Goal: Transaction & Acquisition: Purchase product/service

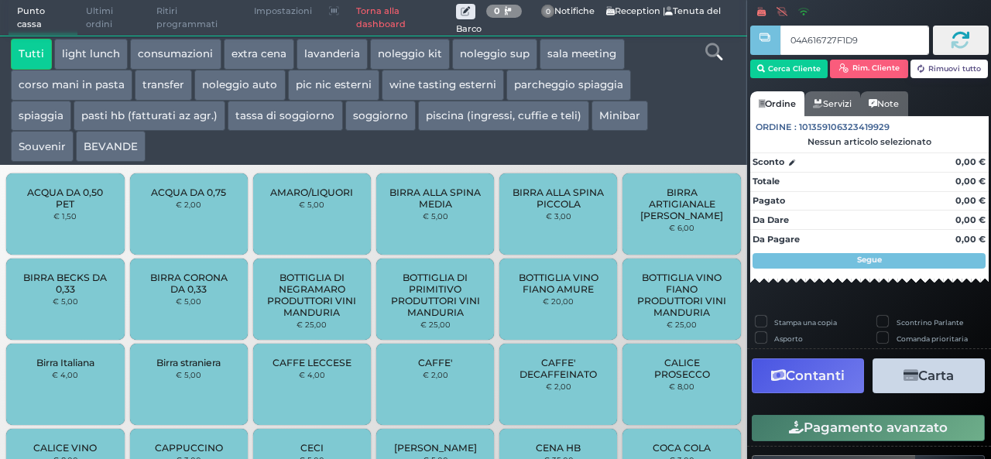
type input "04A616727F1D90"
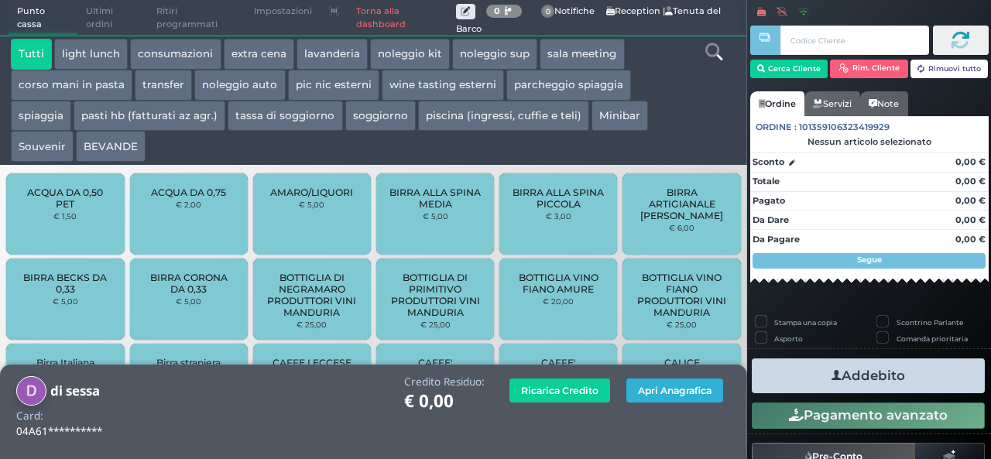
click at [644, 396] on button "Apri Anagrafica" at bounding box center [675, 391] width 97 height 24
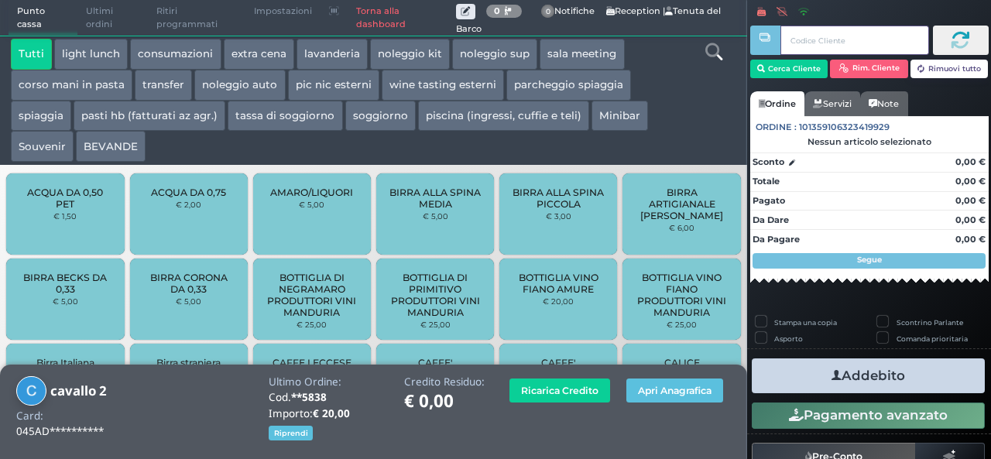
scroll to position [221, 0]
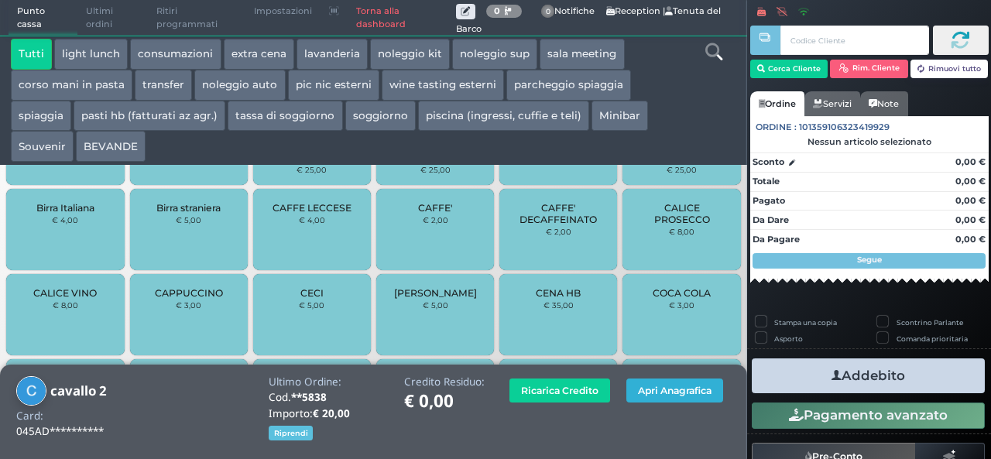
click at [665, 386] on button "Apri Anagrafica" at bounding box center [675, 391] width 97 height 24
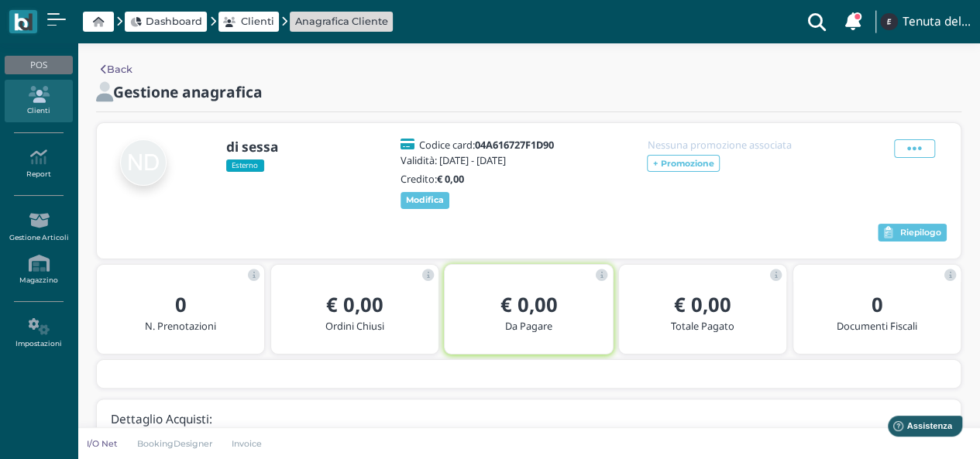
scroll to position [70, 0]
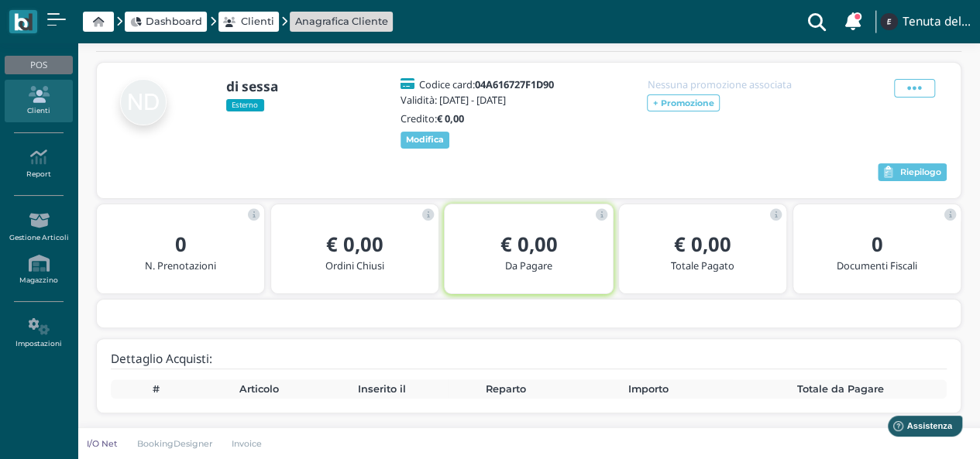
click at [469, 231] on div "€ 0,00 Da Pagare" at bounding box center [528, 253] width 143 height 55
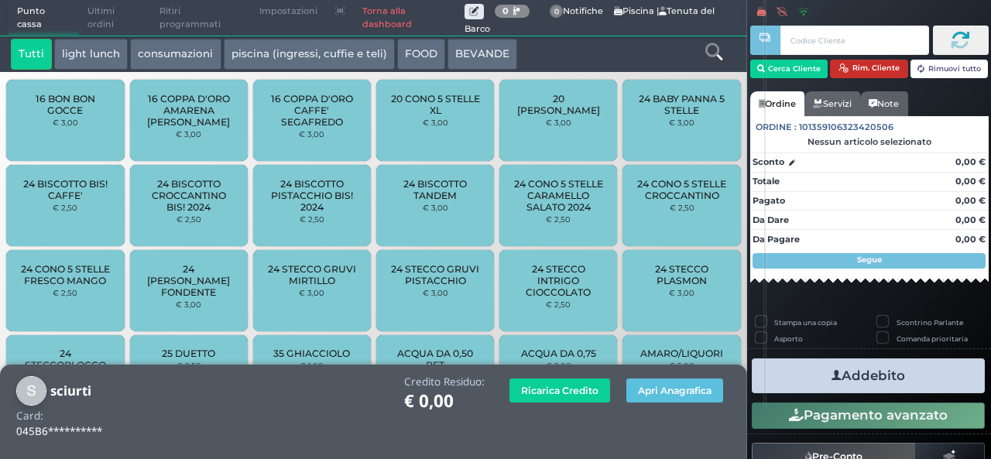
click at [881, 68] on button "Rim. Cliente" at bounding box center [869, 69] width 78 height 19
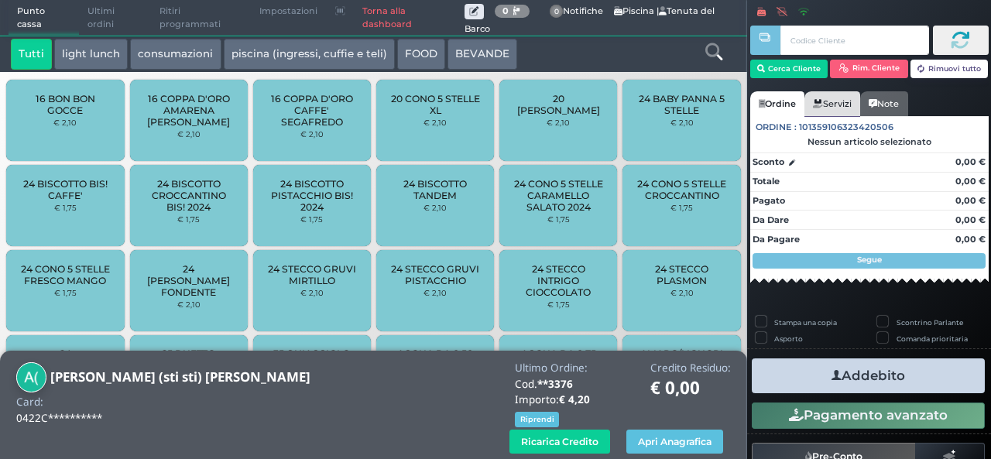
click at [840, 89] on div "Cerca Cliente Rim. Cliente Rimuovi tutto CLIENTE SELEZIONATO Cliente: Alessandr…" at bounding box center [870, 56] width 239 height 70
click at [709, 51] on icon at bounding box center [714, 51] width 17 height 17
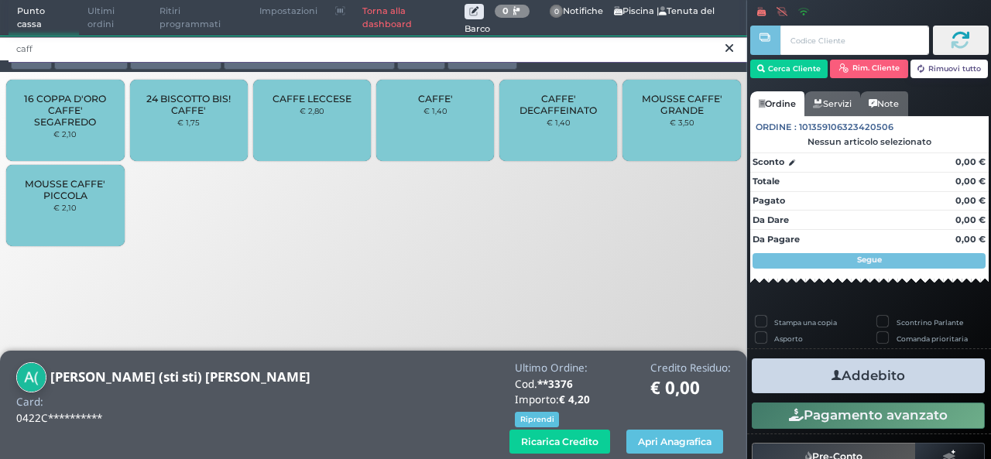
type input "caff"
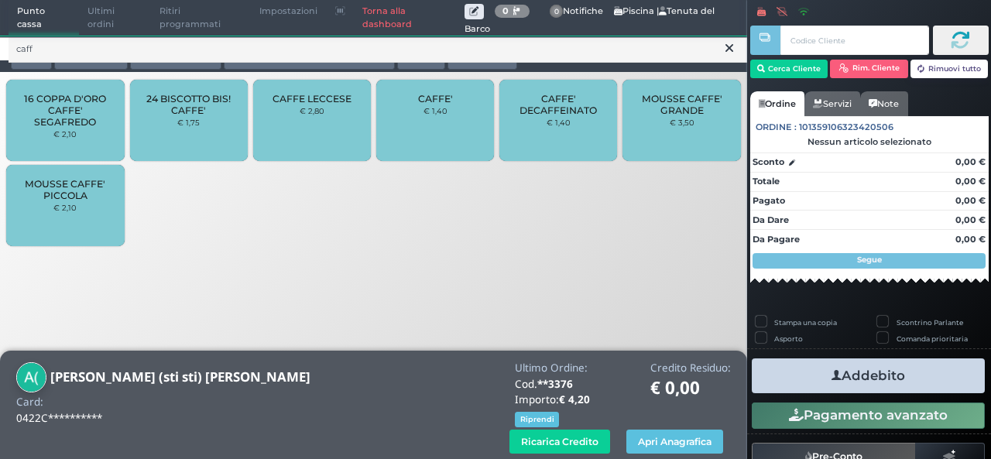
click at [447, 112] on div "CAFFE' € 1,40" at bounding box center [435, 120] width 118 height 81
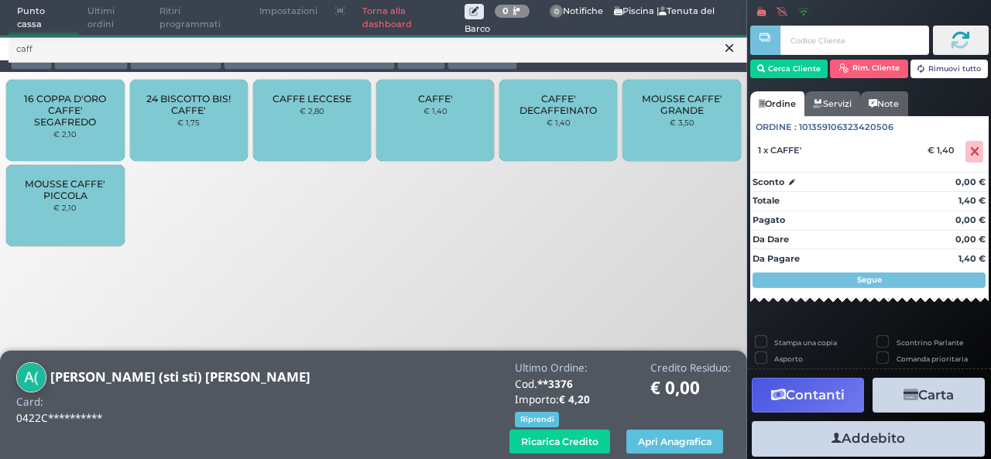
click at [731, 48] on icon at bounding box center [730, 47] width 8 height 15
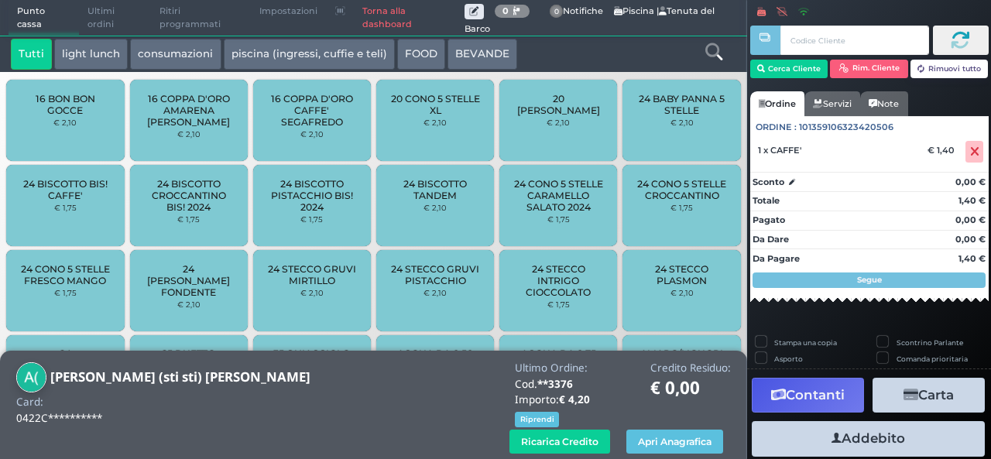
click at [706, 47] on icon at bounding box center [714, 51] width 17 height 17
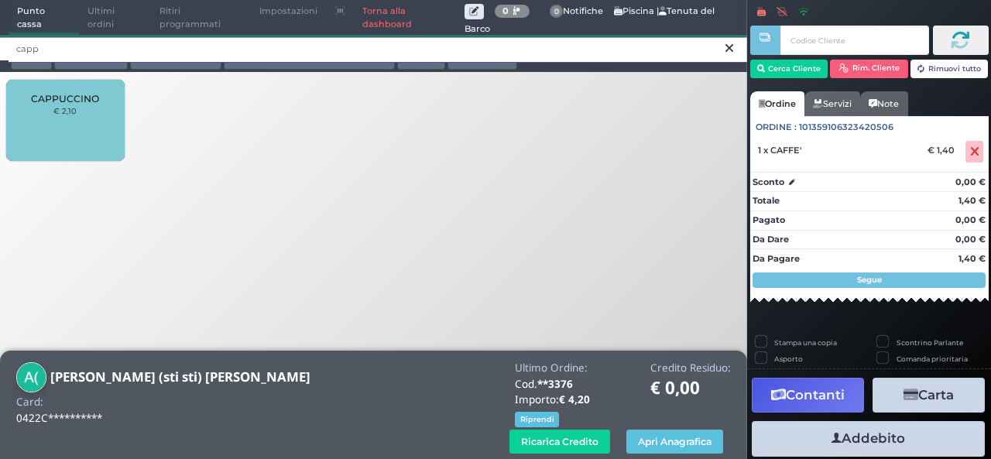
type input "capp"
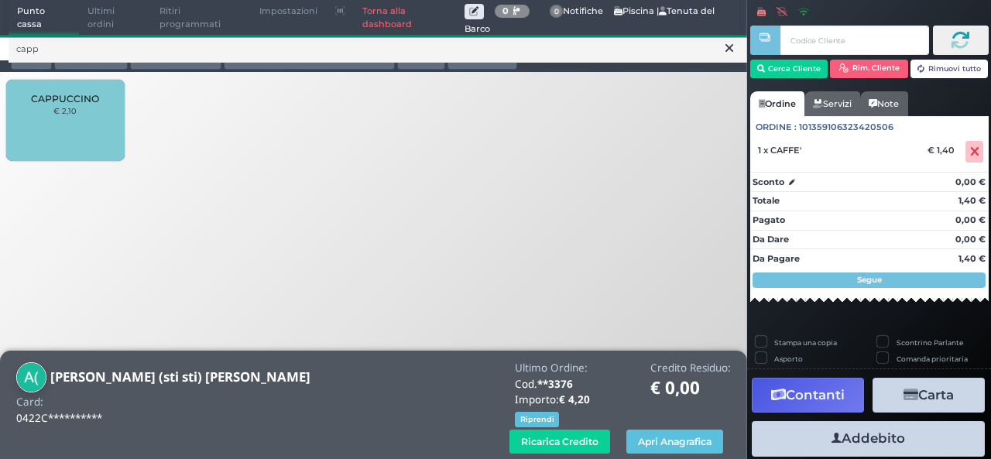
click at [60, 111] on small "€ 2,10" at bounding box center [64, 110] width 23 height 9
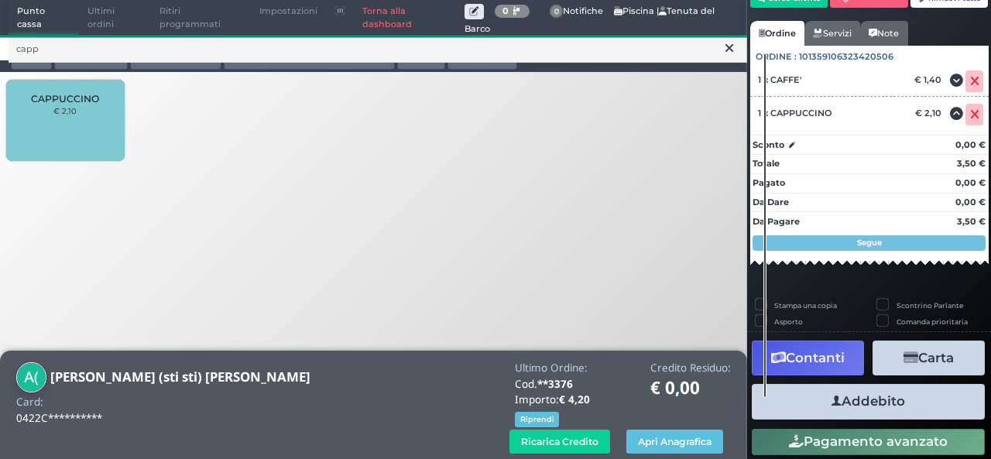
scroll to position [101, 0]
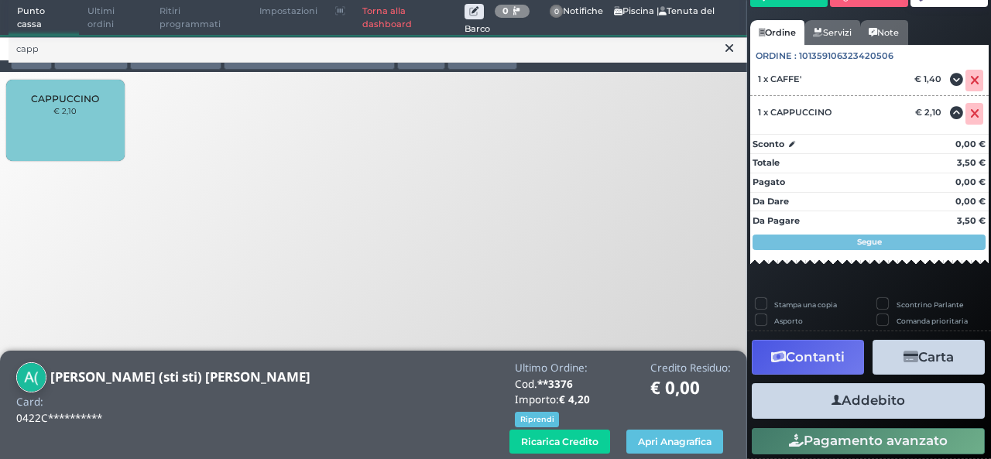
click at [864, 400] on button "Addebito" at bounding box center [868, 400] width 233 height 35
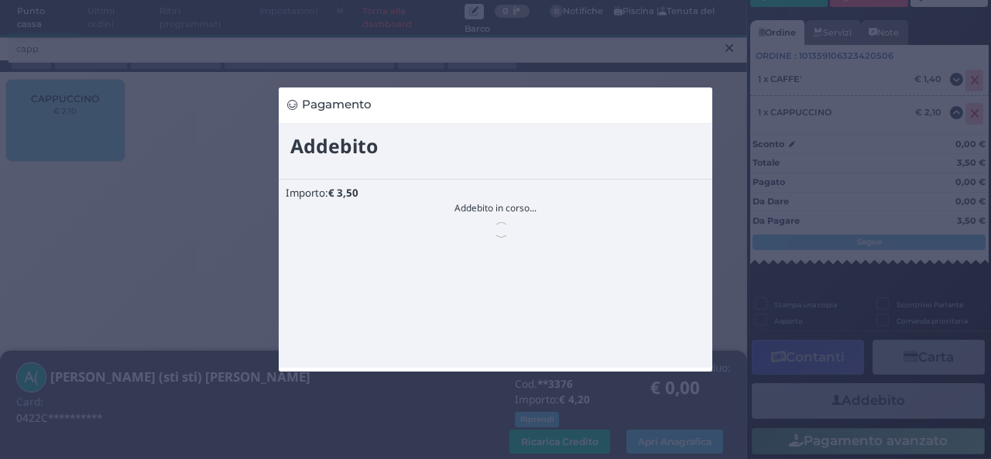
scroll to position [0, 0]
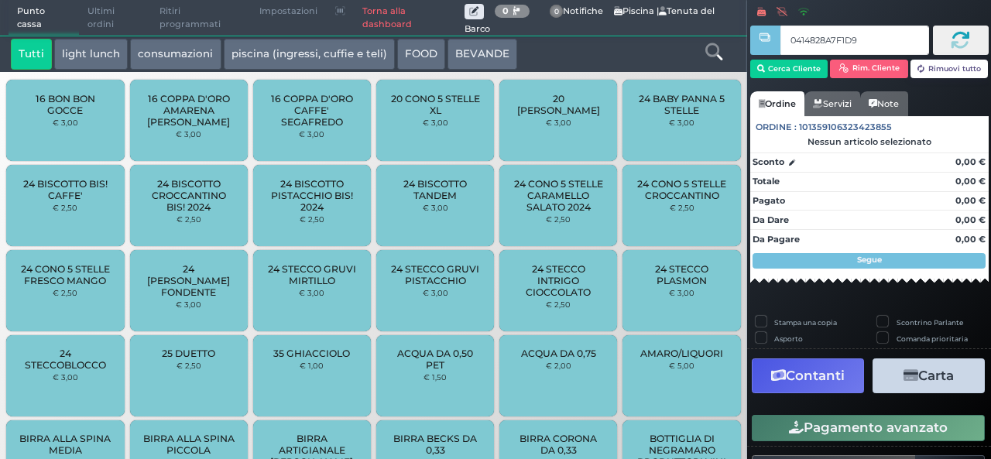
type input "0414828A7F1D91"
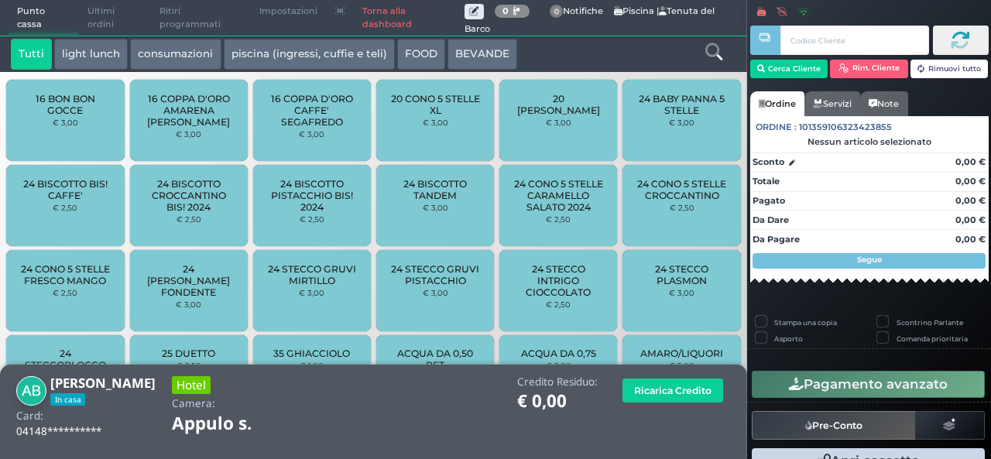
click at [723, 53] on div at bounding box center [714, 54] width 62 height 31
drag, startPoint x: 709, startPoint y: 46, endPoint x: 718, endPoint y: 46, distance: 8.5
click at [718, 46] on icon at bounding box center [714, 51] width 17 height 17
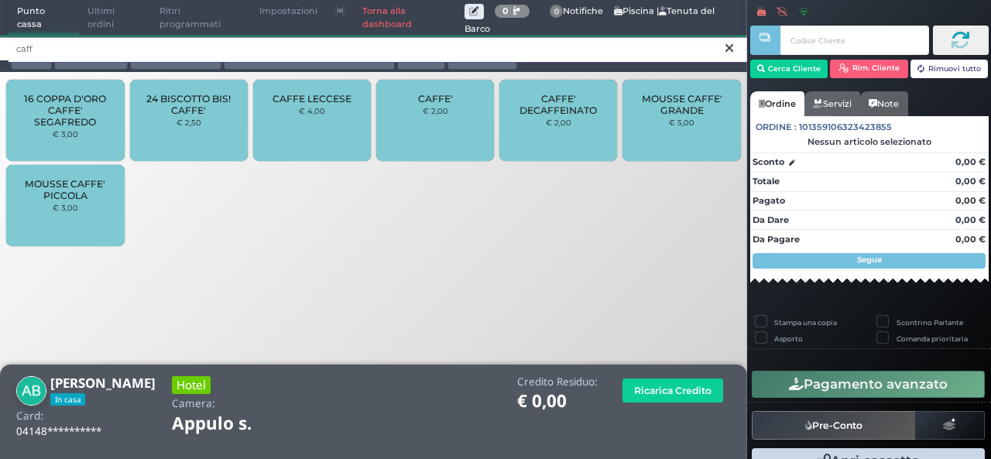
type input "caff"
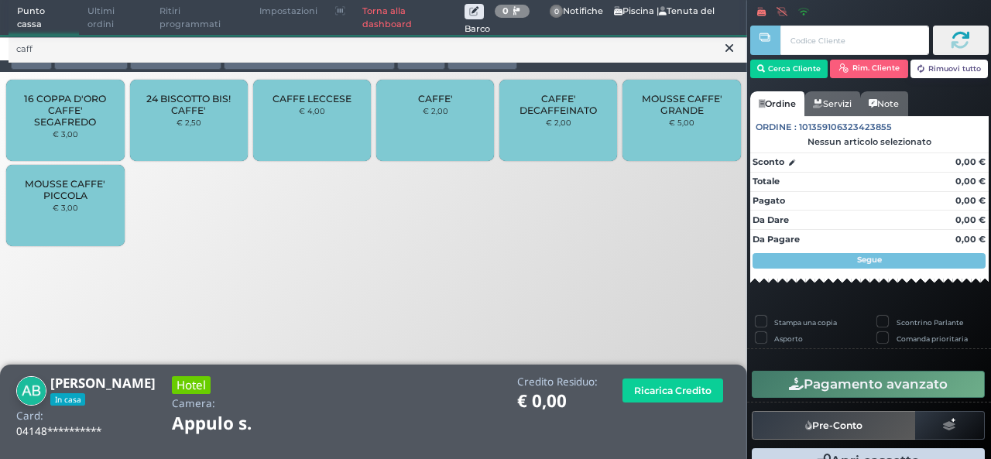
click at [426, 127] on div "CAFFE' € 2,00" at bounding box center [435, 120] width 118 height 81
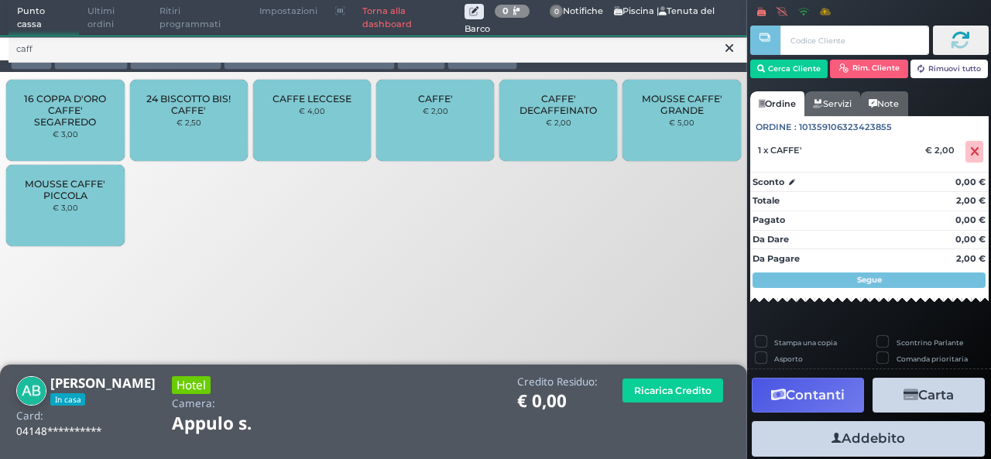
click at [731, 50] on icon at bounding box center [730, 47] width 8 height 15
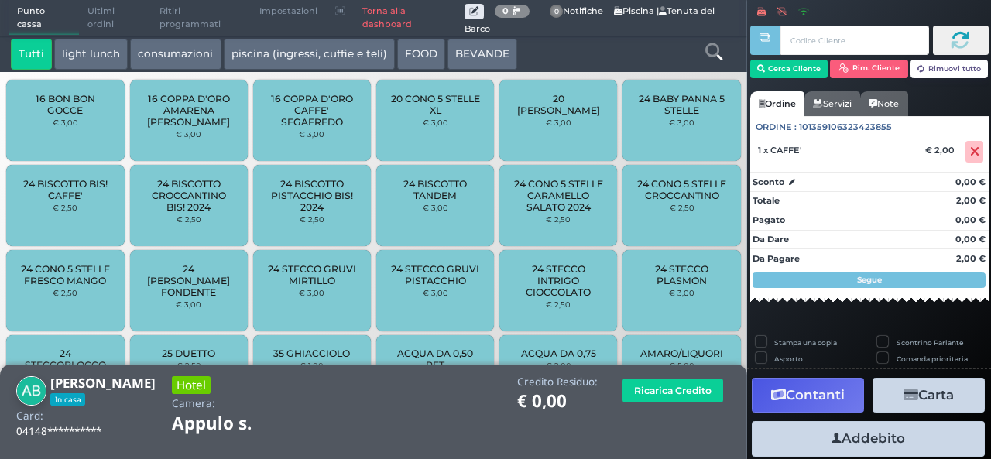
click at [713, 57] on icon at bounding box center [714, 51] width 17 height 17
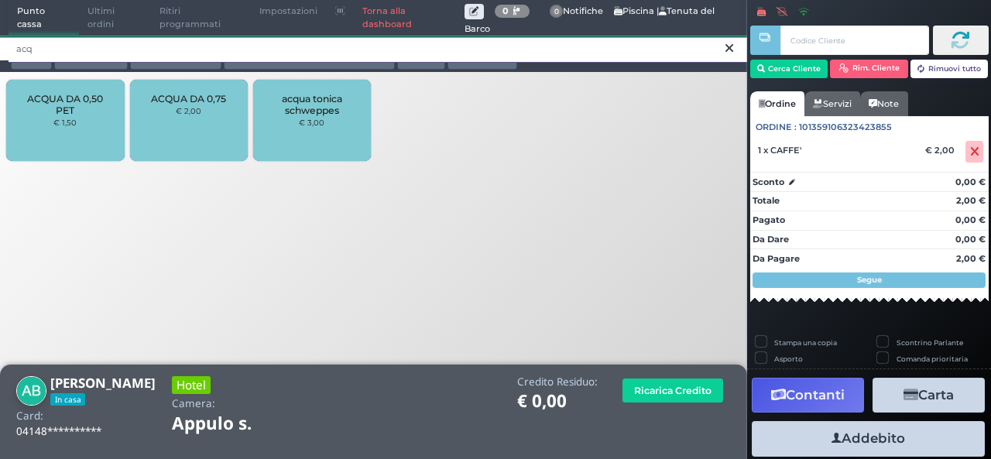
type input "acq"
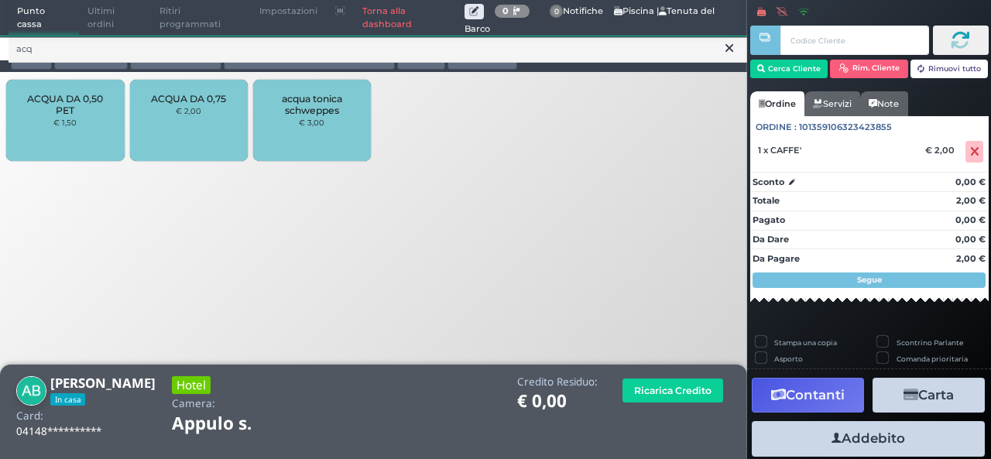
click at [70, 139] on div "ACQUA DA 0,50 PET € 1,50" at bounding box center [65, 120] width 118 height 81
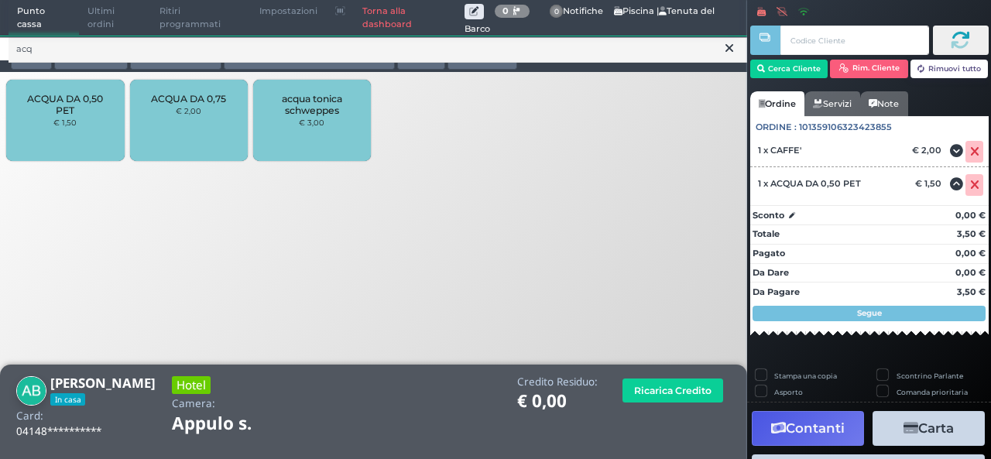
click at [70, 139] on div "ACQUA DA 0,50 PET € 1,50" at bounding box center [65, 120] width 118 height 81
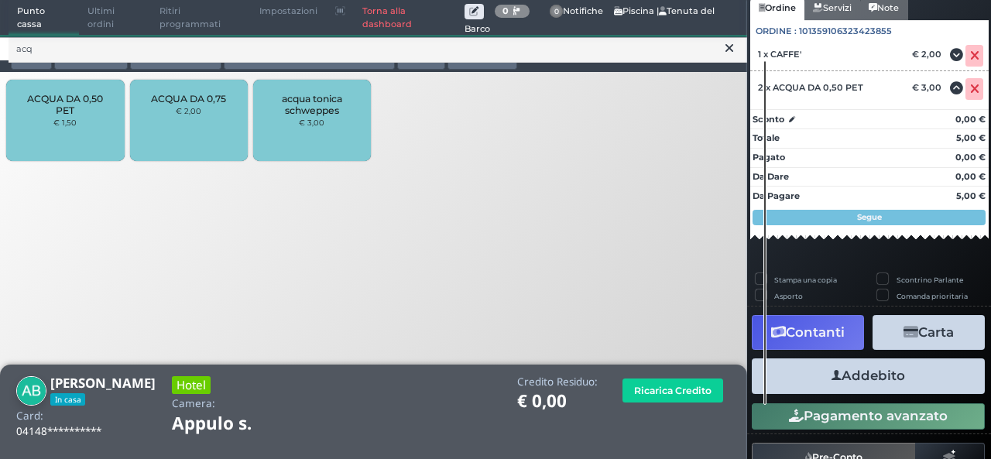
scroll to position [137, 0]
click at [930, 379] on button "Addebito" at bounding box center [868, 376] width 233 height 35
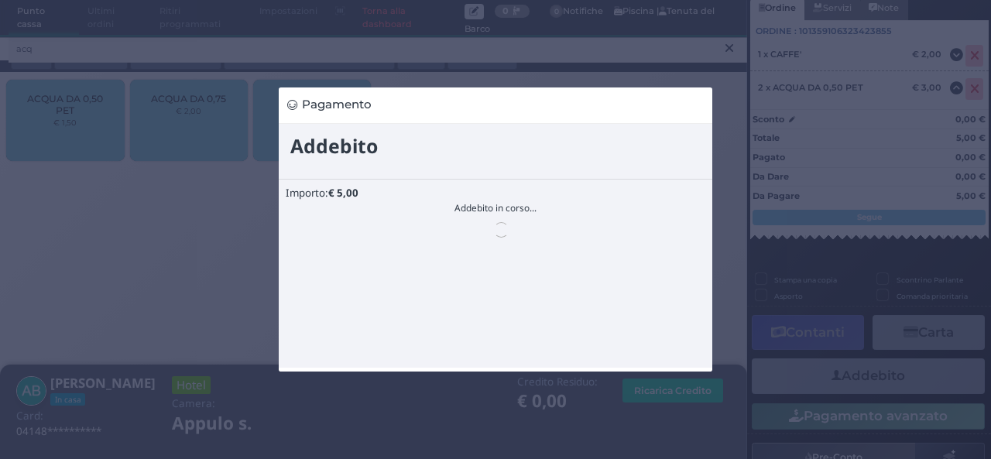
scroll to position [0, 0]
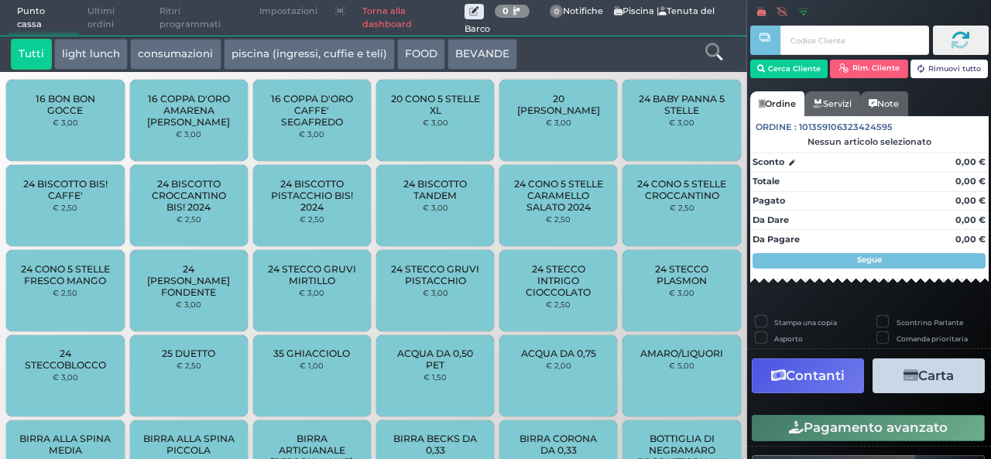
click at [215, 407] on div "25 DUETTO € 2,50" at bounding box center [189, 375] width 118 height 81
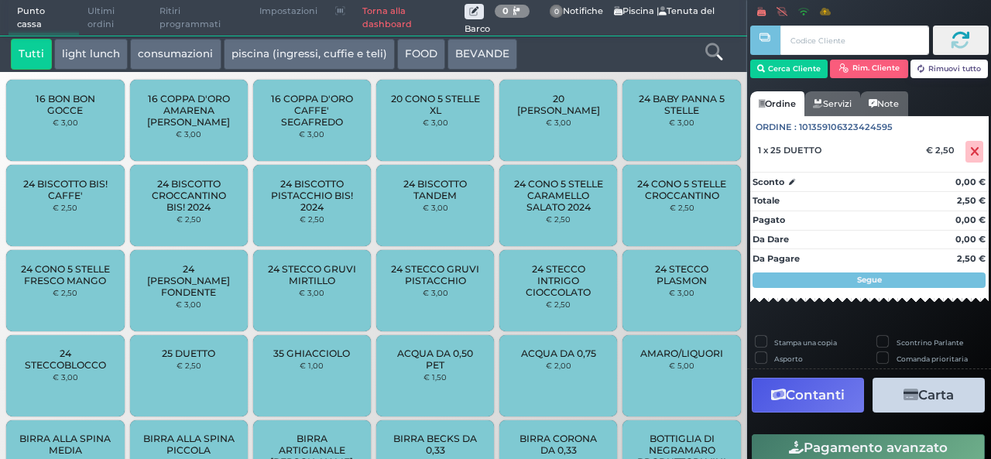
click at [105, 21] on span "Ultimi ordini" at bounding box center [115, 18] width 72 height 35
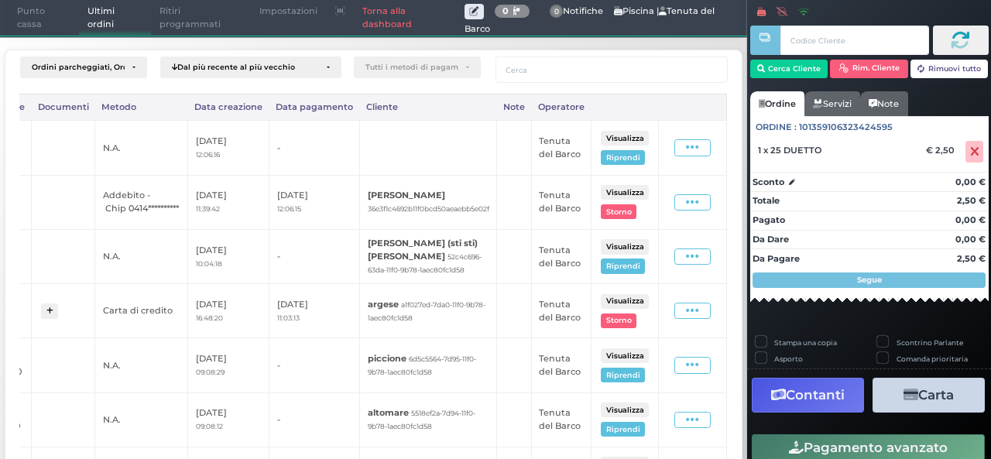
scroll to position [0, 372]
click at [604, 131] on button "Visualizza" at bounding box center [625, 138] width 48 height 15
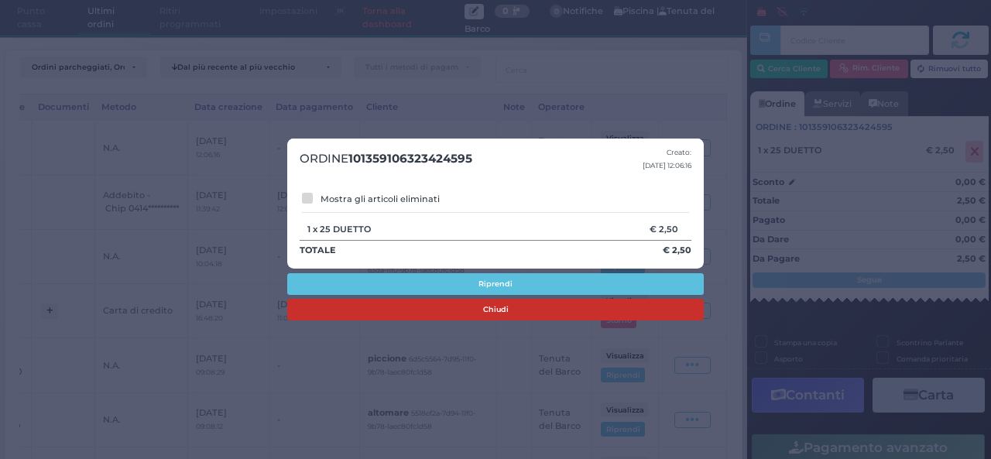
click at [606, 320] on button "Chiudi" at bounding box center [495, 310] width 417 height 22
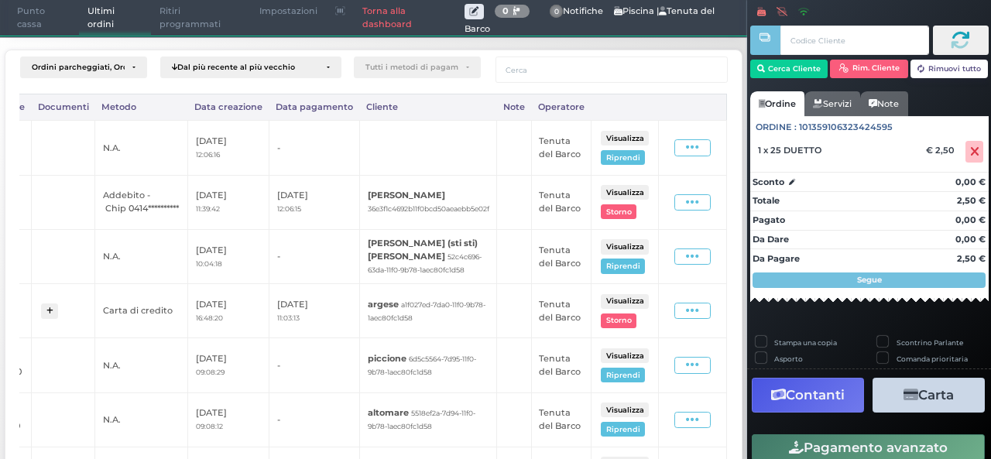
click at [612, 133] on button "Visualizza" at bounding box center [625, 138] width 48 height 15
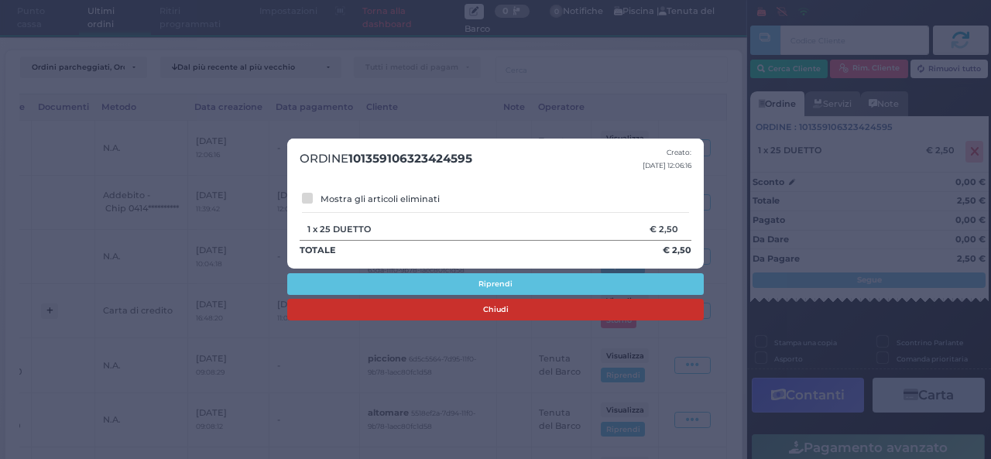
click at [550, 306] on button "Chiudi" at bounding box center [495, 310] width 417 height 22
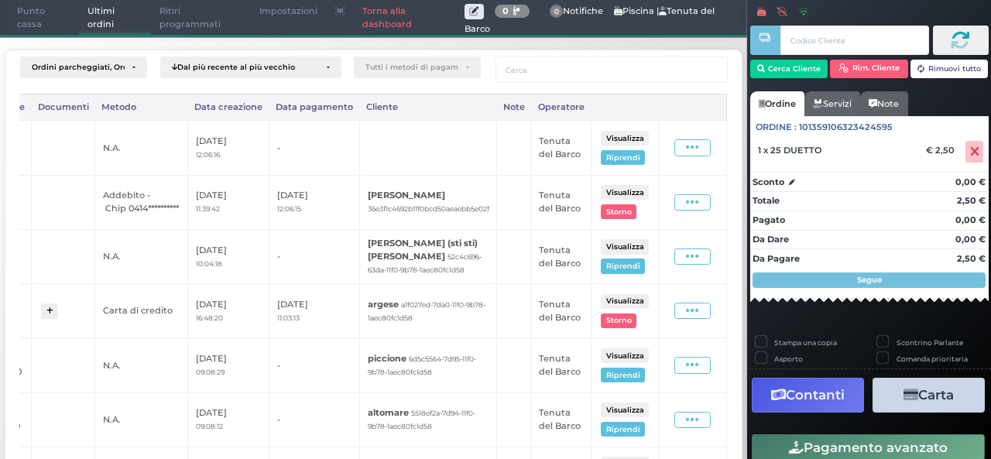
scroll to position [0, 318]
click at [651, 203] on div "Visualizza Storno" at bounding box center [625, 202] width 53 height 39
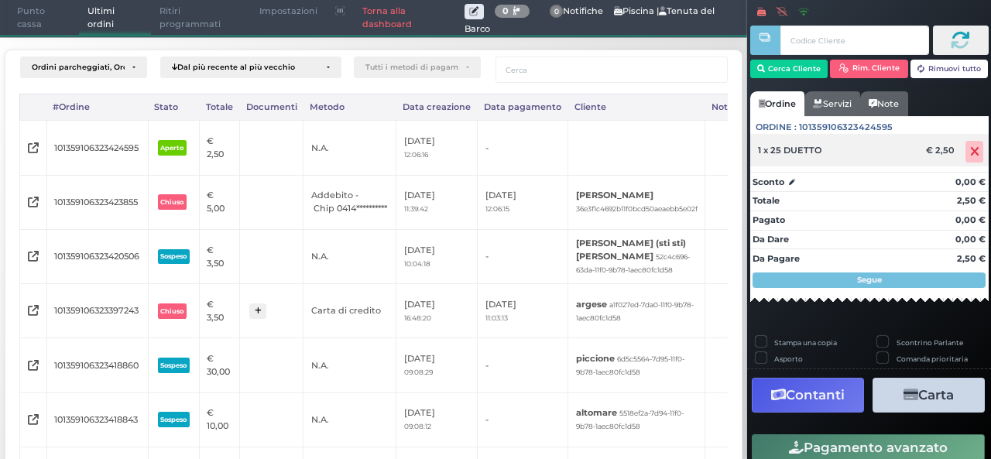
click at [970, 153] on icon at bounding box center [974, 152] width 9 height 1
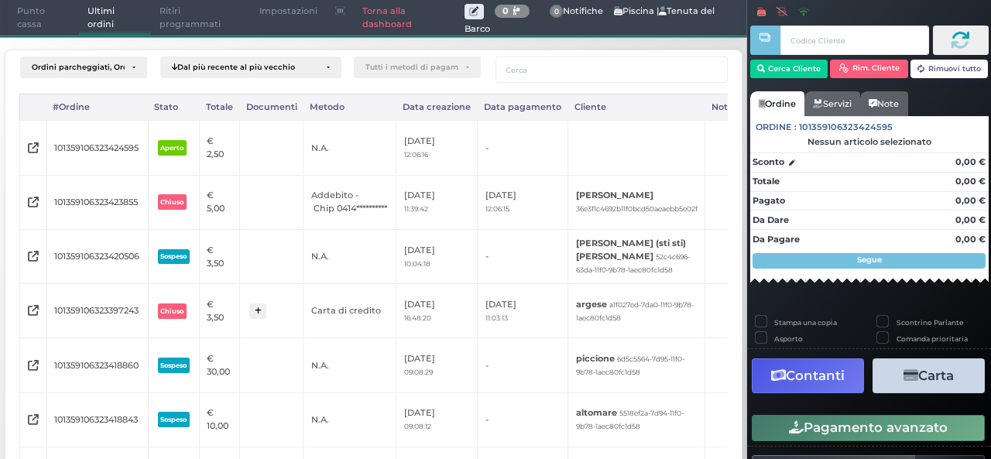
scroll to position [0, 372]
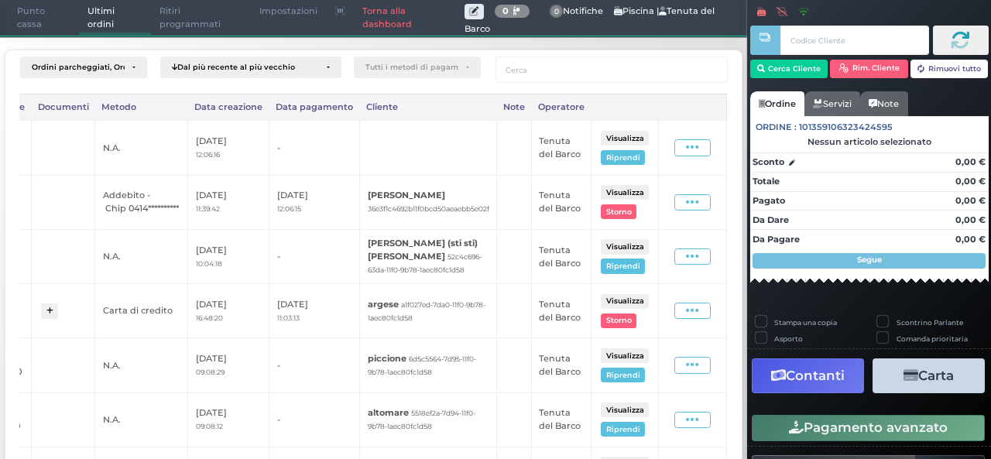
click at [601, 187] on button "Visualizza" at bounding box center [625, 192] width 48 height 15
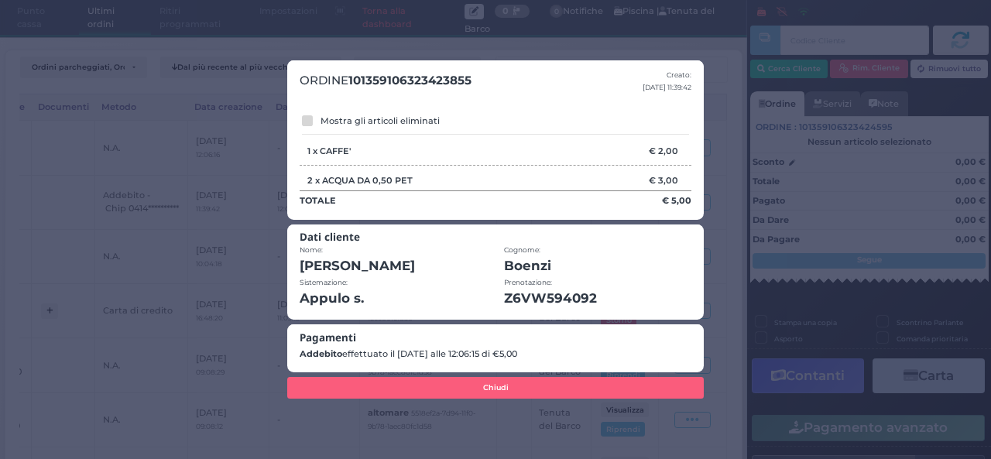
click at [601, 187] on div "2 x ACQUA DA 0,50 PET € 3,00 E' stato eliminato dopo averlo inserito" at bounding box center [496, 179] width 392 height 29
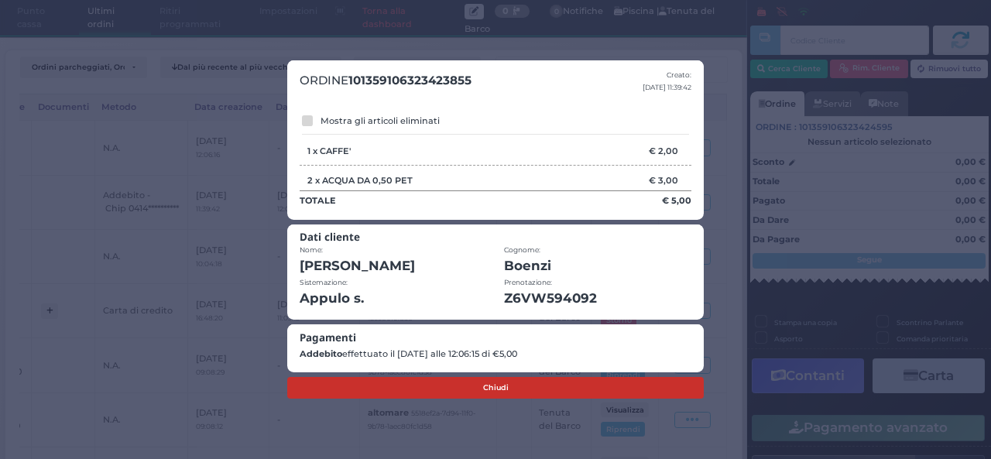
click at [587, 391] on button "Chiudi" at bounding box center [495, 388] width 417 height 22
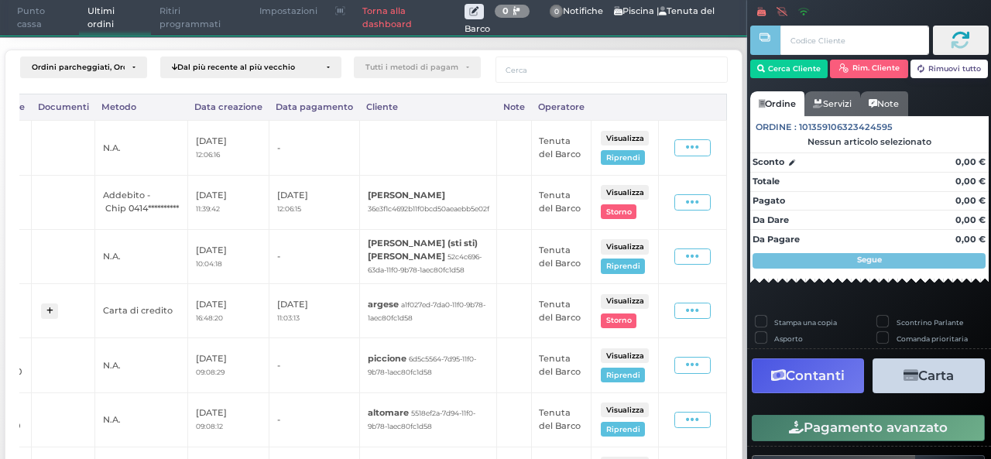
click at [34, 26] on span "Punto cassa" at bounding box center [44, 18] width 71 height 35
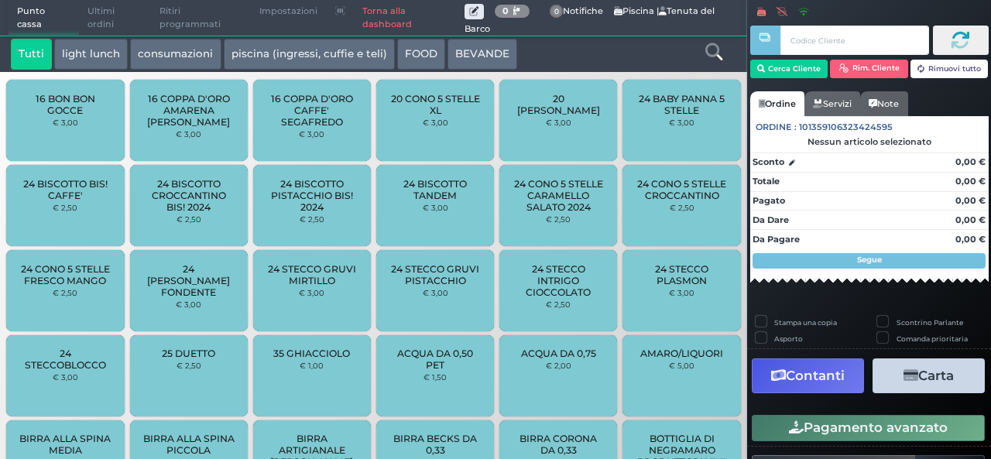
click at [98, 27] on span "Ultimi ordini" at bounding box center [115, 18] width 72 height 35
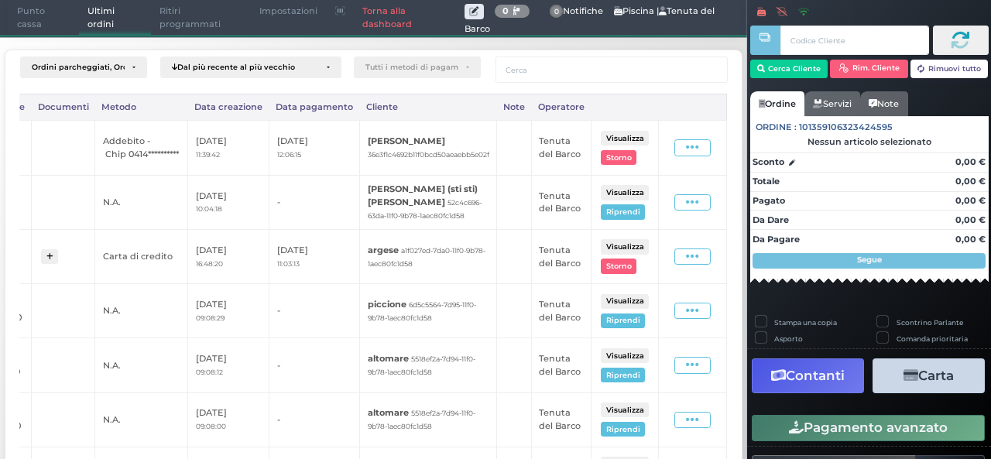
click at [29, 30] on span "Punto cassa" at bounding box center [44, 18] width 71 height 35
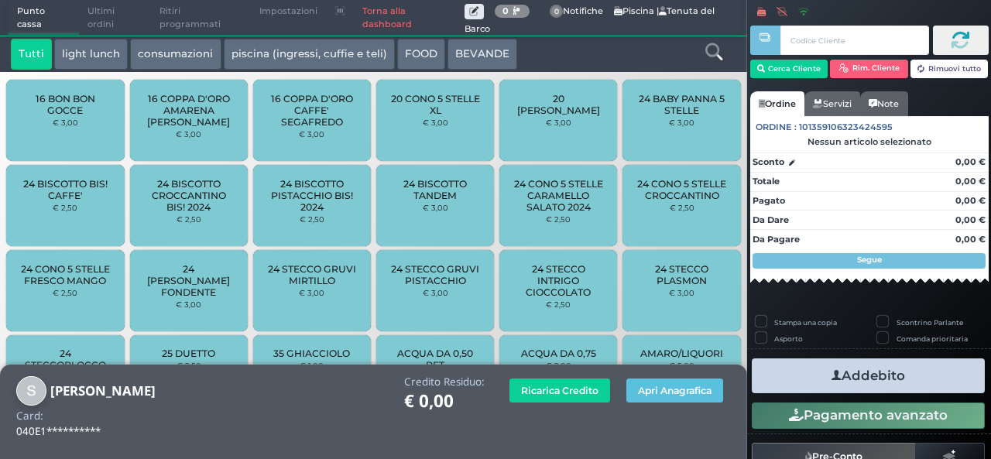
click at [714, 50] on icon at bounding box center [714, 51] width 17 height 17
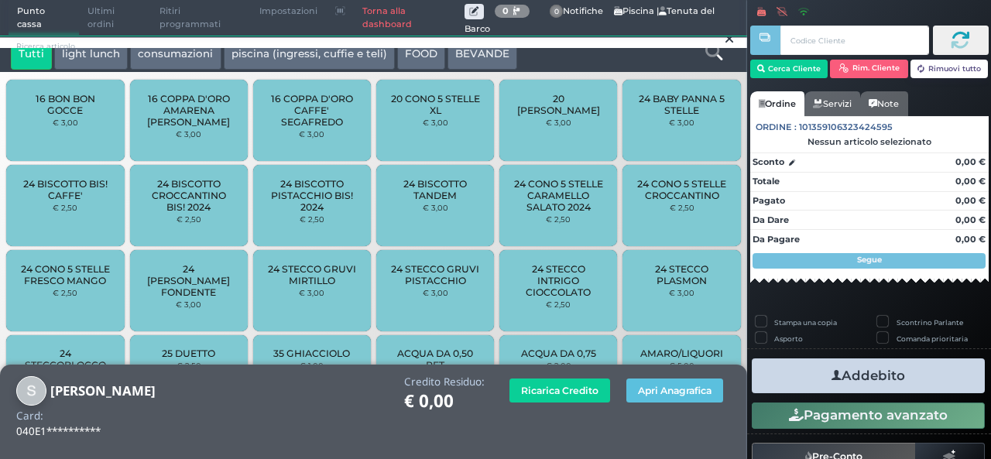
scroll to position [0, 0]
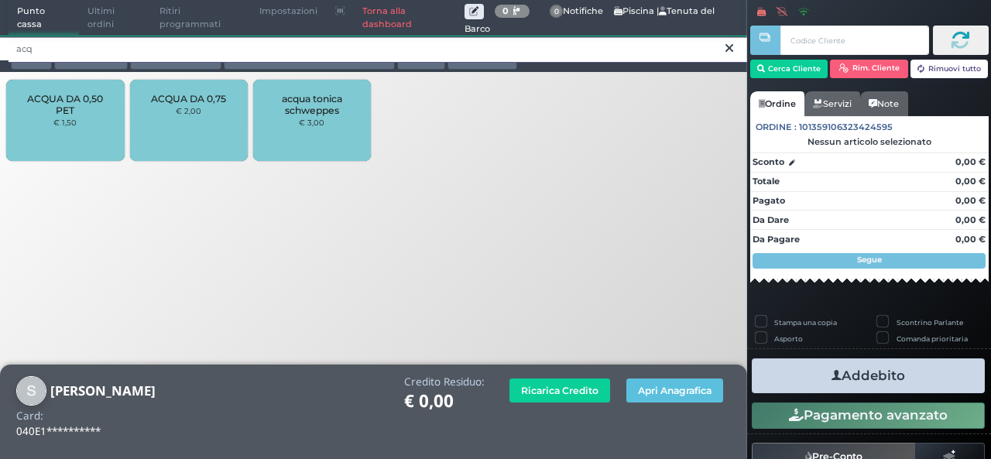
type input "acq"
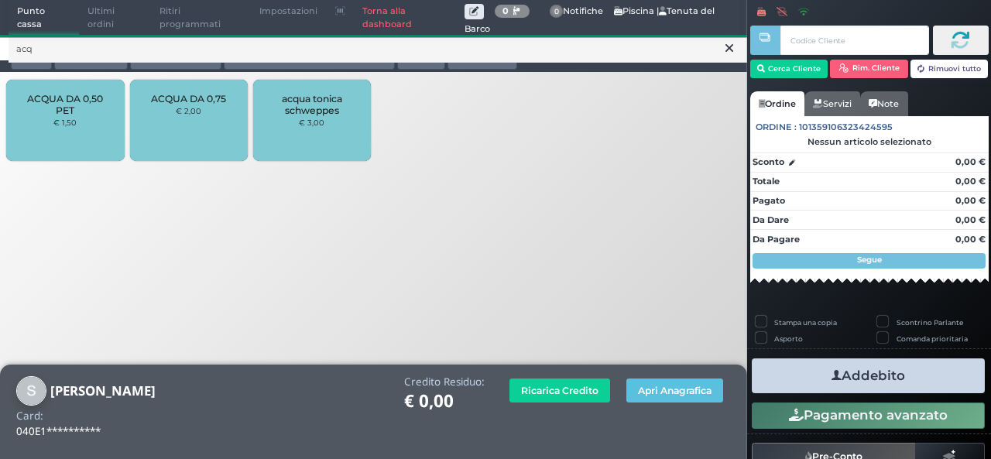
click at [12, 94] on div "ACQUA DA 0,50 PET € 1,50" at bounding box center [65, 120] width 118 height 81
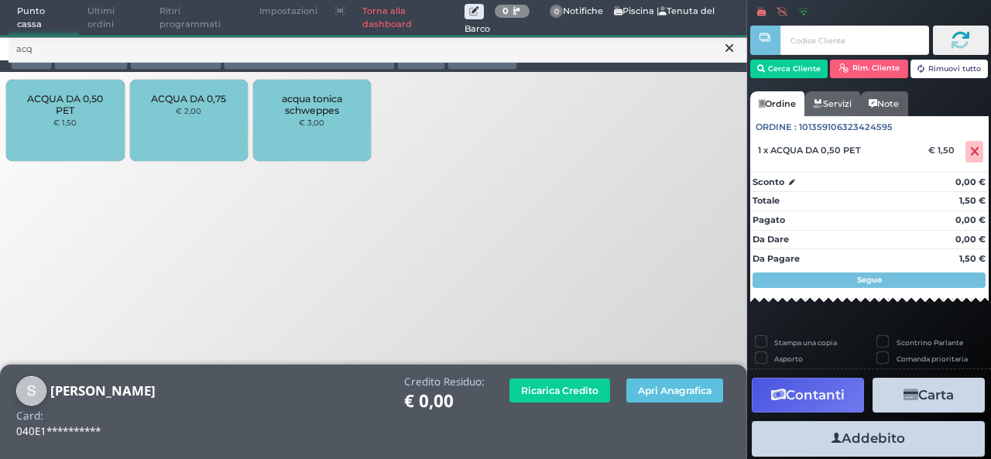
click at [730, 54] on icon at bounding box center [730, 47] width 8 height 15
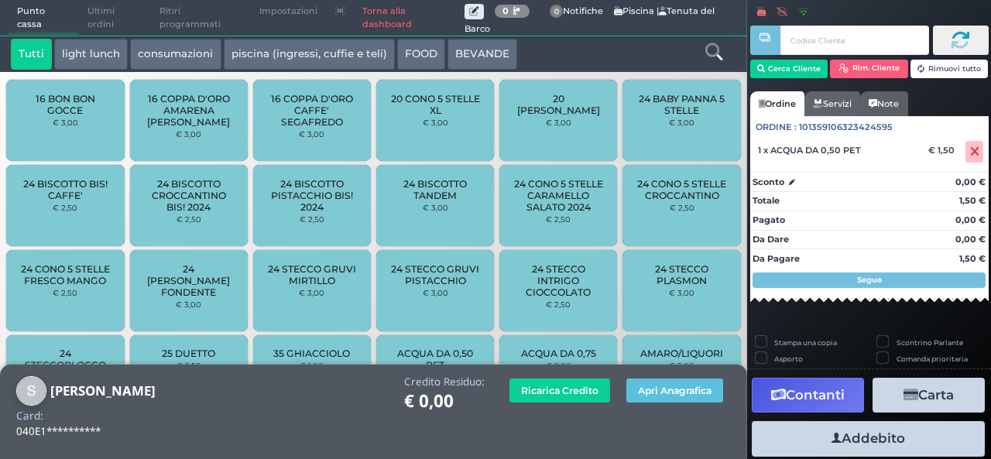
click at [718, 55] on icon at bounding box center [714, 51] width 17 height 17
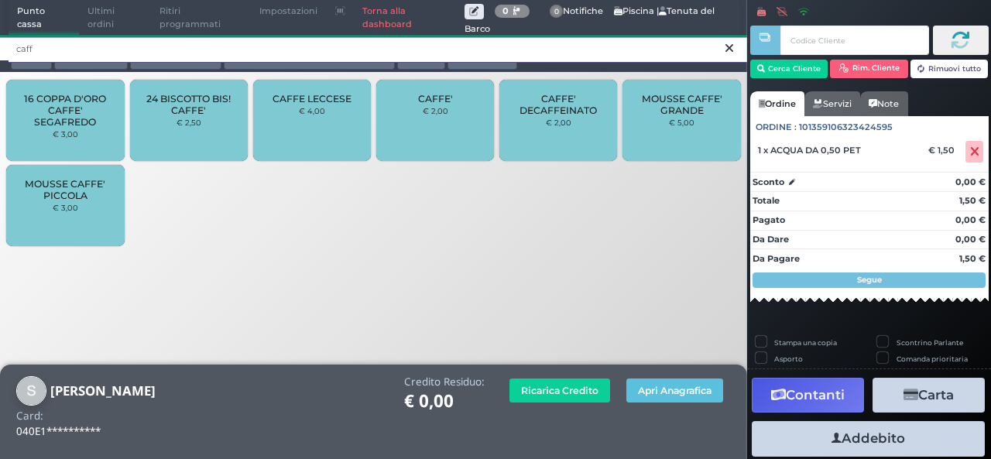
type input "caff"
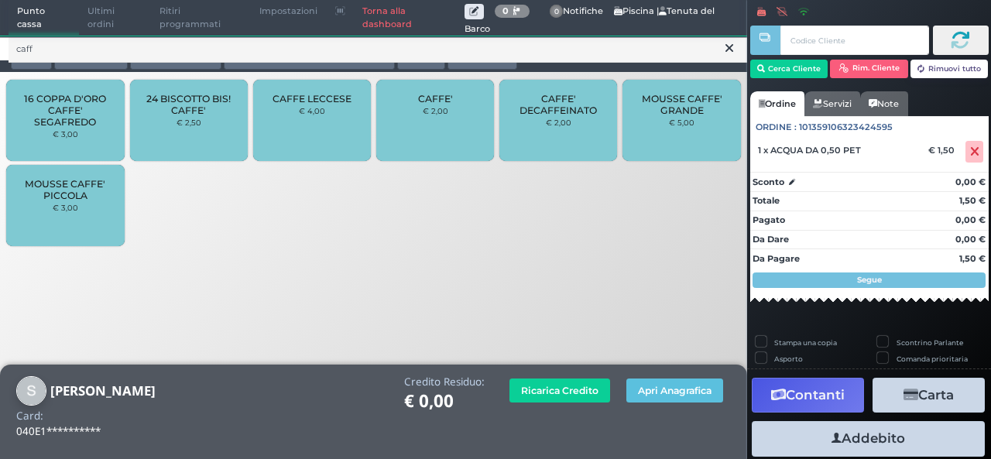
click at [453, 114] on div "CAFFE' € 2,00" at bounding box center [435, 120] width 118 height 81
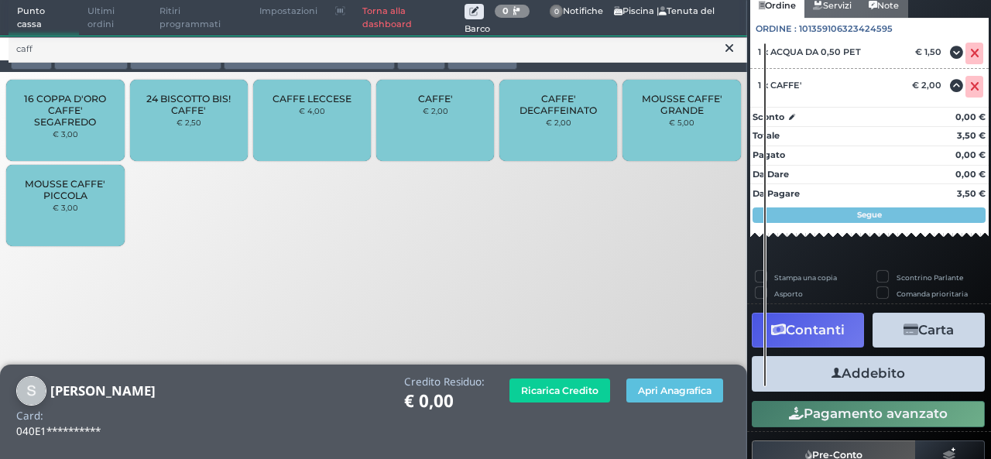
scroll to position [140, 0]
click at [925, 375] on button "Addebito" at bounding box center [868, 373] width 233 height 35
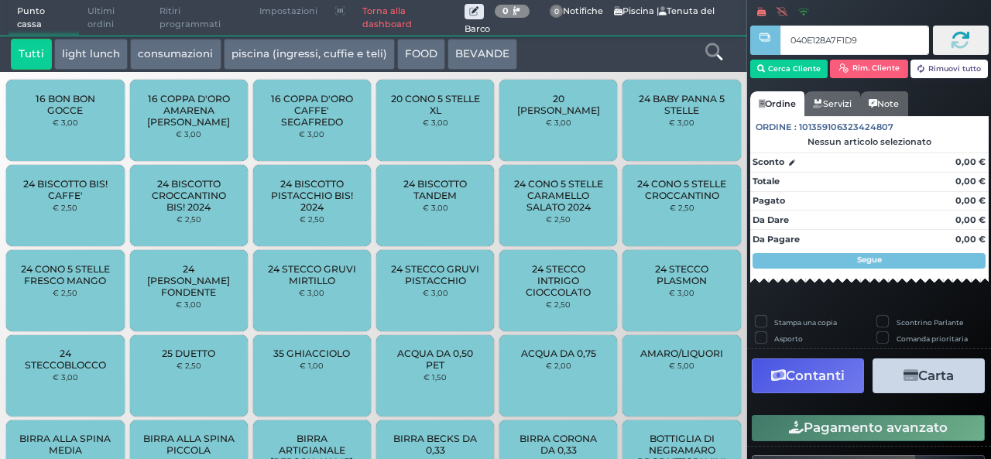
type input "040E128A7F1D95"
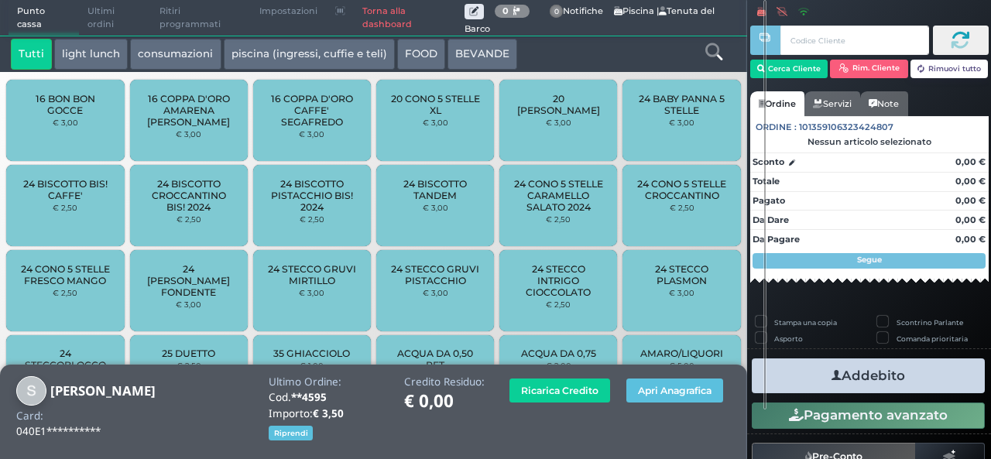
click at [716, 58] on icon at bounding box center [714, 51] width 17 height 17
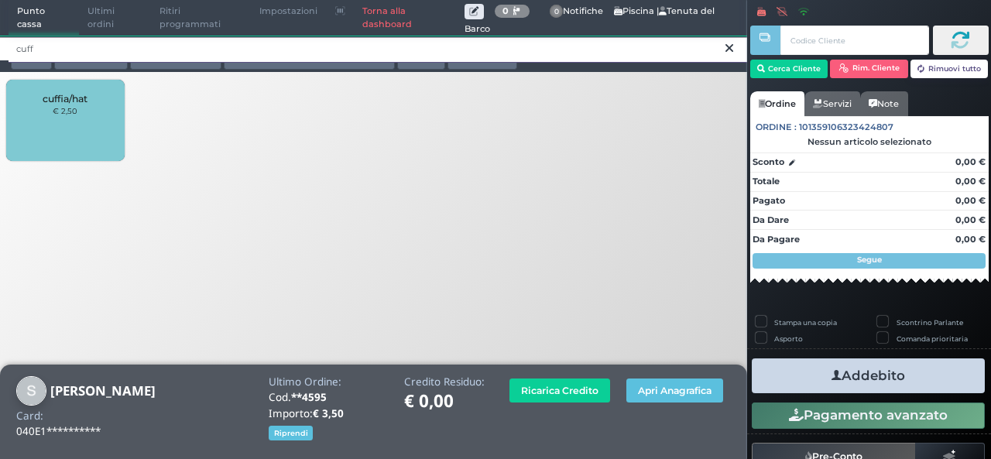
type input "cuff"
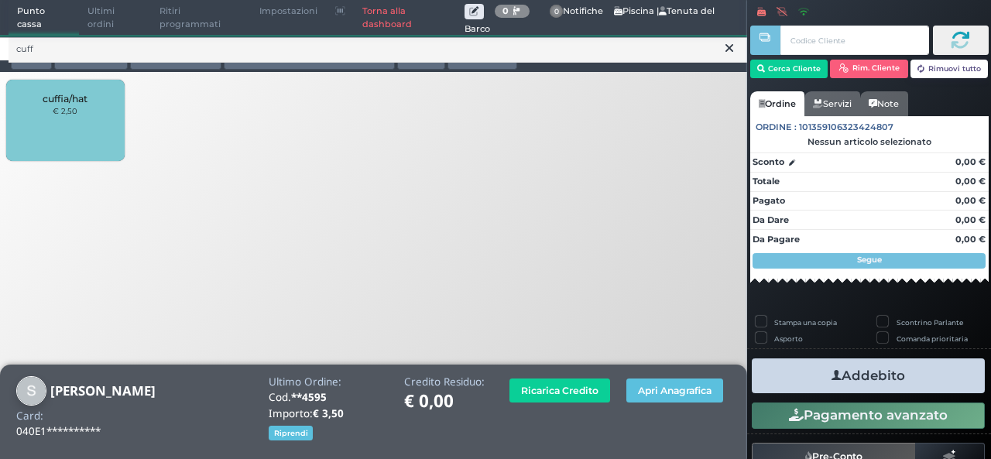
click at [53, 84] on div "cuffia/hat € 2,50" at bounding box center [65, 120] width 118 height 81
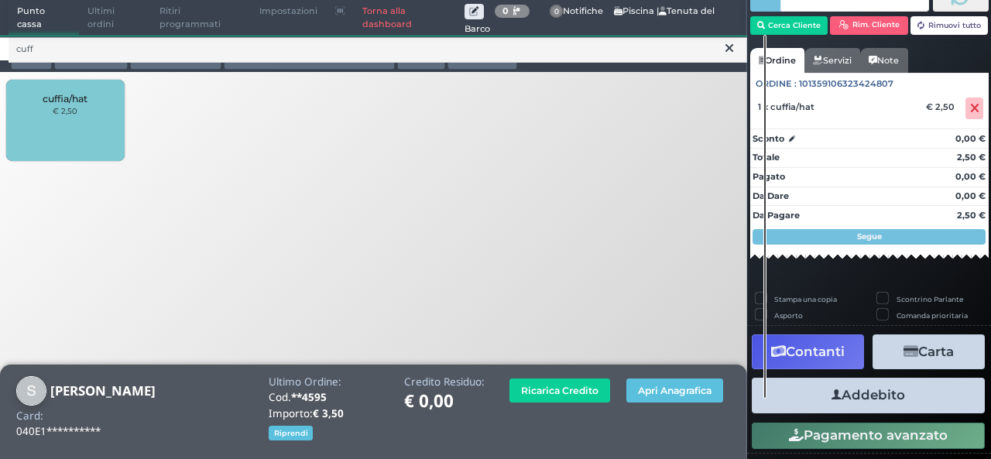
scroll to position [62, 0]
click at [877, 403] on button "Addebito" at bounding box center [868, 395] width 233 height 35
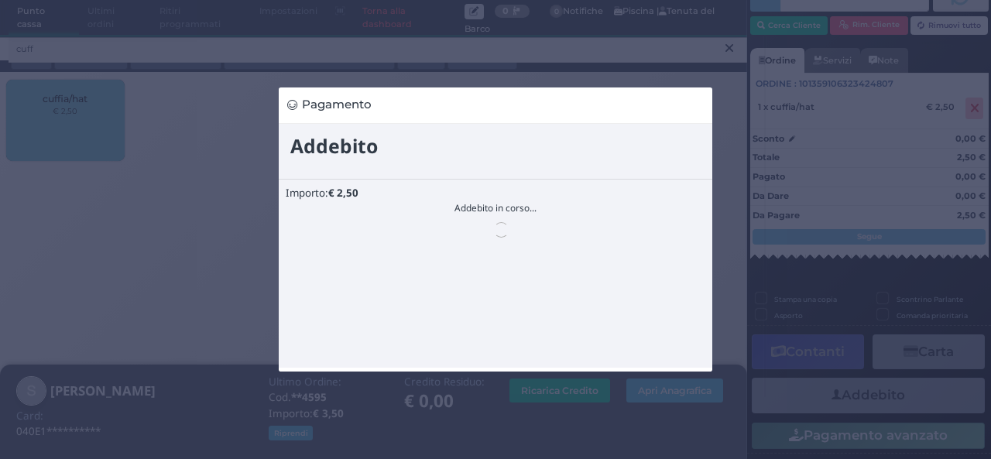
scroll to position [0, 0]
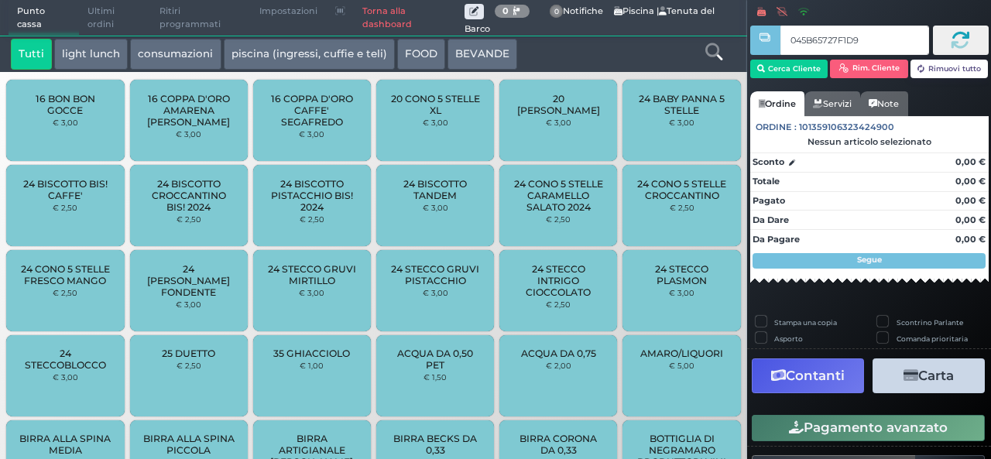
type input "045B65727F1D90"
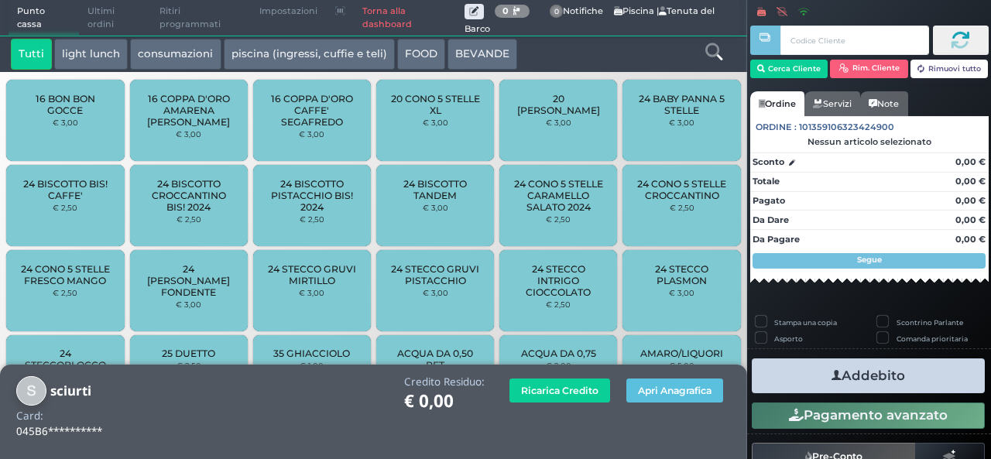
click at [712, 53] on icon at bounding box center [714, 51] width 17 height 17
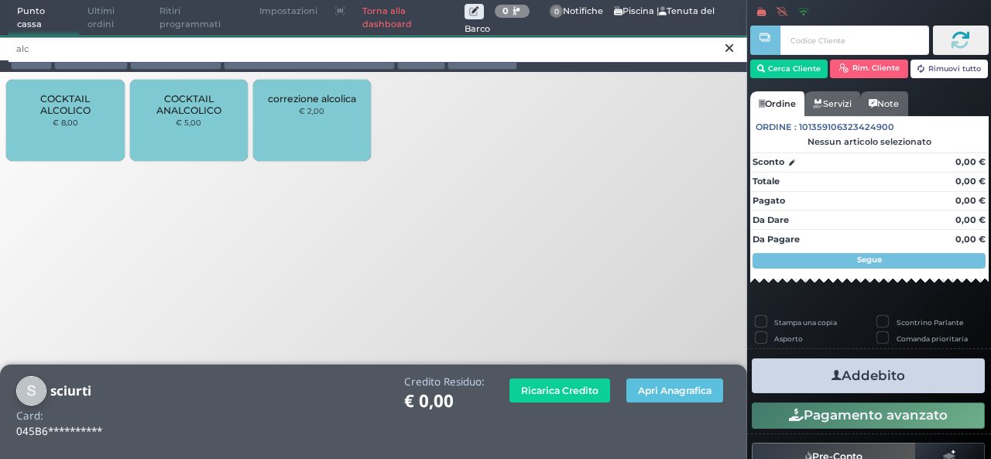
type input "alc"
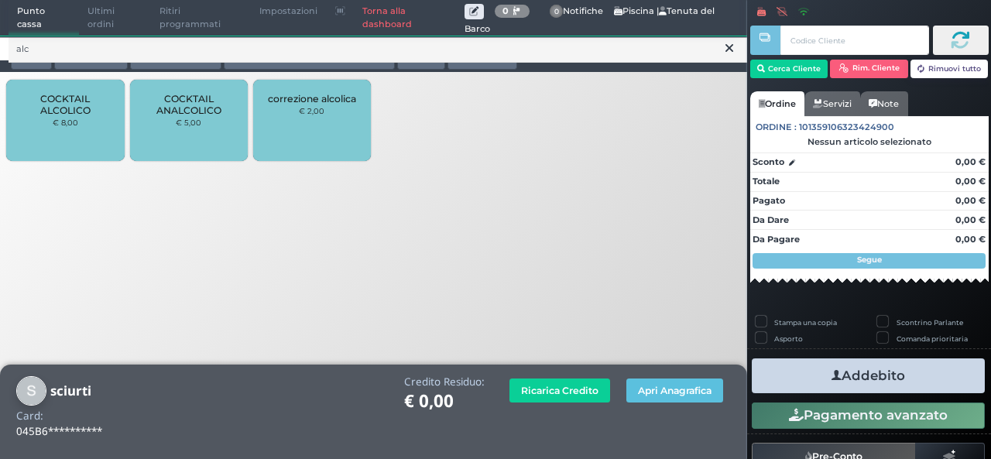
click at [93, 116] on span "COCKTAIL ALCOLICO" at bounding box center [65, 104] width 92 height 23
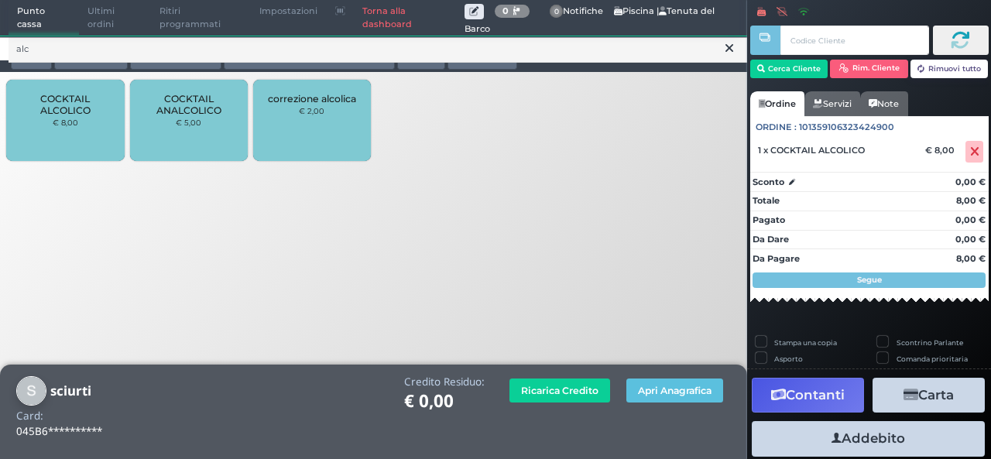
click at [732, 49] on icon at bounding box center [730, 47] width 8 height 15
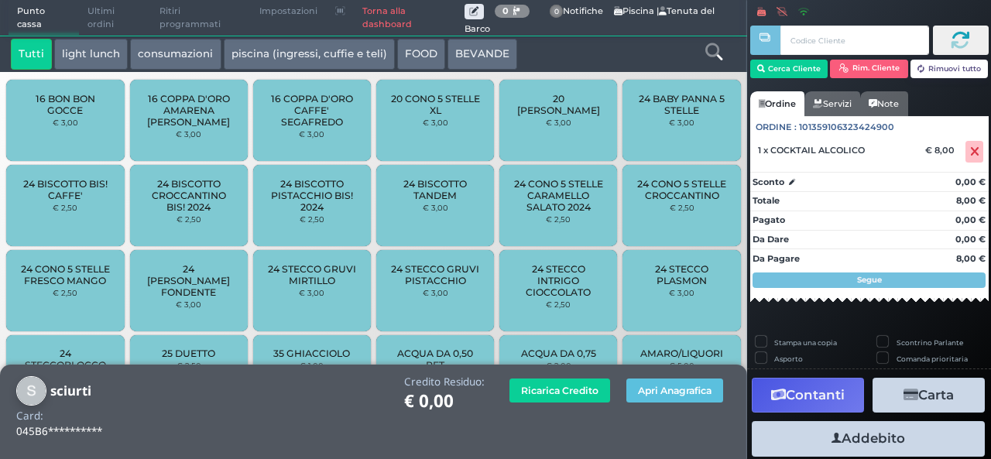
click at [716, 58] on icon at bounding box center [714, 51] width 17 height 17
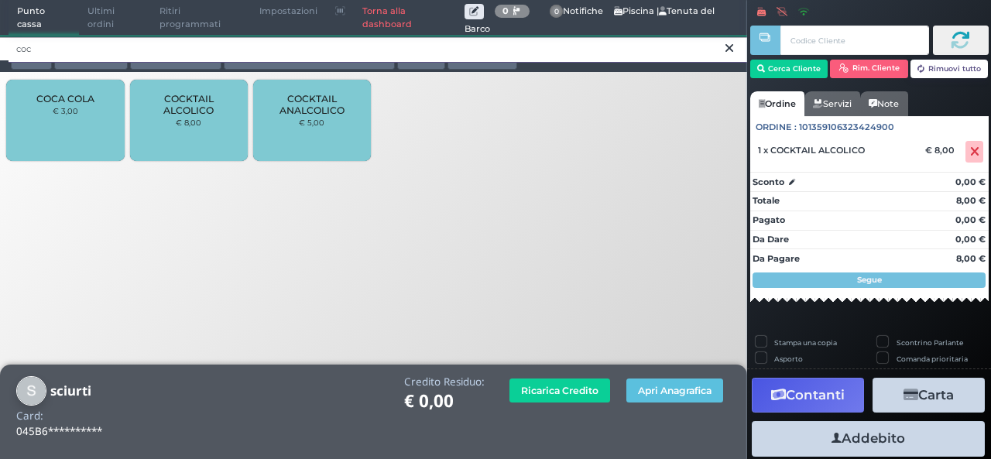
type input "coc"
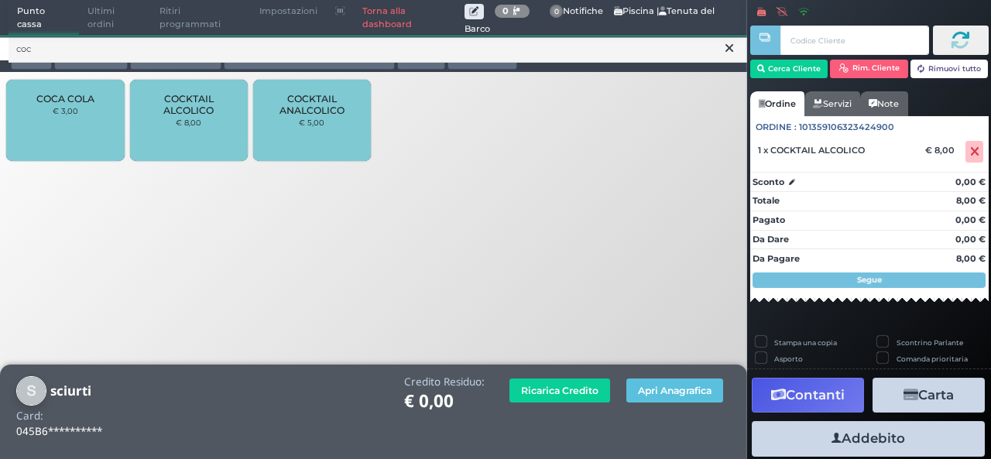
click at [65, 131] on div "COCA COLA € 3,00" at bounding box center [65, 120] width 118 height 81
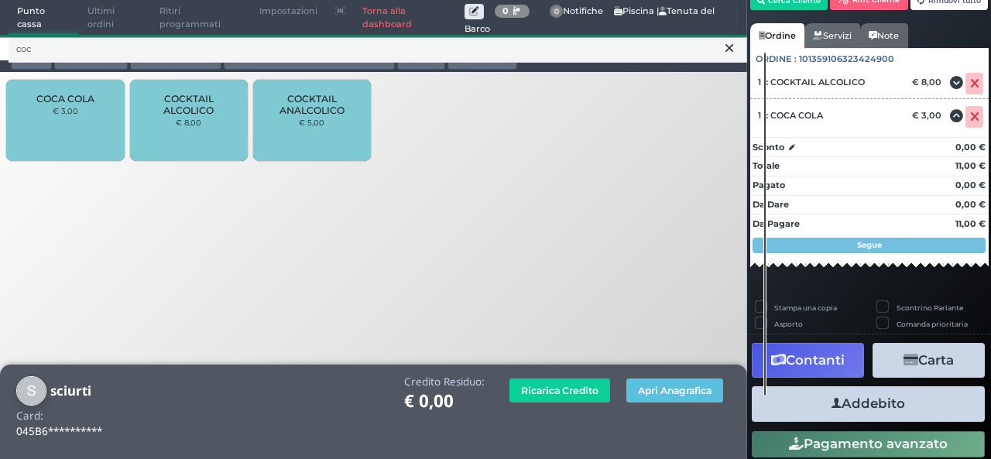
scroll to position [99, 0]
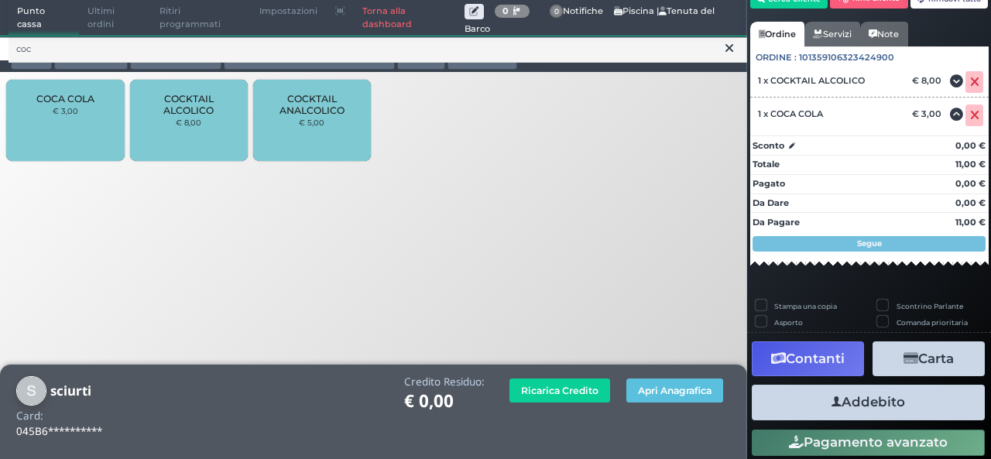
click at [796, 406] on button "Addebito" at bounding box center [868, 402] width 233 height 35
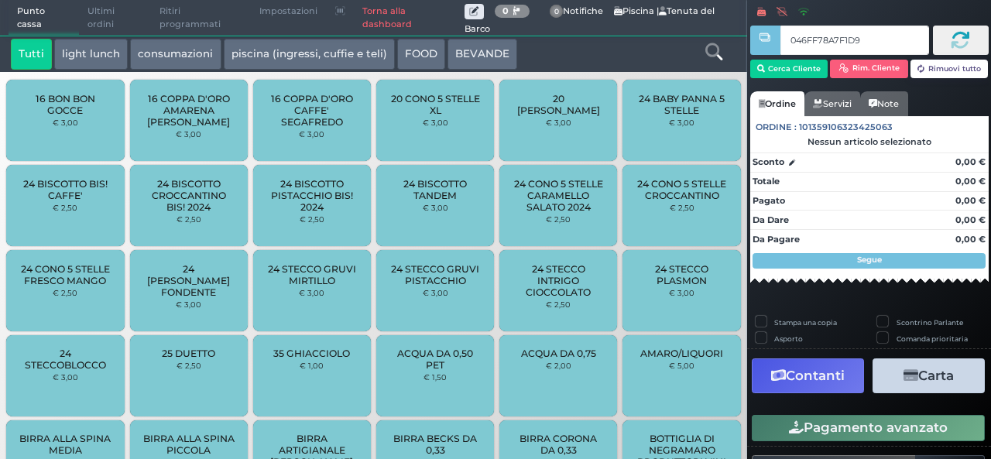
type input "046FF78A7F1D91"
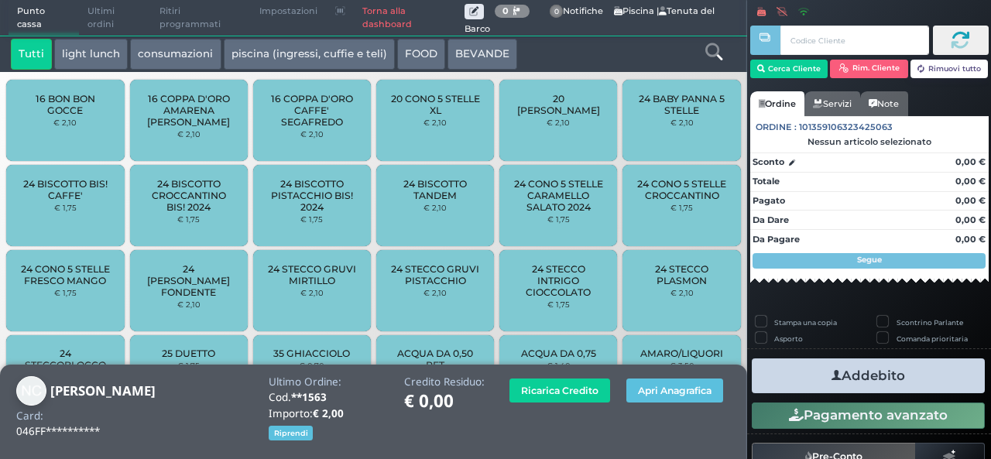
click at [706, 59] on icon at bounding box center [714, 51] width 17 height 17
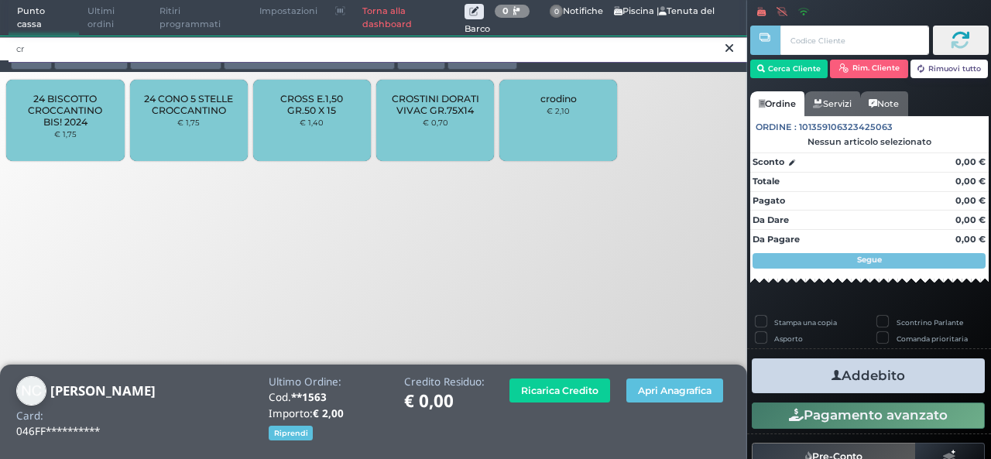
type input "cr"
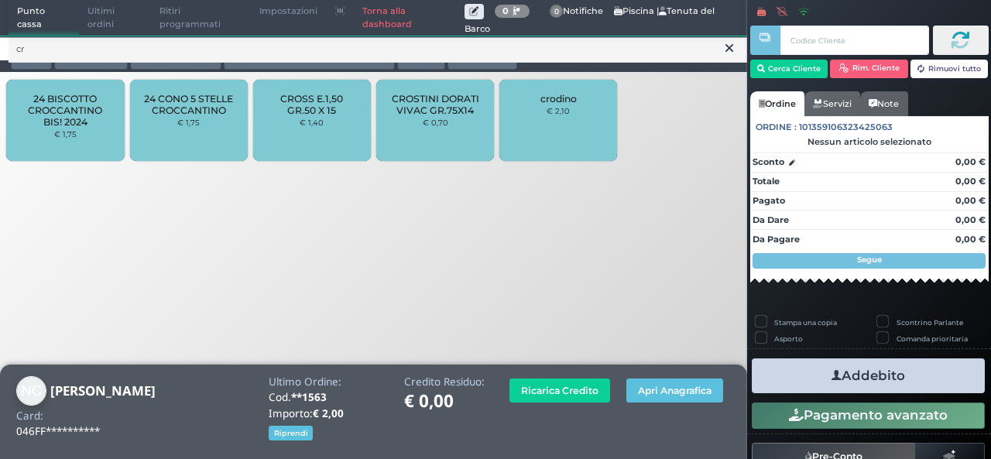
click at [476, 109] on span "CROSTINI DORATI VIVAC GR.75X14" at bounding box center [436, 104] width 92 height 23
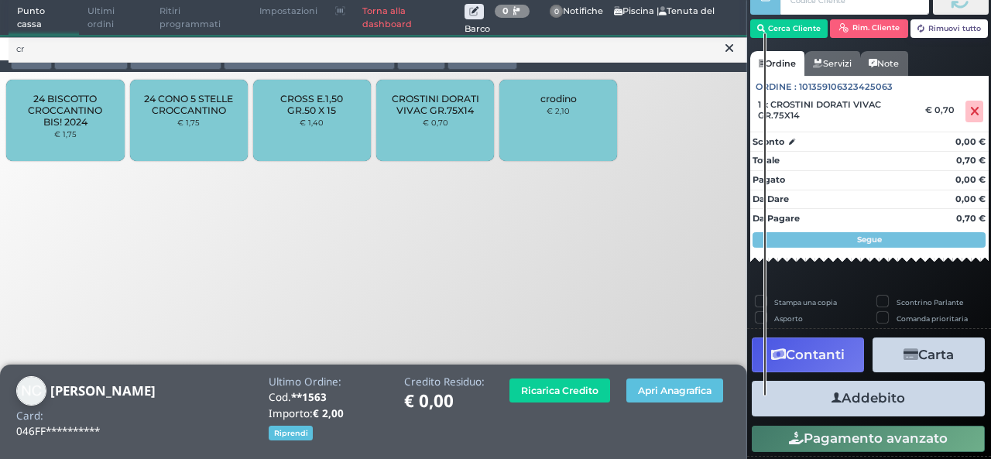
scroll to position [58, 0]
click at [881, 406] on button "Addebito" at bounding box center [868, 398] width 233 height 35
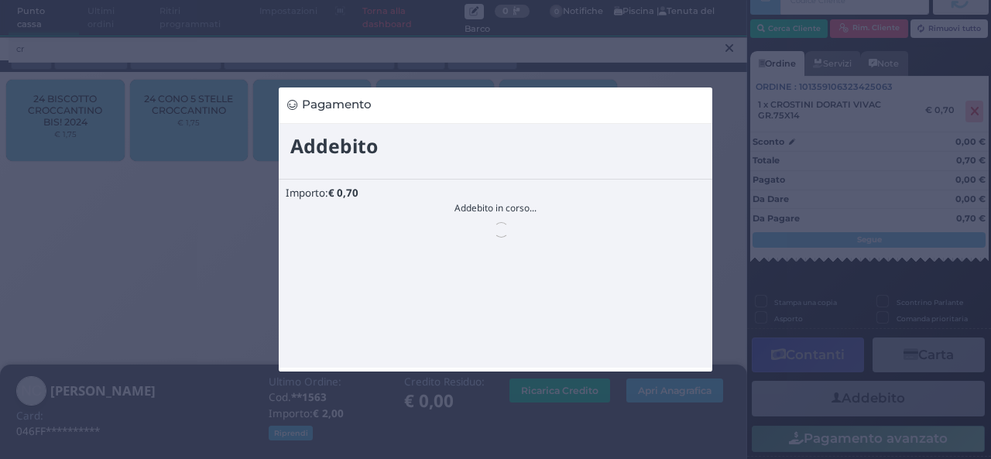
scroll to position [0, 0]
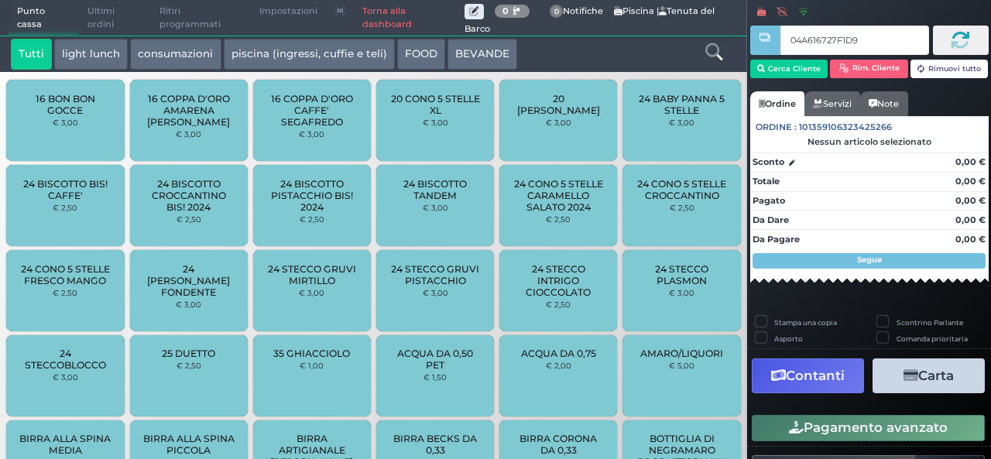
type input "04A616727F1D90"
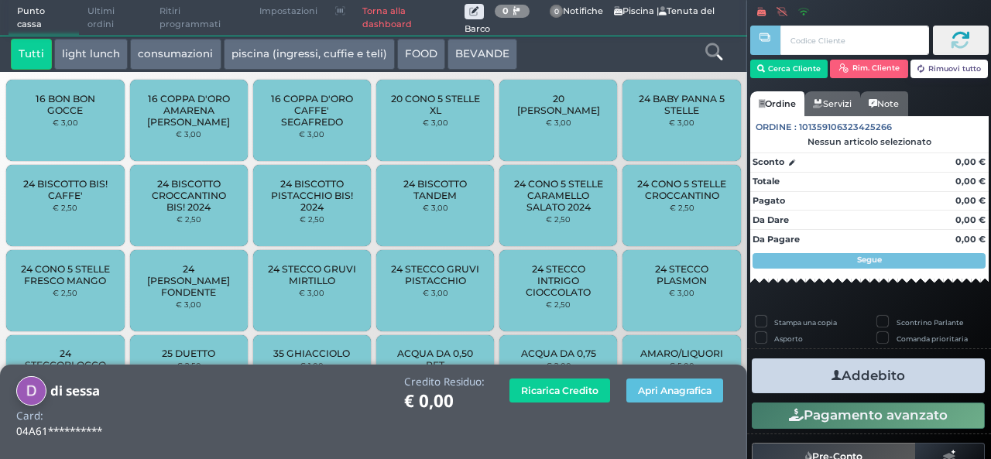
click at [711, 66] on div at bounding box center [714, 54] width 62 height 31
click at [711, 45] on icon at bounding box center [714, 51] width 17 height 17
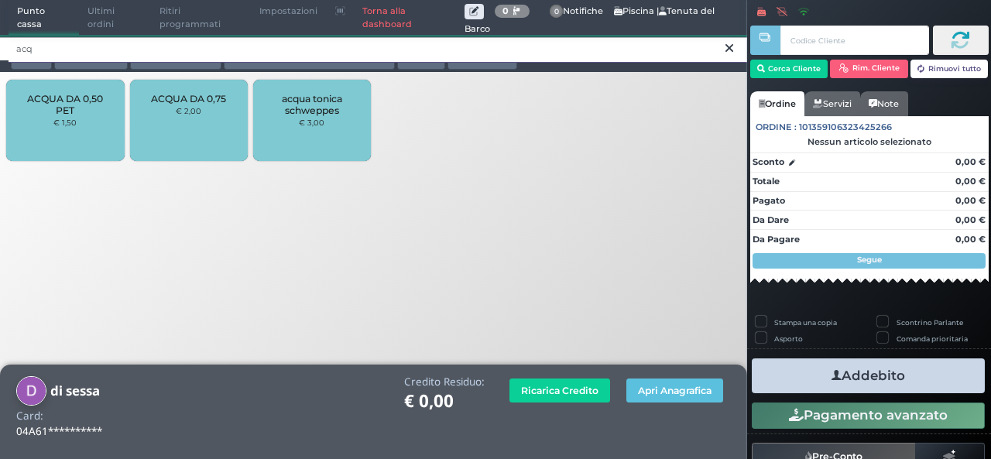
type input "acq"
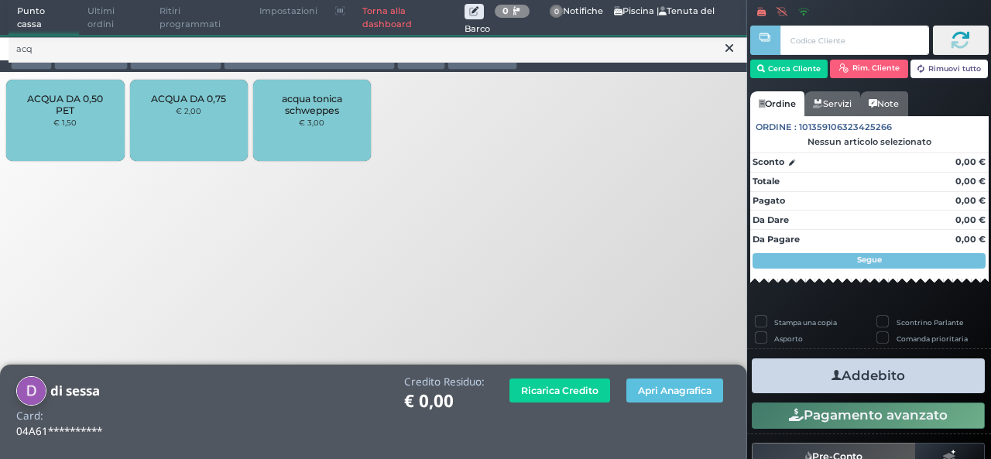
click at [28, 98] on span "ACQUA DA 0,50 PET" at bounding box center [65, 104] width 92 height 23
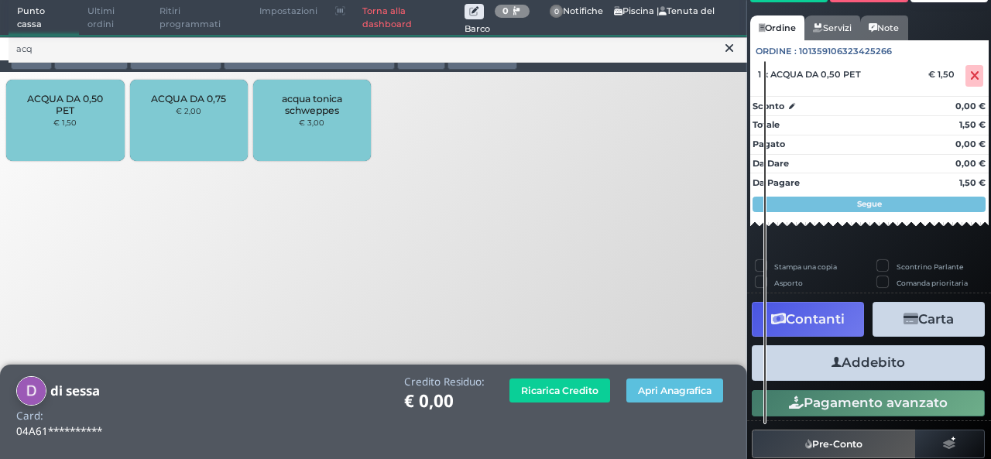
scroll to position [108, 0]
click at [905, 363] on button "Addebito" at bounding box center [868, 362] width 233 height 35
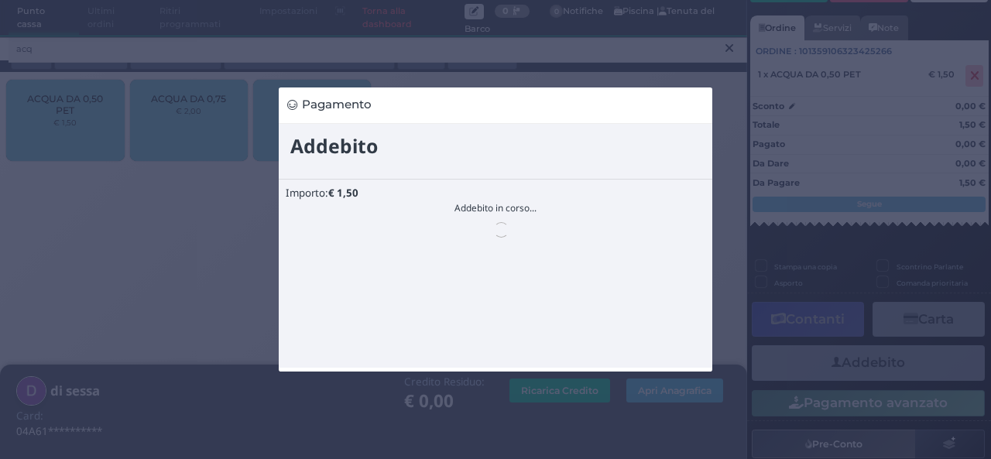
scroll to position [0, 0]
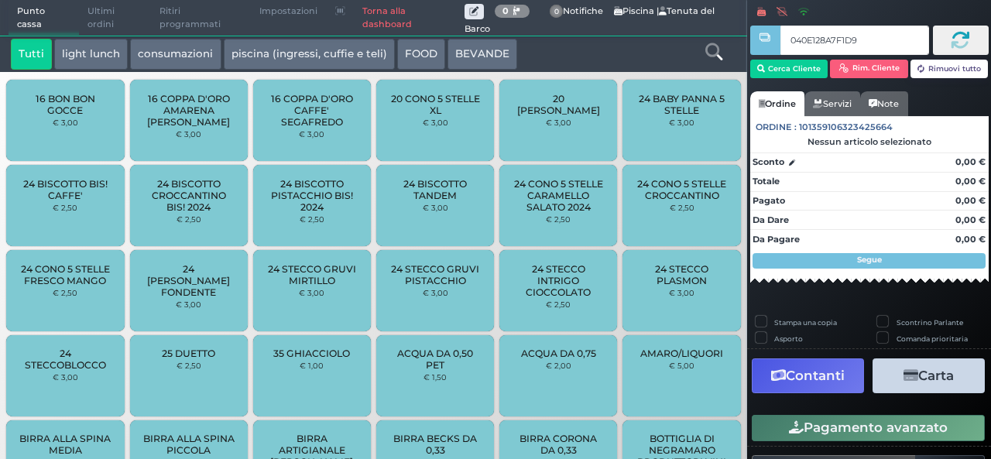
type input "040E128A7F1D95"
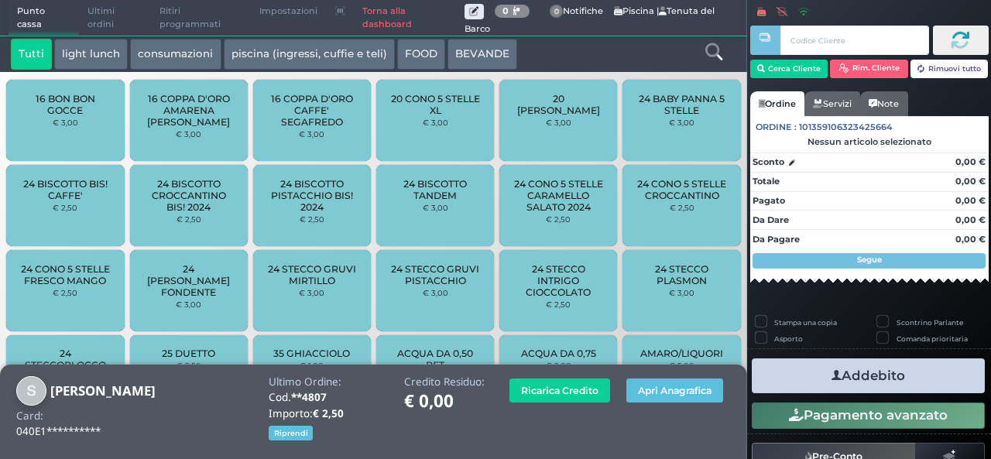
click at [707, 50] on icon at bounding box center [714, 51] width 17 height 17
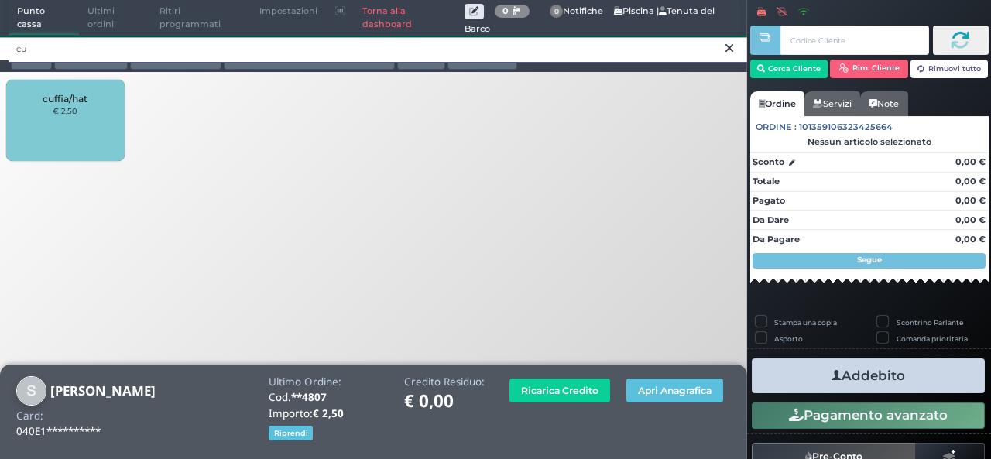
type input "cu"
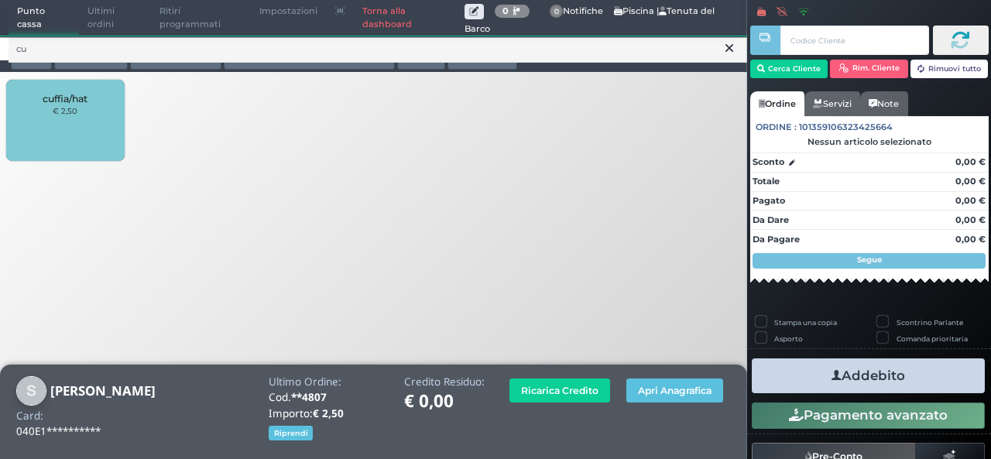
click at [108, 98] on div "cuffia/hat € 2,50" at bounding box center [65, 120] width 118 height 81
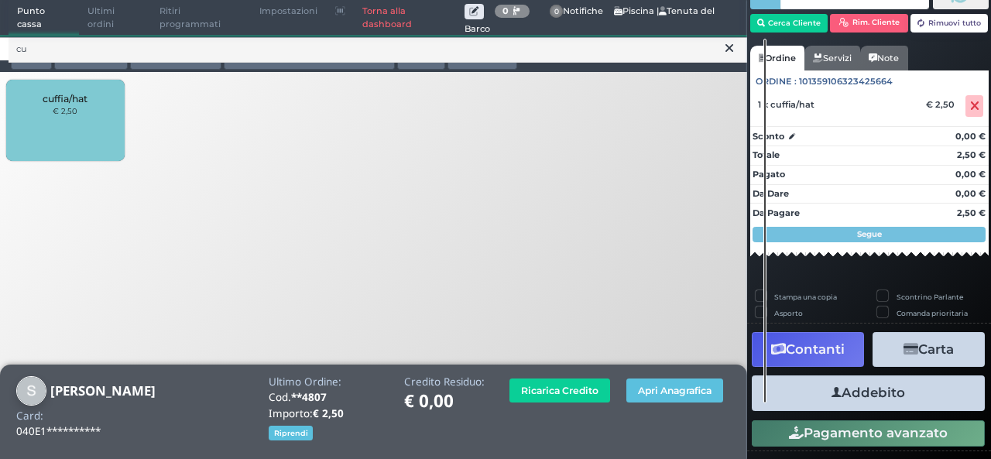
scroll to position [72, 0]
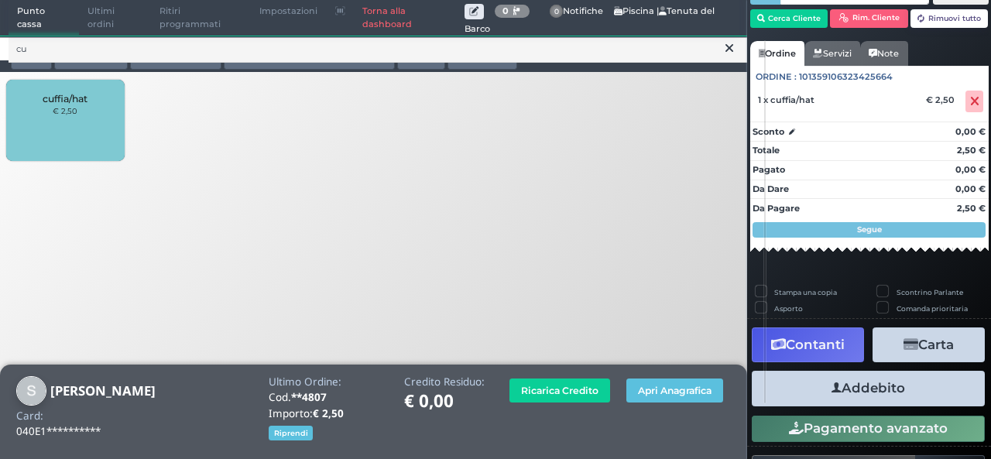
click at [914, 379] on button "Addebito" at bounding box center [868, 388] width 233 height 35
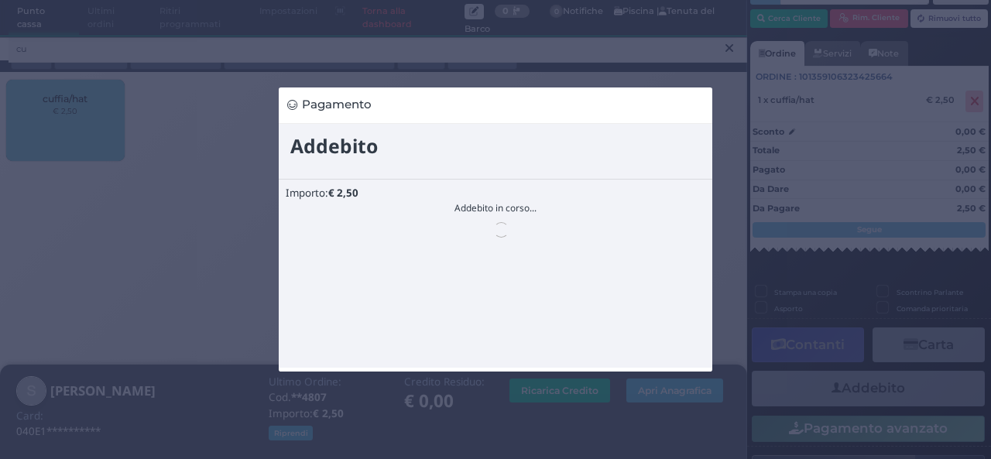
scroll to position [0, 0]
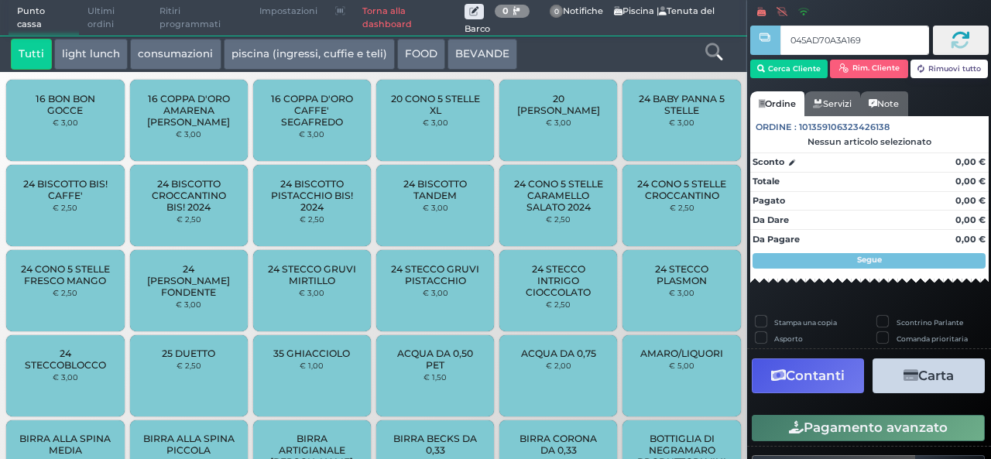
type input "045AD70A3A1690"
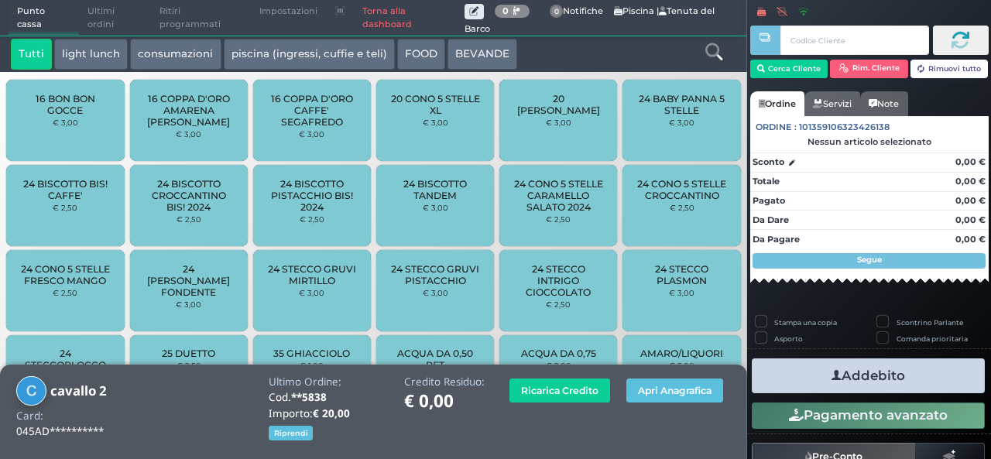
click at [710, 61] on link at bounding box center [714, 50] width 17 height 22
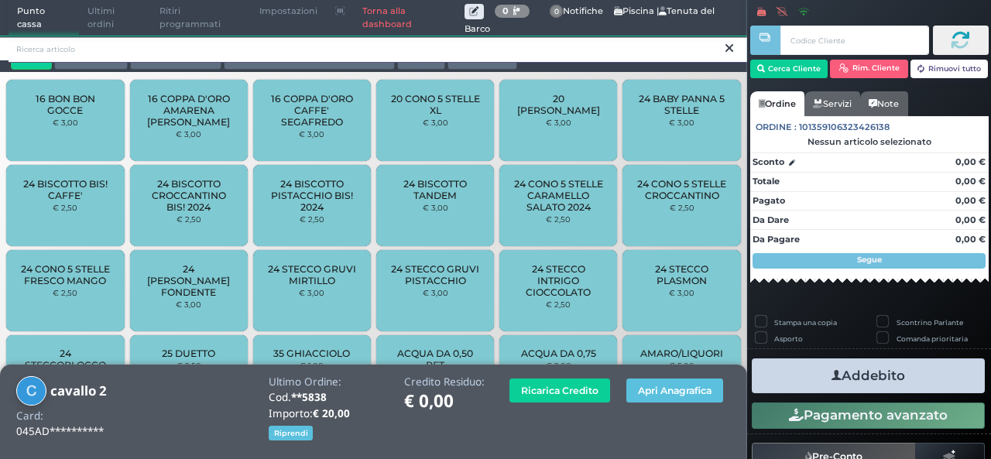
drag, startPoint x: 706, startPoint y: 36, endPoint x: 691, endPoint y: 46, distance: 17.4
drag, startPoint x: 691, startPoint y: 46, endPoint x: 603, endPoint y: 50, distance: 87.6
click at [603, 50] on input "search" at bounding box center [378, 49] width 739 height 27
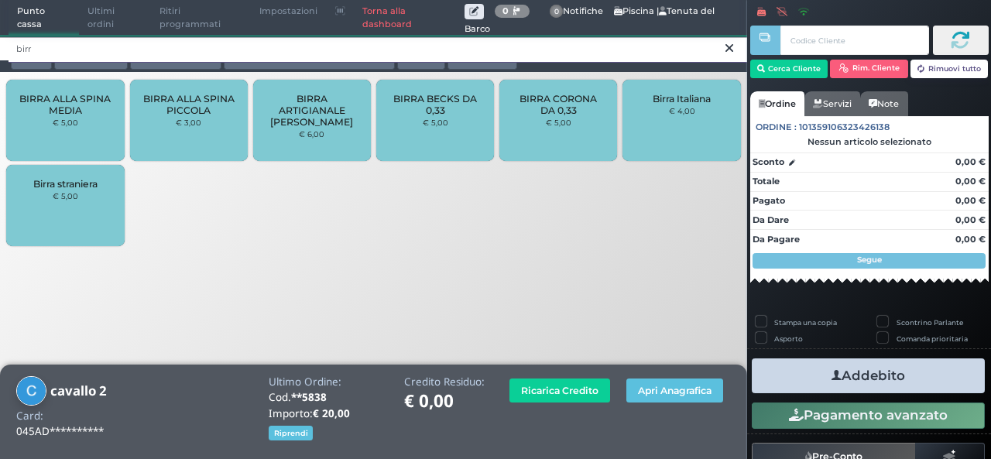
type input "birr"
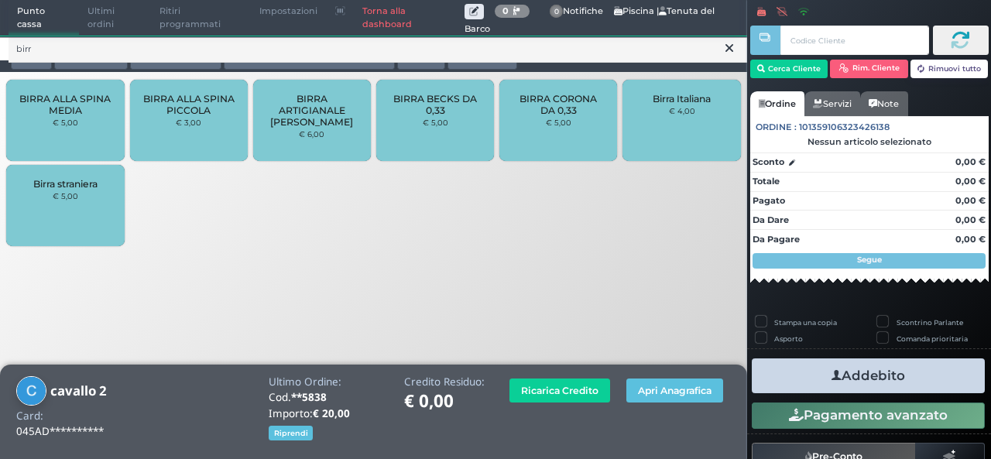
click at [69, 131] on div "BIRRA ALLA SPINA MEDIA € 5,00" at bounding box center [65, 120] width 118 height 81
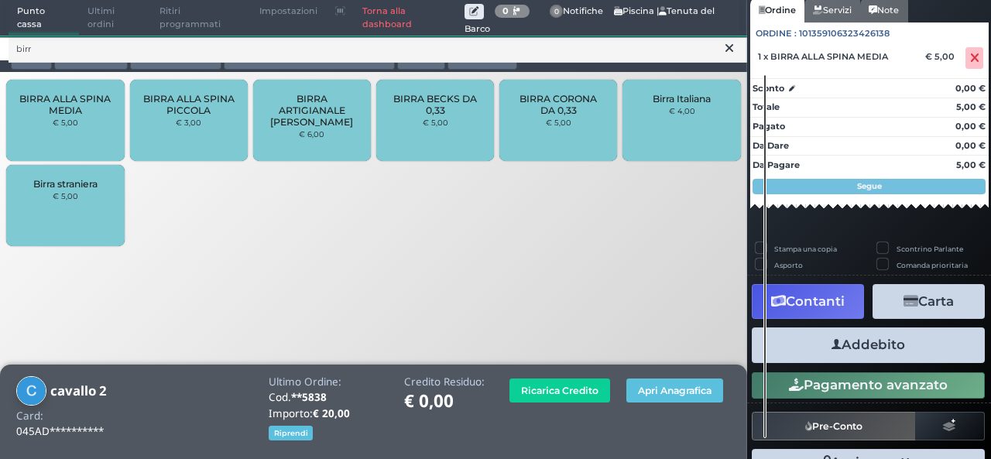
scroll to position [133, 0]
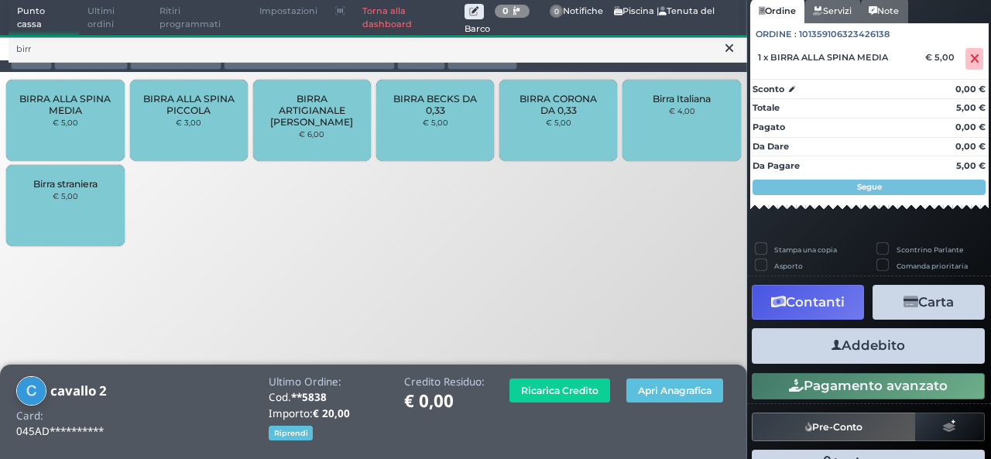
click at [910, 343] on button "Addebito" at bounding box center [868, 345] width 233 height 35
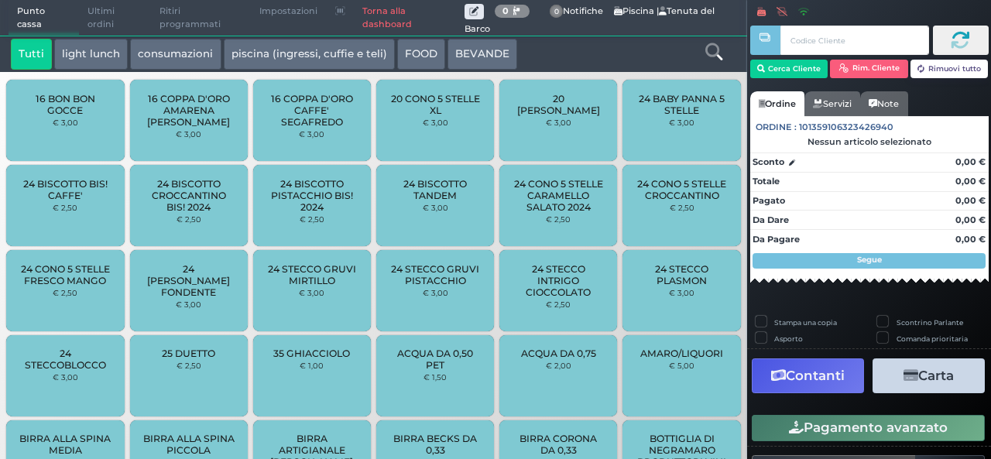
click at [90, 27] on span "Ultimi ordini" at bounding box center [115, 18] width 72 height 35
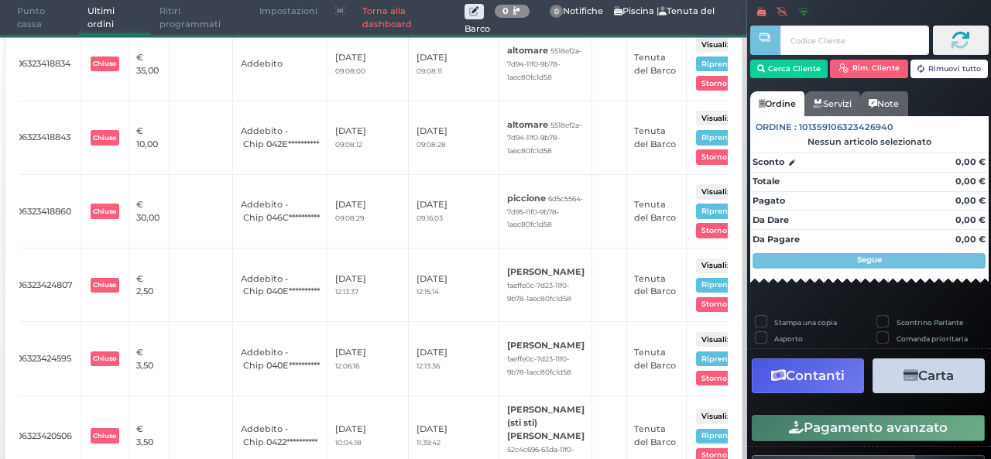
scroll to position [0, 94]
click at [23, 28] on span "Punto cassa" at bounding box center [44, 18] width 71 height 35
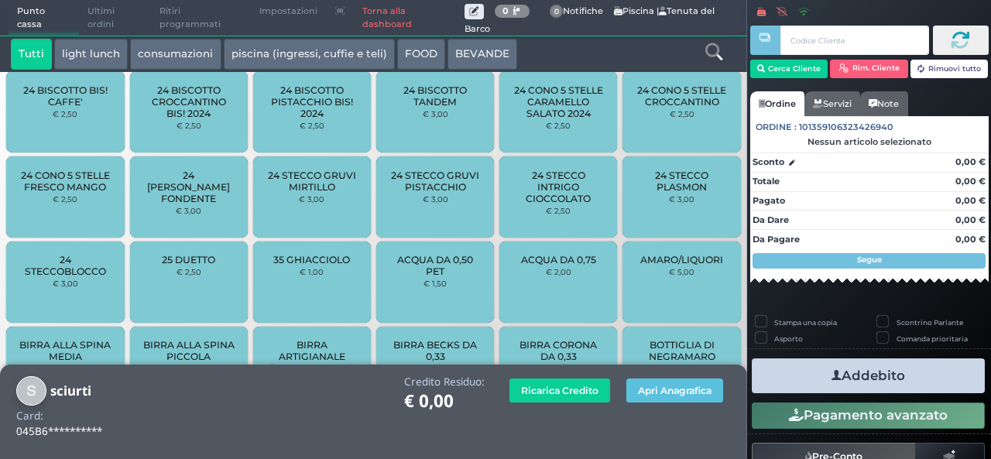
click at [77, 57] on button "light lunch" at bounding box center [91, 54] width 74 height 31
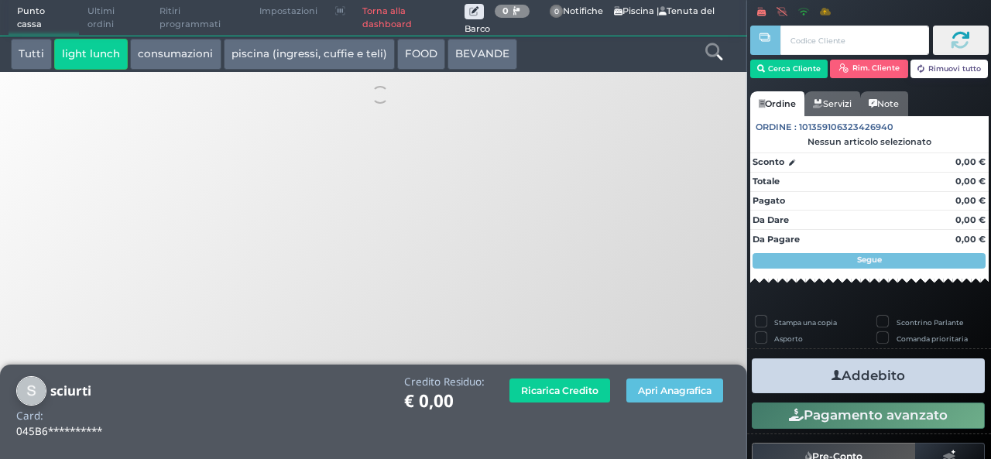
scroll to position [0, 0]
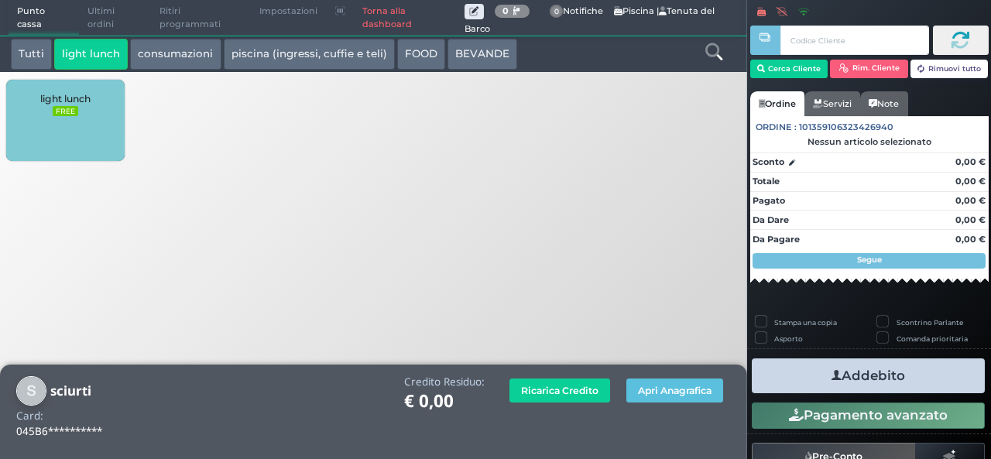
click at [76, 112] on small "FREE" at bounding box center [65, 111] width 25 height 11
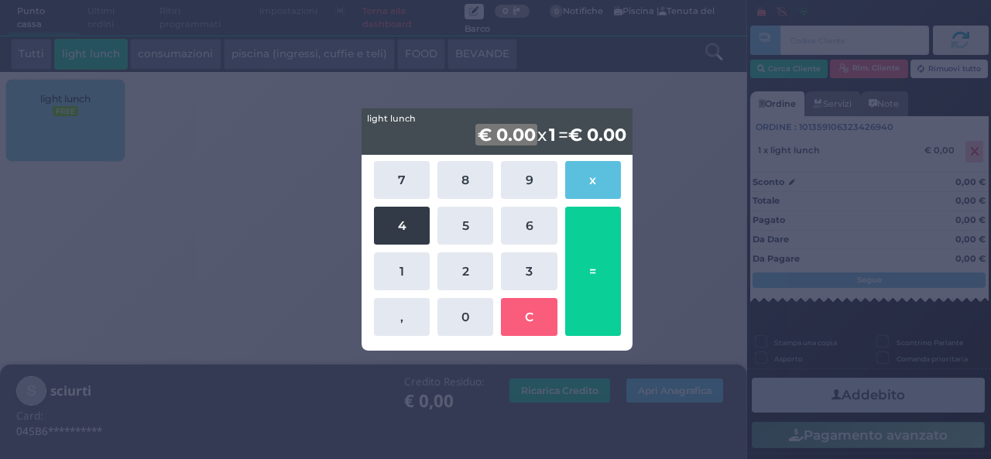
click at [380, 225] on button "4" at bounding box center [402, 226] width 56 height 38
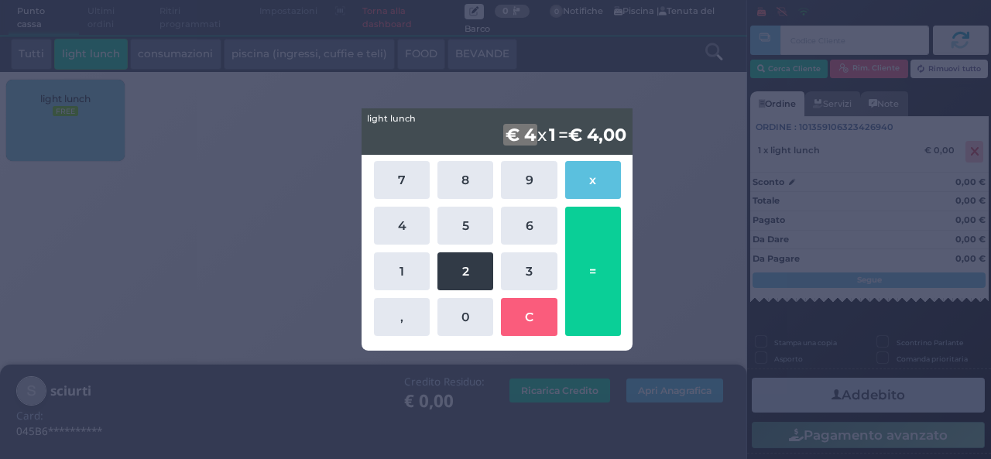
click at [476, 272] on button "2" at bounding box center [466, 271] width 56 height 38
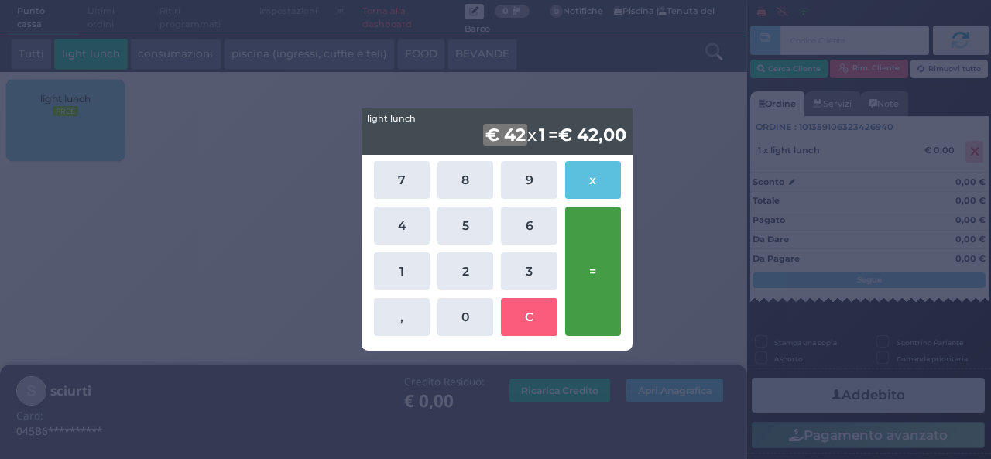
click at [591, 271] on button "=" at bounding box center [593, 271] width 56 height 129
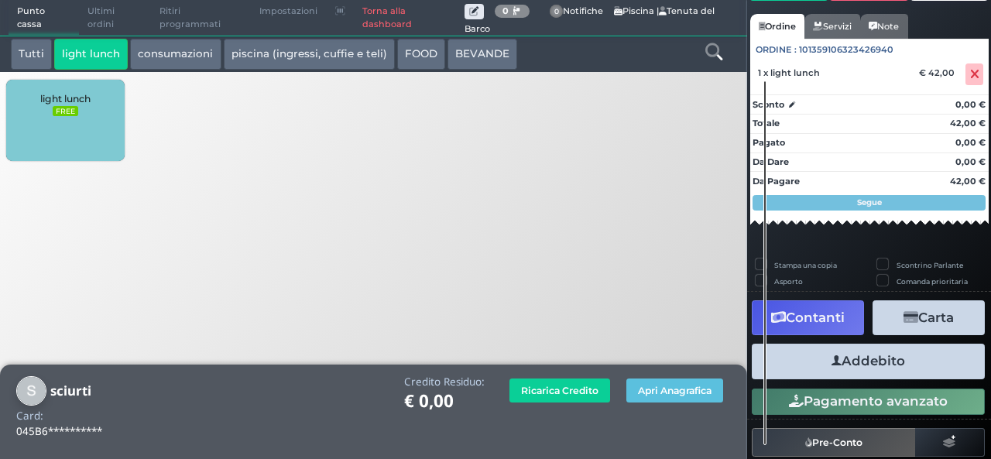
scroll to position [156, 0]
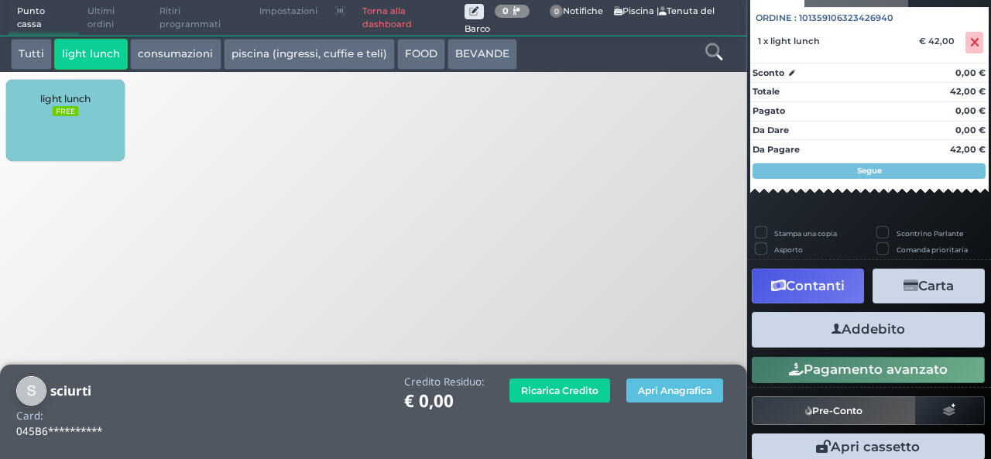
click at [891, 334] on button "Addebito" at bounding box center [868, 329] width 233 height 35
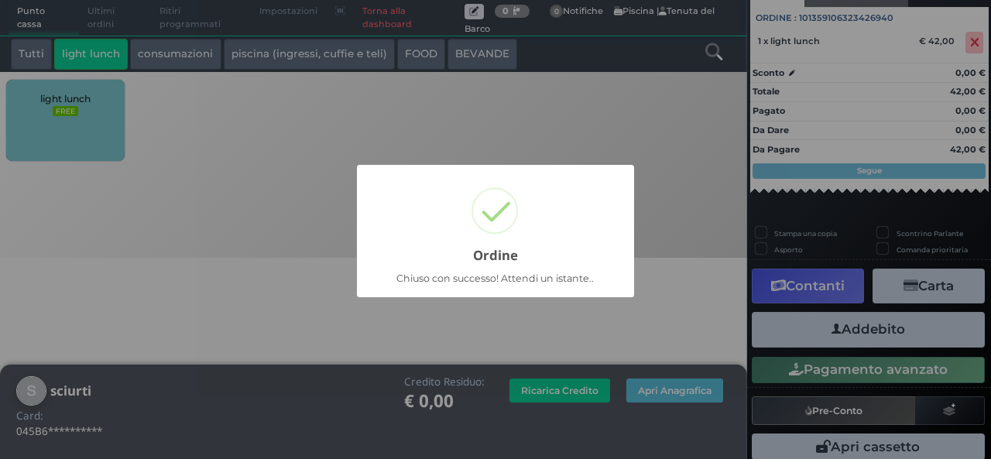
scroll to position [108, 0]
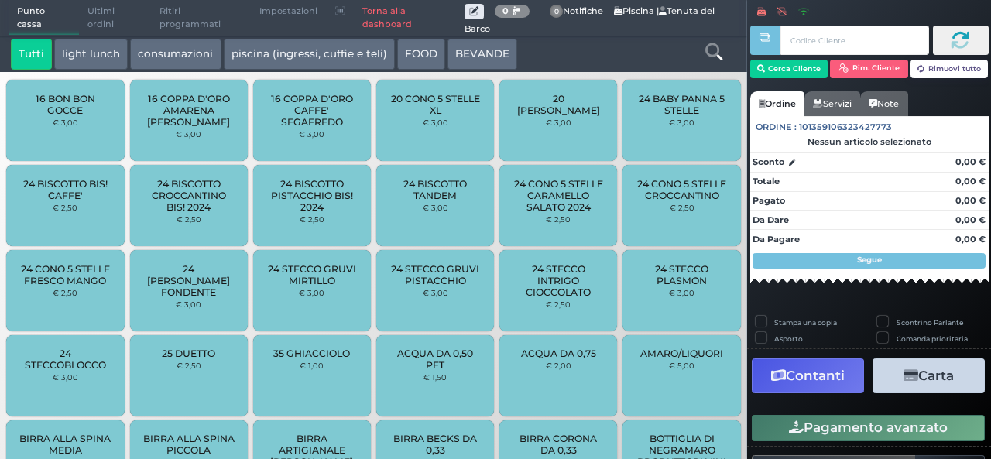
click at [718, 61] on link at bounding box center [714, 50] width 17 height 22
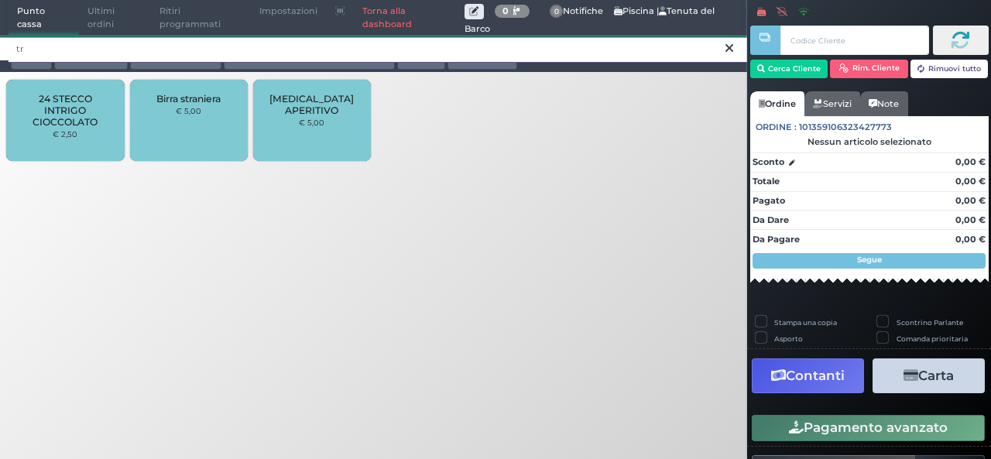
type input "tr"
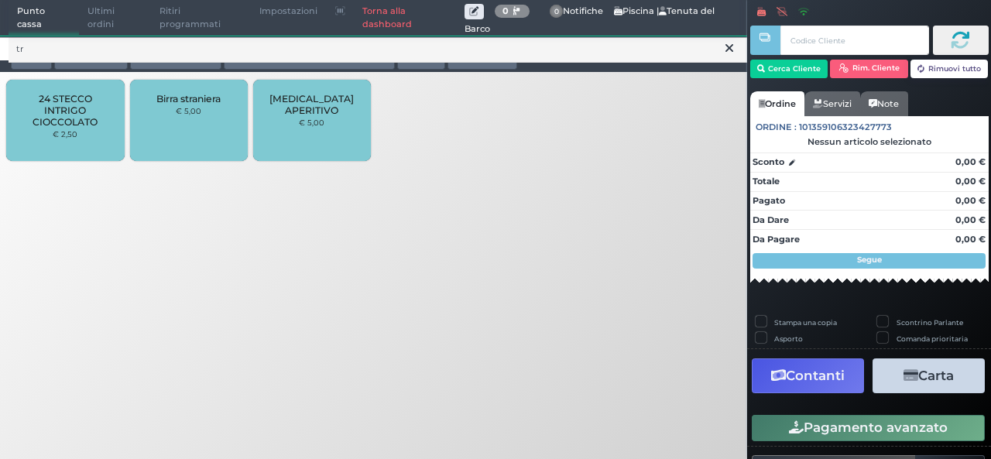
click at [734, 40] on button at bounding box center [730, 48] width 14 height 17
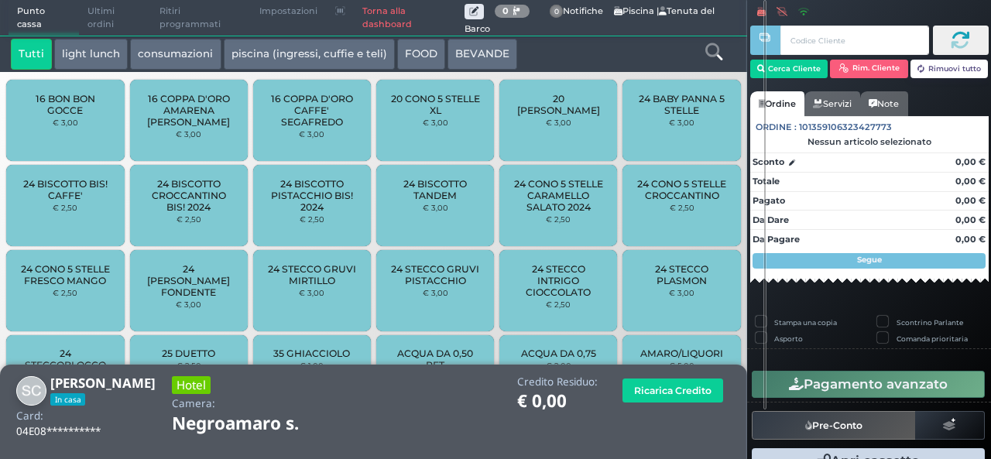
click at [725, 64] on div at bounding box center [714, 54] width 62 height 31
click at [716, 58] on icon at bounding box center [714, 51] width 17 height 17
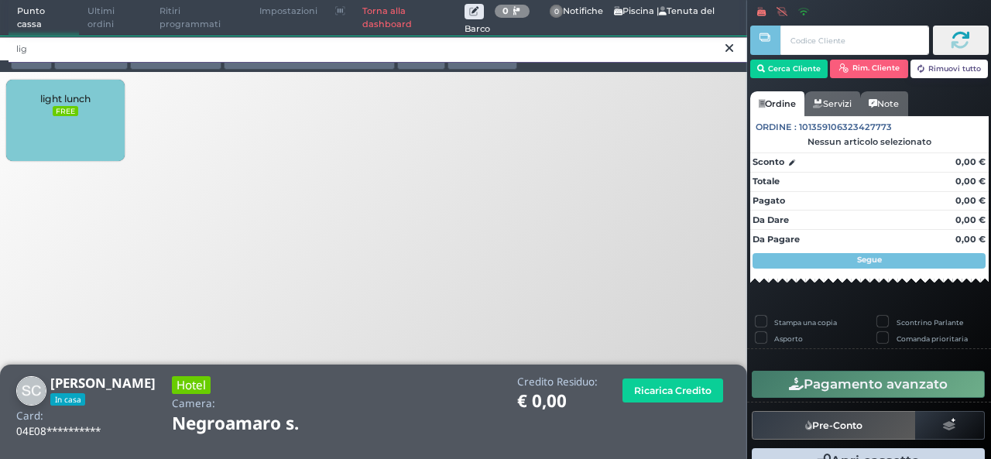
type input "lig"
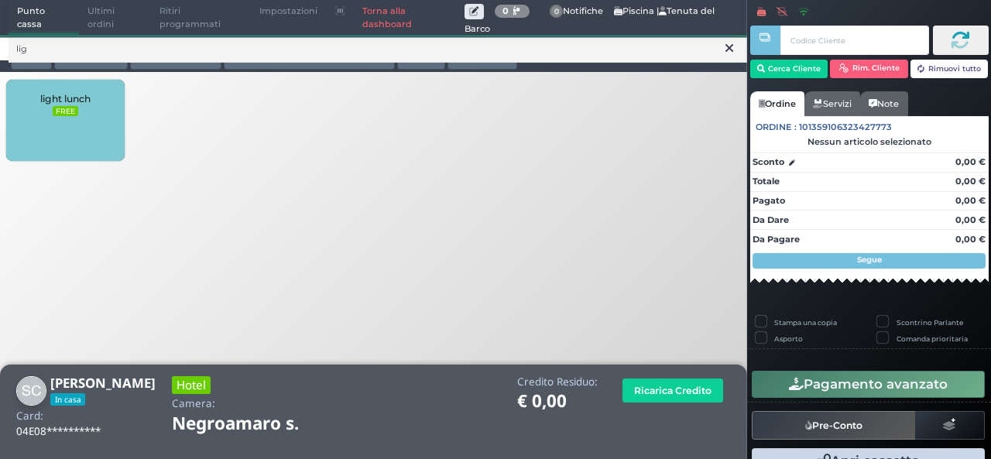
click at [60, 120] on div "light lunch FREE" at bounding box center [65, 120] width 118 height 81
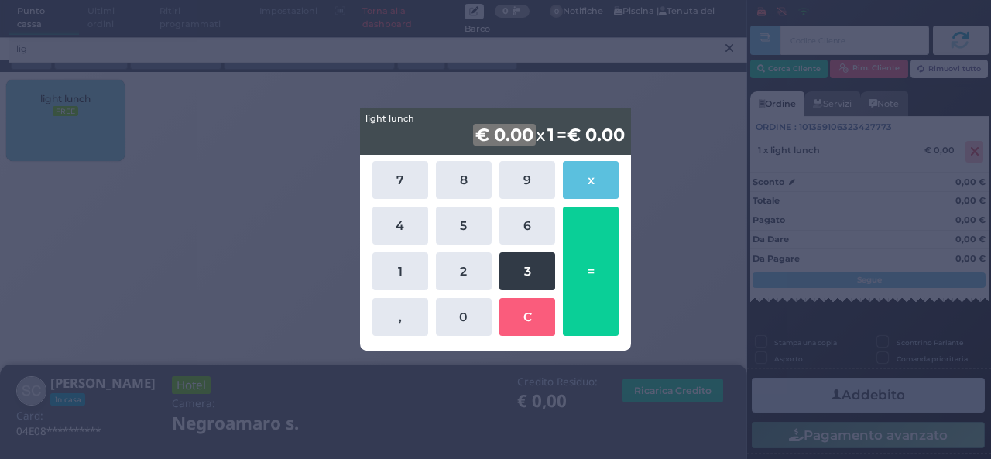
click at [519, 280] on button "3" at bounding box center [528, 271] width 56 height 38
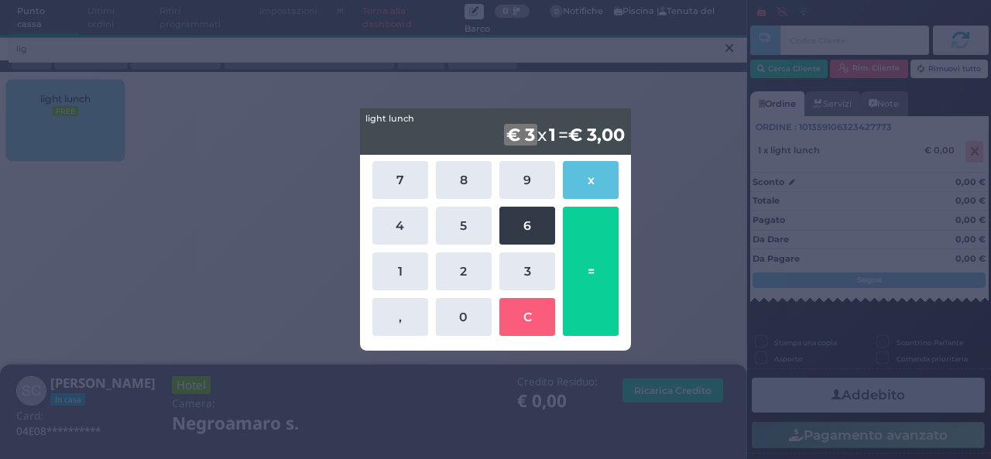
click at [534, 208] on button "6" at bounding box center [528, 226] width 56 height 38
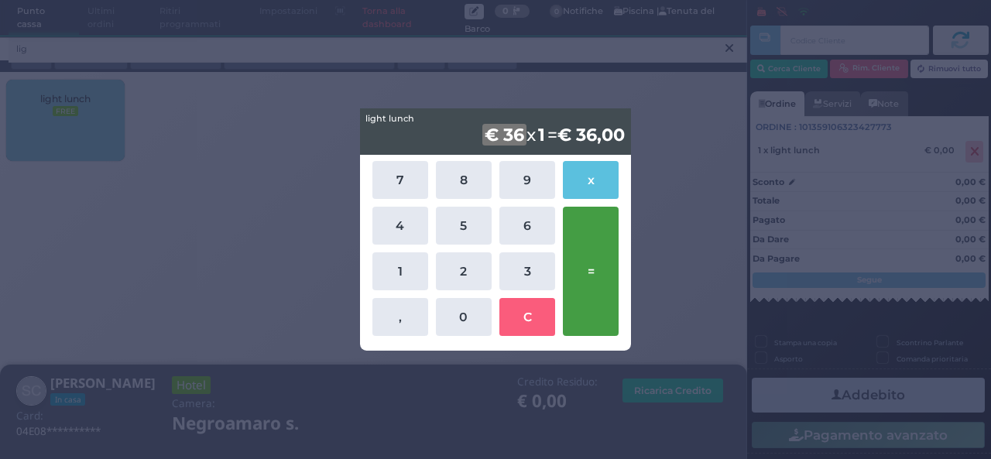
click at [605, 266] on button "=" at bounding box center [591, 271] width 56 height 129
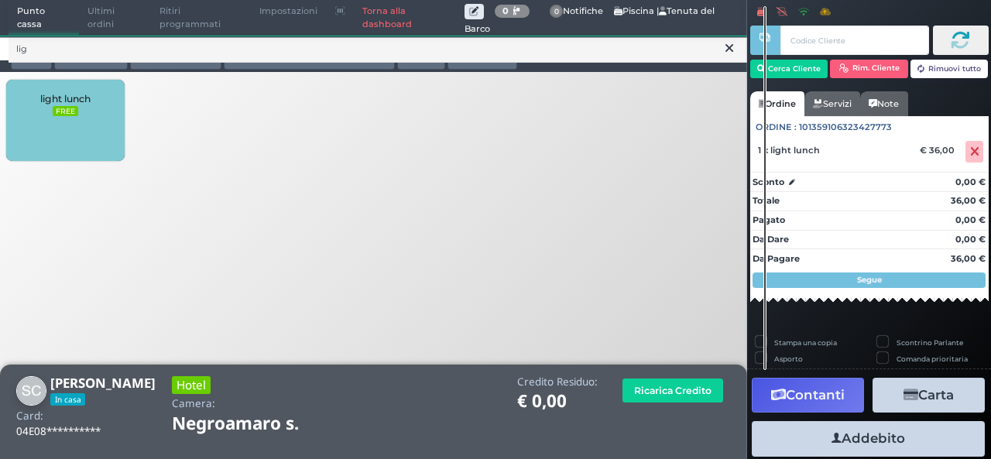
scroll to position [12, 0]
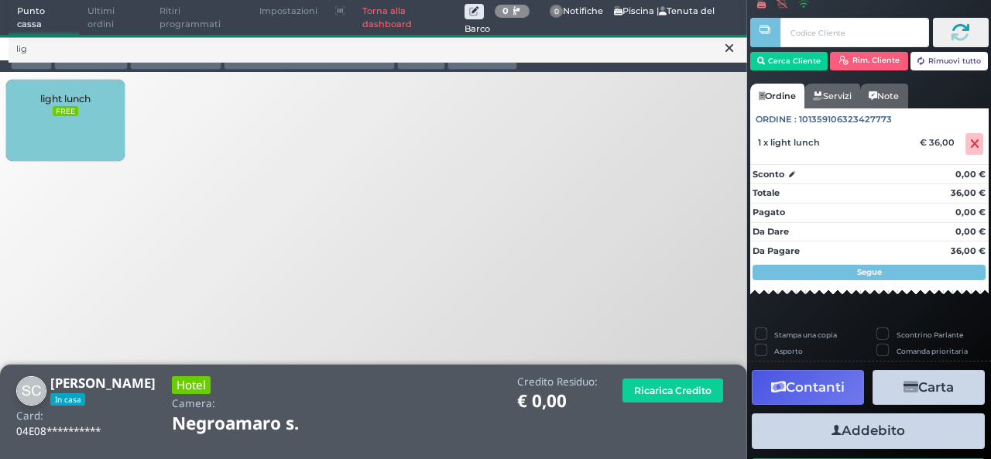
click at [850, 433] on button "Addebito" at bounding box center [868, 431] width 233 height 35
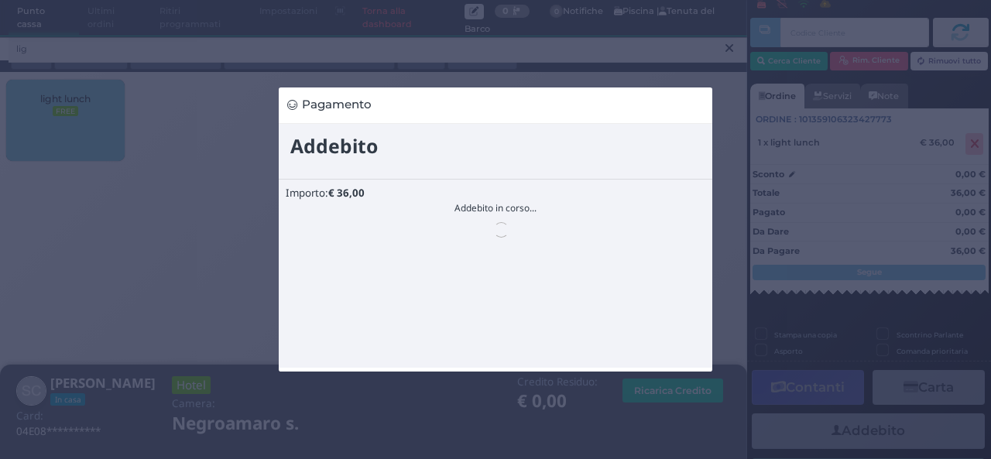
scroll to position [0, 0]
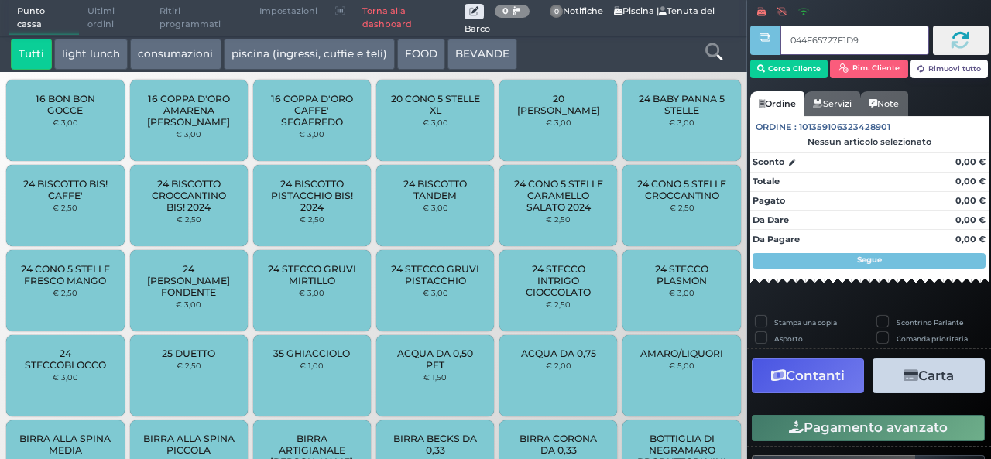
type input "044F65727F1D91"
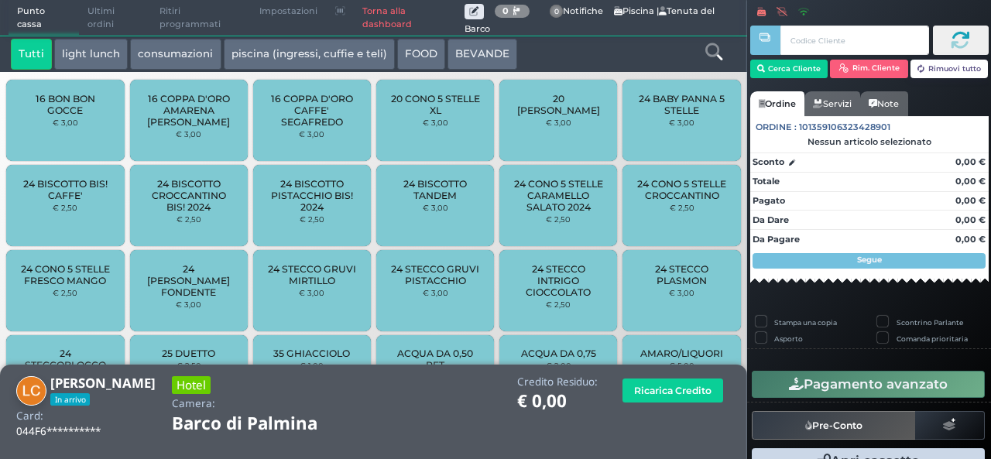
click at [709, 56] on icon at bounding box center [714, 51] width 17 height 17
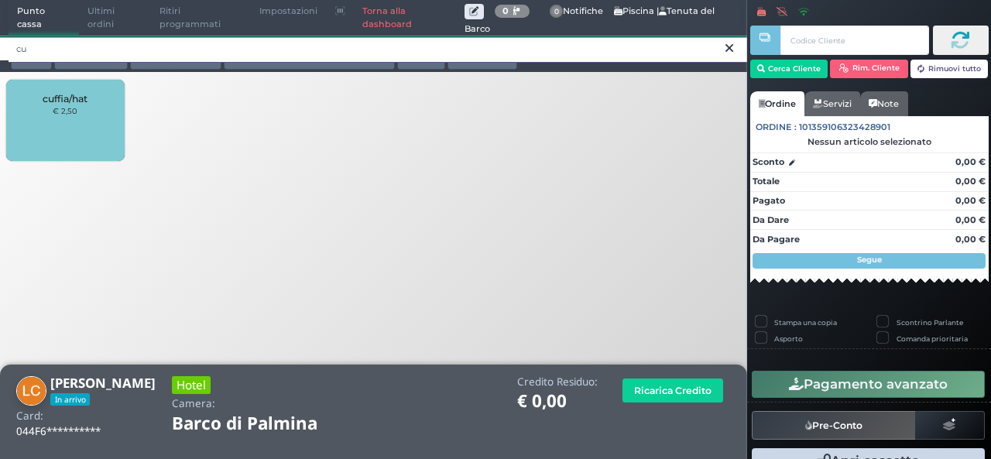
type input "cu"
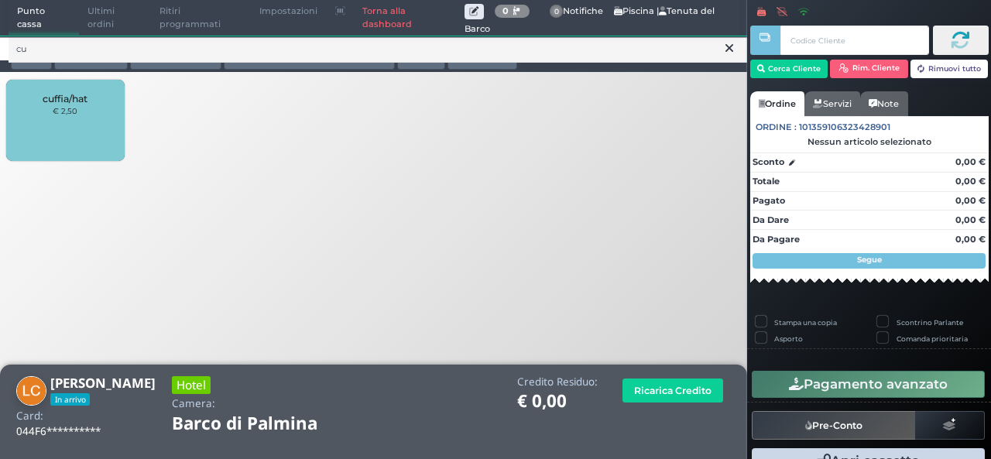
click at [62, 131] on div "cuffia/hat € 2,50" at bounding box center [65, 120] width 118 height 81
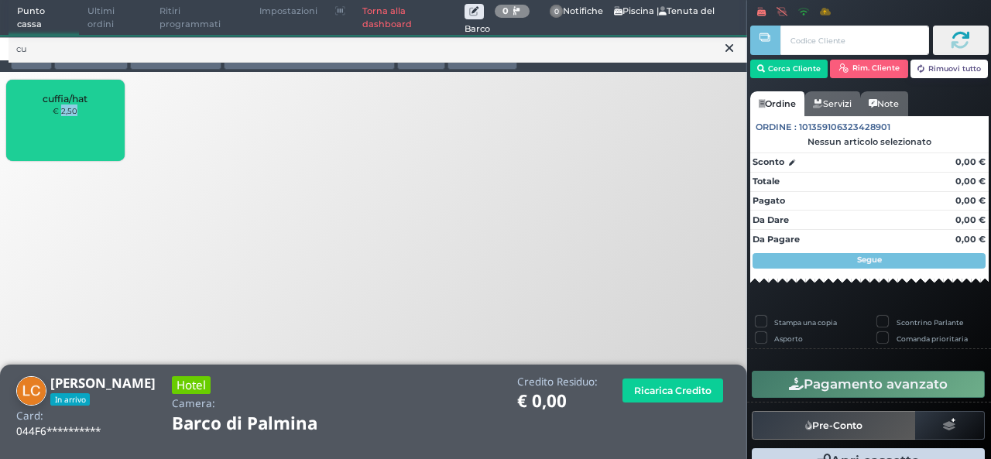
click at [62, 131] on div "cuffia/hat € 2,50" at bounding box center [65, 120] width 118 height 81
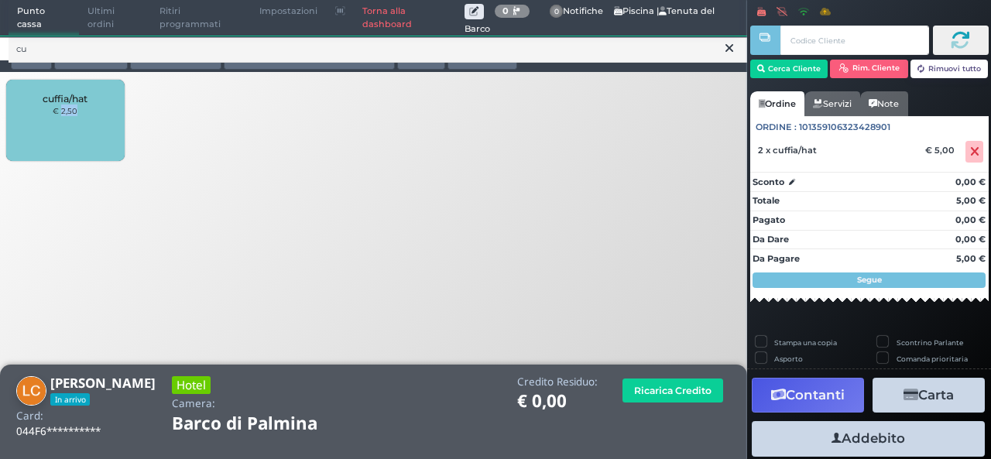
click at [74, 124] on div "cuffia/hat € 2,50" at bounding box center [65, 120] width 118 height 81
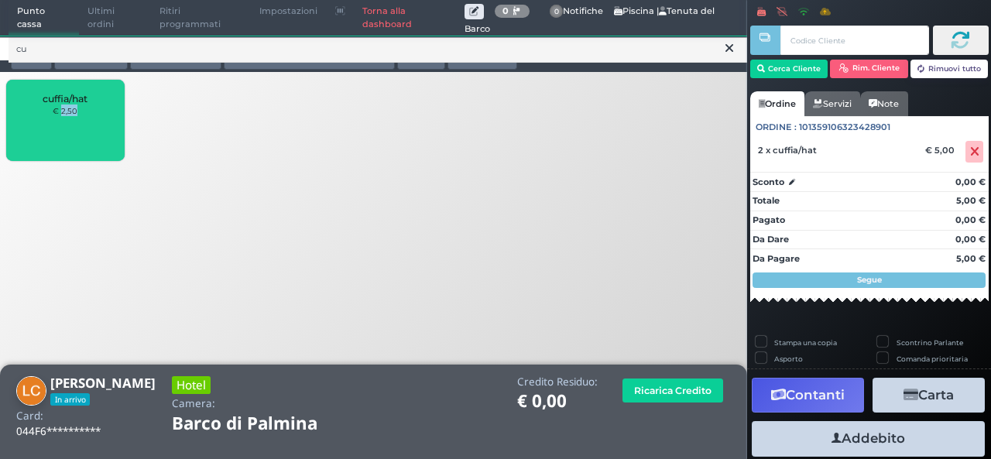
click at [73, 128] on div "cuffia/hat € 2,50" at bounding box center [65, 120] width 118 height 81
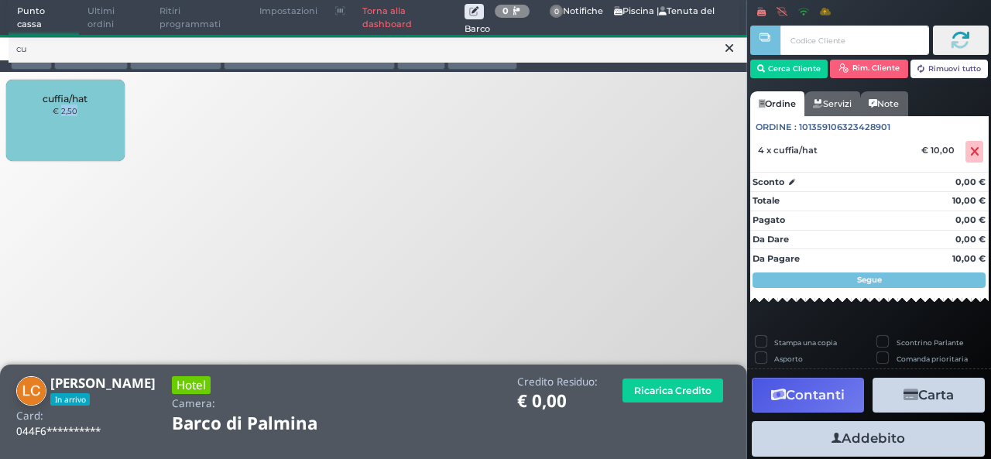
click at [79, 133] on div "cuffia/hat € 2,50" at bounding box center [65, 120] width 118 height 81
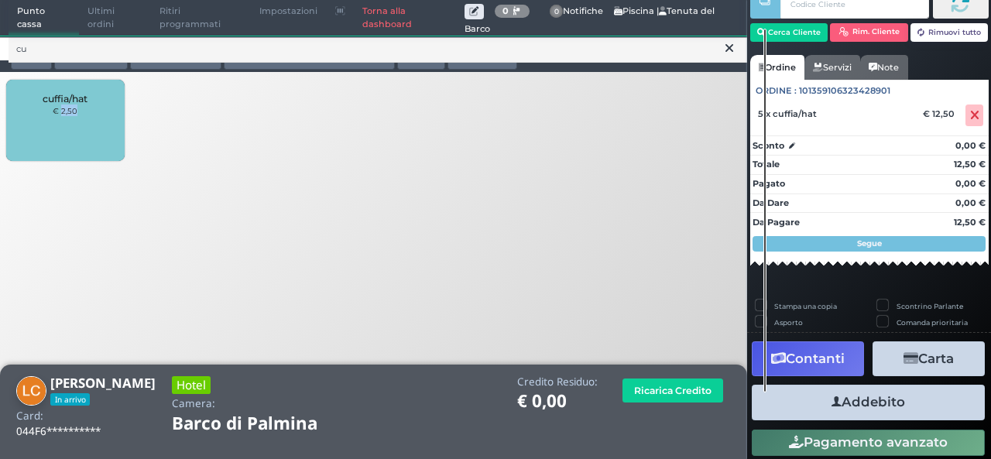
scroll to position [53, 0]
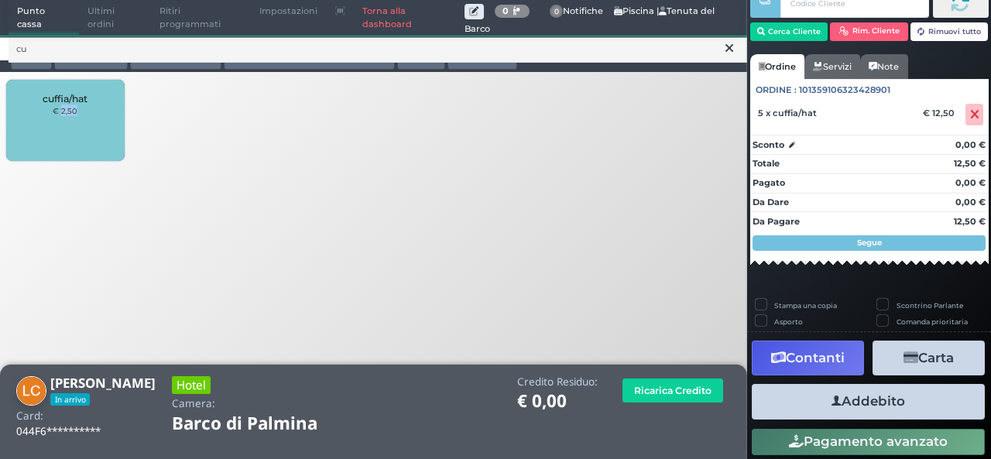
click at [860, 410] on button "Addebito" at bounding box center [868, 401] width 233 height 35
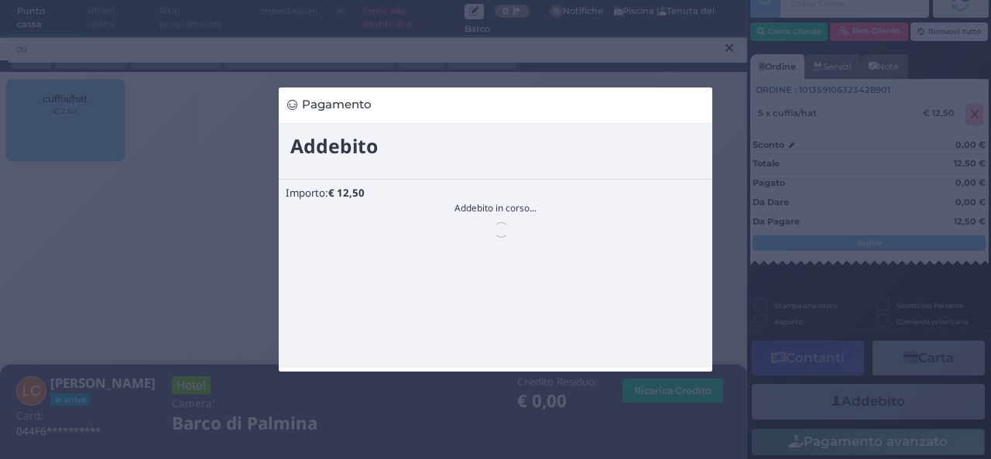
scroll to position [0, 0]
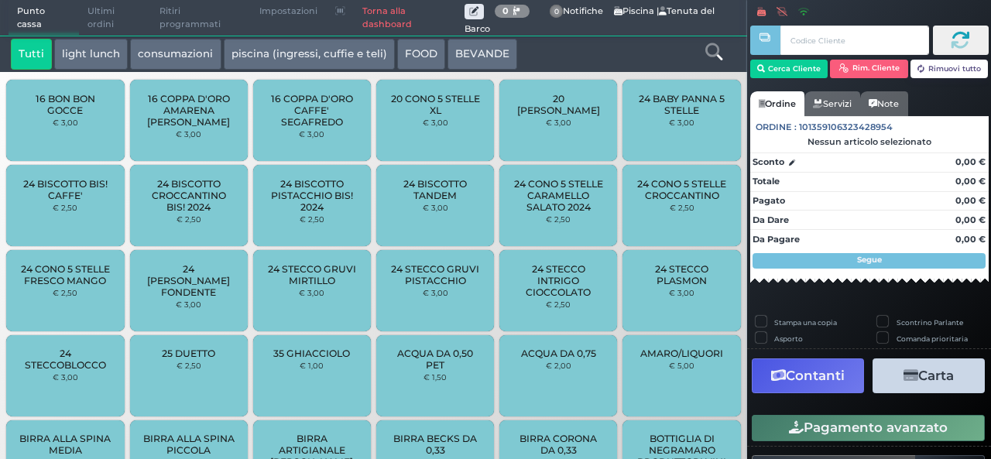
click at [81, 20] on span "Ultimi ordini" at bounding box center [115, 18] width 72 height 35
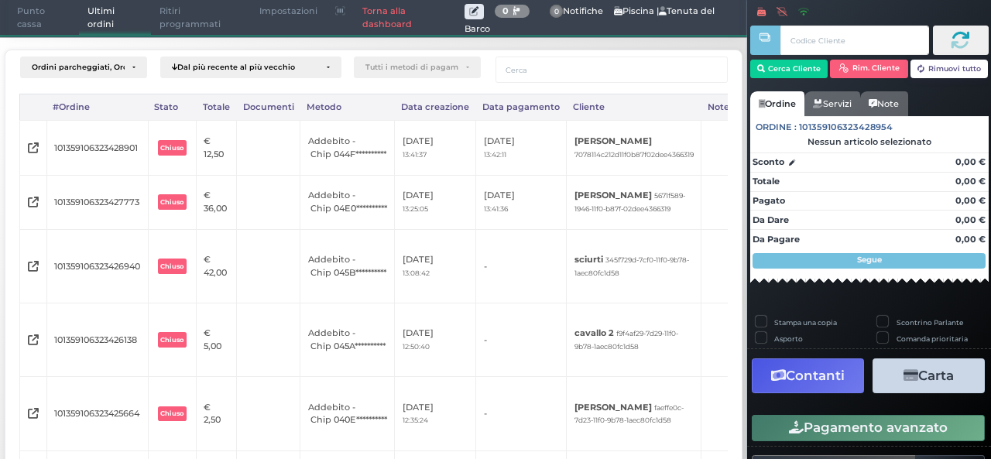
click at [33, 24] on span "Punto cassa" at bounding box center [44, 18] width 71 height 35
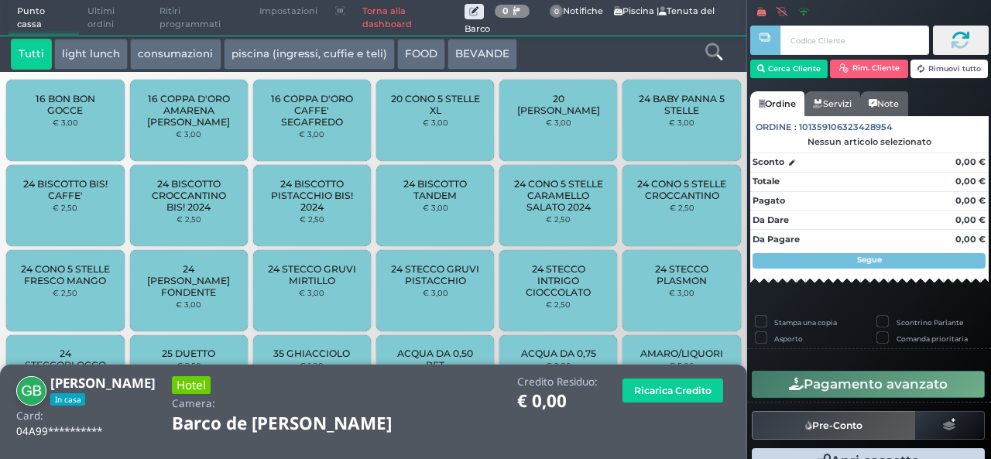
click at [105, 55] on button "light lunch" at bounding box center [91, 54] width 74 height 31
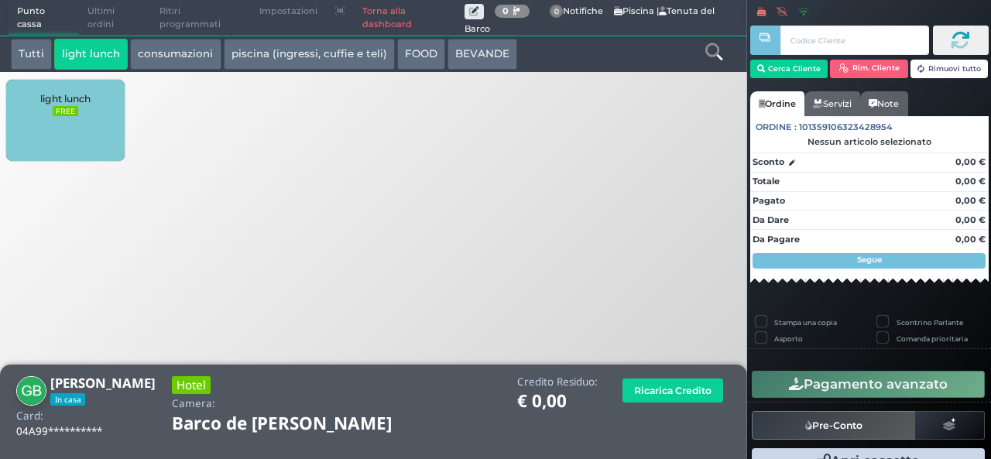
click at [7, 144] on div "light lunch FREE" at bounding box center [65, 120] width 118 height 81
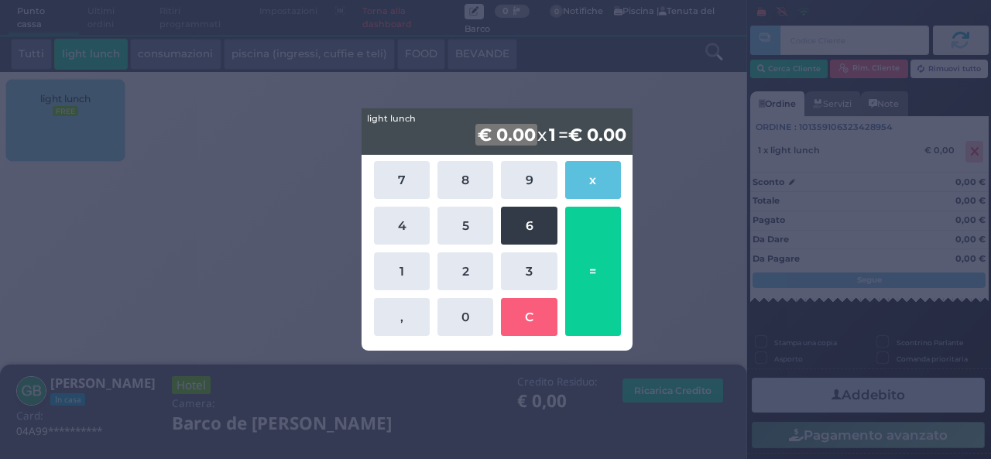
click at [536, 235] on button "6" at bounding box center [529, 226] width 56 height 38
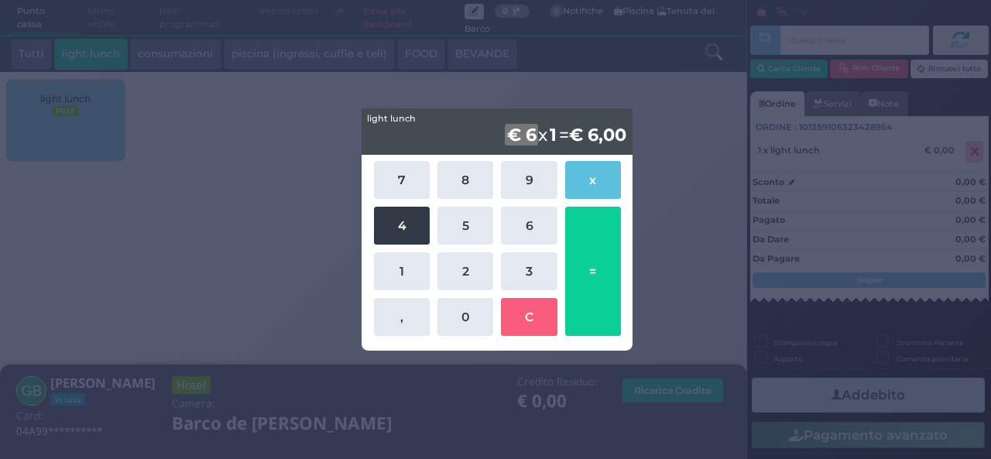
click at [380, 239] on button "4" at bounding box center [402, 226] width 56 height 38
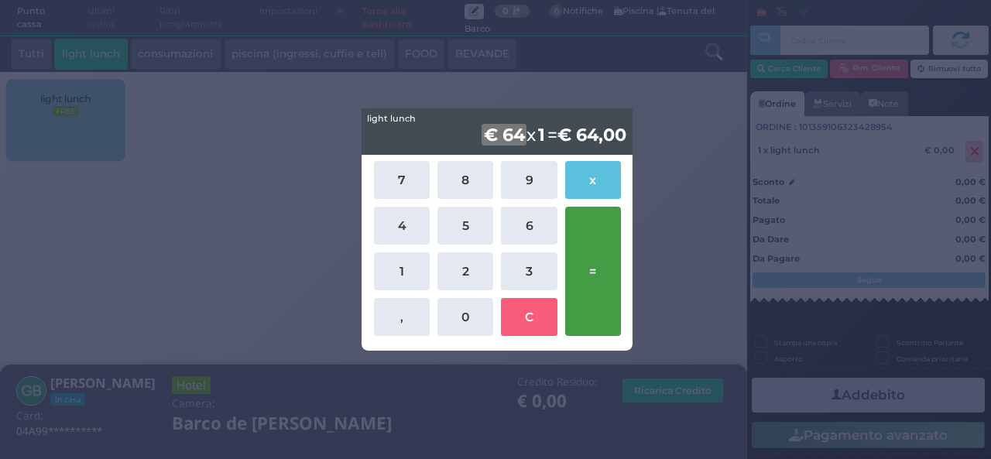
click at [587, 266] on button "=" at bounding box center [593, 271] width 56 height 129
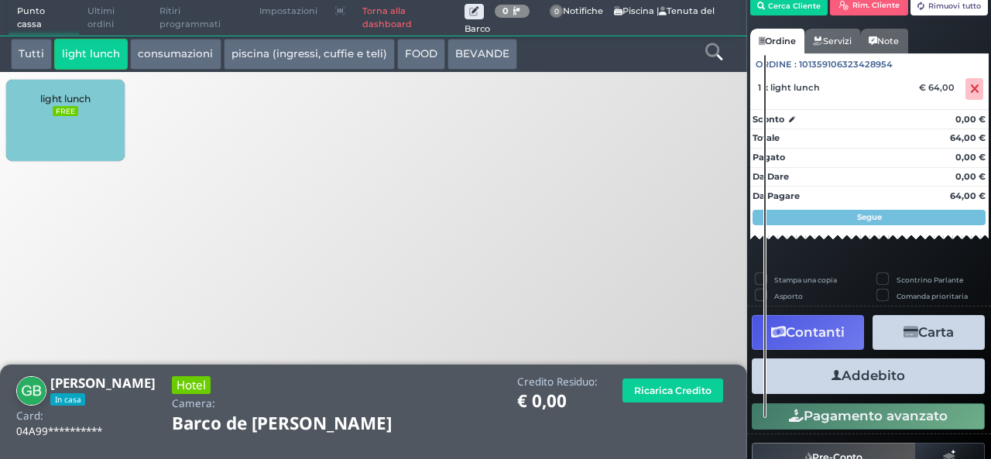
scroll to position [128, 0]
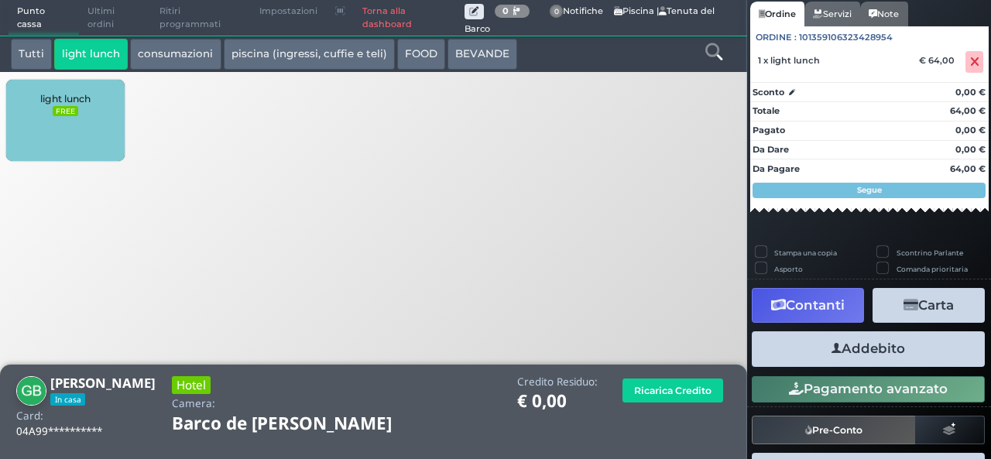
click at [824, 351] on button "Addebito" at bounding box center [868, 348] width 233 height 35
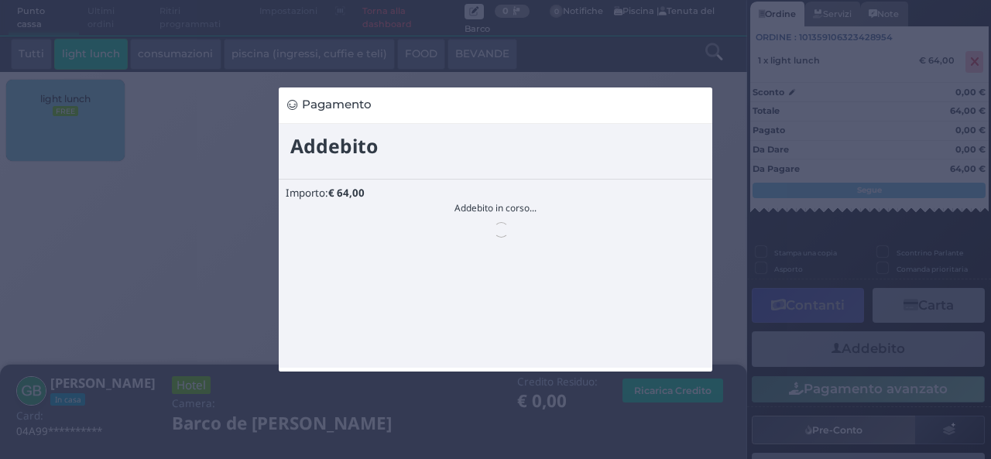
scroll to position [0, 0]
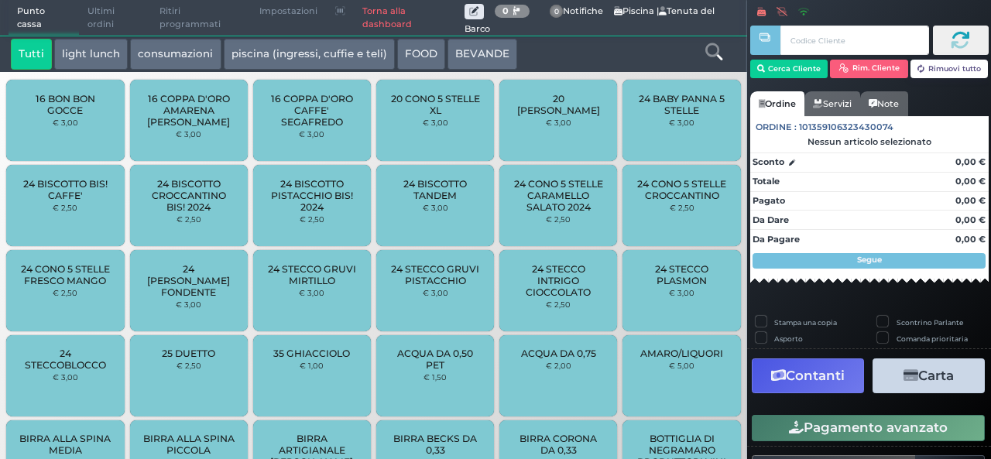
click at [824, 351] on div "Stampa una copia Scontrino Parlante Asporto Comanda prioritaria Contanti Carta …" at bounding box center [869, 419] width 244 height 207
click at [77, 61] on button "light lunch" at bounding box center [91, 54] width 74 height 31
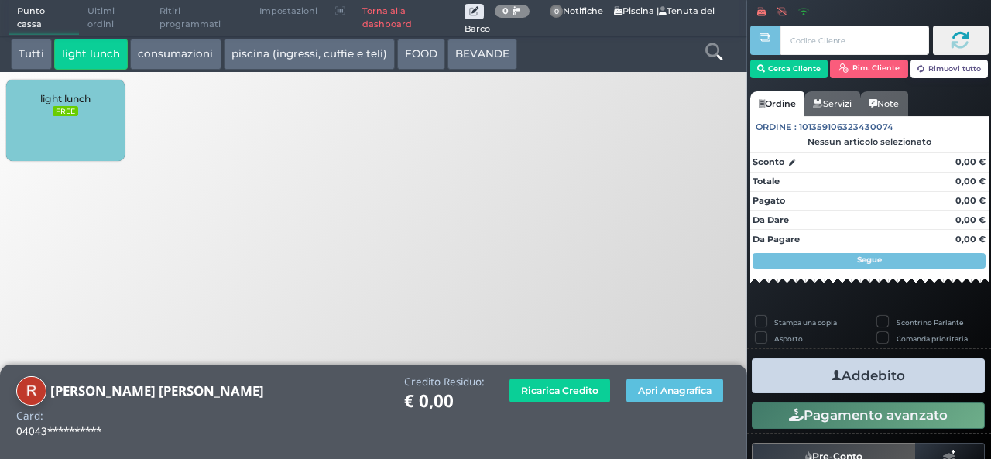
click at [85, 126] on div "light lunch FREE" at bounding box center [65, 120] width 118 height 81
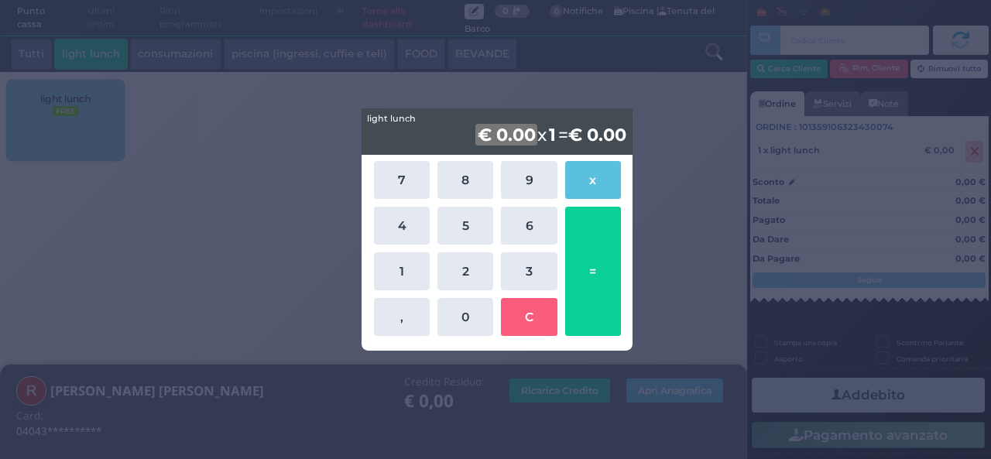
click at [84, 125] on div "light lunch light lunch € 0.00 x 1 = € 0.00 7 8 9 x 4 5 6 1 2 3 , 0 C =" at bounding box center [495, 229] width 991 height 459
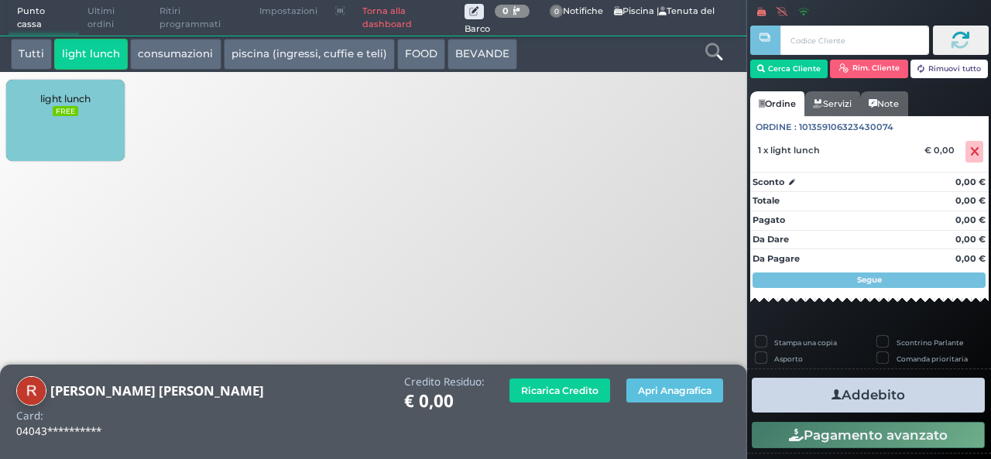
click at [42, 139] on div "light lunch FREE" at bounding box center [65, 120] width 118 height 81
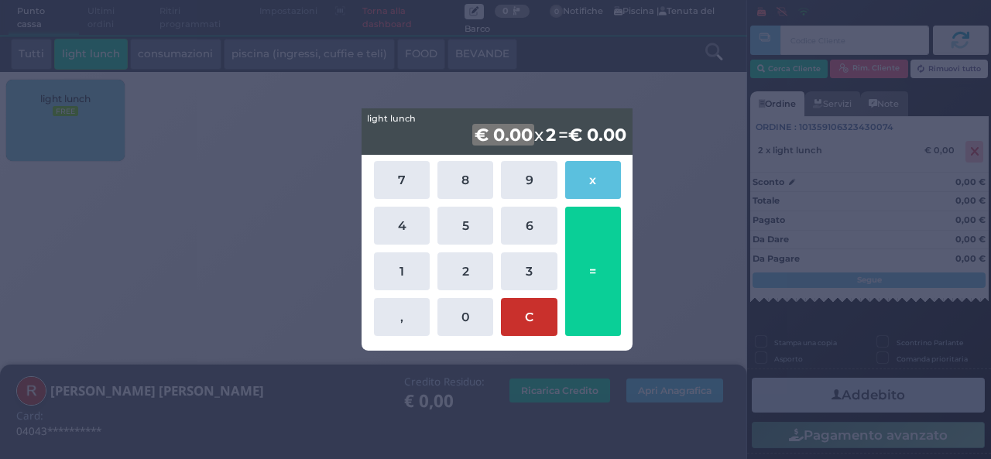
click at [529, 321] on button "C" at bounding box center [529, 317] width 56 height 38
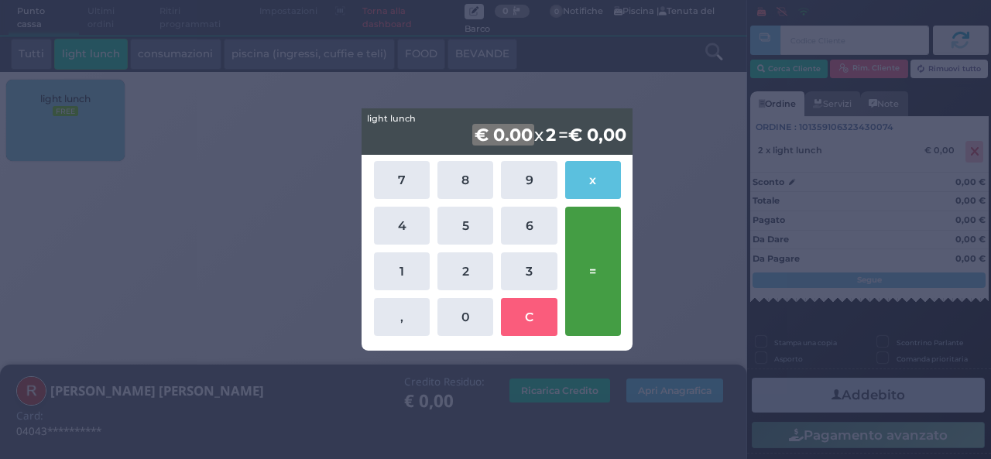
click at [596, 266] on button "=" at bounding box center [593, 271] width 56 height 129
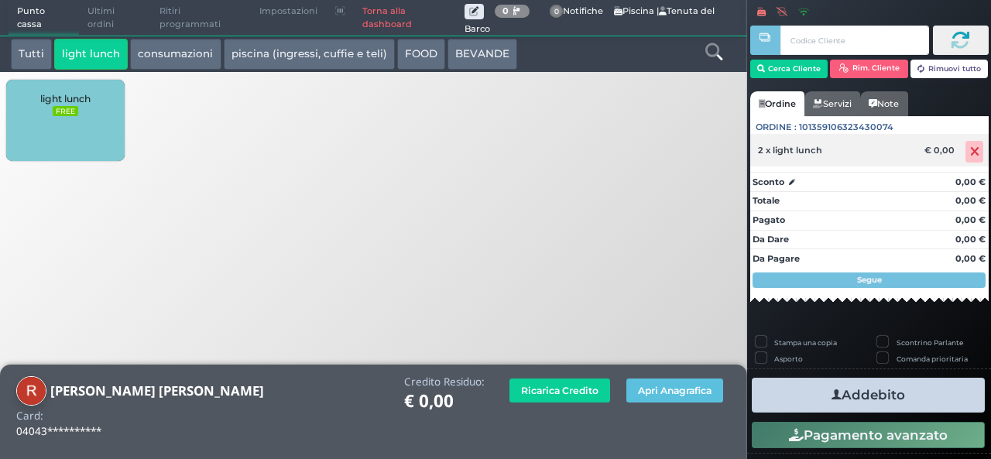
click at [970, 152] on icon at bounding box center [974, 152] width 9 height 1
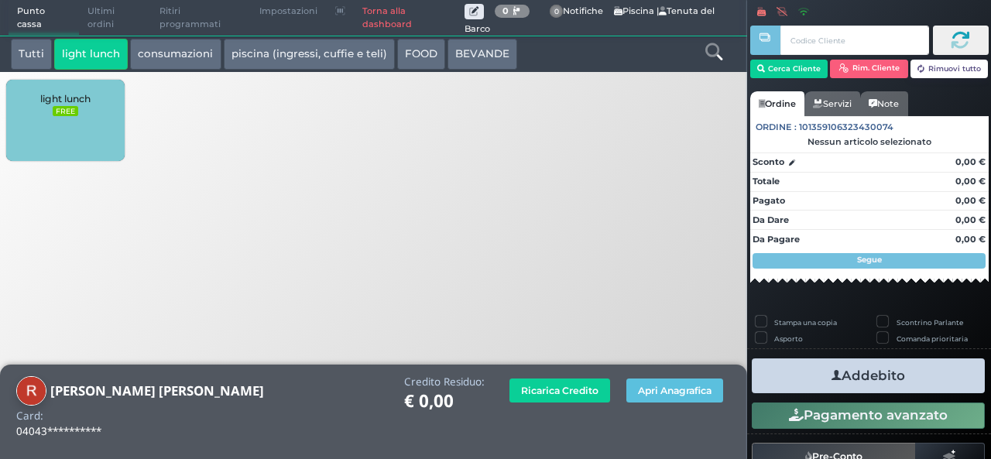
click at [50, 114] on div "light lunch FREE" at bounding box center [65, 120] width 118 height 81
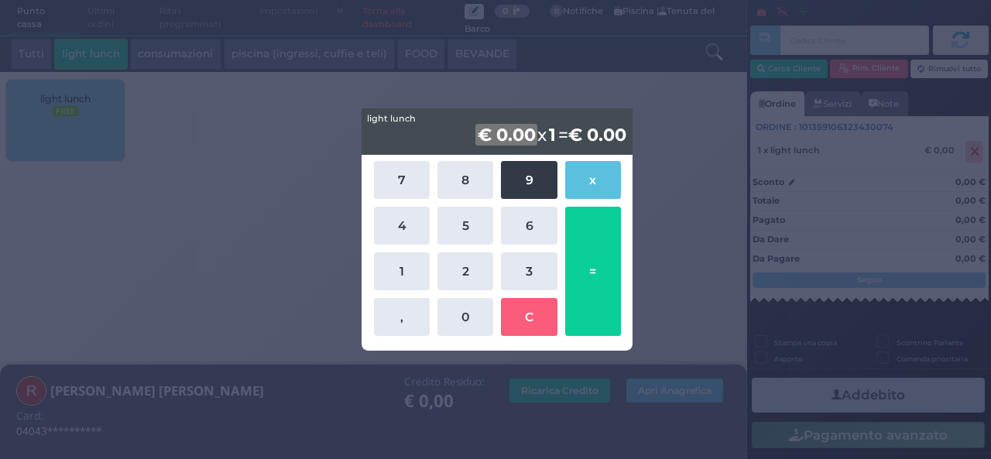
click at [524, 173] on button "9" at bounding box center [529, 180] width 56 height 38
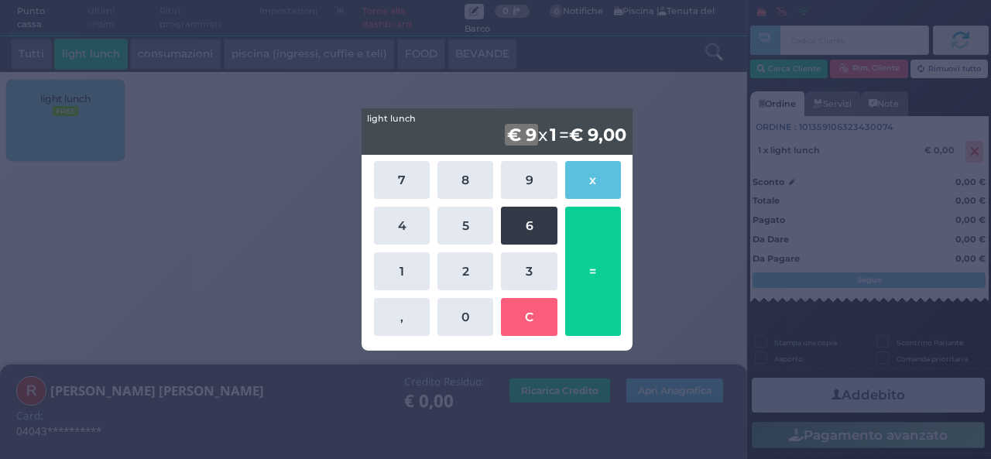
click at [553, 221] on button "6" at bounding box center [529, 226] width 56 height 38
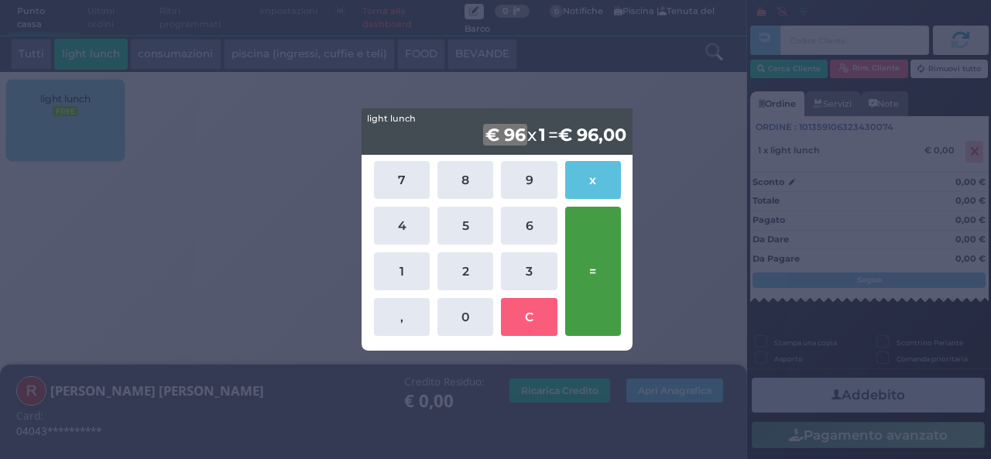
click at [592, 254] on button "=" at bounding box center [593, 271] width 56 height 129
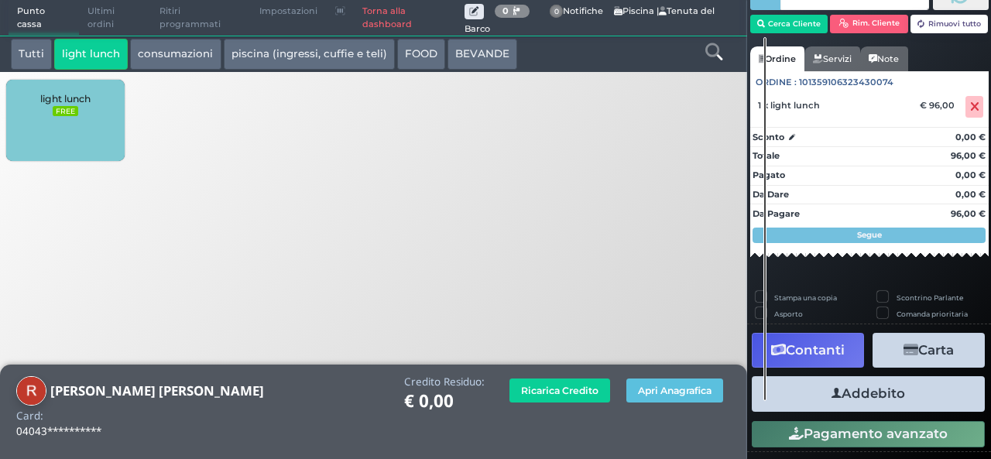
scroll to position [67, 0]
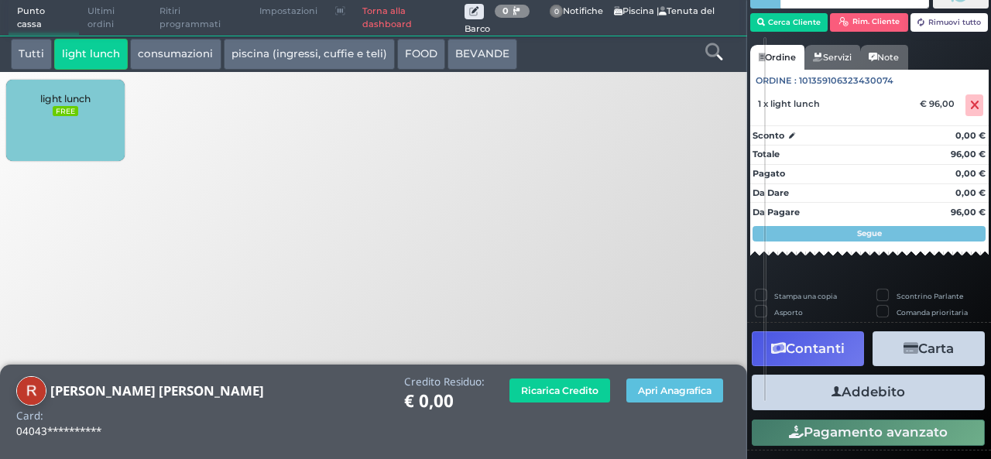
click at [806, 391] on button "Addebito" at bounding box center [868, 392] width 233 height 35
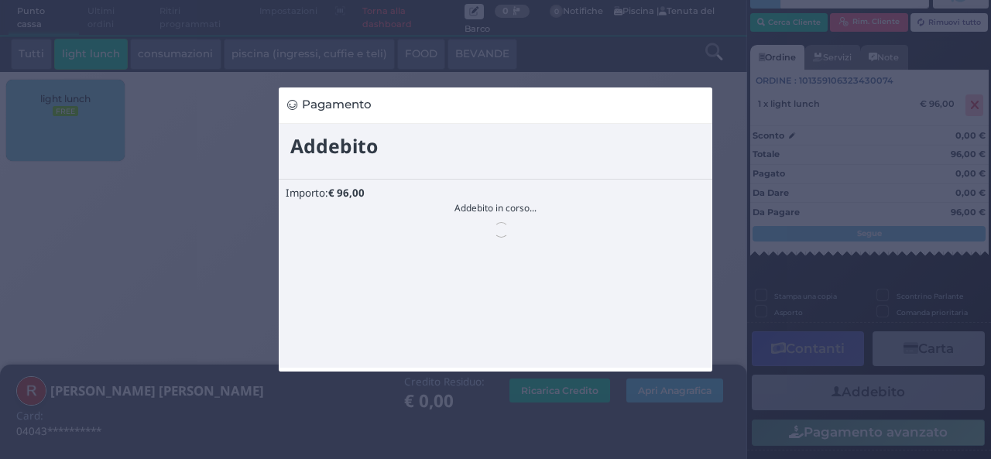
scroll to position [0, 0]
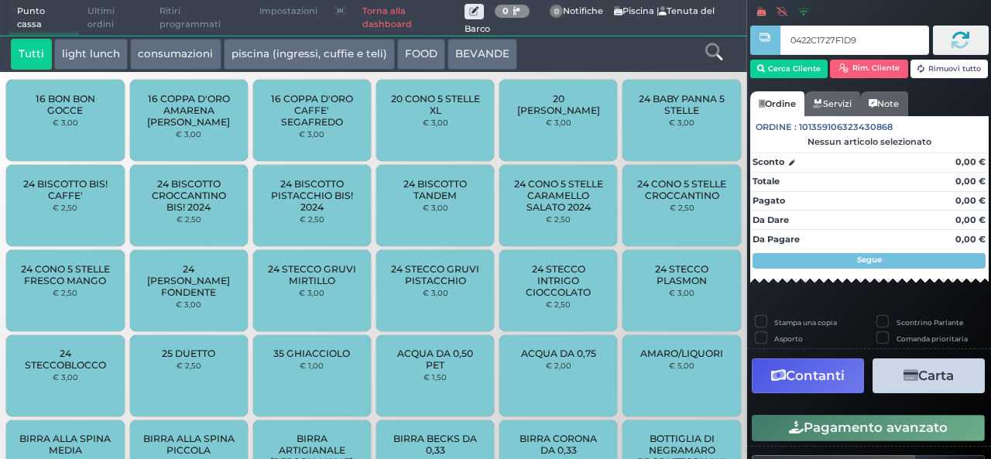
type input "0422C1727F1D90"
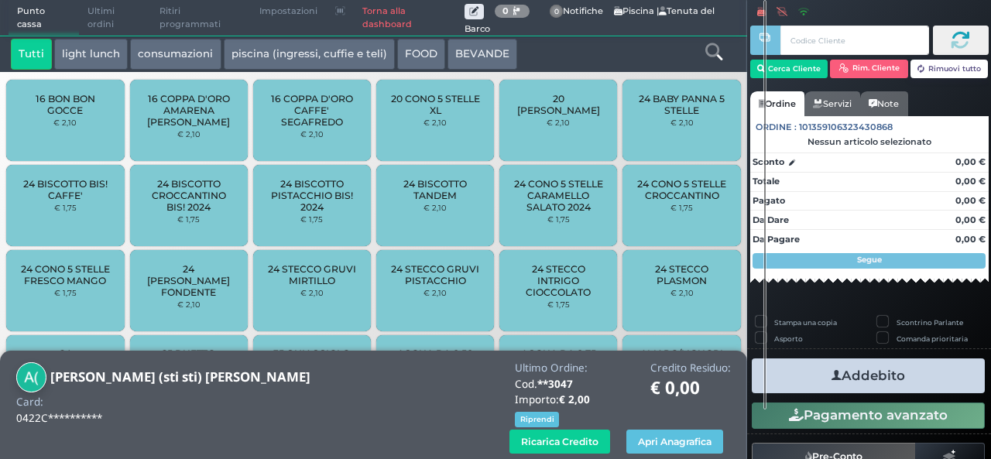
click at [716, 55] on icon at bounding box center [714, 51] width 17 height 17
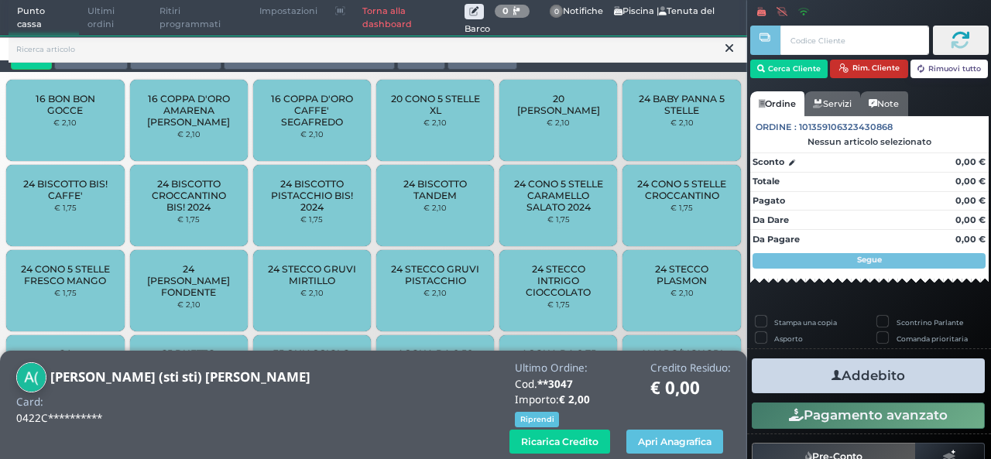
click at [859, 72] on button "Rim. Cliente" at bounding box center [869, 69] width 78 height 19
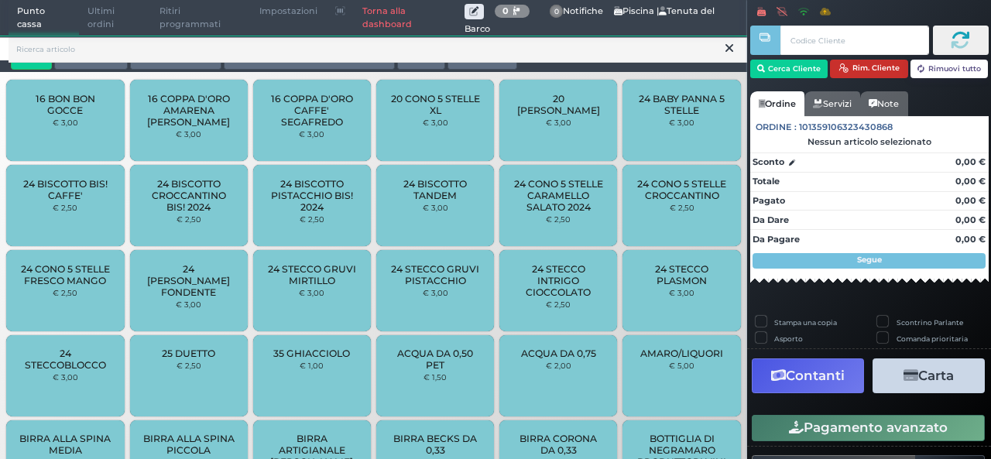
click at [859, 72] on button "Rim. Cliente" at bounding box center [869, 69] width 78 height 19
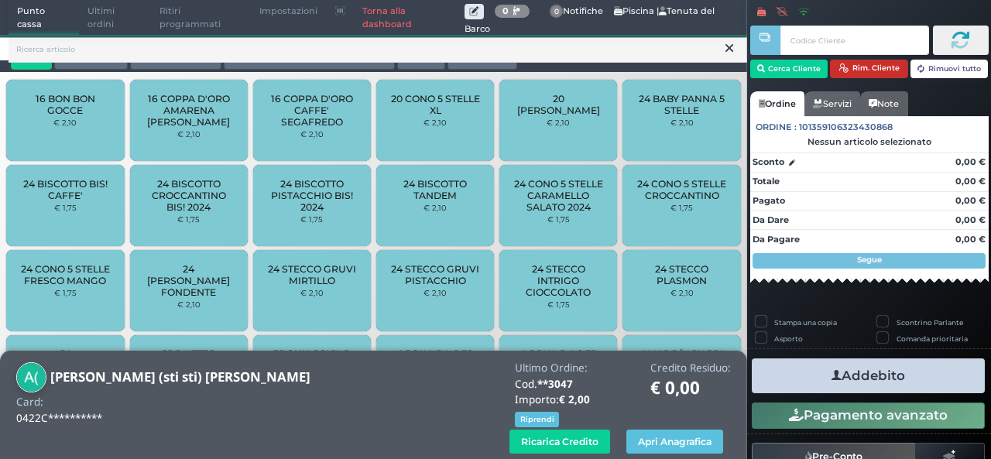
click at [876, 67] on button "Rim. Cliente" at bounding box center [869, 69] width 78 height 19
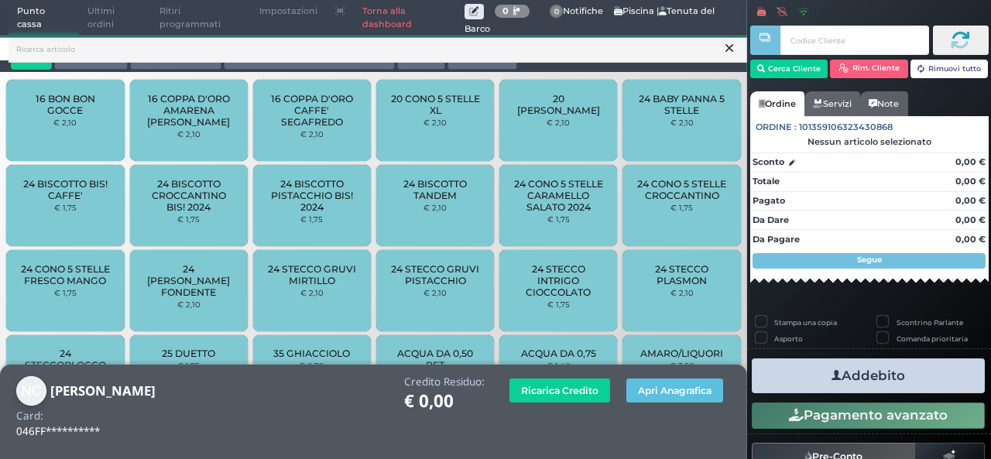
click at [726, 53] on icon at bounding box center [730, 47] width 8 height 15
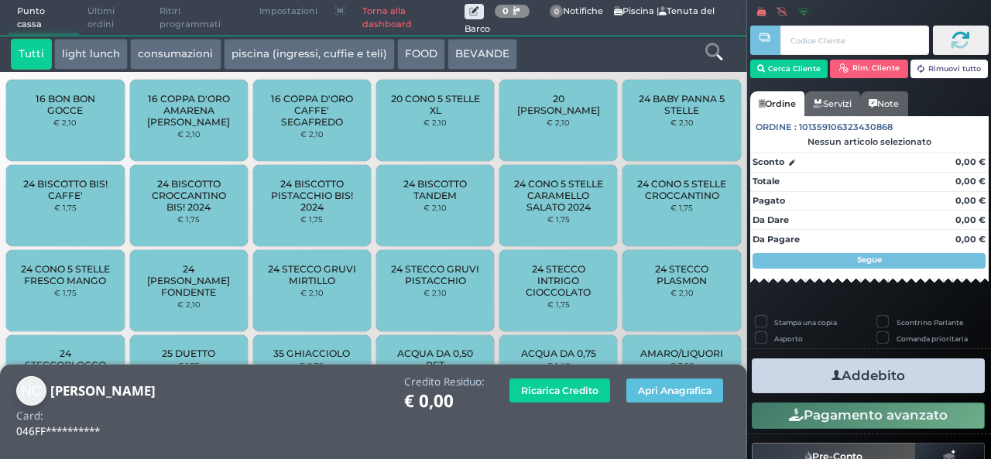
click at [716, 53] on icon at bounding box center [714, 51] width 17 height 17
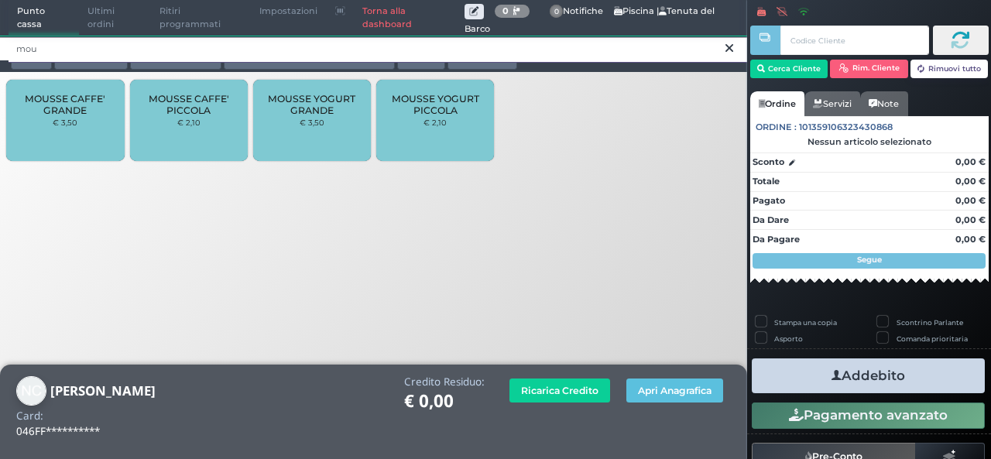
type input "mou"
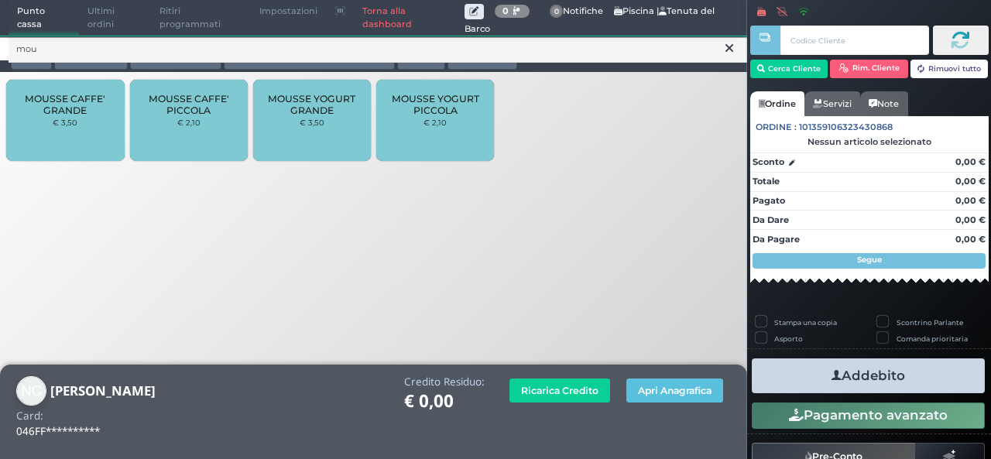
click at [219, 105] on span "MOUSSE CAFFE' PICCOLA" at bounding box center [189, 104] width 92 height 23
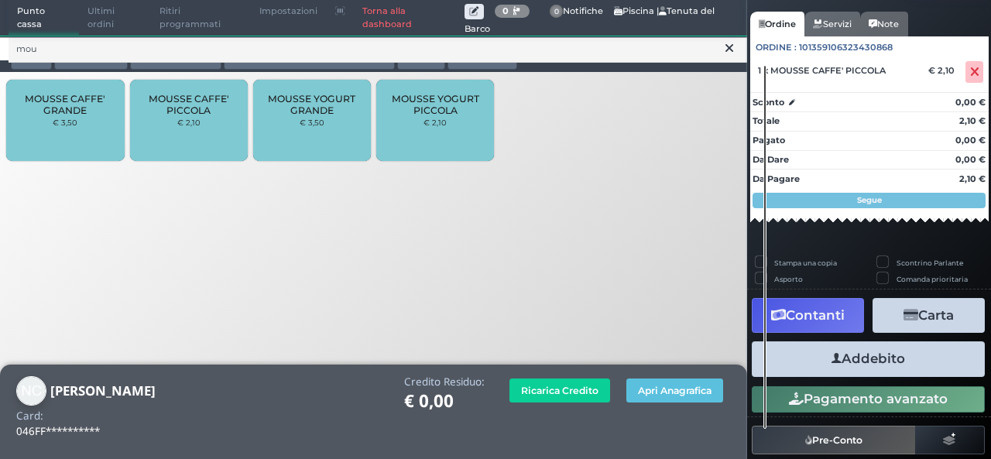
scroll to position [118, 0]
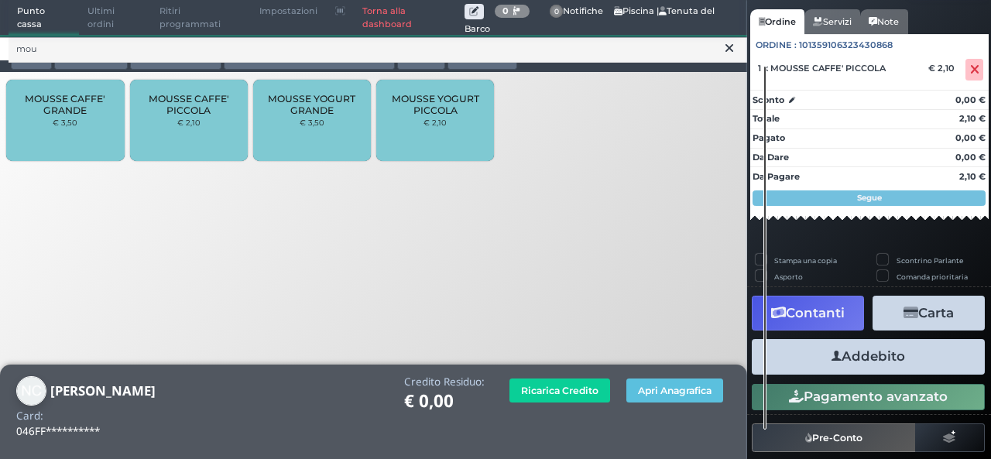
click at [891, 360] on button "Addebito" at bounding box center [868, 356] width 233 height 35
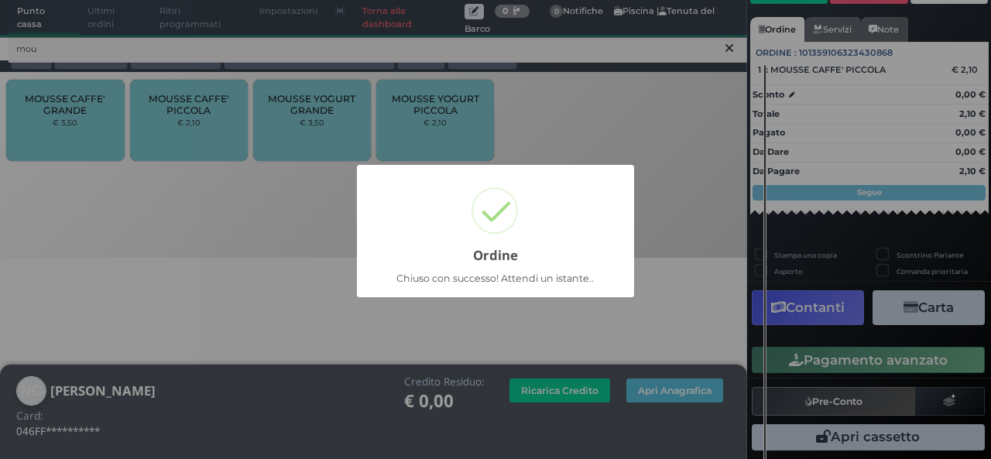
scroll to position [108, 0]
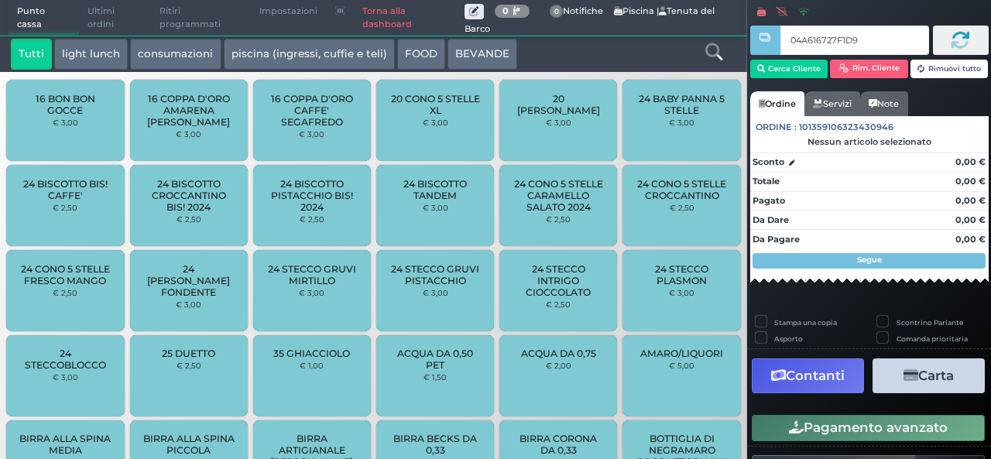
type input "04A616727F1D90"
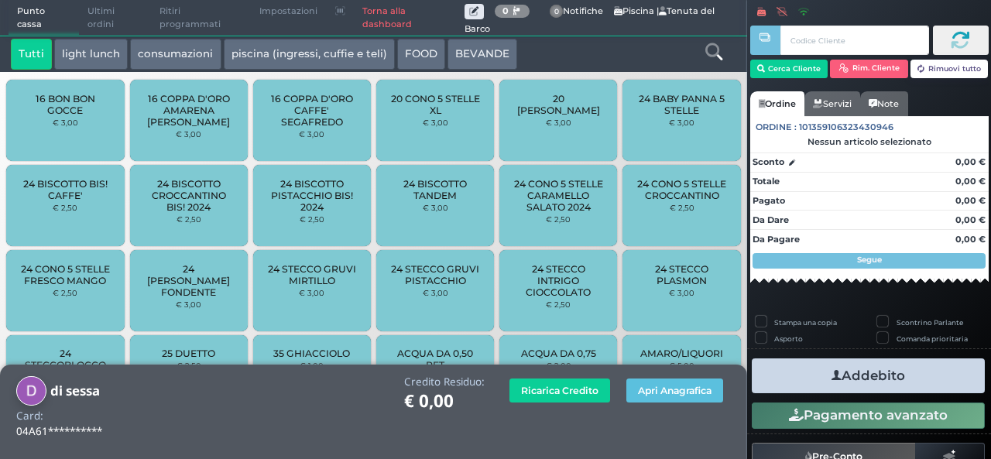
click at [71, 57] on button "light lunch" at bounding box center [91, 54] width 74 height 31
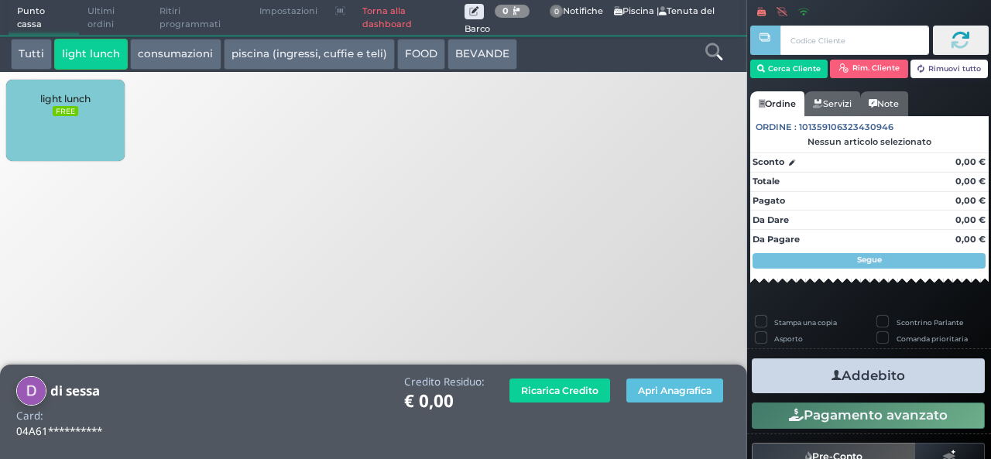
click at [103, 137] on div "light lunch FREE" at bounding box center [65, 120] width 118 height 81
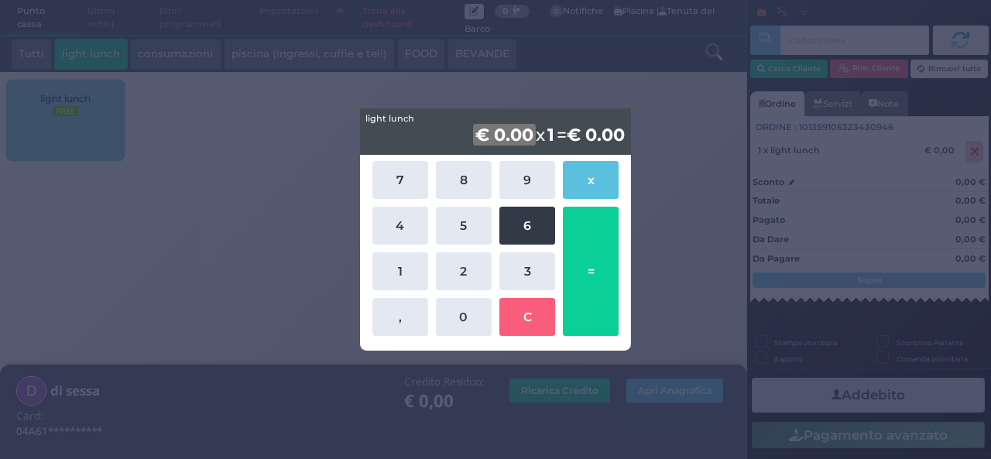
click at [541, 236] on button "6" at bounding box center [528, 226] width 56 height 38
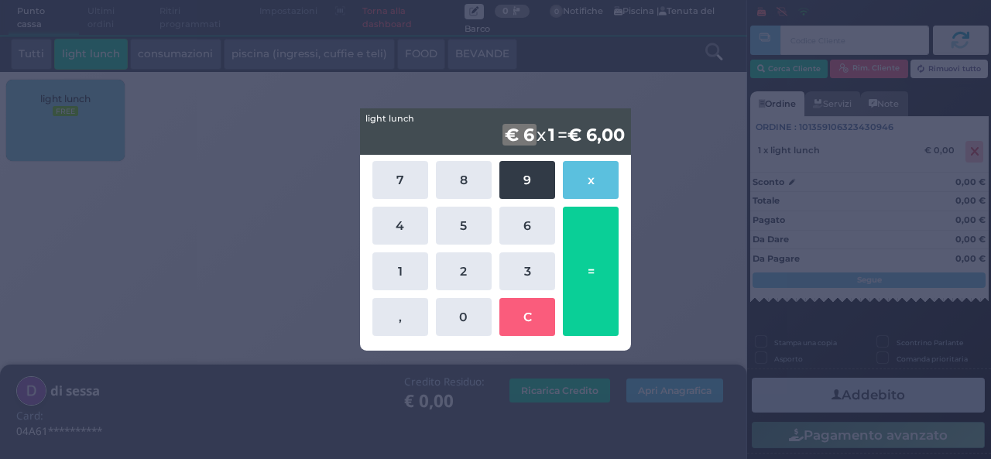
click at [527, 174] on button "9" at bounding box center [528, 180] width 56 height 38
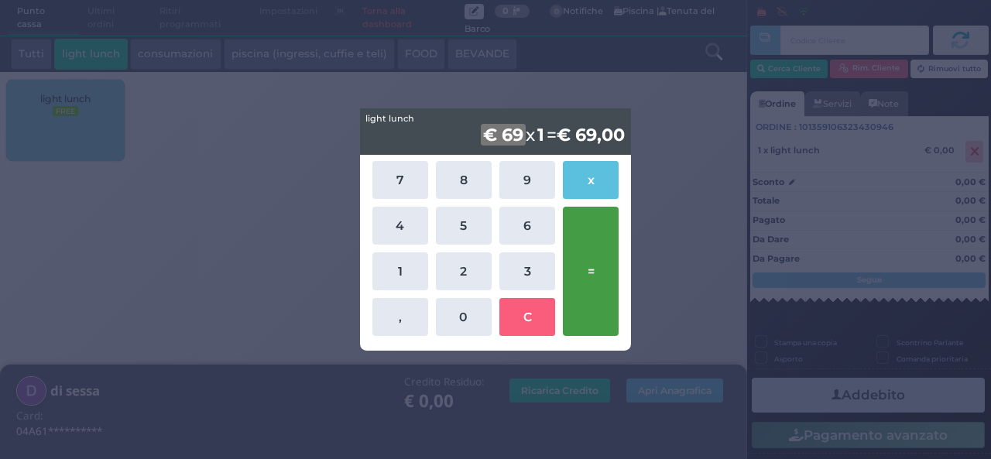
click at [600, 255] on button "=" at bounding box center [591, 271] width 56 height 129
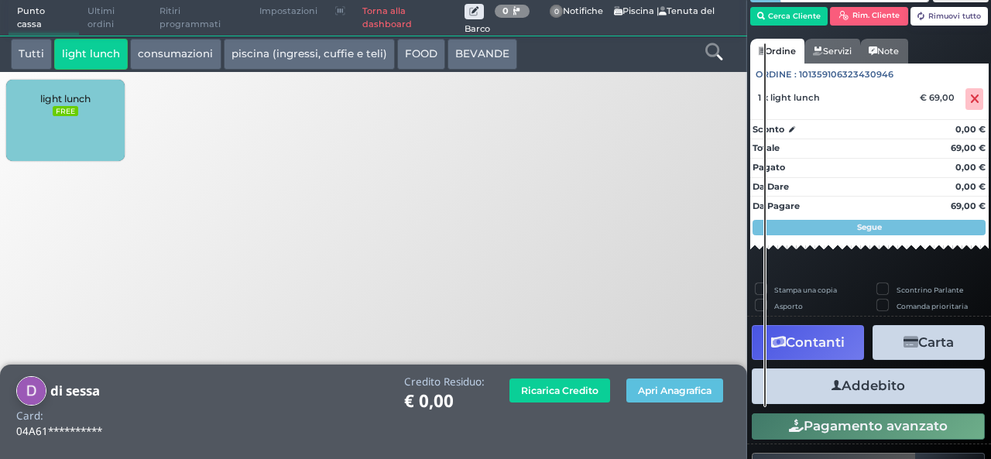
scroll to position [81, 0]
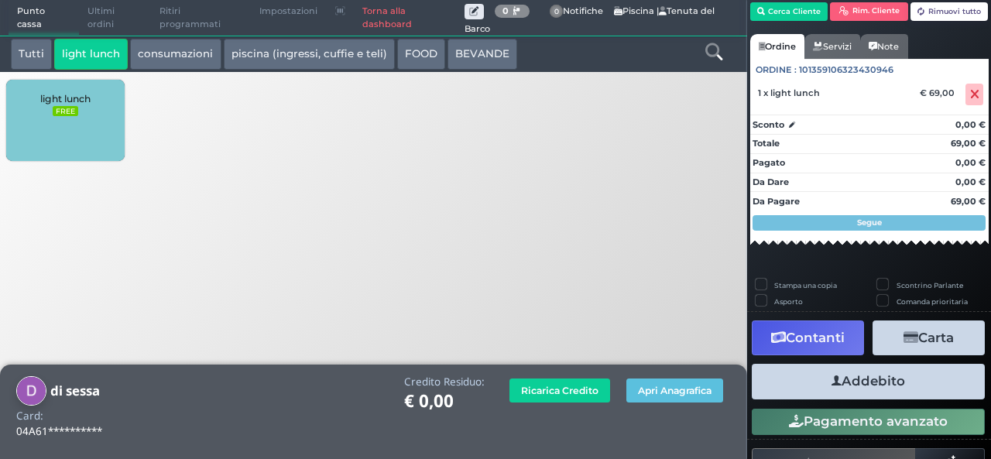
click at [855, 385] on button "Addebito" at bounding box center [868, 381] width 233 height 35
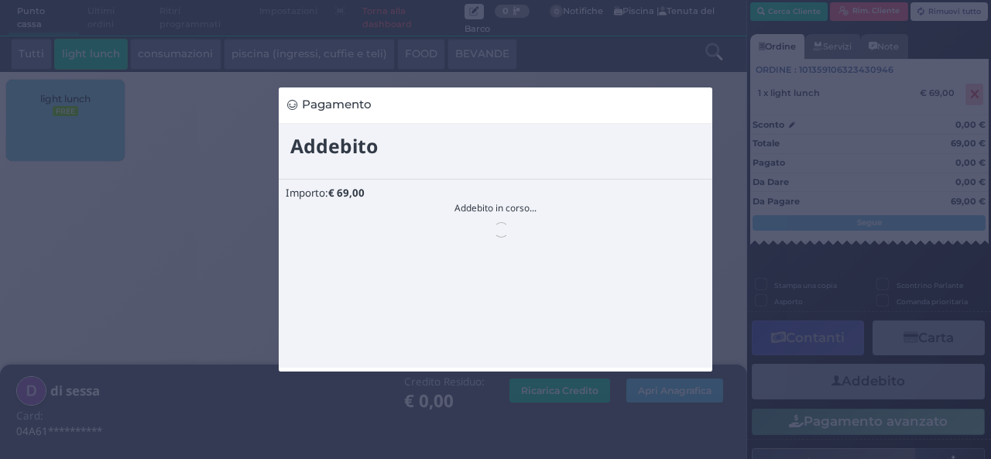
scroll to position [0, 0]
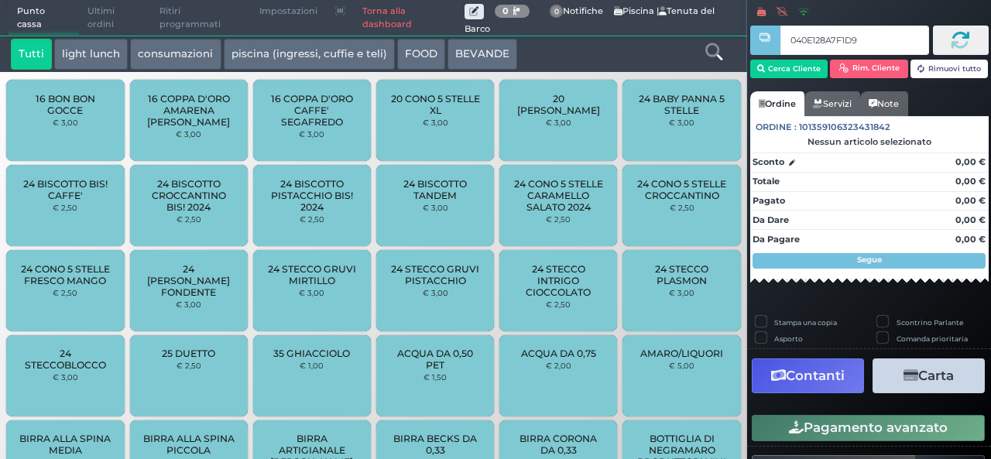
type input "040E128A7F1D95"
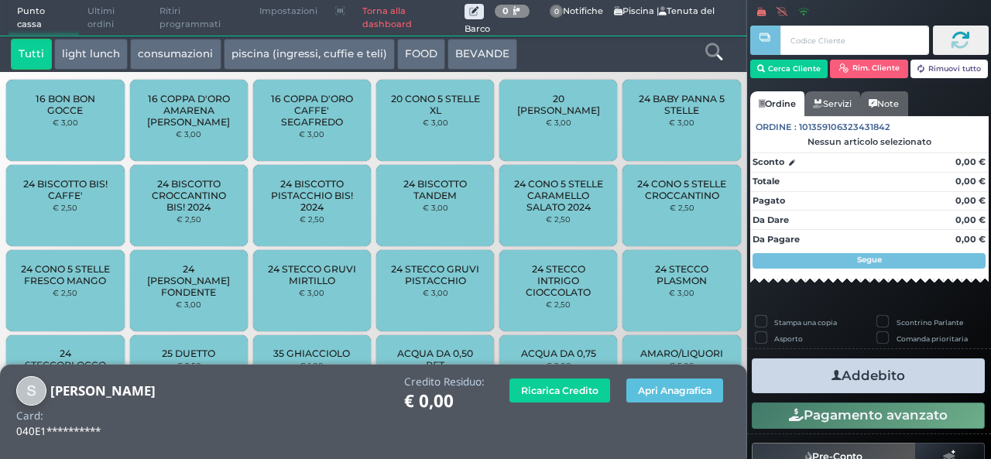
click at [93, 63] on button "light lunch" at bounding box center [91, 54] width 74 height 31
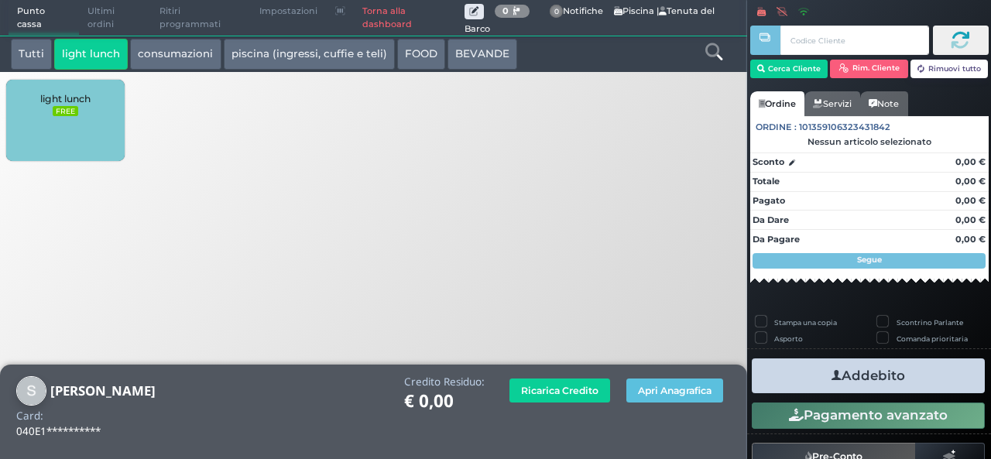
click at [60, 140] on div "light lunch FREE" at bounding box center [65, 120] width 118 height 81
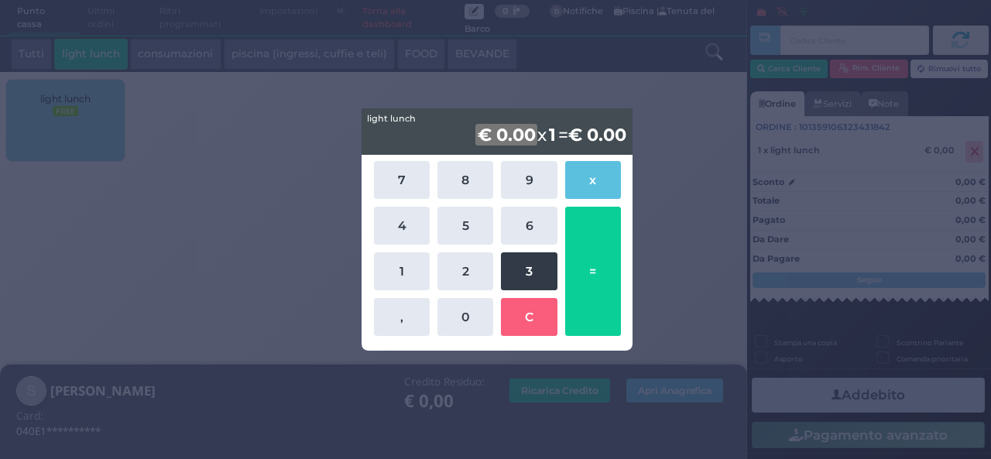
click at [533, 277] on button "3" at bounding box center [529, 271] width 56 height 38
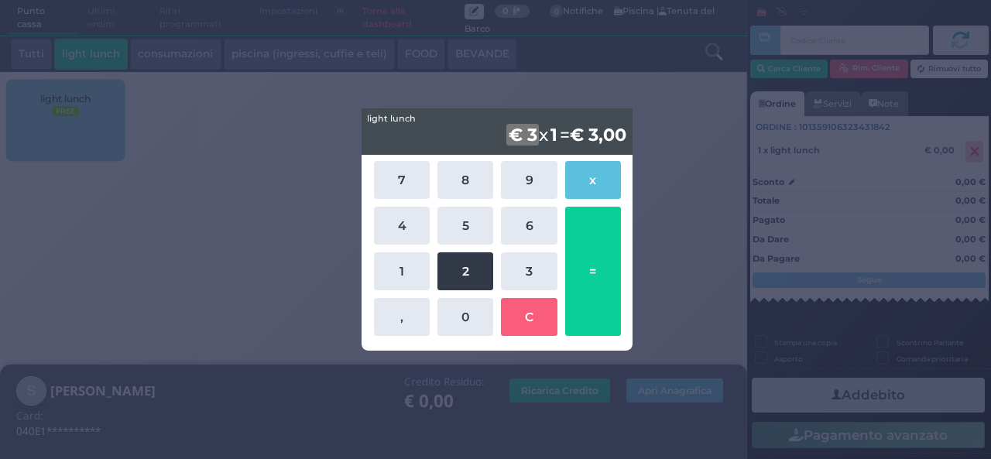
click at [459, 277] on button "2" at bounding box center [466, 271] width 56 height 38
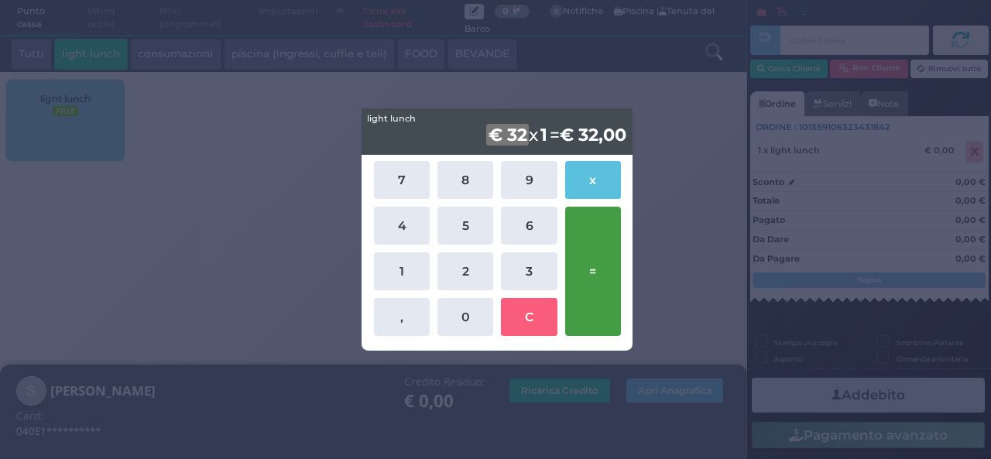
click at [607, 275] on button "=" at bounding box center [593, 271] width 56 height 129
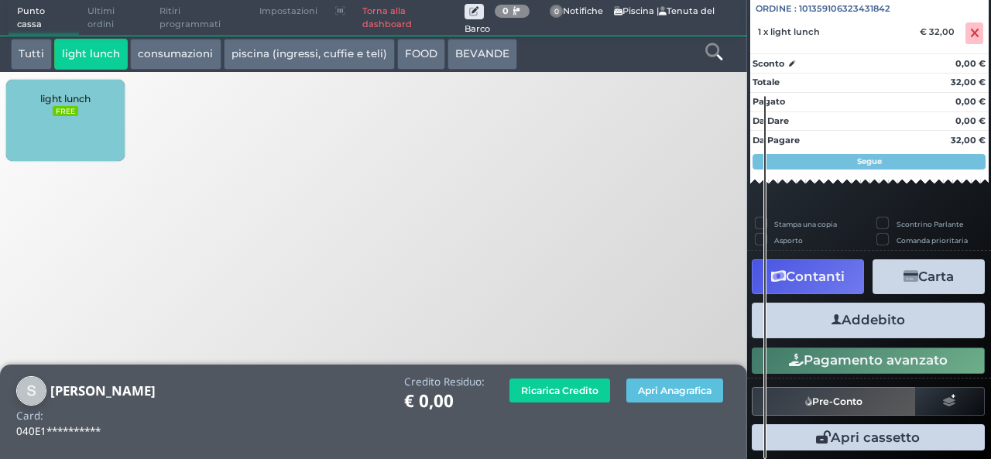
scroll to position [171, 0]
click at [864, 318] on button "Addebito" at bounding box center [868, 320] width 233 height 35
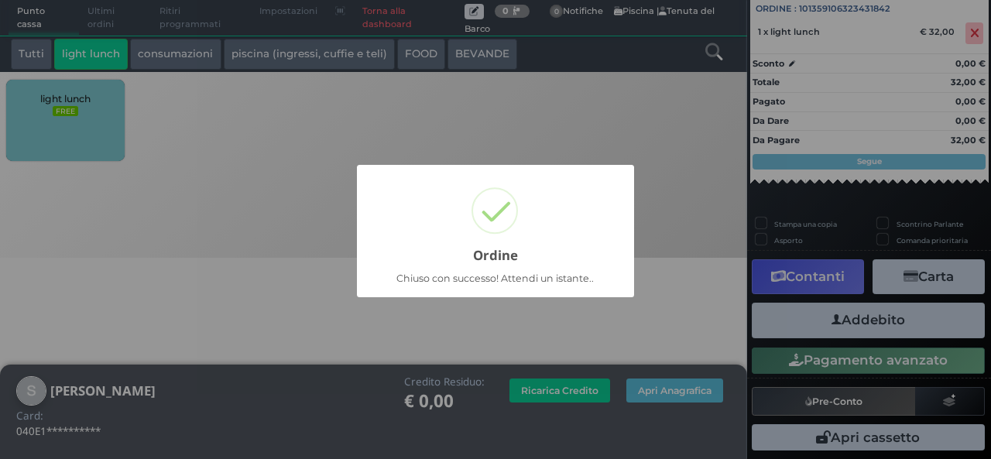
scroll to position [108, 0]
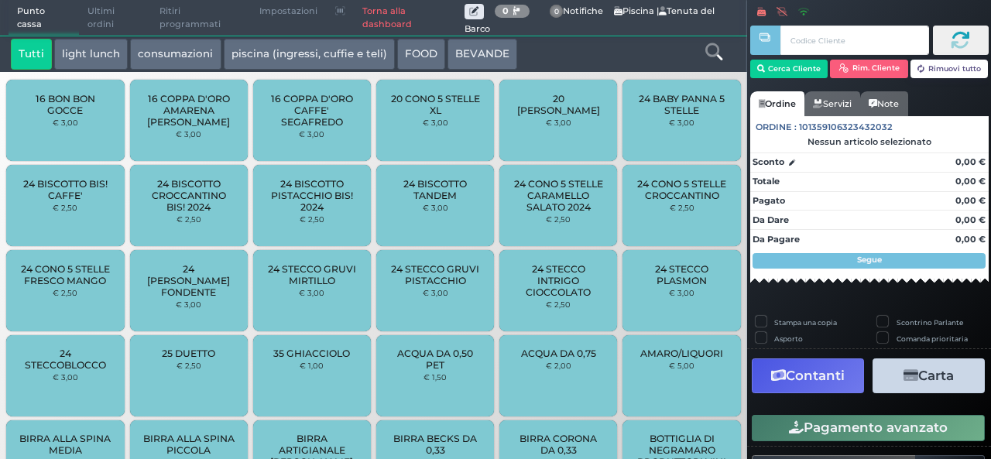
click at [109, 19] on span "Ultimi ordini" at bounding box center [115, 18] width 72 height 35
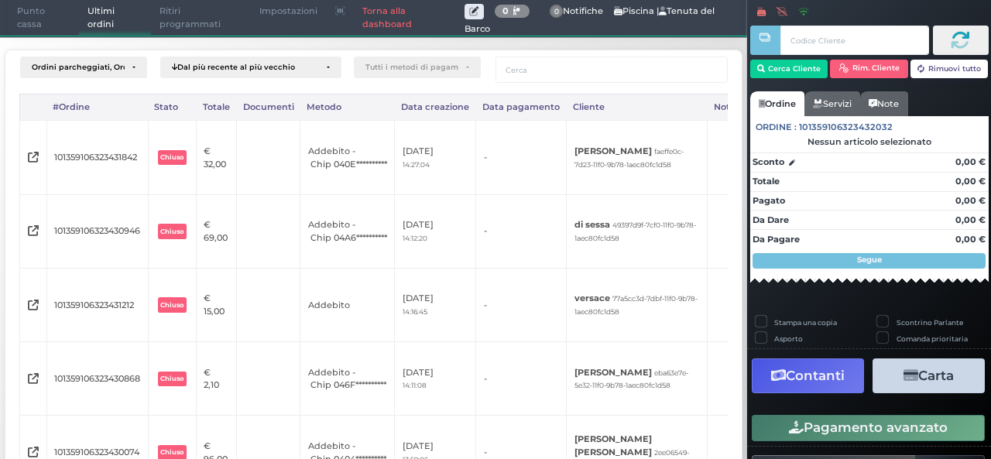
click at [29, 9] on span "Punto cassa" at bounding box center [44, 18] width 71 height 35
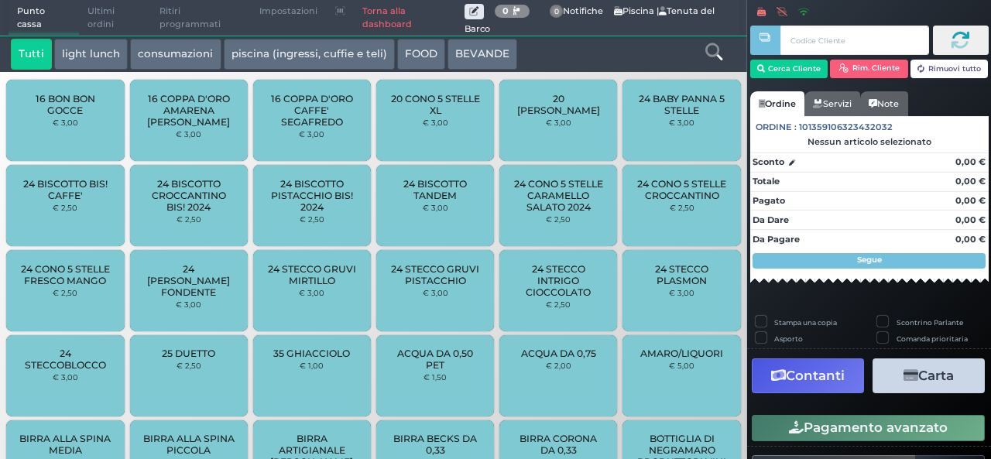
click at [108, 22] on span "Ultimi ordini" at bounding box center [115, 18] width 72 height 35
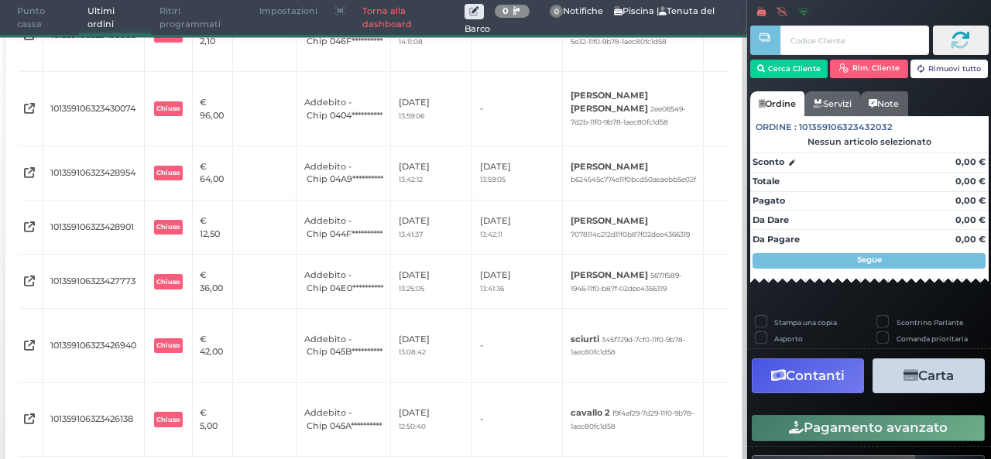
scroll to position [0, 3]
click at [43, 22] on span "Punto cassa" at bounding box center [44, 18] width 71 height 35
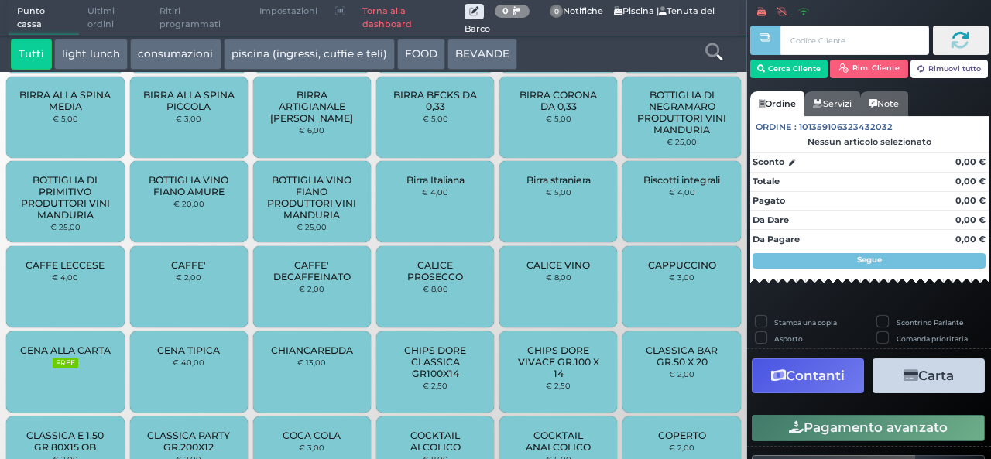
click at [88, 26] on span "Ultimi ordini" at bounding box center [115, 18] width 72 height 35
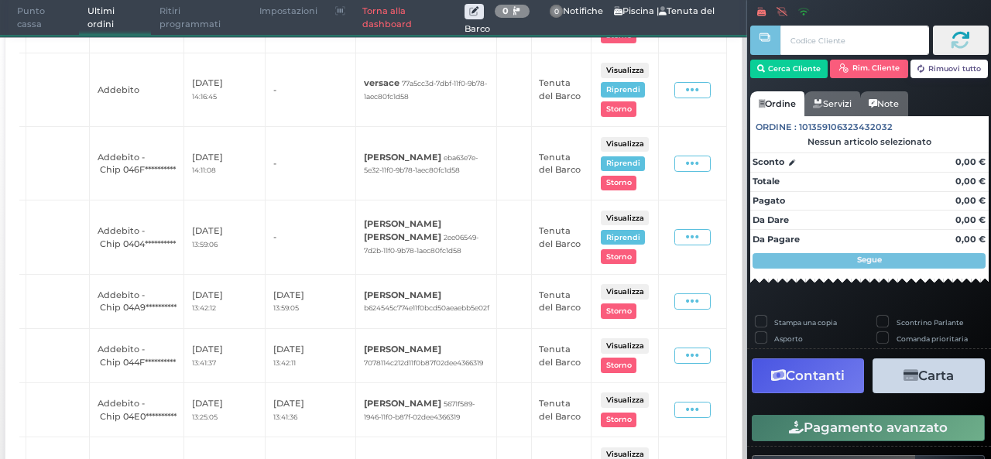
scroll to position [0, 0]
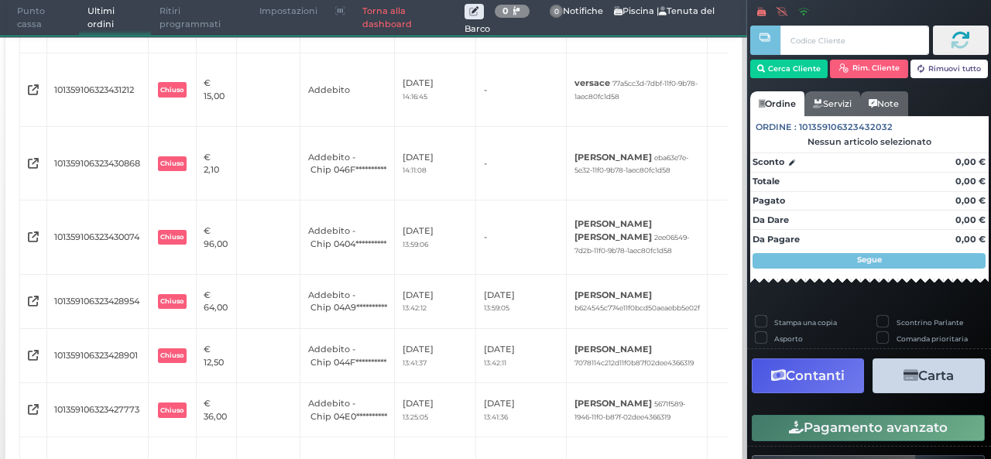
click at [32, 22] on span "Punto cassa" at bounding box center [44, 18] width 71 height 35
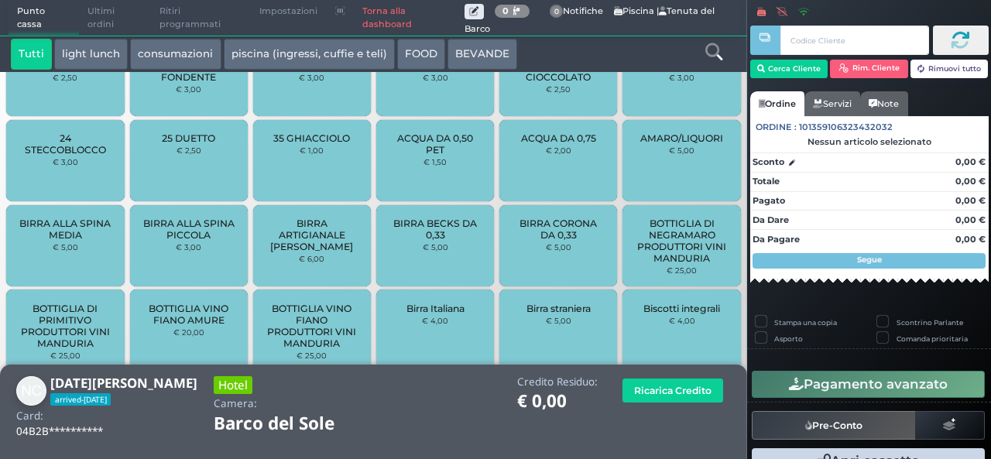
click at [81, 46] on button "light lunch" at bounding box center [91, 54] width 74 height 31
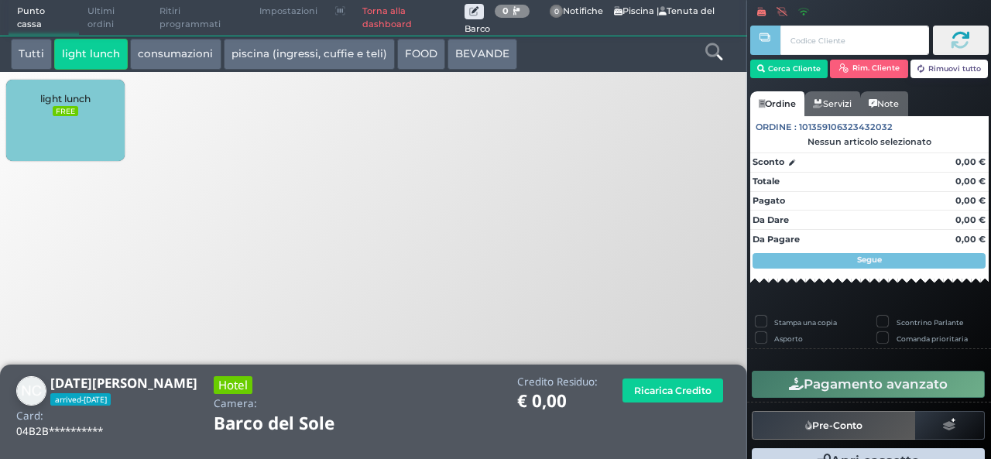
click at [42, 126] on div "light lunch FREE" at bounding box center [65, 120] width 118 height 81
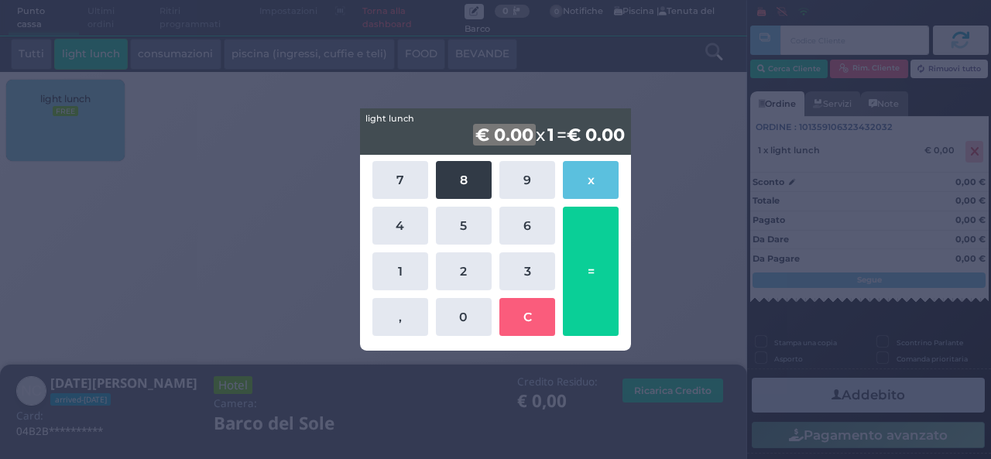
click at [468, 185] on button "8" at bounding box center [464, 180] width 56 height 38
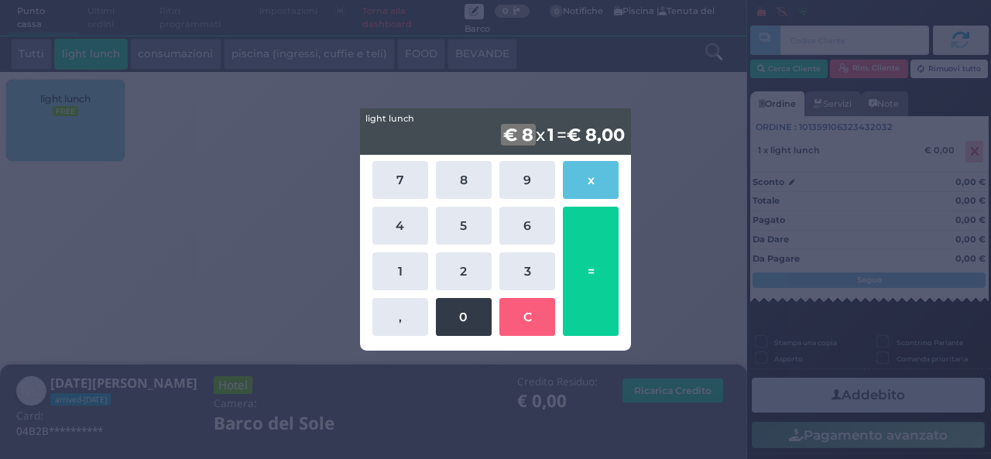
click at [457, 321] on button "0" at bounding box center [464, 317] width 56 height 38
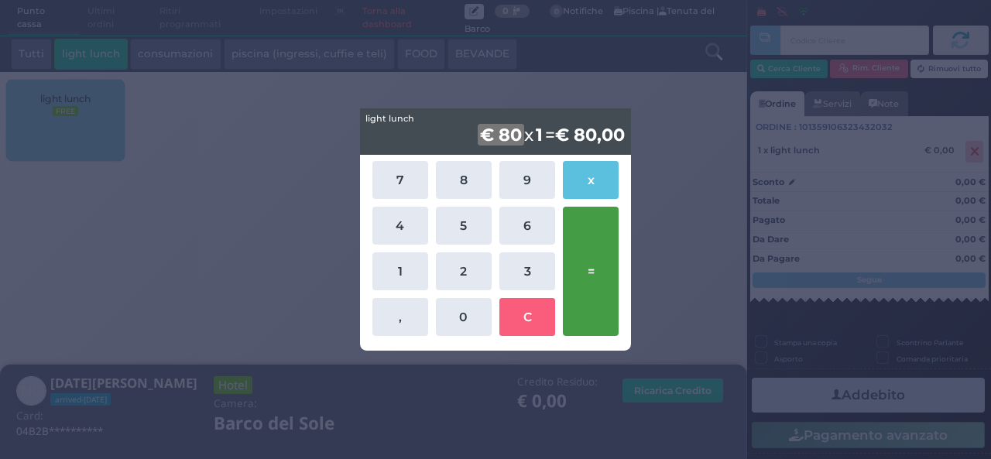
click at [589, 307] on button "=" at bounding box center [591, 271] width 56 height 129
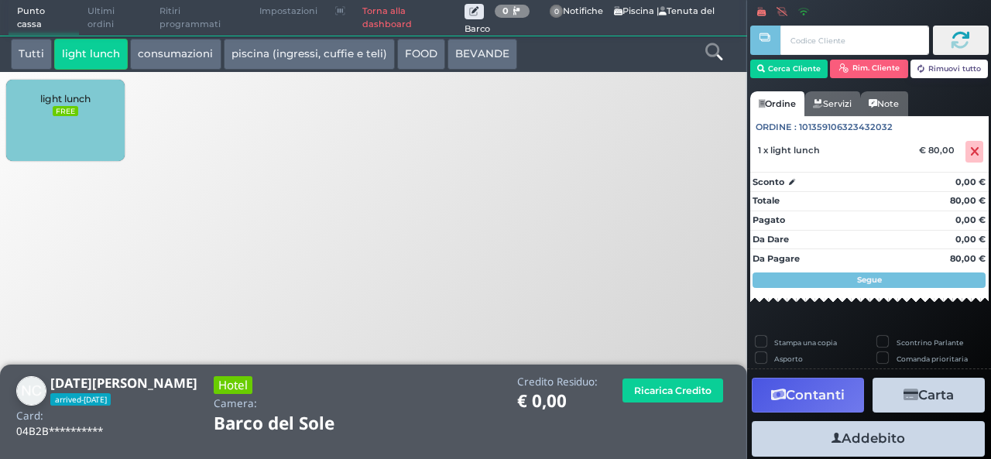
click at [869, 442] on button "Addebito" at bounding box center [868, 438] width 233 height 35
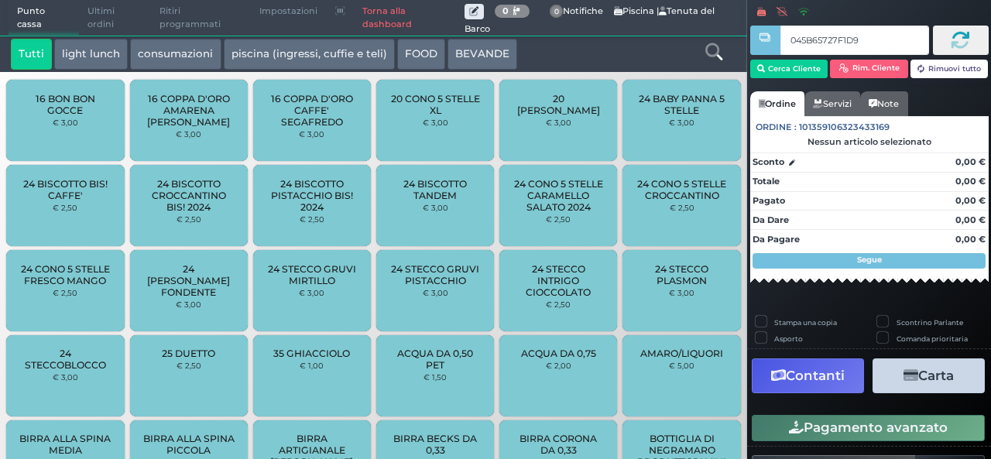
type input "045B65727F1D90"
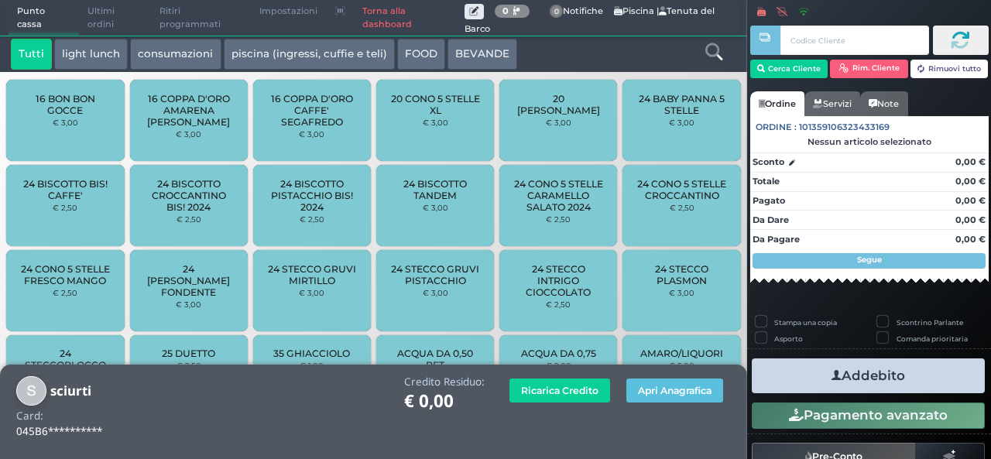
click at [711, 56] on icon at bounding box center [714, 51] width 17 height 17
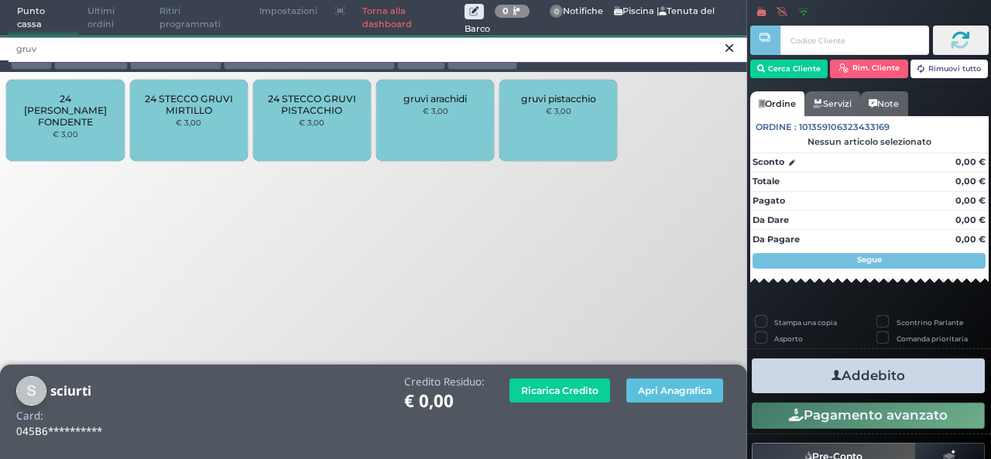
type input "gruv"
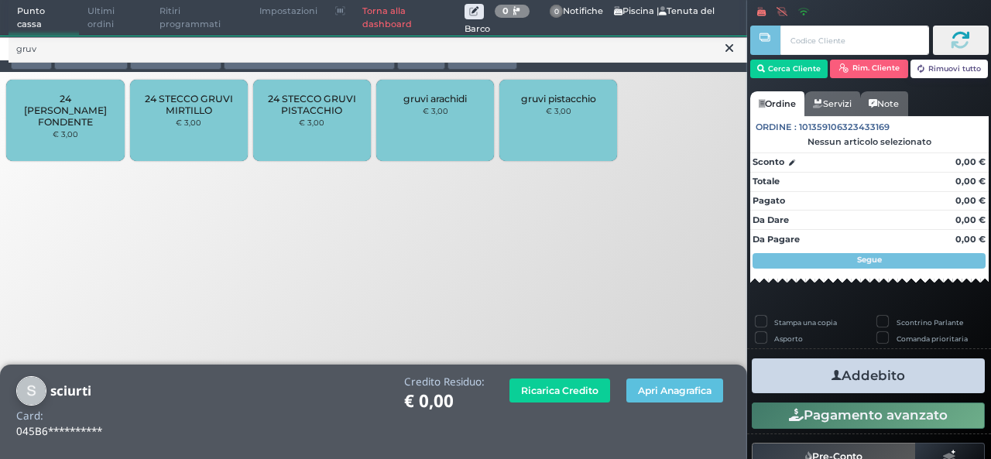
click at [417, 149] on div "gruvi arachidi € 3,00" at bounding box center [435, 120] width 118 height 81
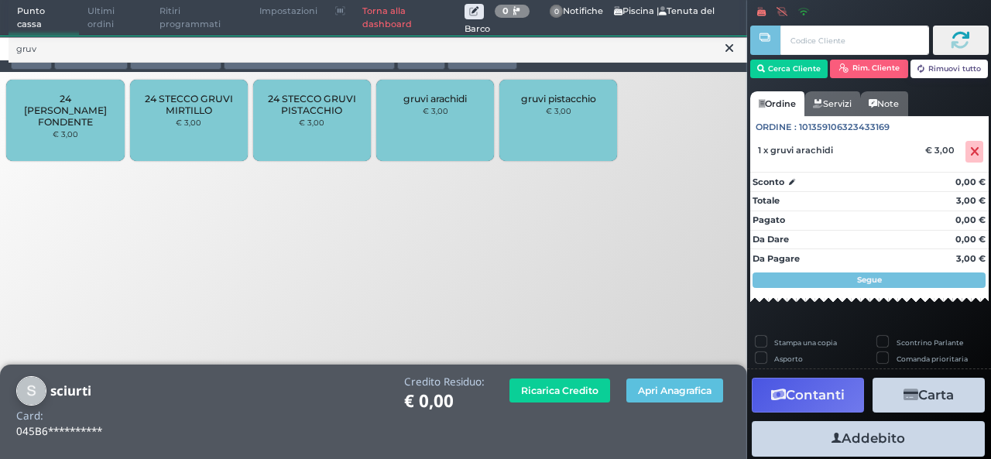
click at [731, 50] on icon at bounding box center [730, 47] width 8 height 15
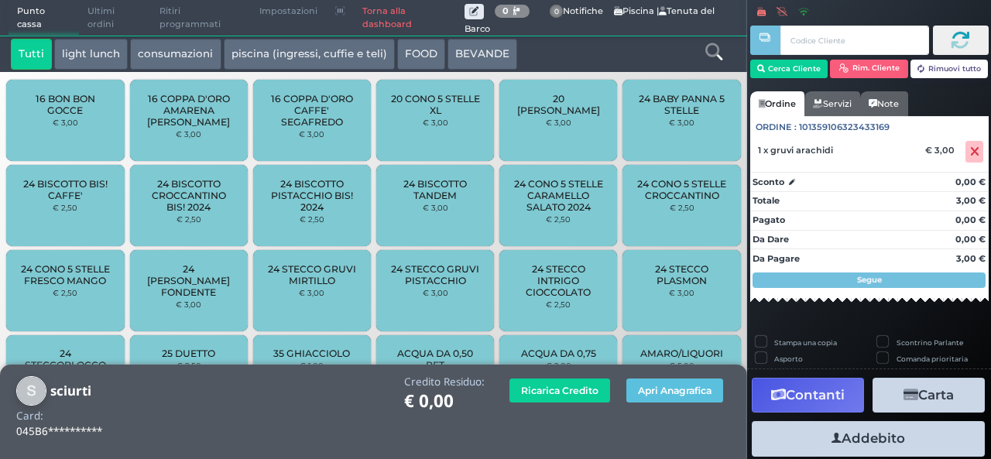
click at [714, 47] on icon at bounding box center [714, 51] width 17 height 17
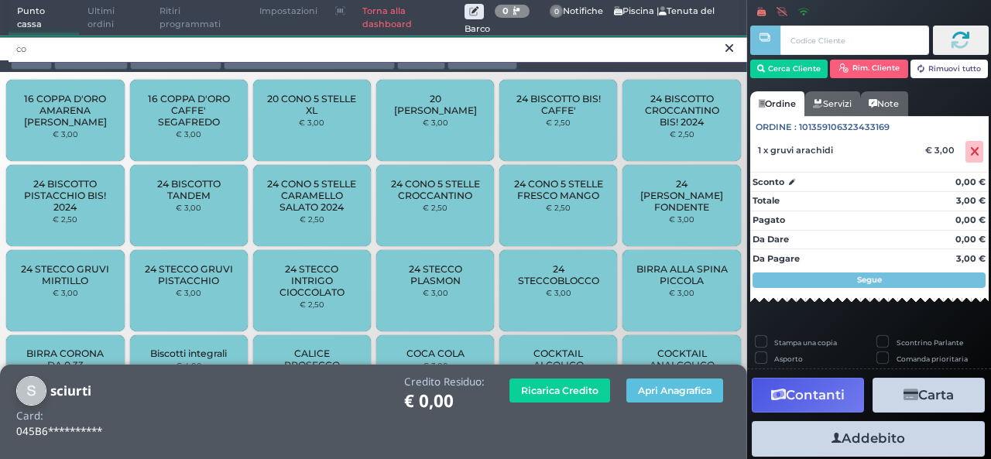
type input "co"
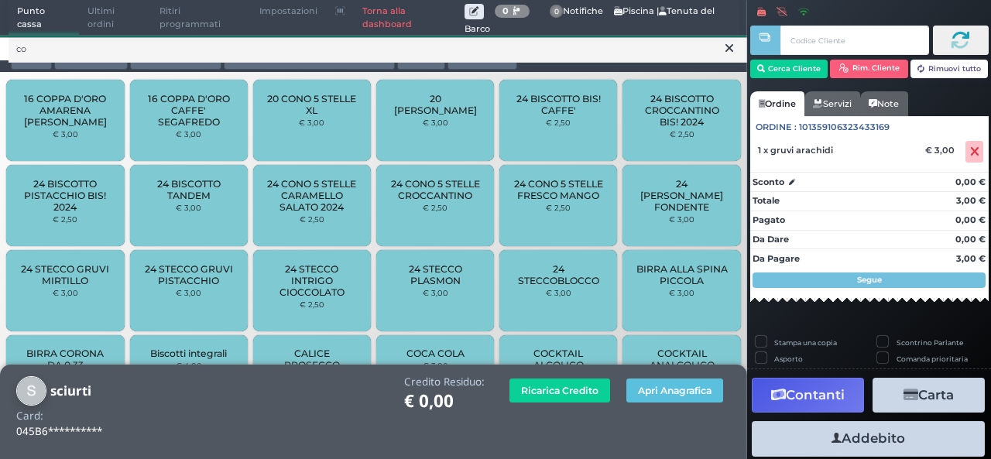
click at [54, 147] on div "16 COPPA D'ORO AMARENA FABBRI € 3,00" at bounding box center [65, 120] width 118 height 81
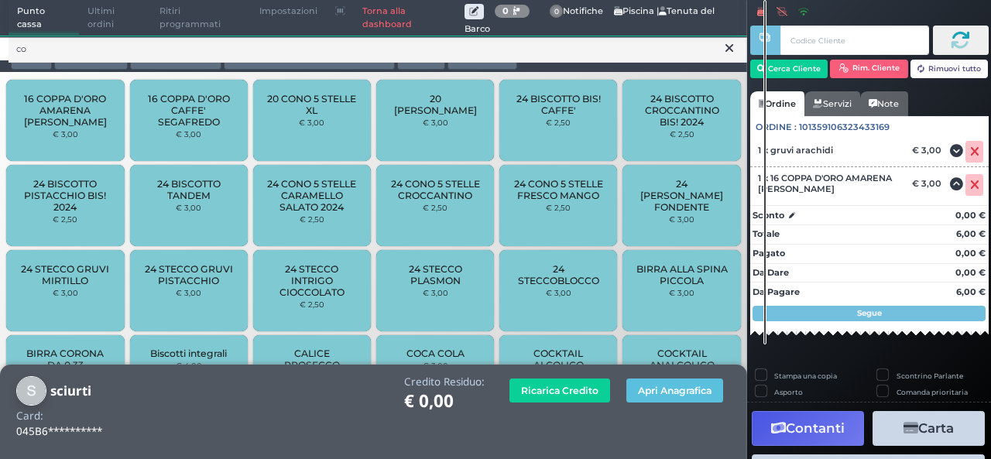
scroll to position [97, 0]
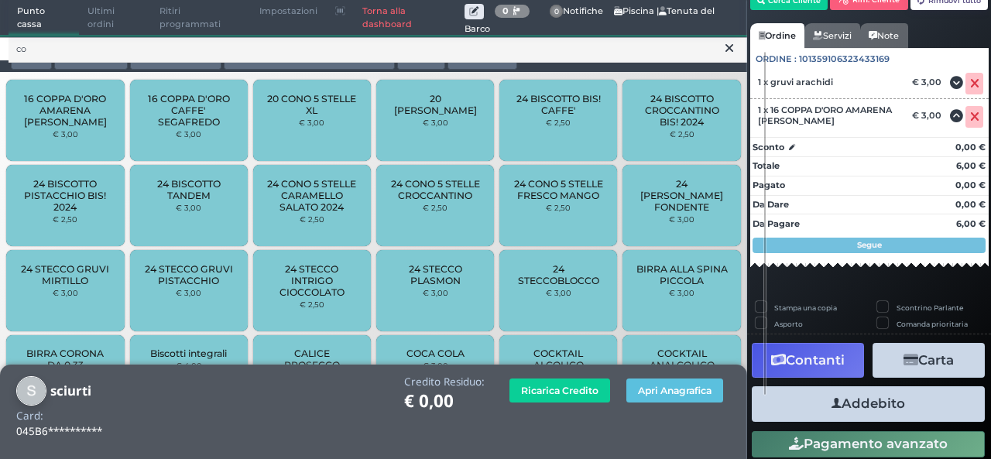
click at [843, 402] on button "Addebito" at bounding box center [868, 403] width 233 height 35
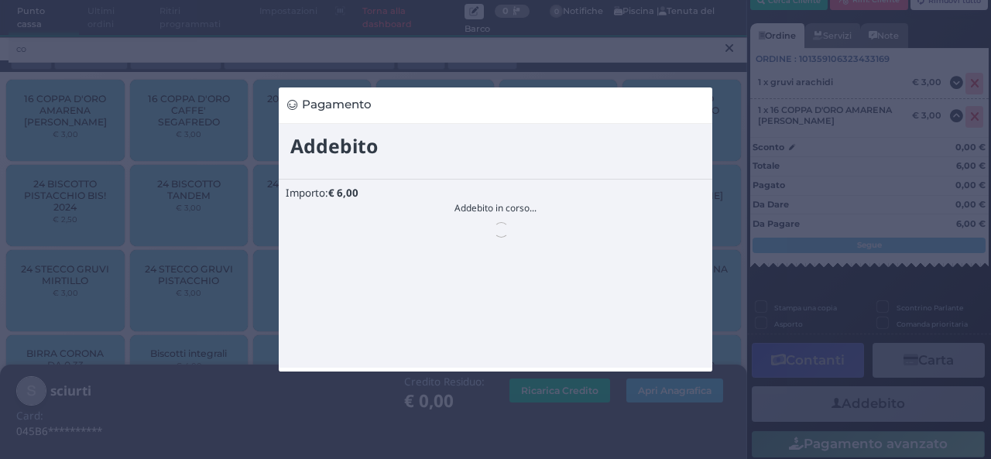
scroll to position [0, 0]
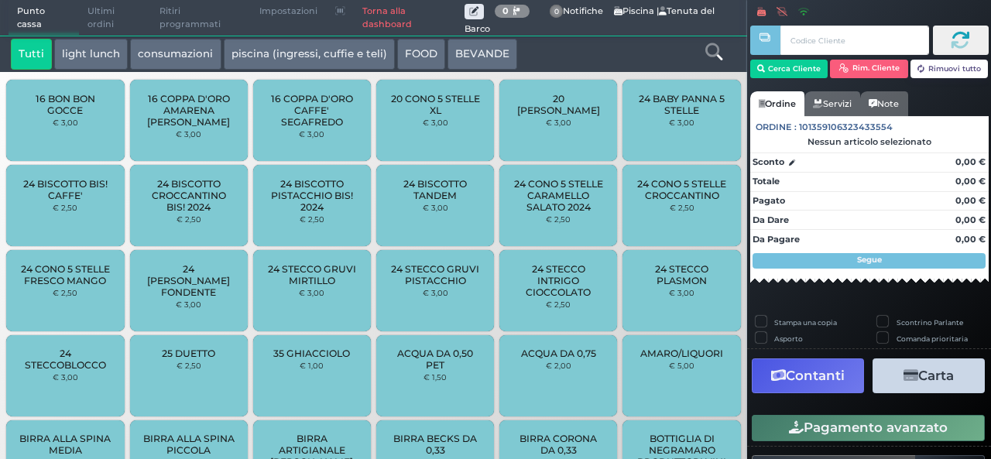
click at [64, 1] on span "Punto cassa" at bounding box center [44, 18] width 71 height 35
click at [91, 14] on span "Ultimi ordini" at bounding box center [115, 18] width 72 height 35
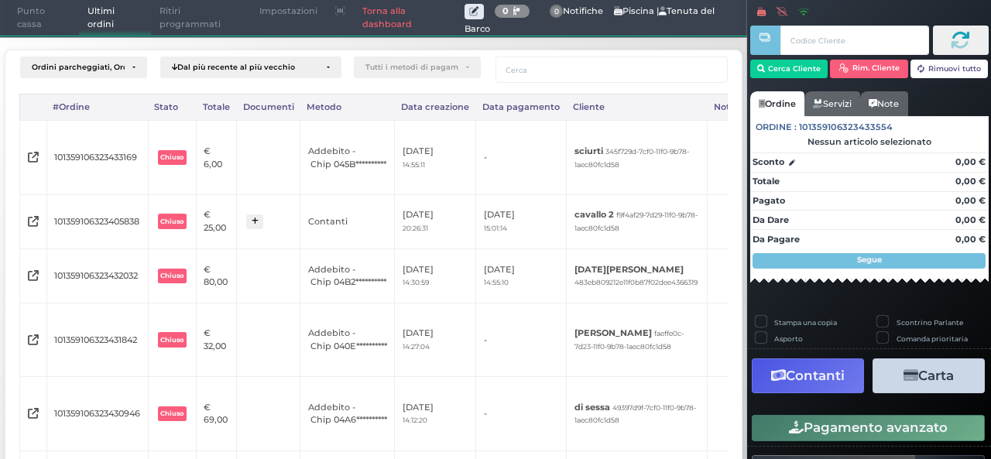
click at [60, 15] on span "Punto cassa" at bounding box center [44, 18] width 71 height 35
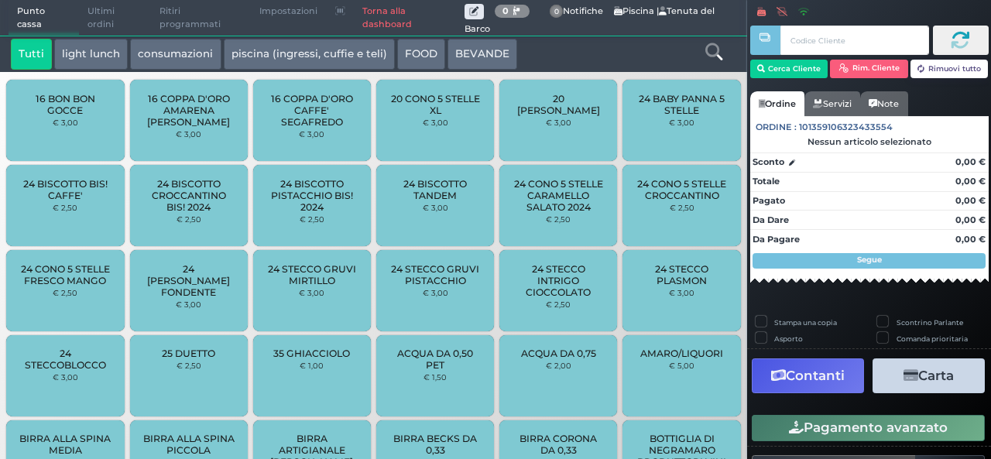
click at [93, 22] on span "Ultimi ordini" at bounding box center [115, 18] width 72 height 35
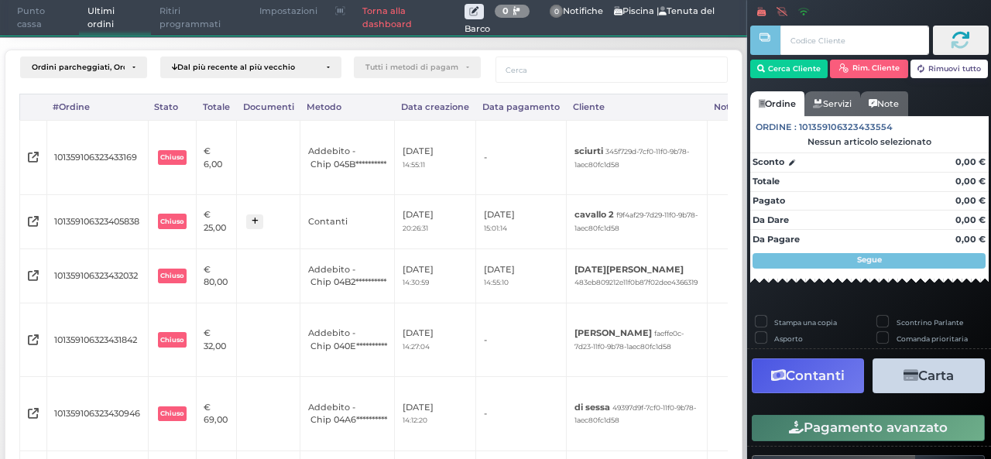
click at [37, 26] on span "Punto cassa" at bounding box center [44, 18] width 71 height 35
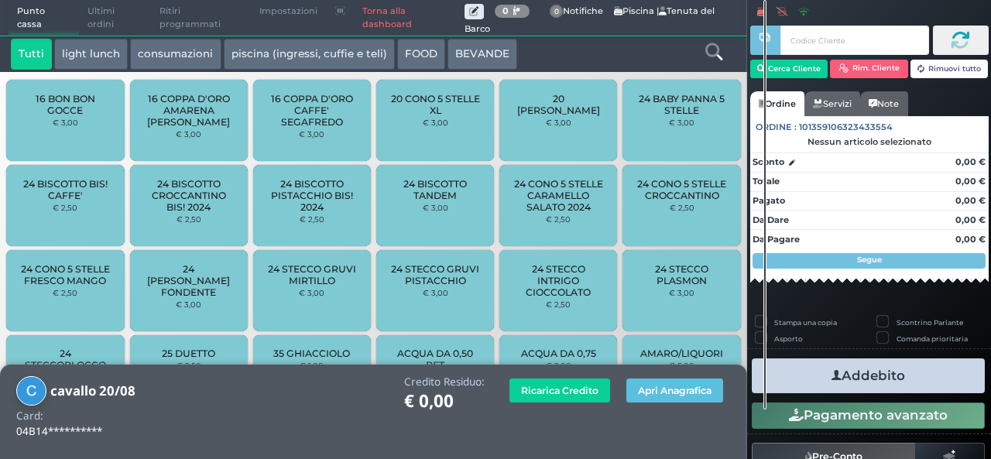
click at [711, 47] on icon at bounding box center [714, 51] width 17 height 17
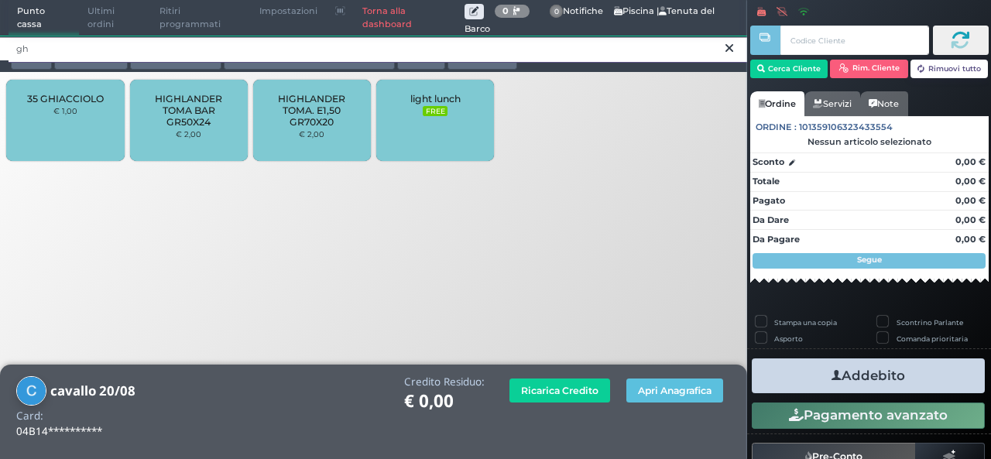
type input "gh"
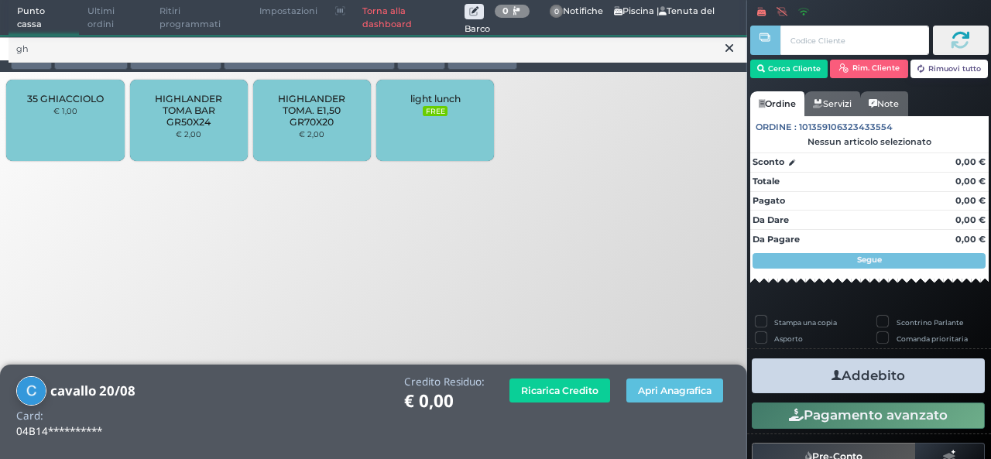
click at [107, 101] on div "35 GHIACCIOLO € 1,00" at bounding box center [65, 120] width 118 height 81
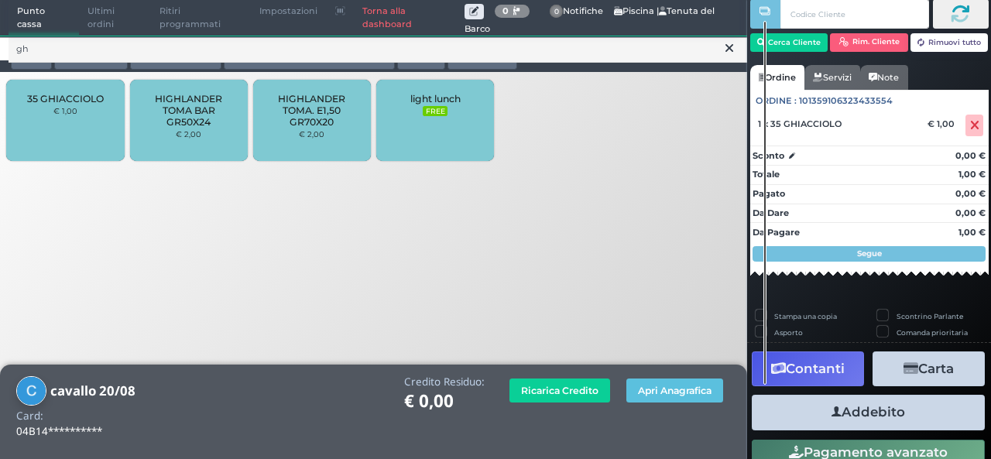
scroll to position [38, 0]
click at [867, 428] on button "Addebito" at bounding box center [868, 412] width 233 height 35
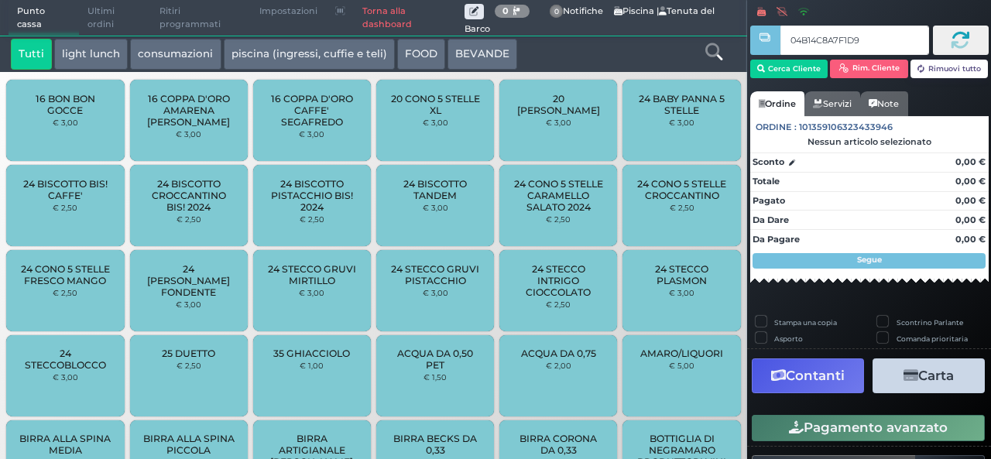
type input "04B14C8A7F1D94"
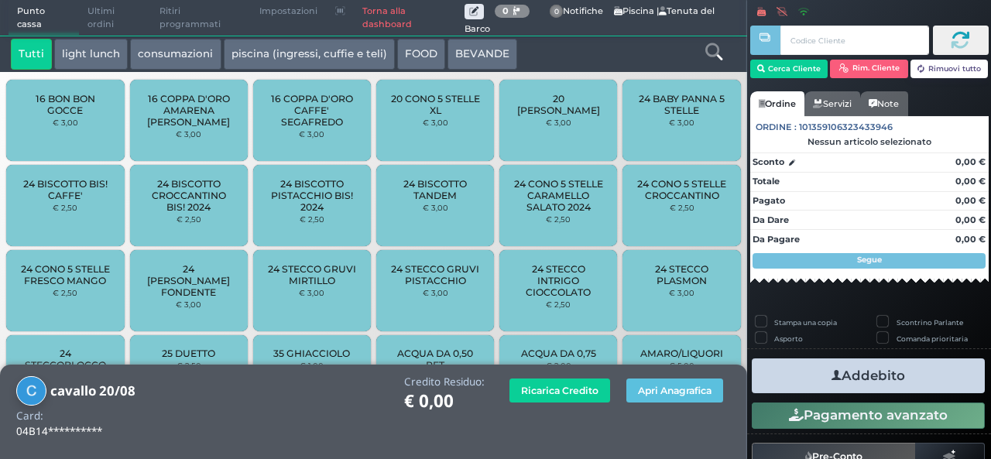
click at [713, 52] on icon at bounding box center [714, 51] width 17 height 17
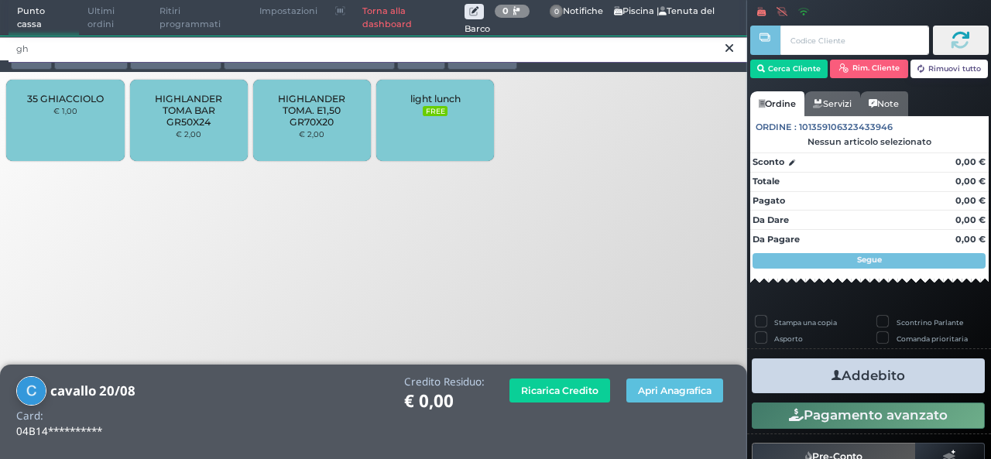
type input "gh"
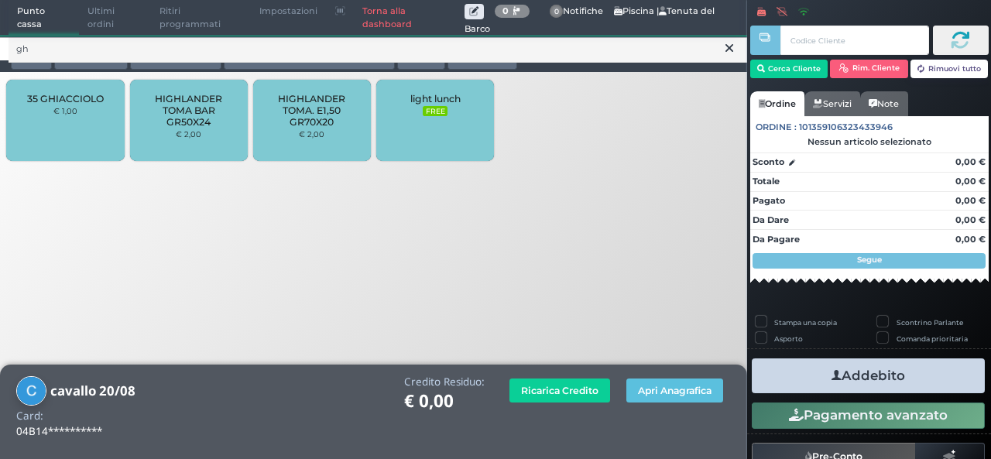
click at [67, 114] on small "€ 1,00" at bounding box center [65, 110] width 24 height 9
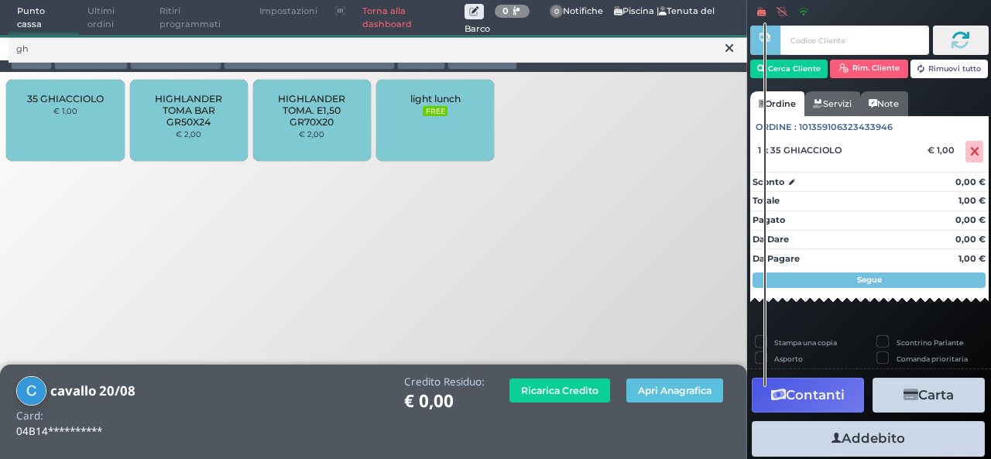
scroll to position [59, 0]
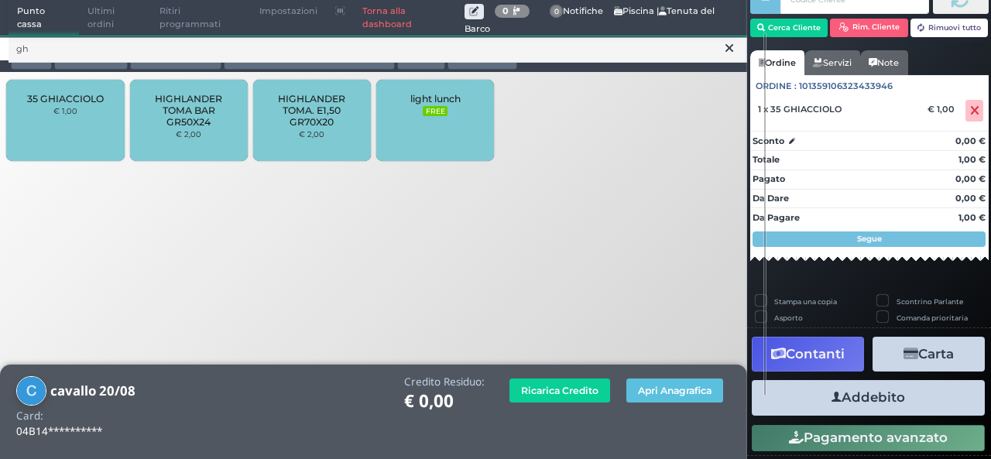
click at [847, 404] on button "Addebito" at bounding box center [868, 397] width 233 height 35
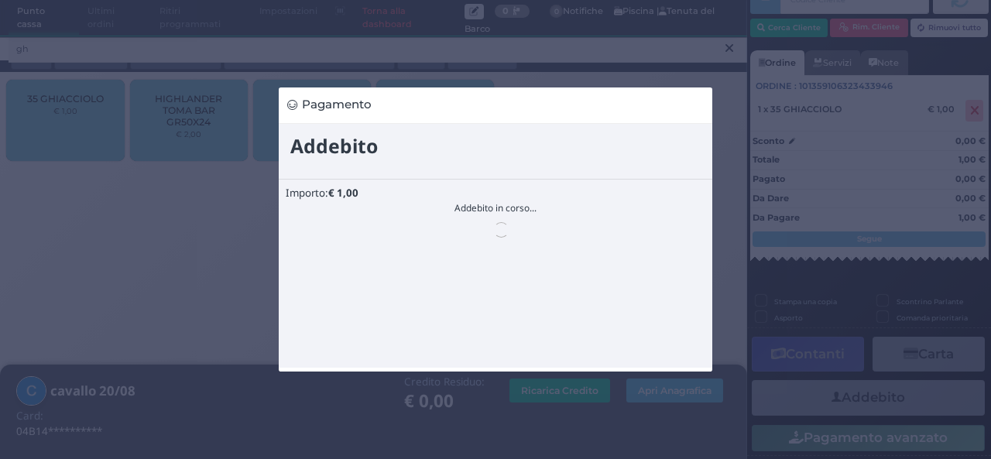
scroll to position [0, 0]
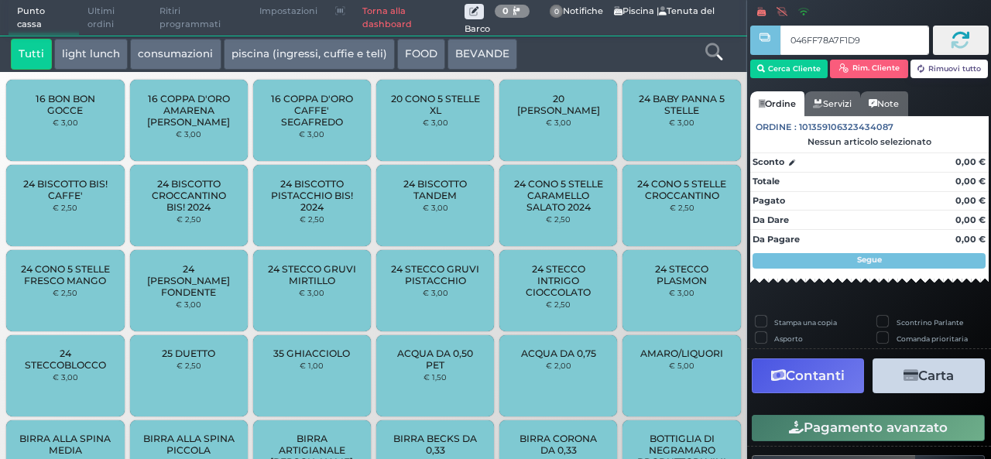
type input "046FF78A7F1D91"
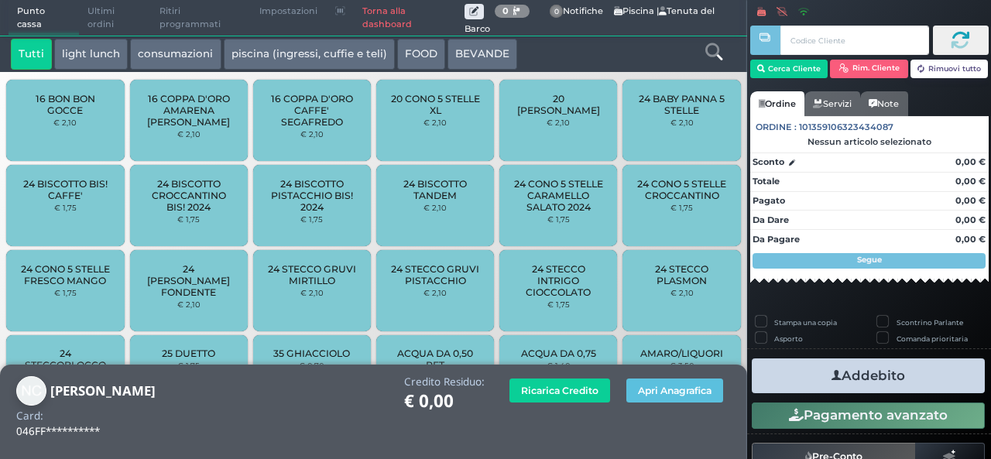
click at [709, 52] on icon at bounding box center [714, 51] width 17 height 17
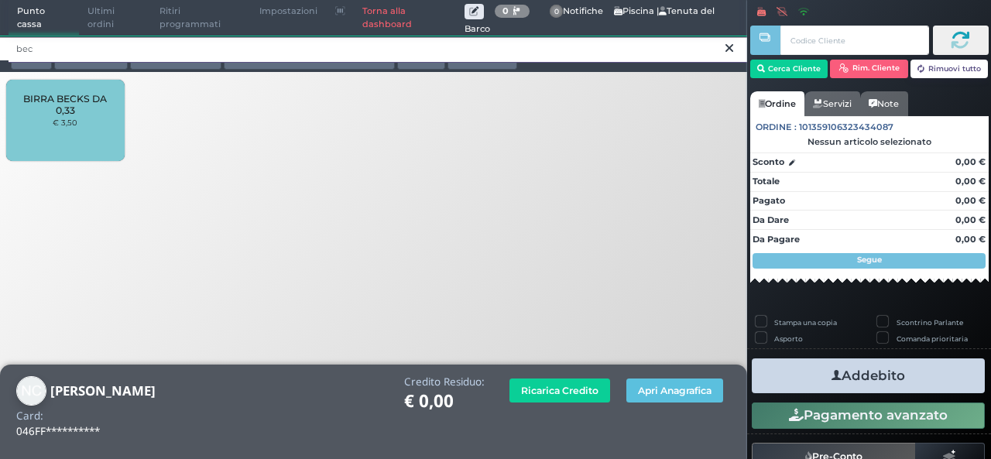
type input "bec"
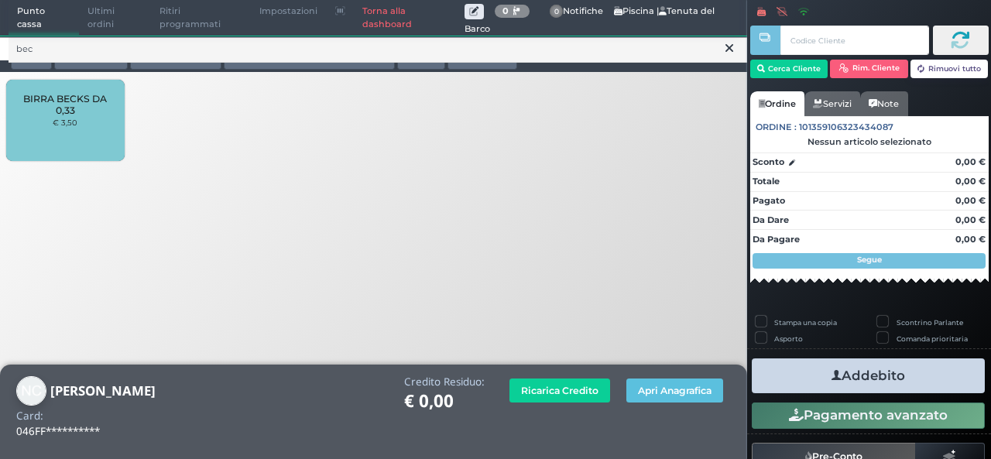
click at [70, 114] on span "BIRRA BECKS DA 0,33" at bounding box center [65, 104] width 92 height 23
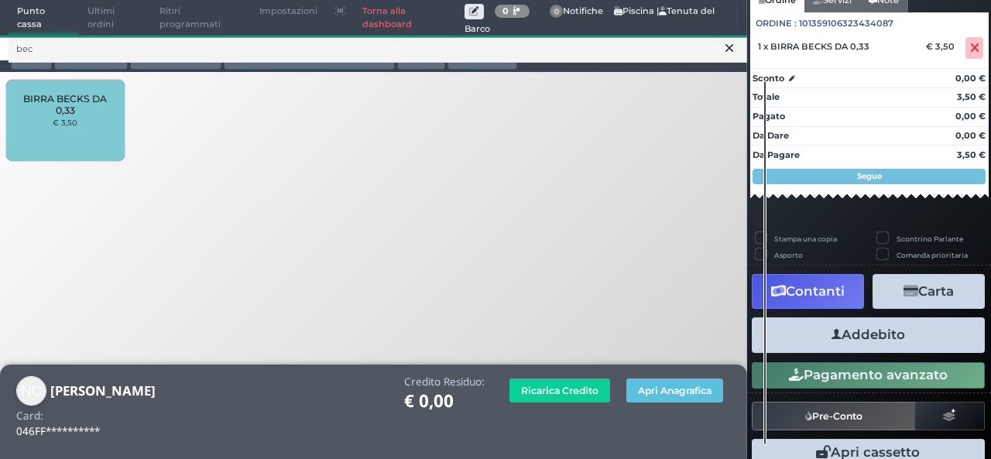
scroll to position [150, 0]
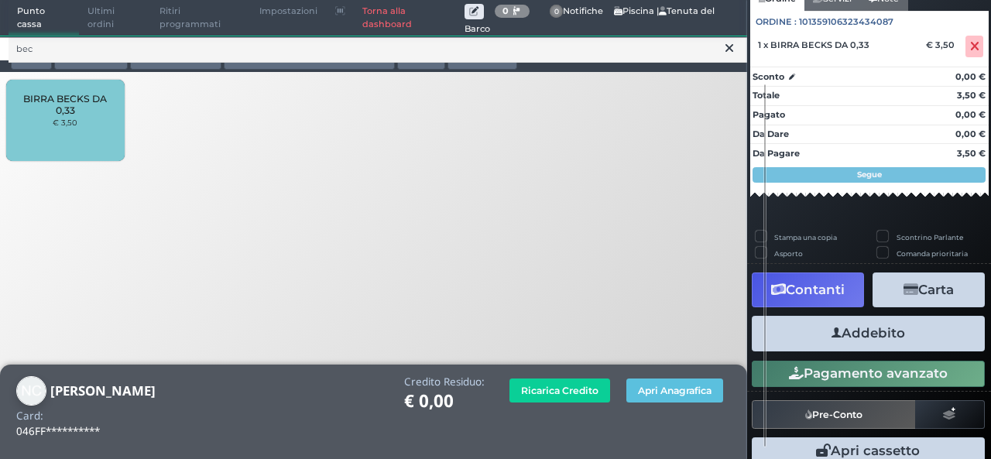
click at [847, 334] on button "Addebito" at bounding box center [868, 333] width 233 height 35
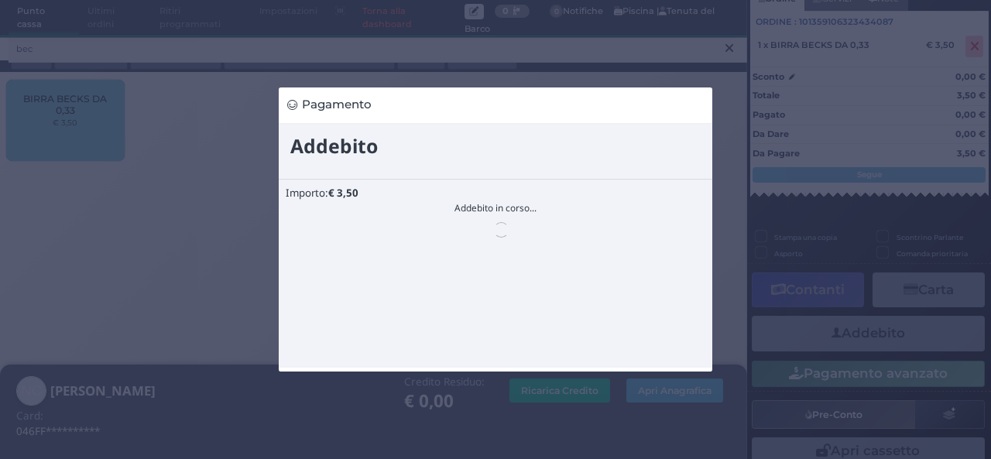
scroll to position [0, 0]
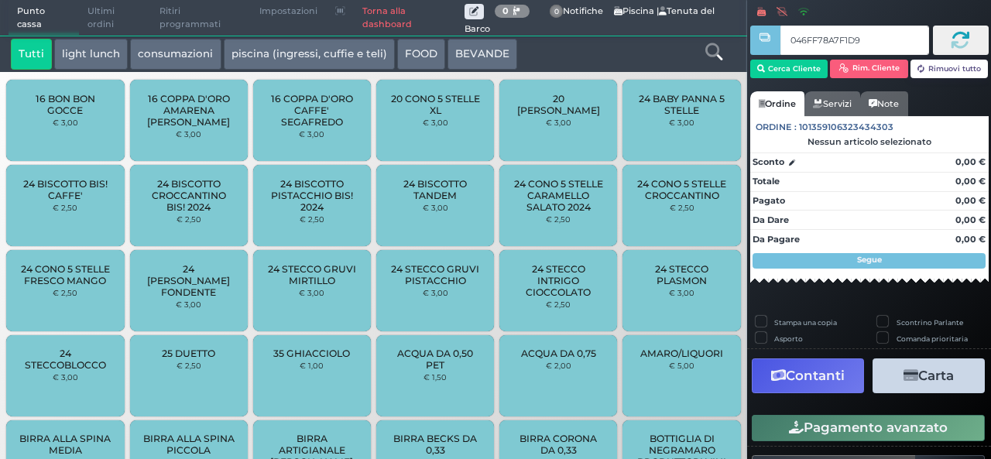
type input "046FF78A7F1D91"
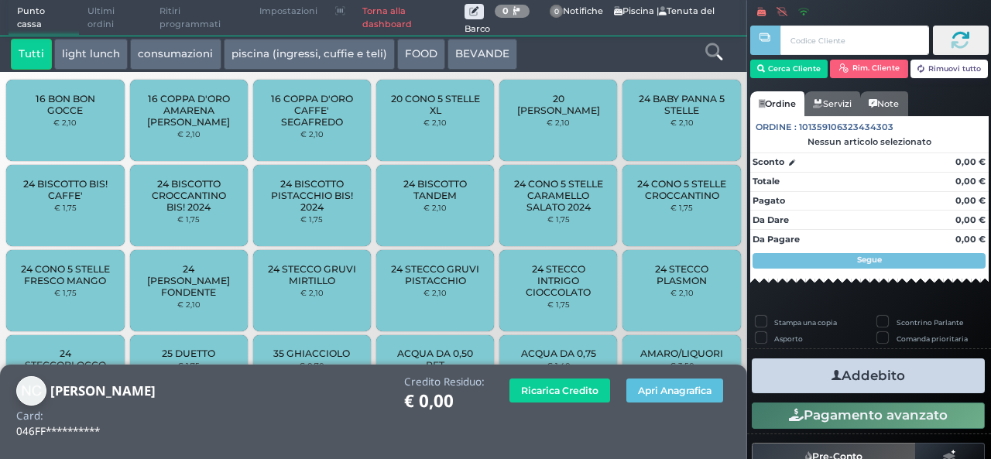
click at [70, 49] on button "light lunch" at bounding box center [91, 54] width 74 height 31
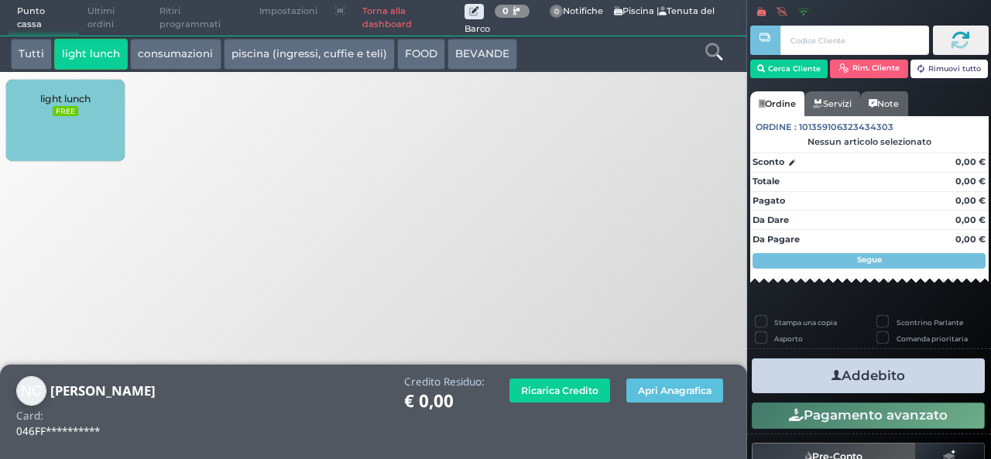
click at [28, 66] on button "Tutti" at bounding box center [31, 54] width 41 height 31
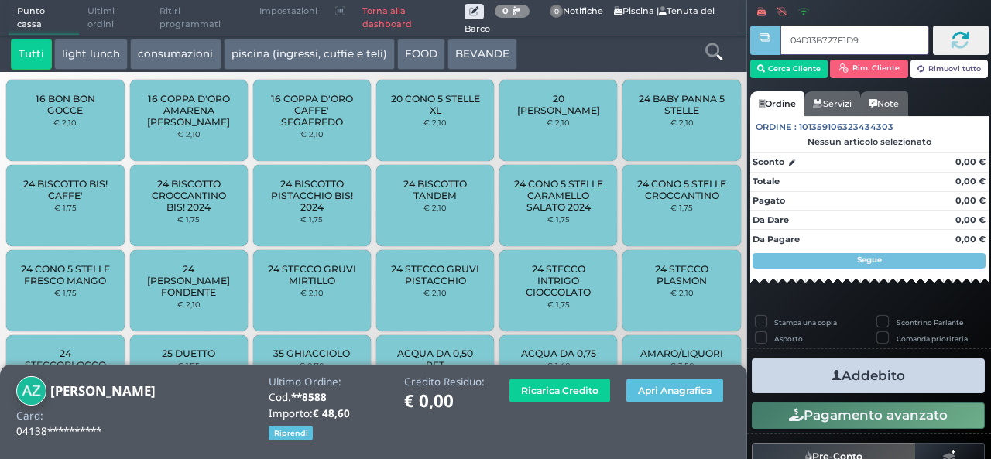
type input "04D13B727F1D94"
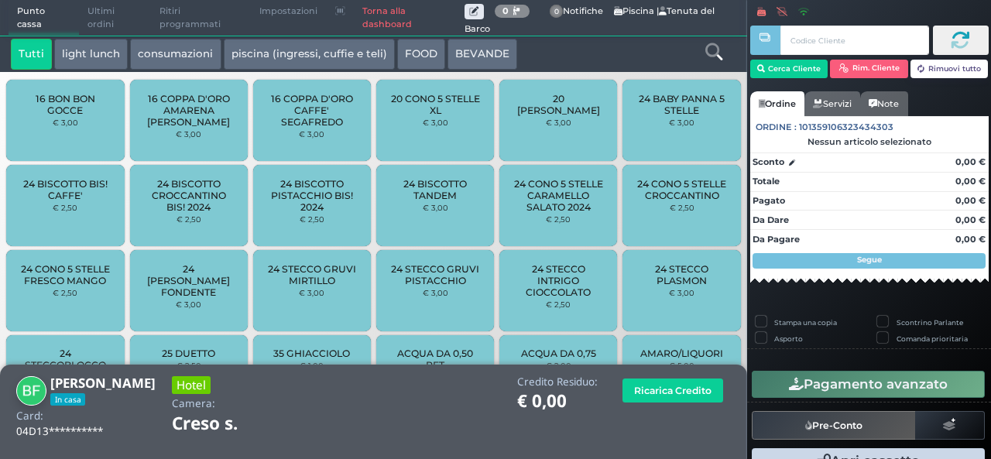
click at [112, 60] on button "light lunch" at bounding box center [91, 54] width 74 height 31
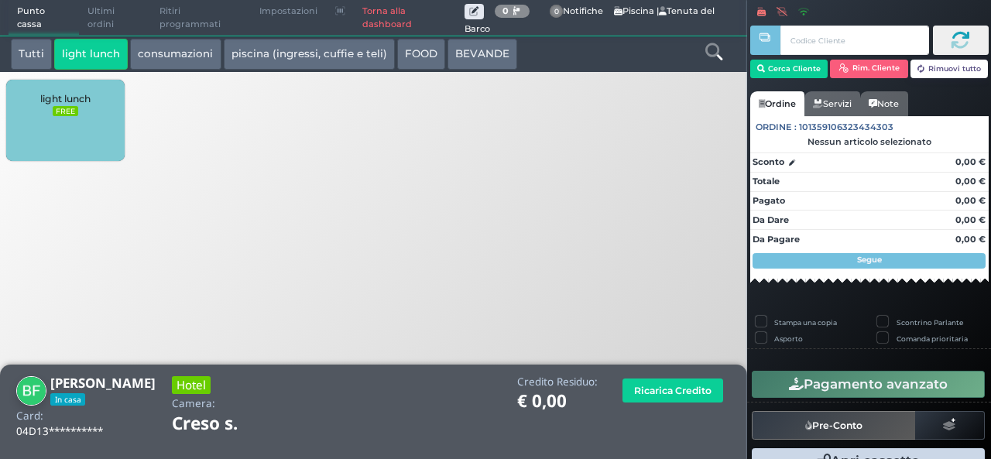
click at [50, 174] on div "Tutti light lunch consumazioni piscina (ingressi, cuffie e teli) FOOD BEVANDE T…" at bounding box center [374, 130] width 764 height 258
click at [66, 123] on div "light lunch FREE" at bounding box center [65, 120] width 118 height 81
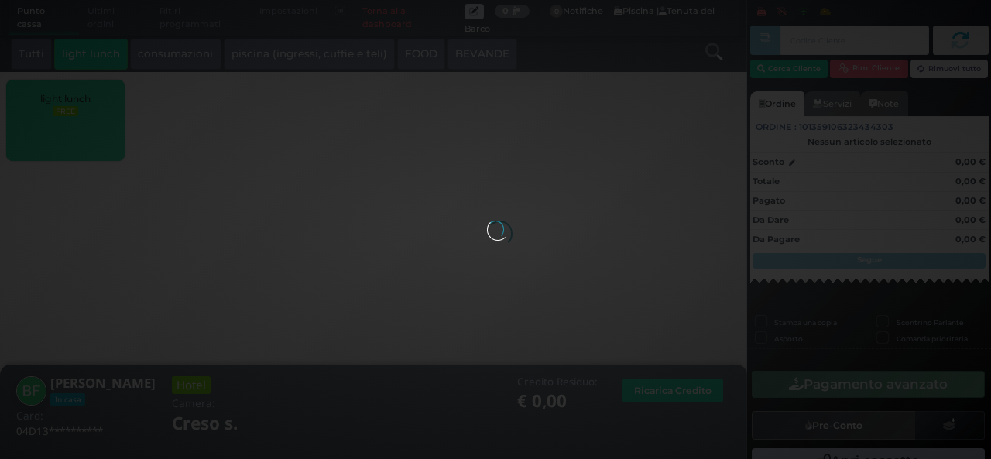
click at [66, 123] on body "Punto cassa Mappa Ultimi ordini Delivery Ritiri programmati Impostazioni Torna …" at bounding box center [495, 229] width 991 height 459
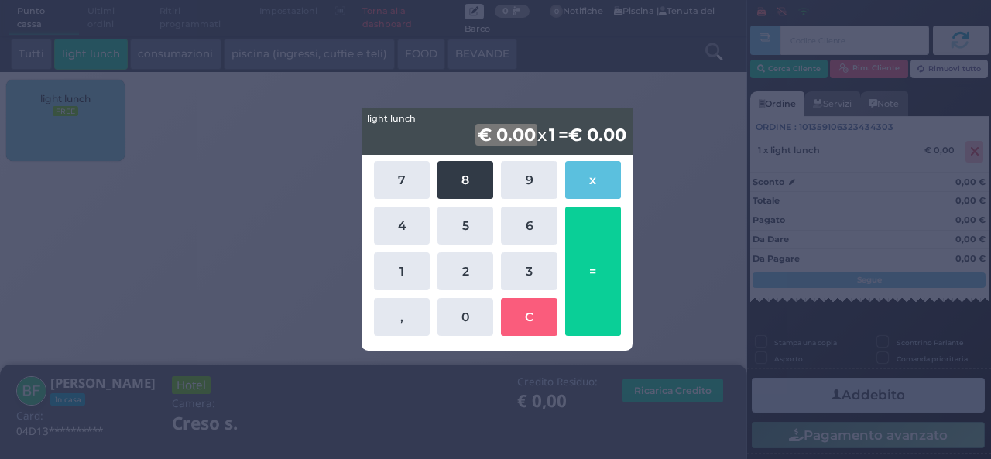
click at [459, 187] on button "8" at bounding box center [466, 180] width 56 height 38
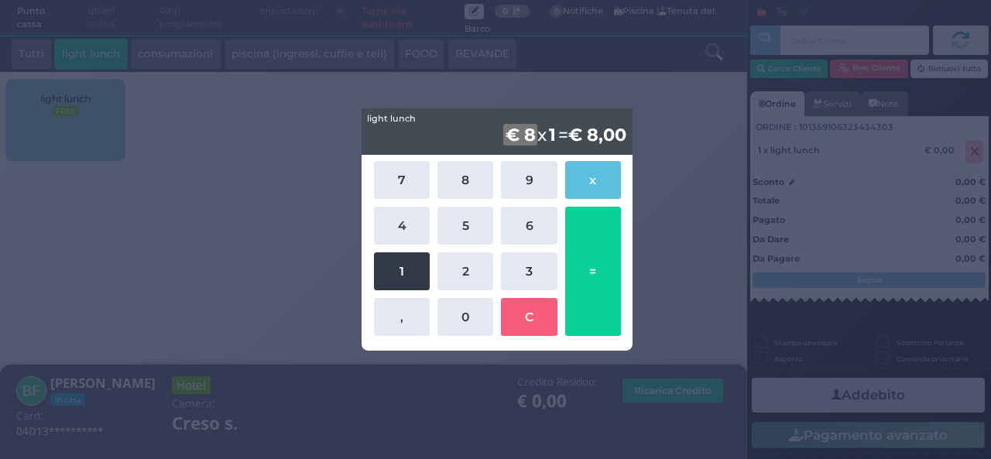
click at [397, 269] on button "1" at bounding box center [402, 271] width 56 height 38
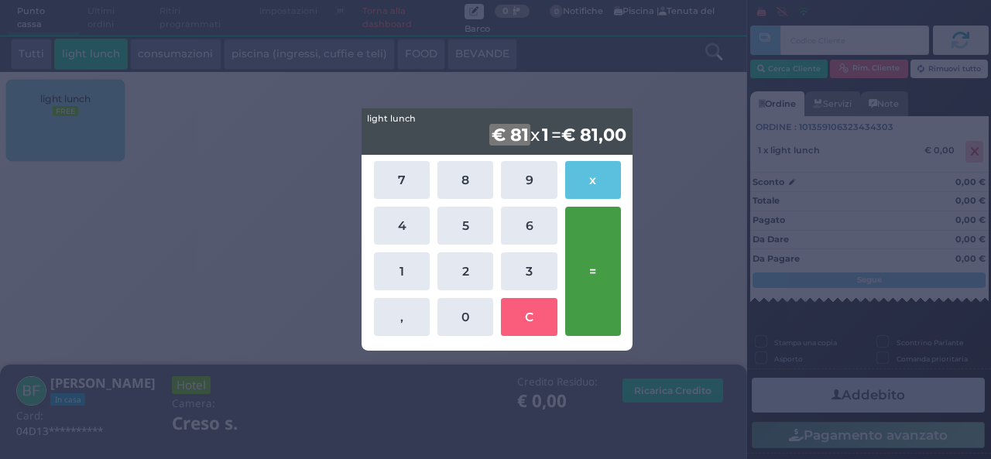
click at [610, 311] on button "=" at bounding box center [593, 271] width 56 height 129
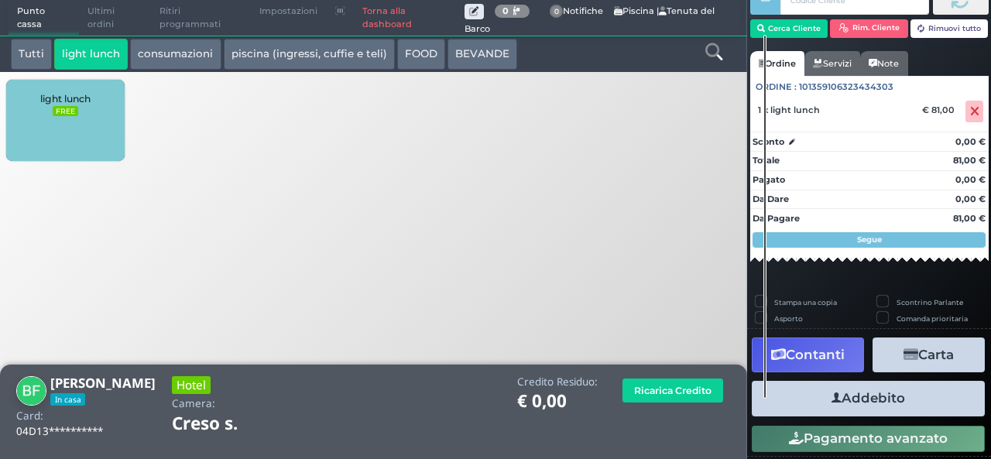
scroll to position [63, 0]
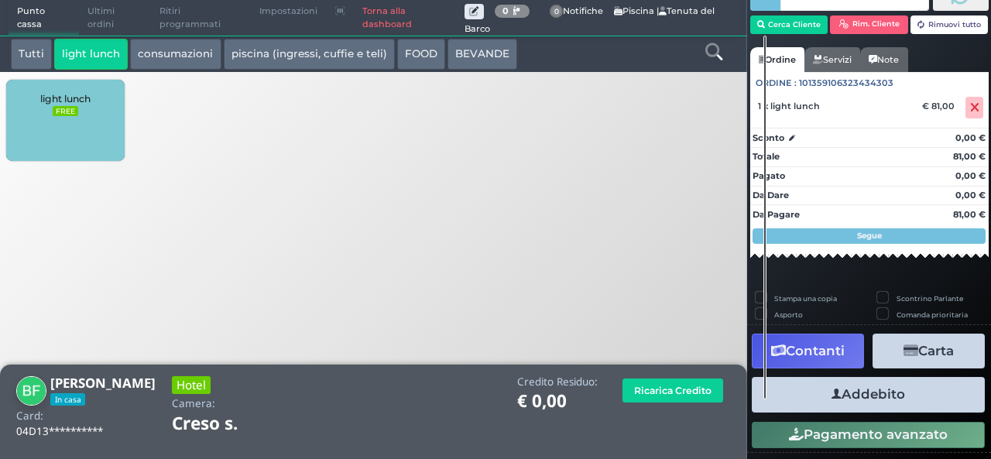
click at [849, 393] on button "Addebito" at bounding box center [868, 394] width 233 height 35
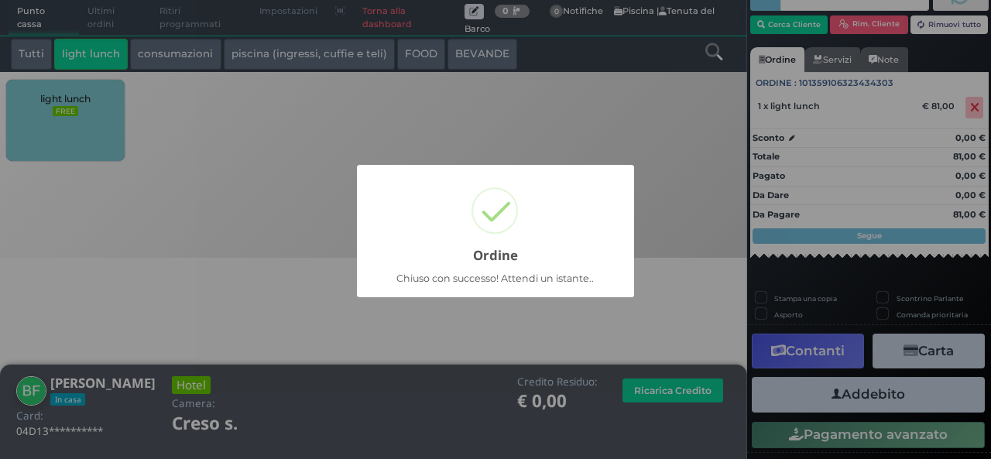
scroll to position [44, 0]
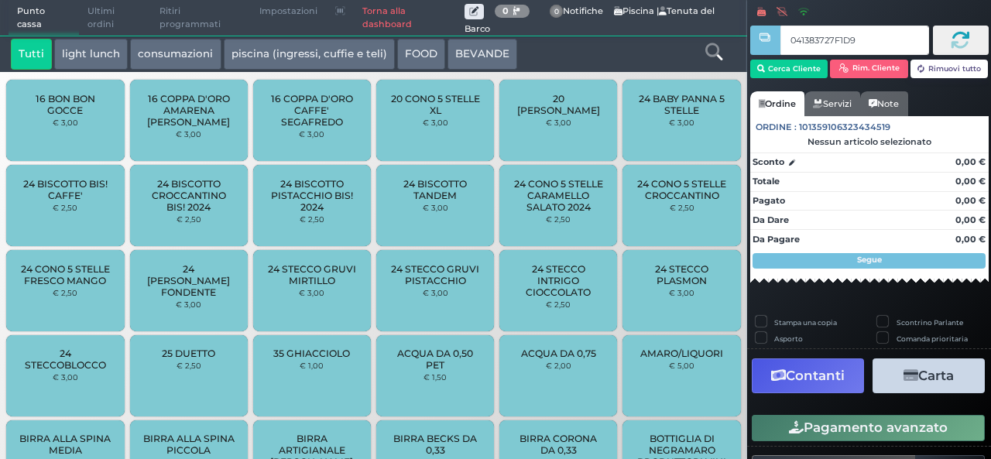
type input "041383727F1D91"
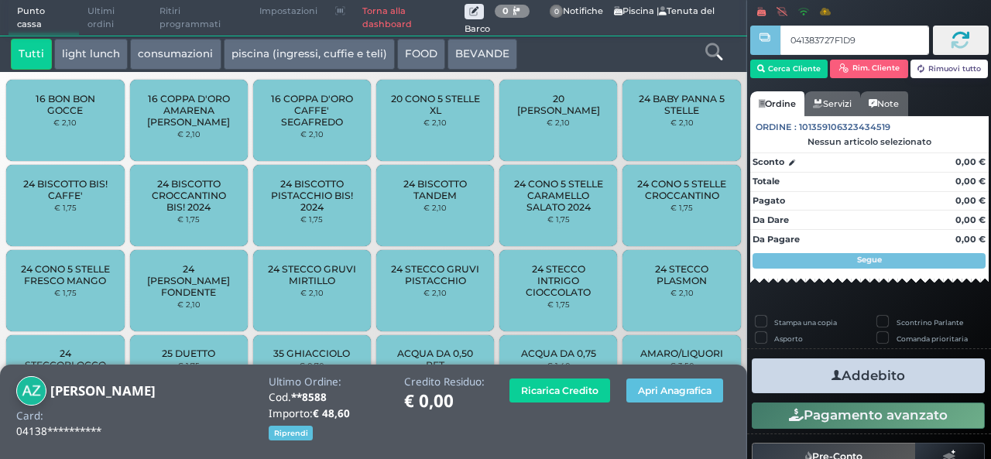
type input "041383727F1D91"
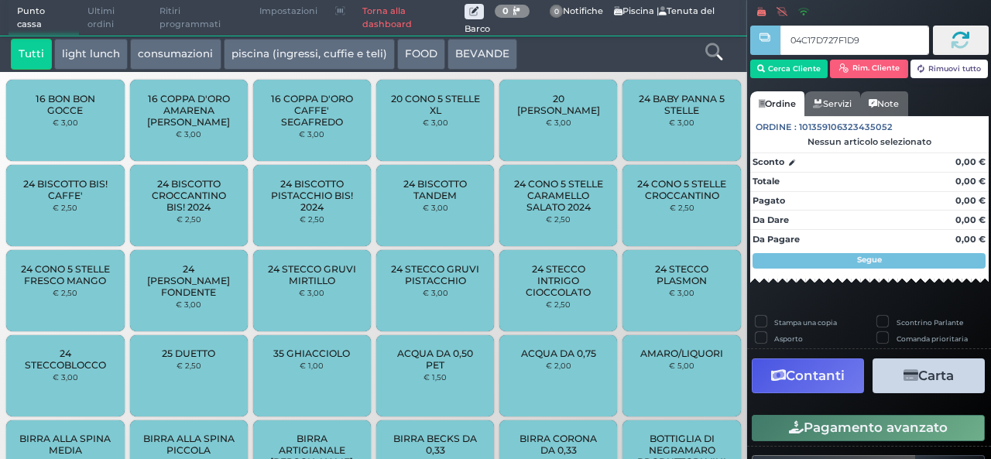
type input "04C17D727F1D90"
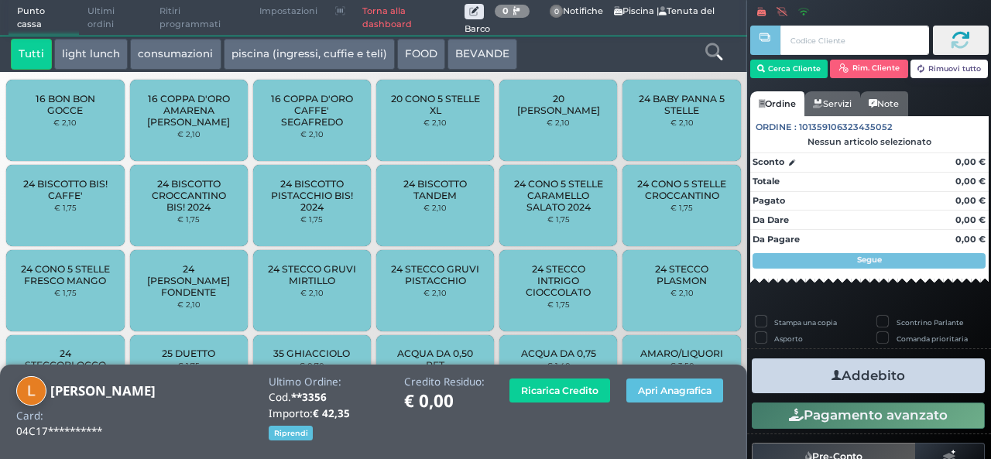
click at [715, 61] on link at bounding box center [714, 50] width 17 height 22
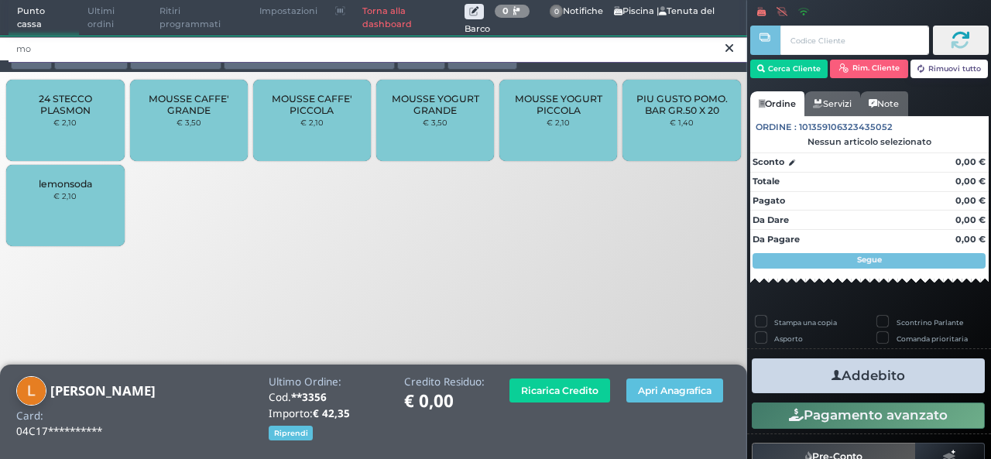
type input "mo"
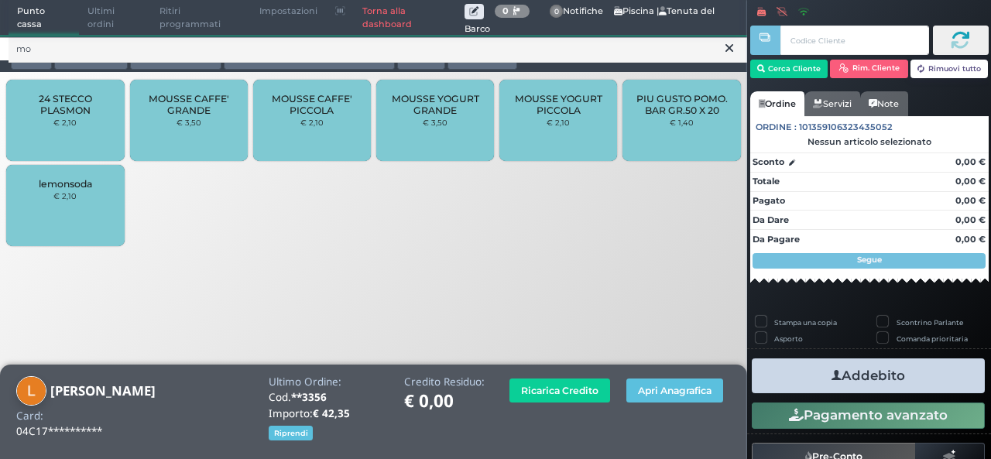
click at [163, 129] on div "MOUSSE CAFFE' GRANDE € 3,50" at bounding box center [189, 120] width 118 height 81
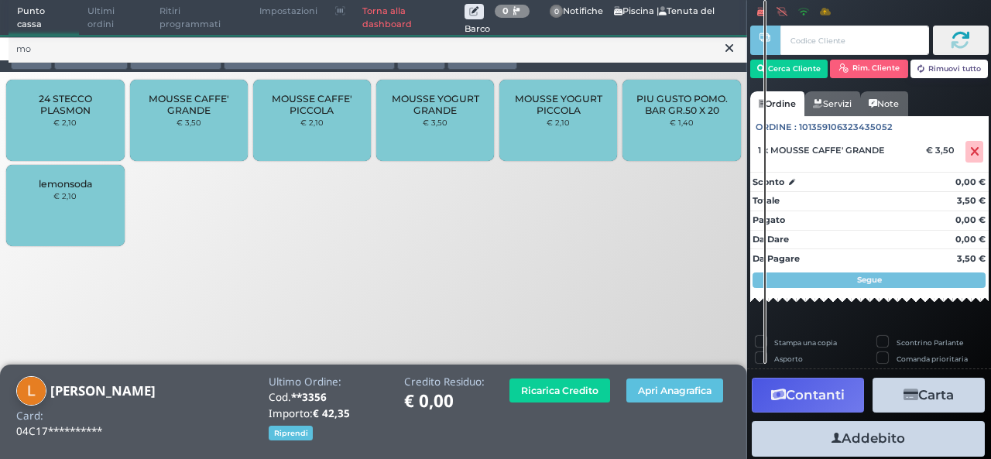
scroll to position [123, 0]
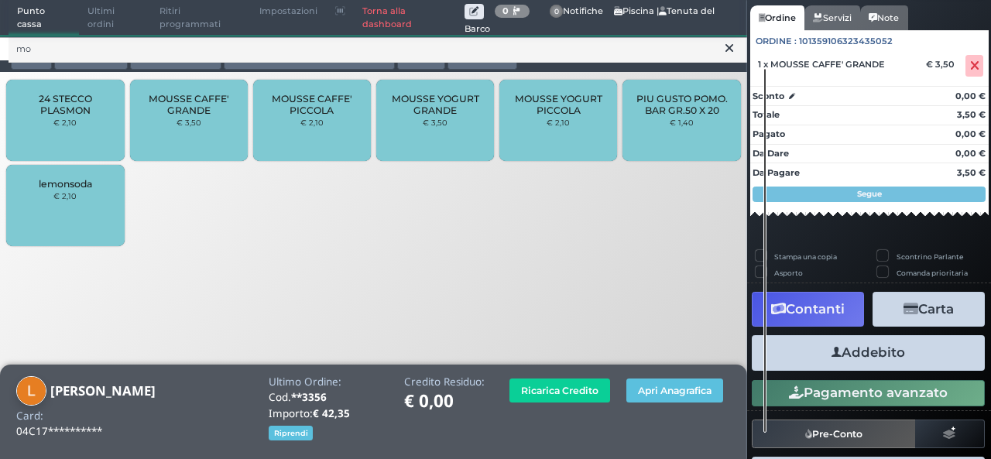
click at [854, 359] on button "Addebito" at bounding box center [868, 352] width 233 height 35
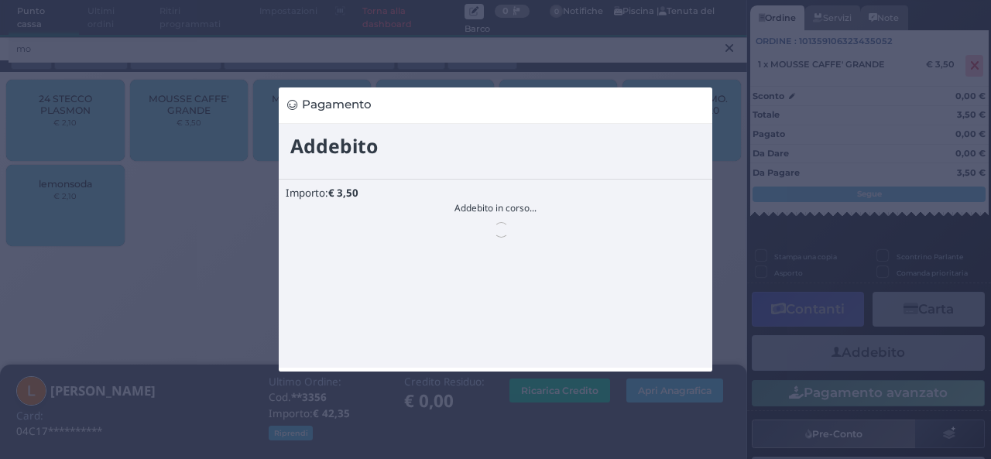
scroll to position [0, 0]
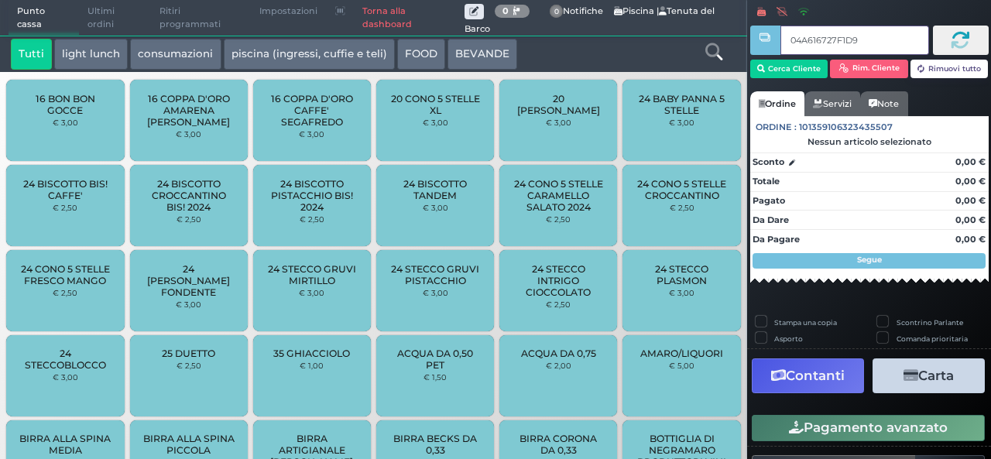
type input "04A616727F1D90"
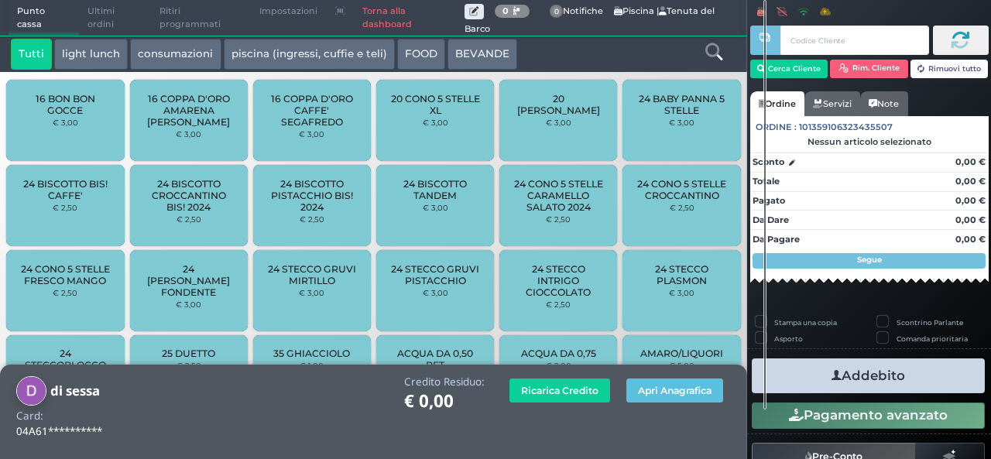
click at [706, 60] on link at bounding box center [714, 50] width 17 height 22
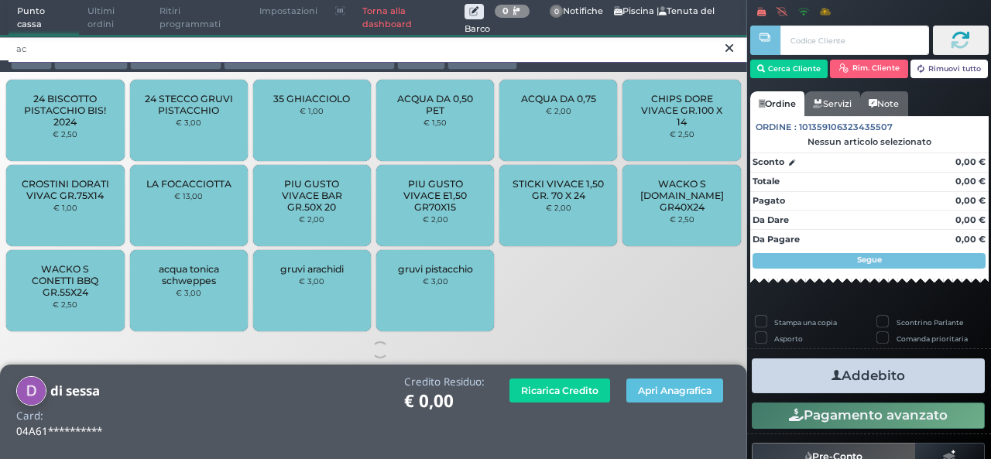
type input "ac"
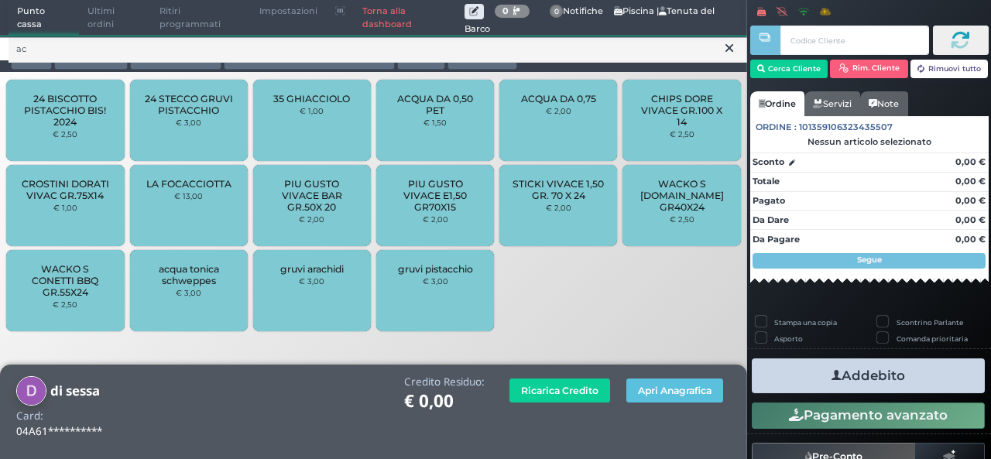
click at [447, 115] on span "ACQUA DA 0,50 PET" at bounding box center [436, 104] width 92 height 23
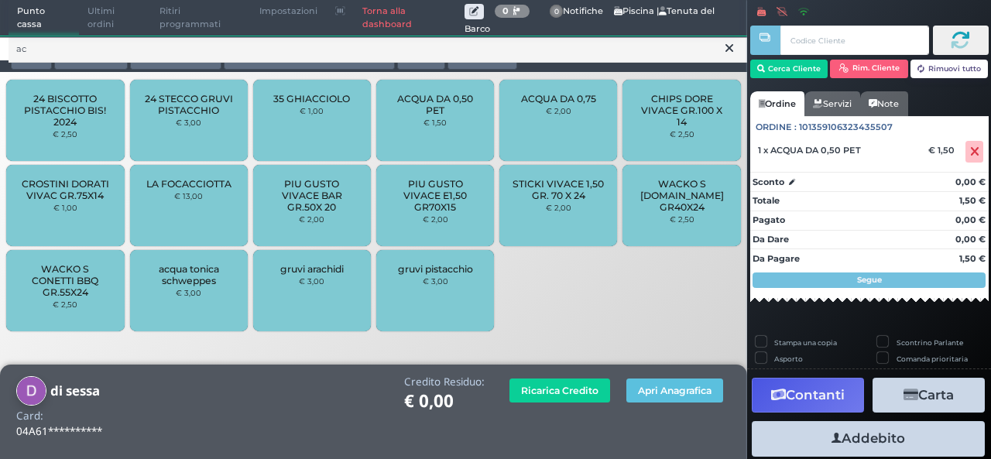
click at [865, 444] on button "Addebito" at bounding box center [868, 438] width 233 height 35
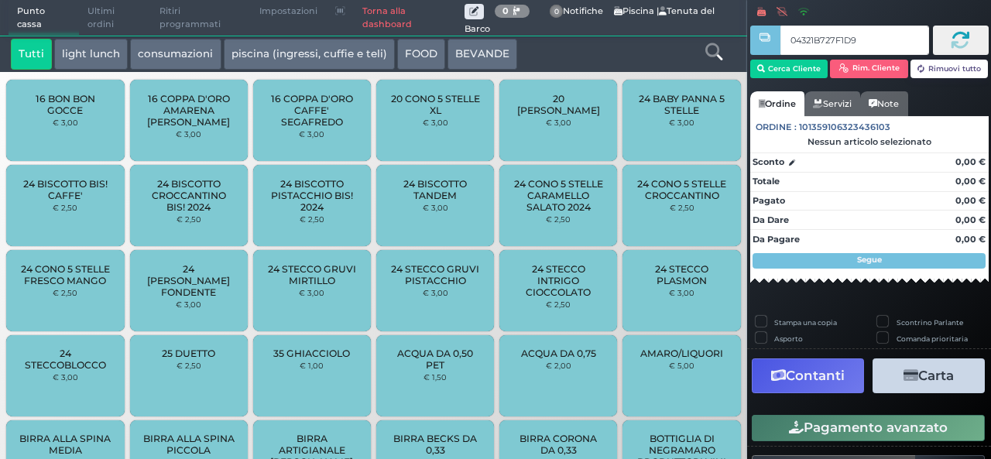
type input "04321B727F1D95"
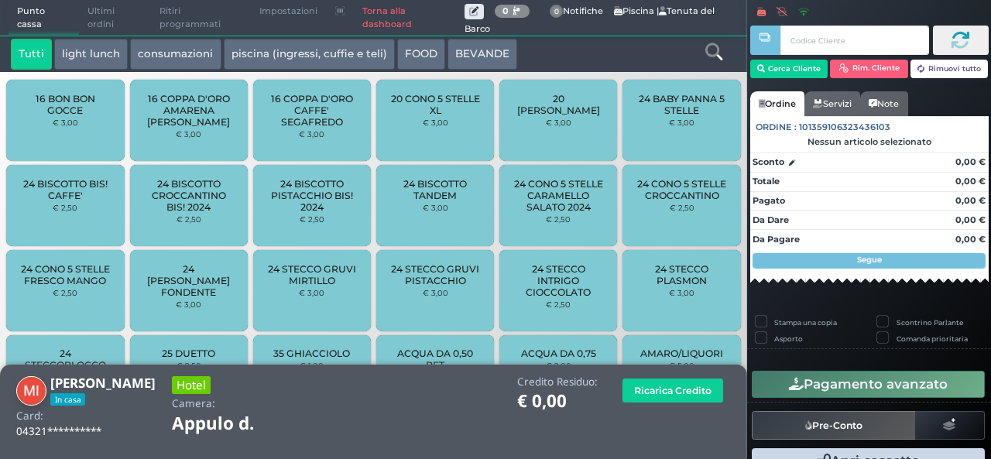
click at [709, 53] on icon at bounding box center [714, 51] width 17 height 17
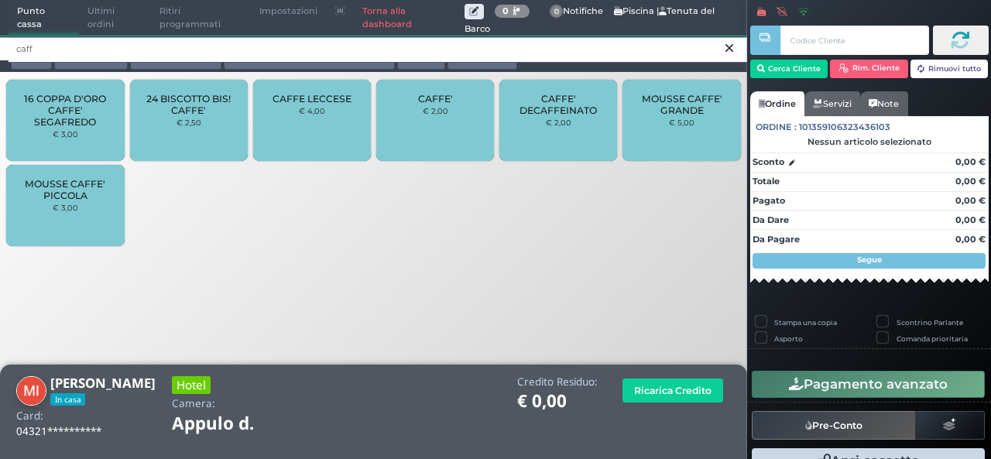
type input "caff"
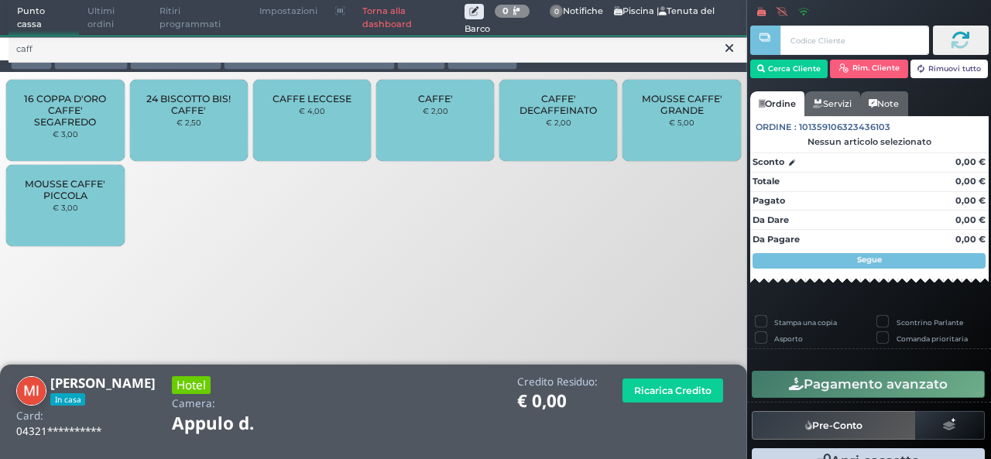
click at [429, 140] on div "CAFFE' € 2,00" at bounding box center [435, 120] width 118 height 81
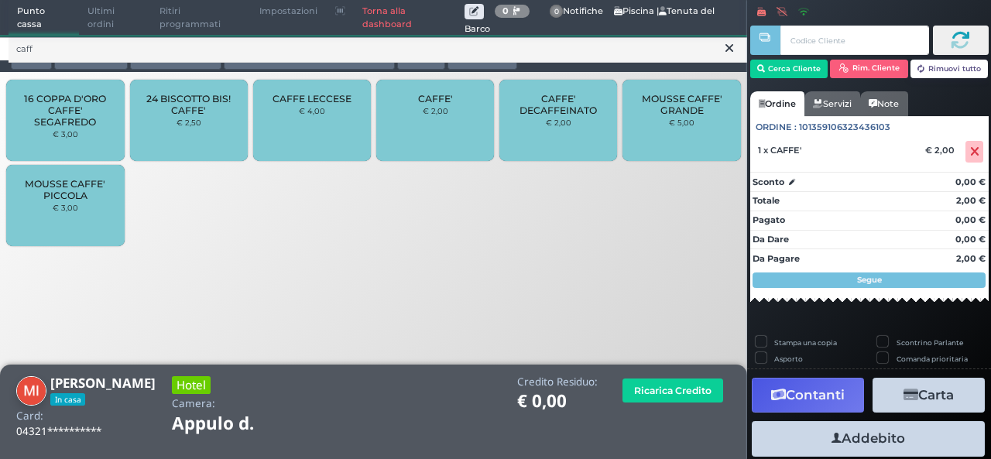
click at [726, 49] on icon at bounding box center [730, 47] width 8 height 15
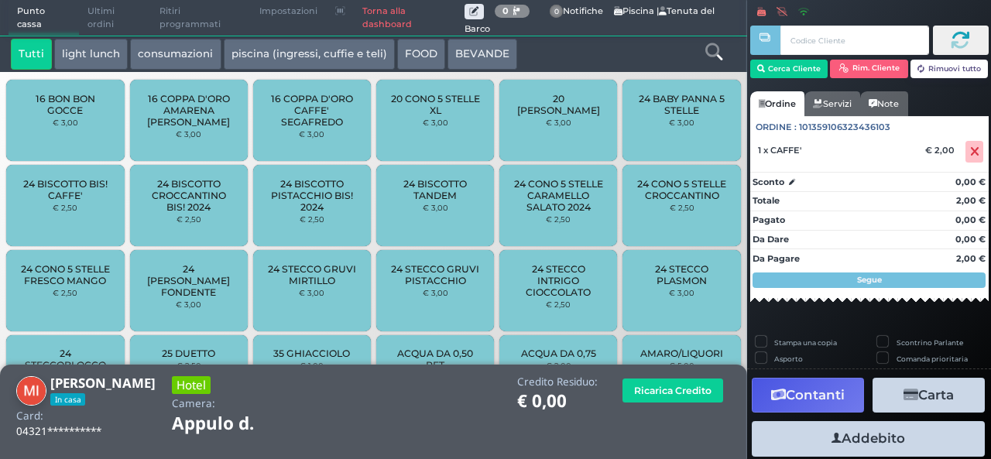
click at [714, 59] on icon at bounding box center [714, 51] width 17 height 17
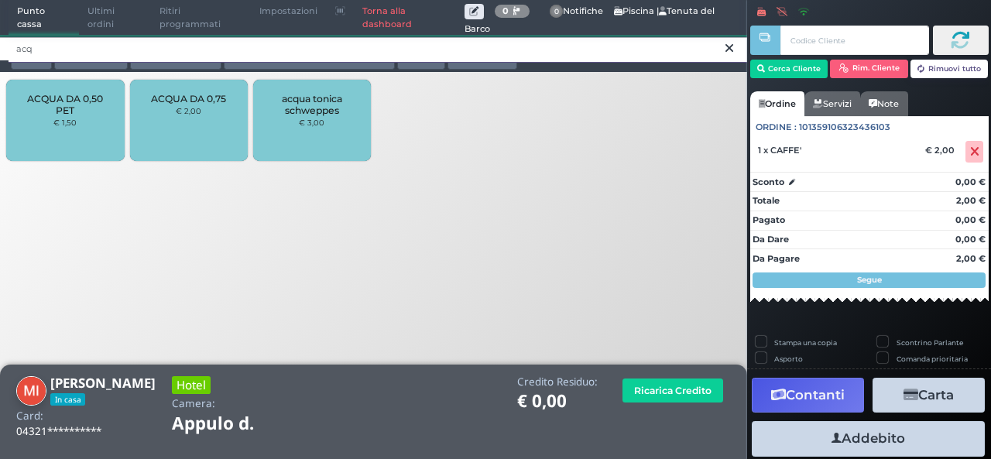
type input "acq"
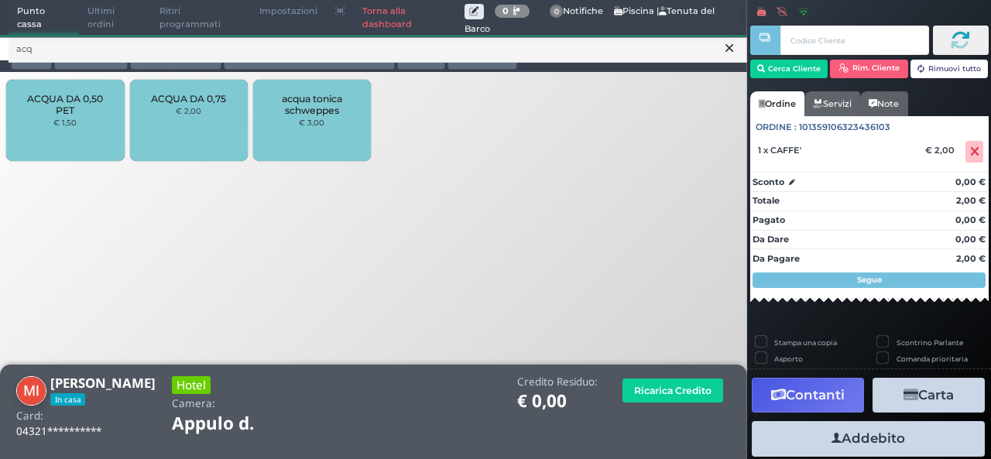
click at [107, 117] on div "ACQUA DA 0,50 PET € 1,50" at bounding box center [65, 120] width 118 height 81
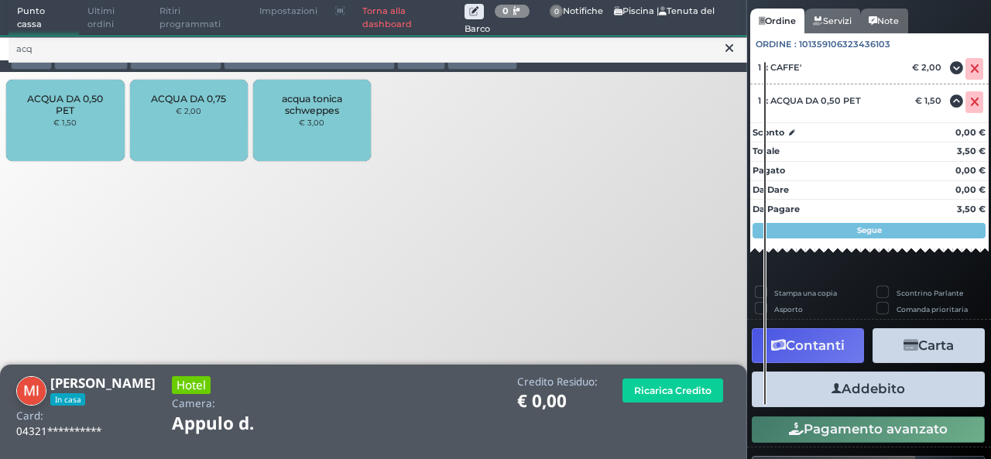
scroll to position [119, 0]
click at [889, 403] on button "Addebito" at bounding box center [868, 389] width 233 height 35
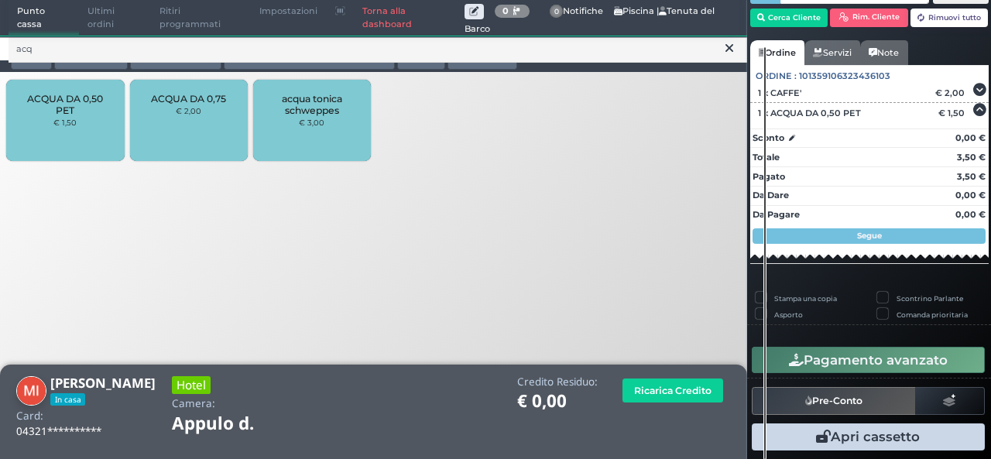
scroll to position [73, 0]
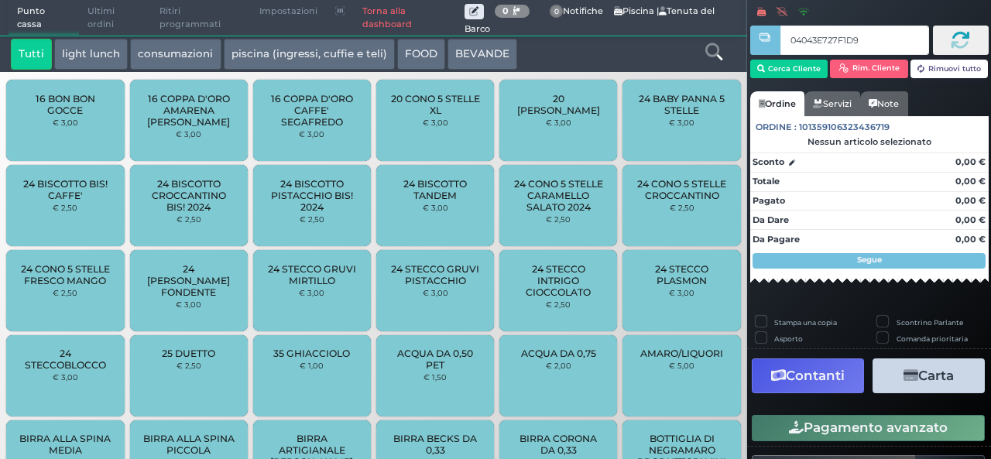
type input "04043E727F1D95"
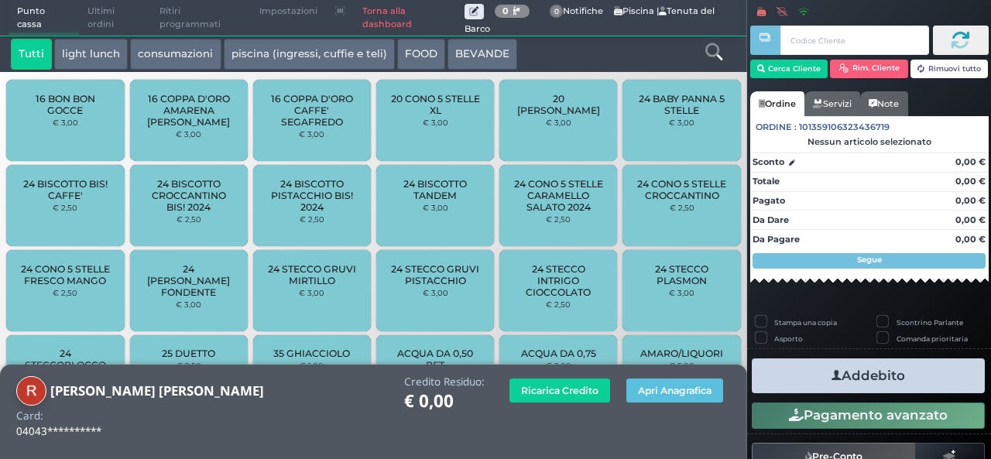
click at [707, 48] on icon at bounding box center [714, 51] width 17 height 17
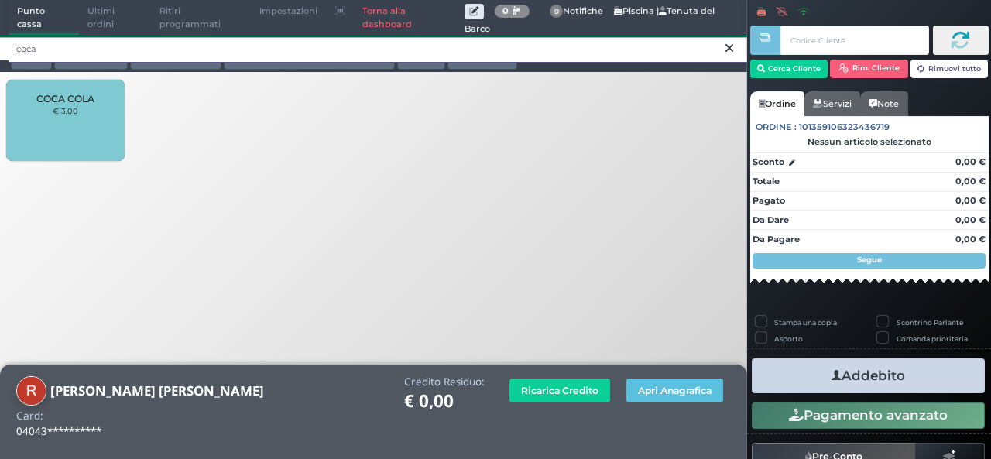
type input "coca"
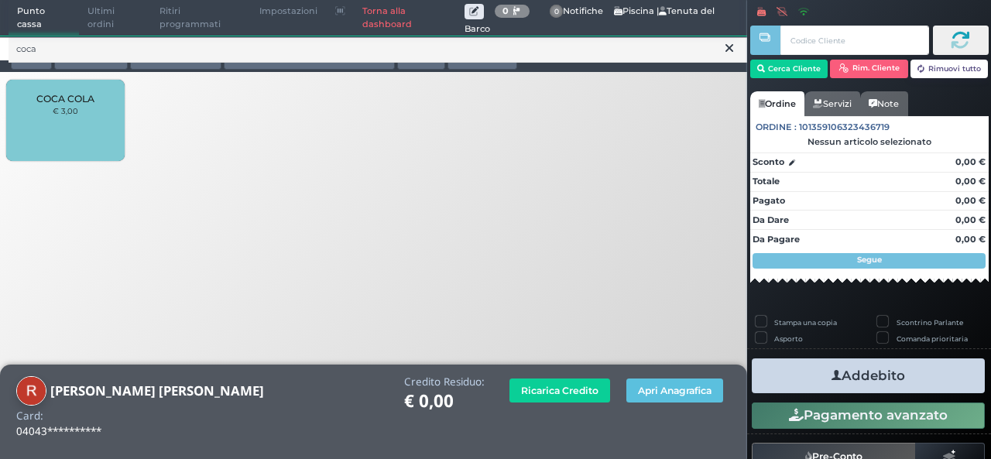
click at [74, 101] on span "COCA COLA" at bounding box center [65, 99] width 58 height 12
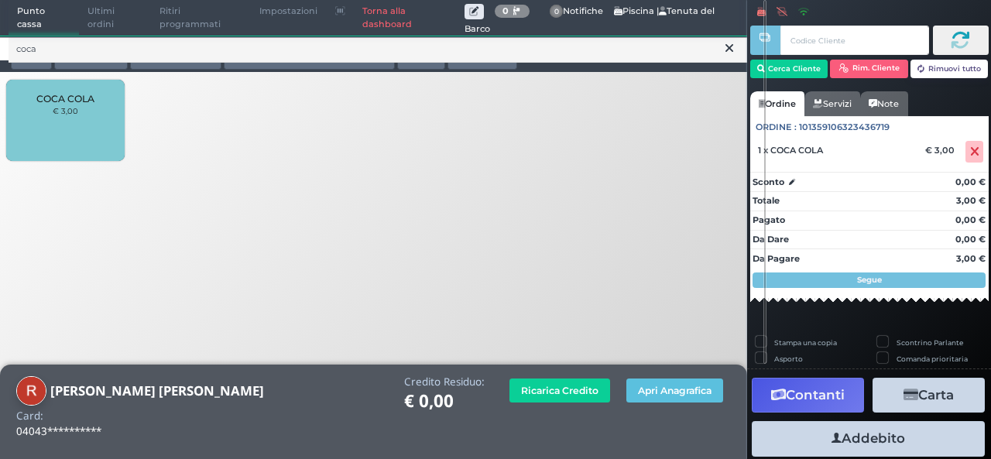
scroll to position [56, 0]
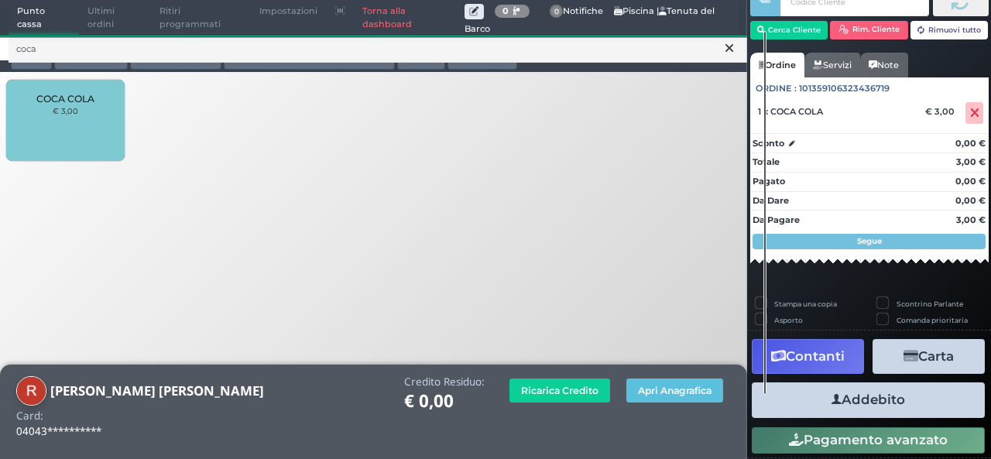
click at [857, 398] on button "Addebito" at bounding box center [868, 400] width 233 height 35
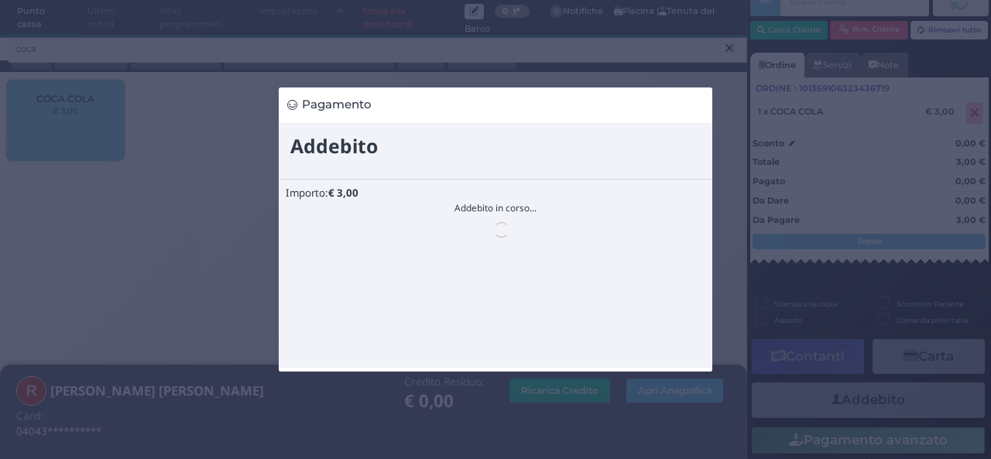
scroll to position [0, 0]
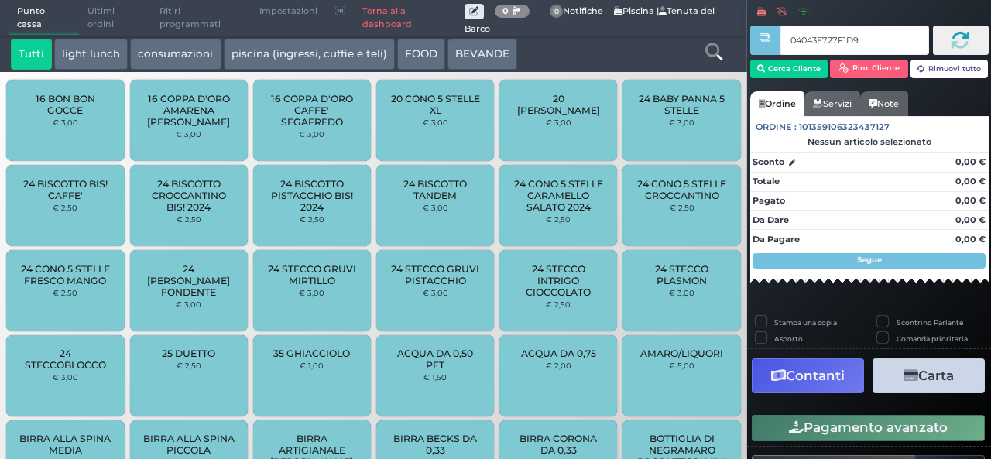
type input "04043E727F1D95"
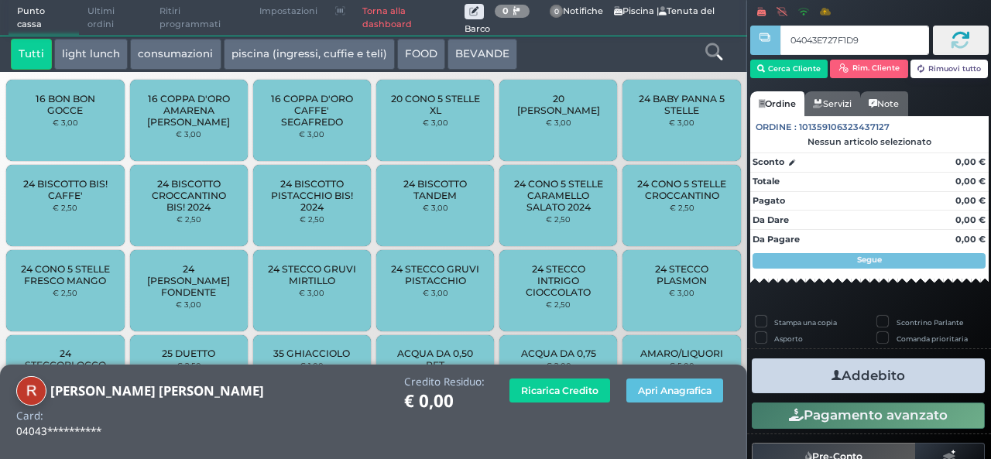
type input "04043E727F1D95"
click at [713, 52] on icon at bounding box center [714, 51] width 17 height 17
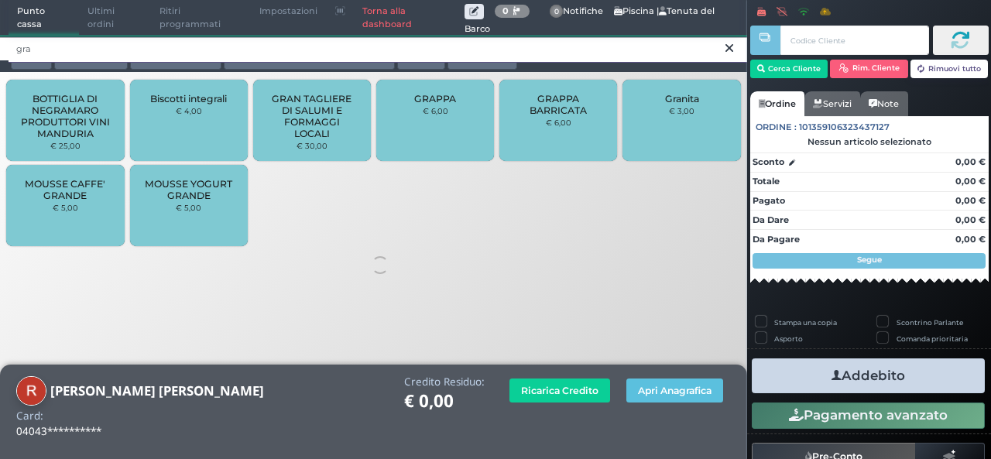
type input "gra"
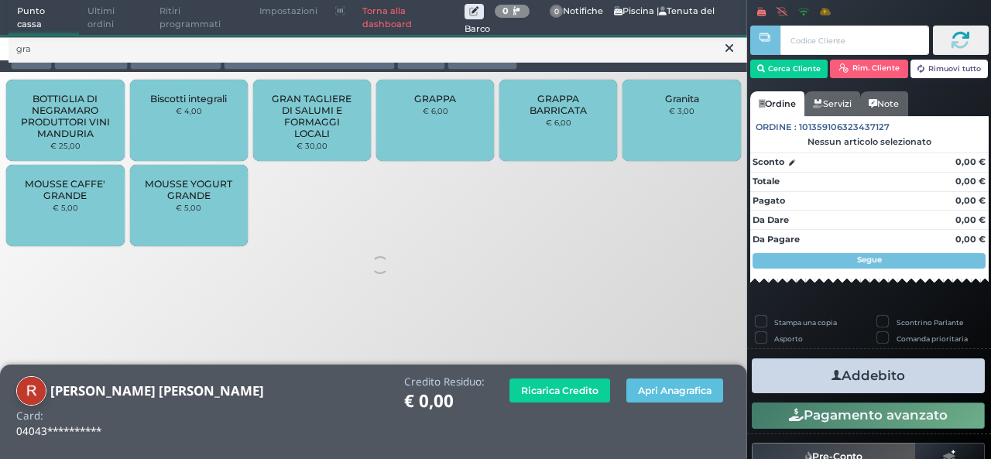
click at [668, 102] on span "Granita" at bounding box center [682, 99] width 34 height 12
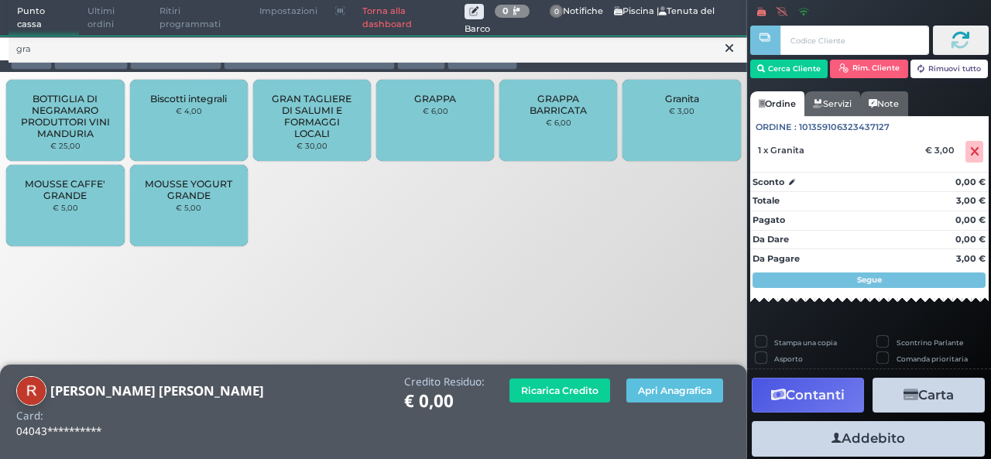
click at [729, 52] on icon at bounding box center [730, 47] width 8 height 15
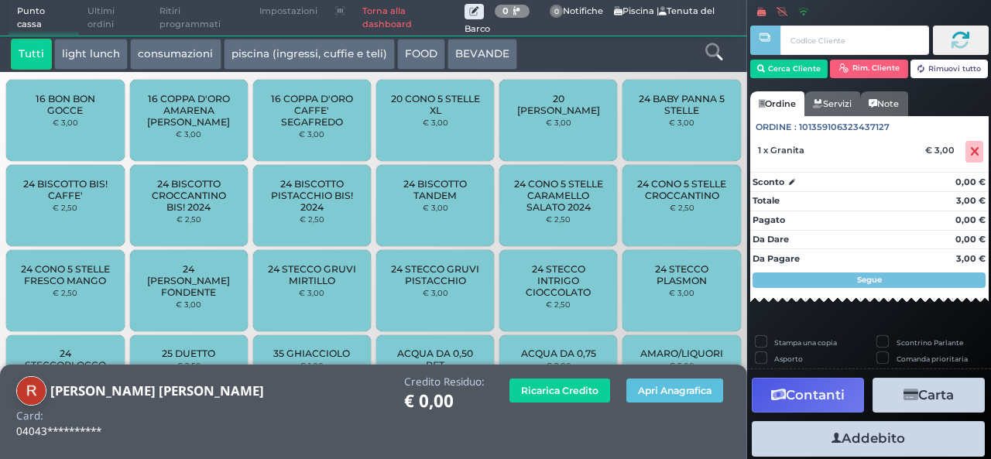
click at [709, 52] on icon at bounding box center [714, 51] width 17 height 17
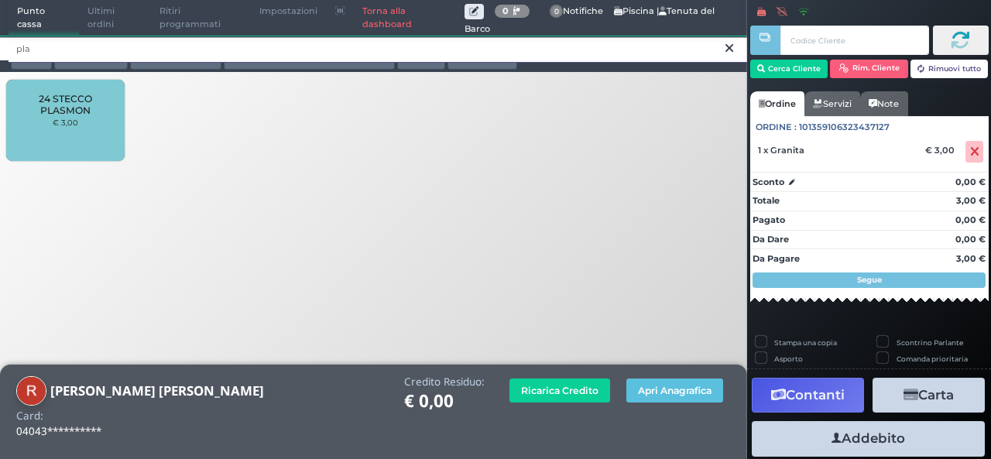
type input "pla"
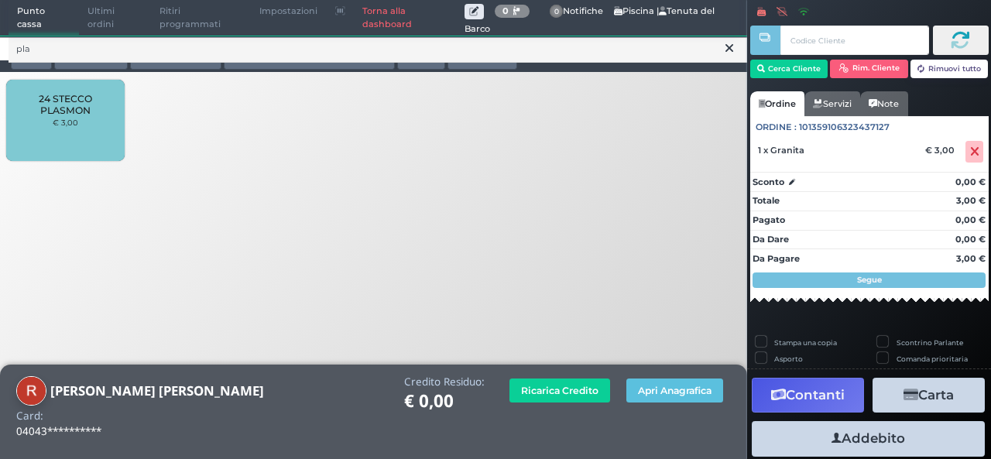
click at [70, 126] on small "€ 3,00" at bounding box center [66, 122] width 26 height 9
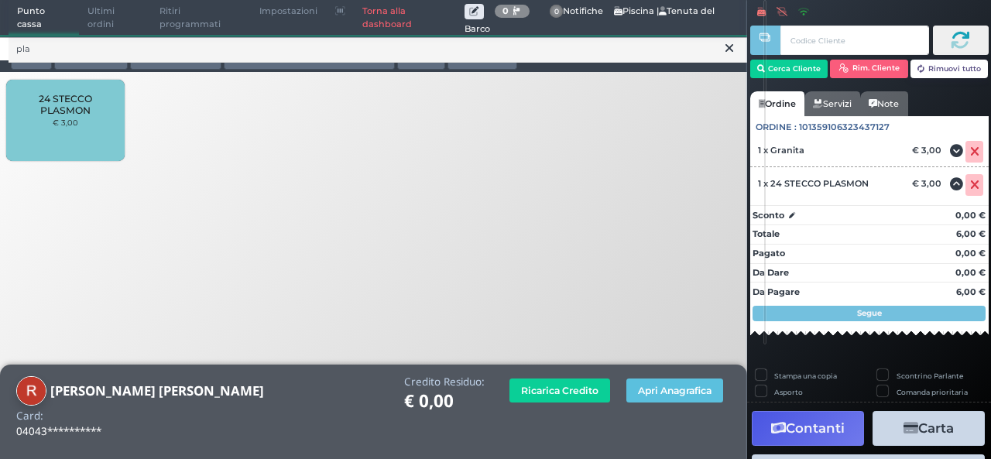
click at [728, 53] on icon at bounding box center [730, 47] width 8 height 15
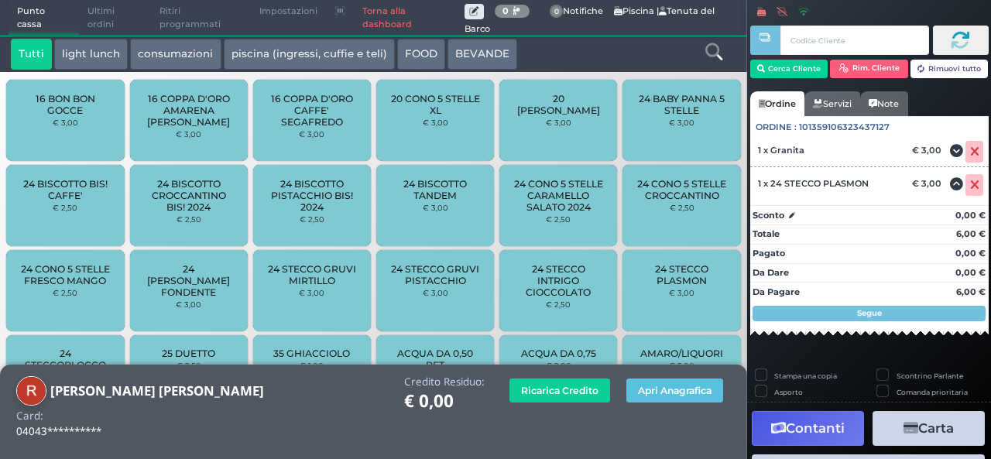
click at [714, 54] on icon at bounding box center [714, 51] width 17 height 17
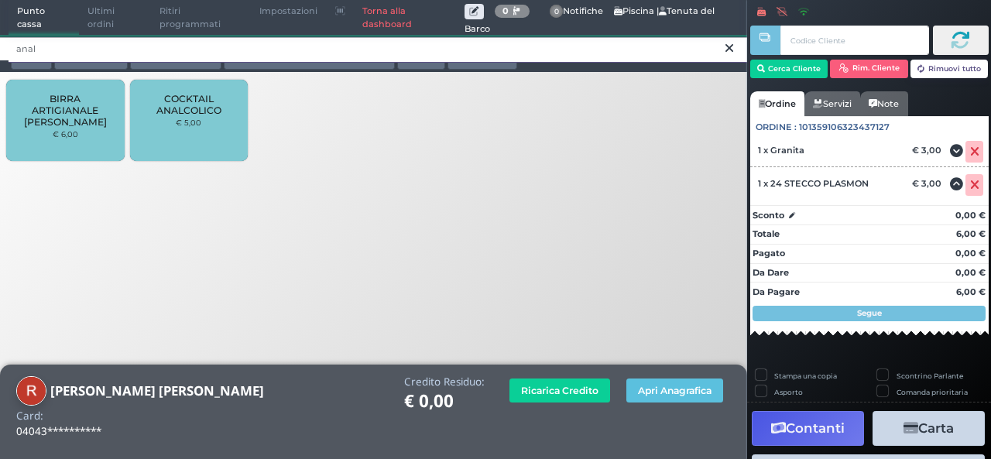
type input "anal"
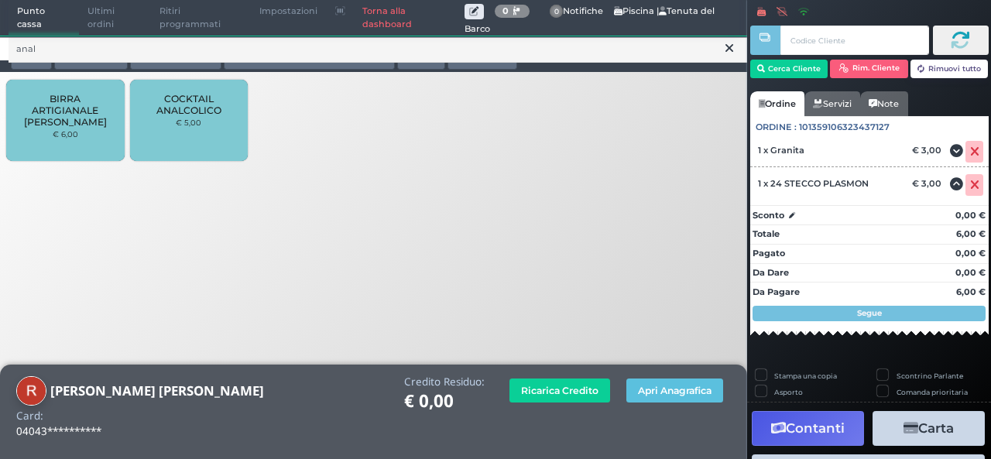
click at [215, 108] on span "COCKTAIL ANALCOLICO" at bounding box center [189, 104] width 92 height 23
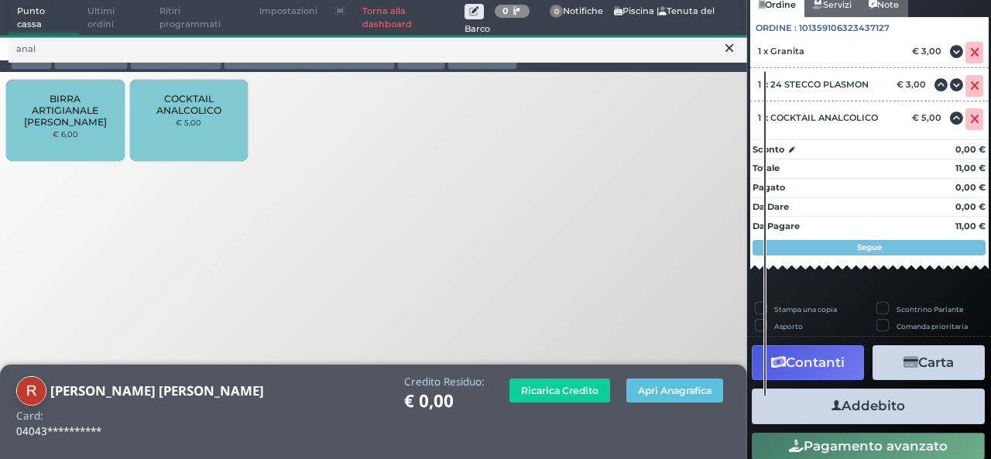
scroll to position [142, 0]
click at [883, 411] on button "Addebito" at bounding box center [868, 406] width 233 height 35
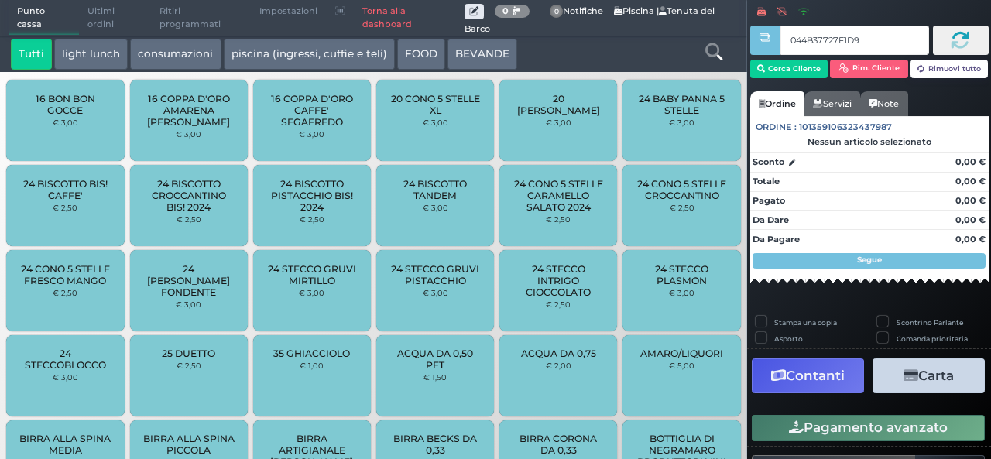
type input "044B37727F1D90"
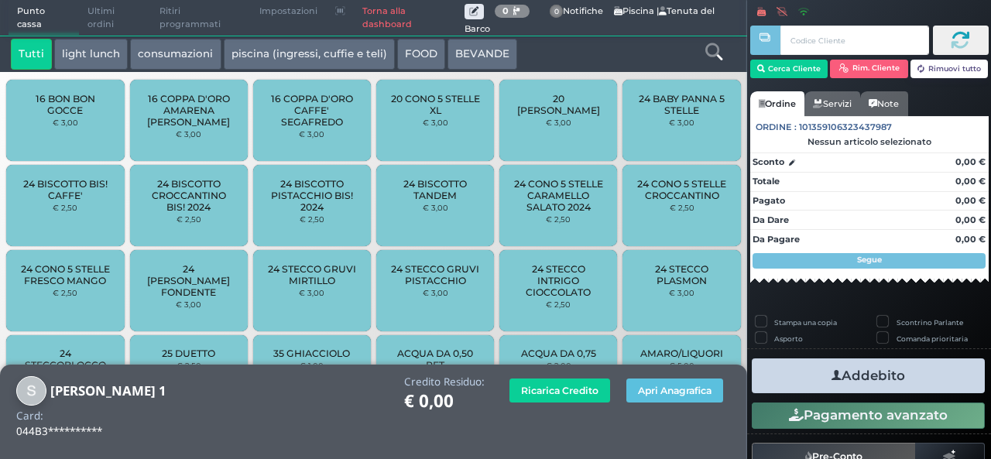
click at [712, 56] on icon at bounding box center [714, 51] width 17 height 17
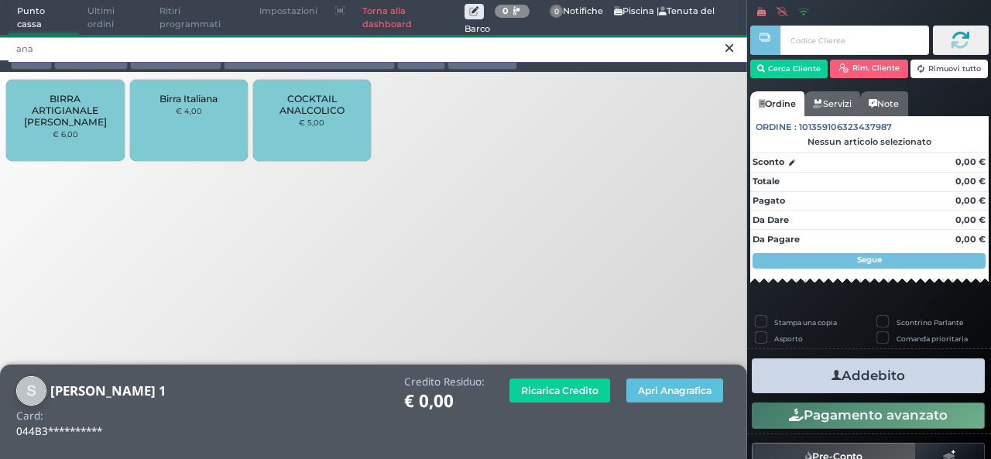
type input "ana"
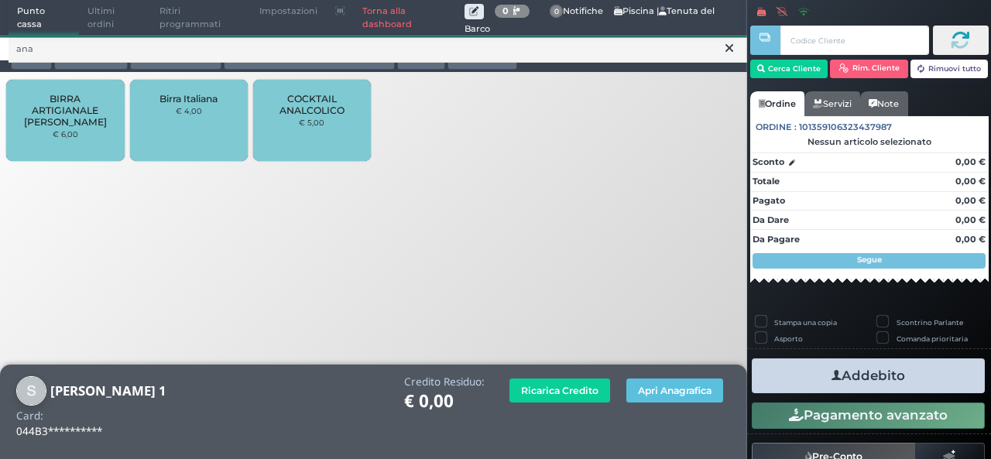
click at [306, 132] on div "COCKTAIL ANALCOLICO € 5,00" at bounding box center [312, 120] width 118 height 81
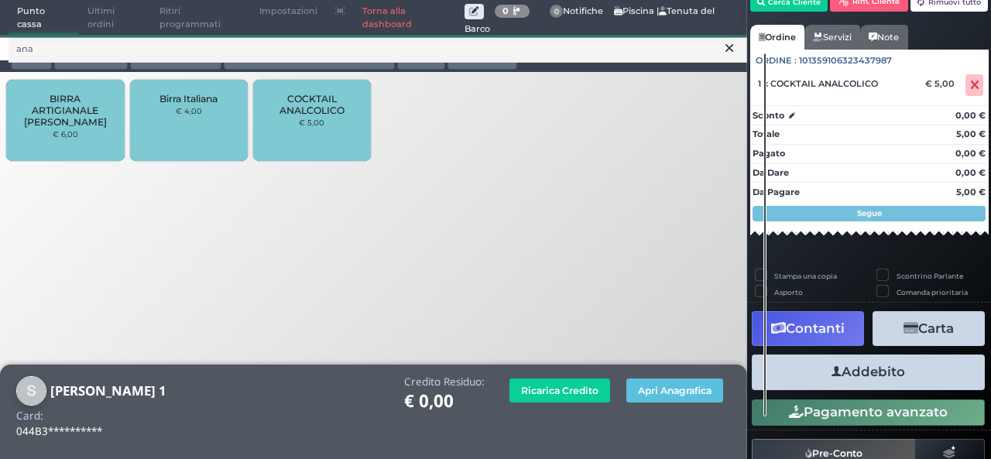
scroll to position [94, 0]
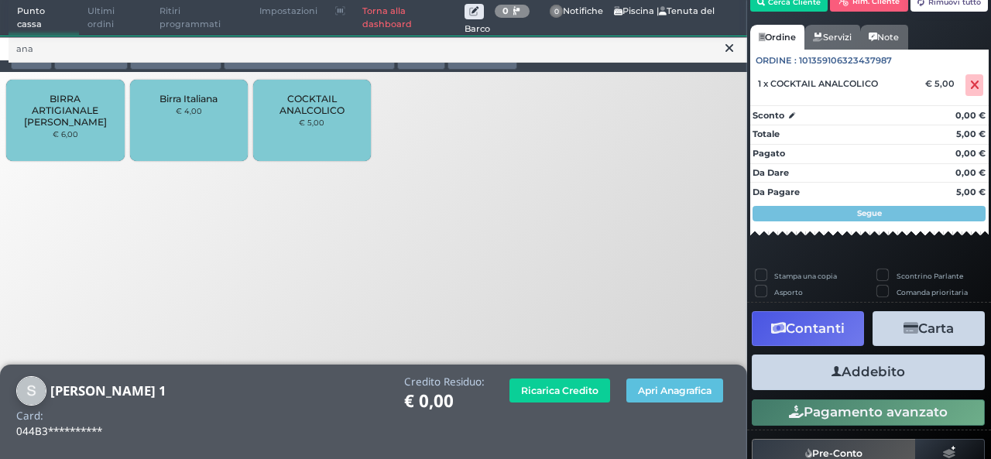
click at [878, 379] on button "Addebito" at bounding box center [868, 372] width 233 height 35
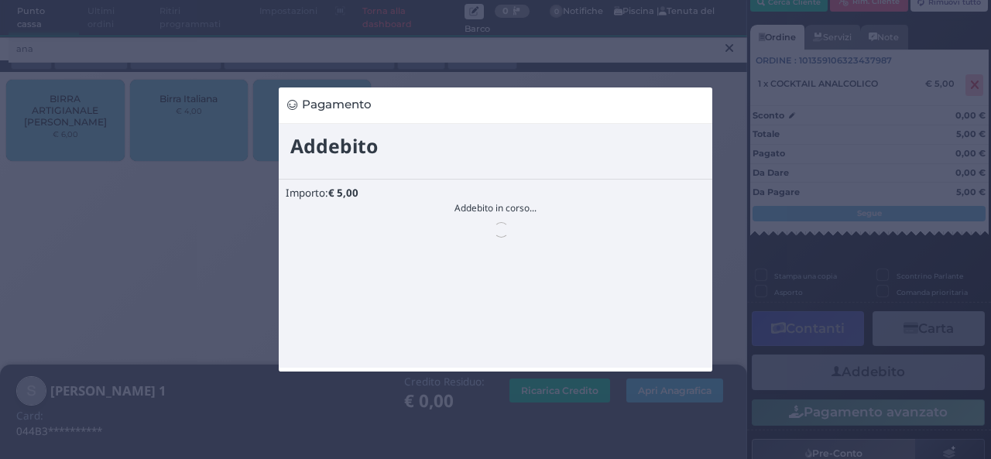
scroll to position [0, 0]
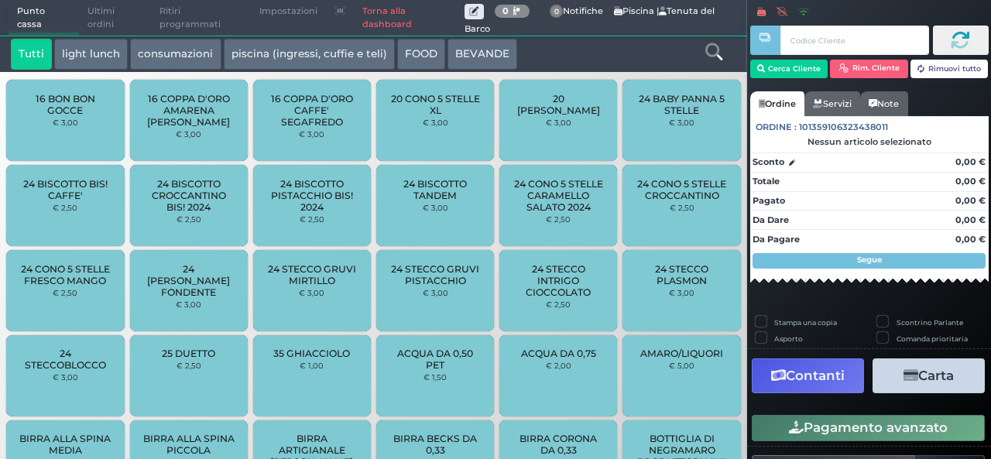
click at [93, 27] on span "Ultimi ordini" at bounding box center [115, 18] width 72 height 35
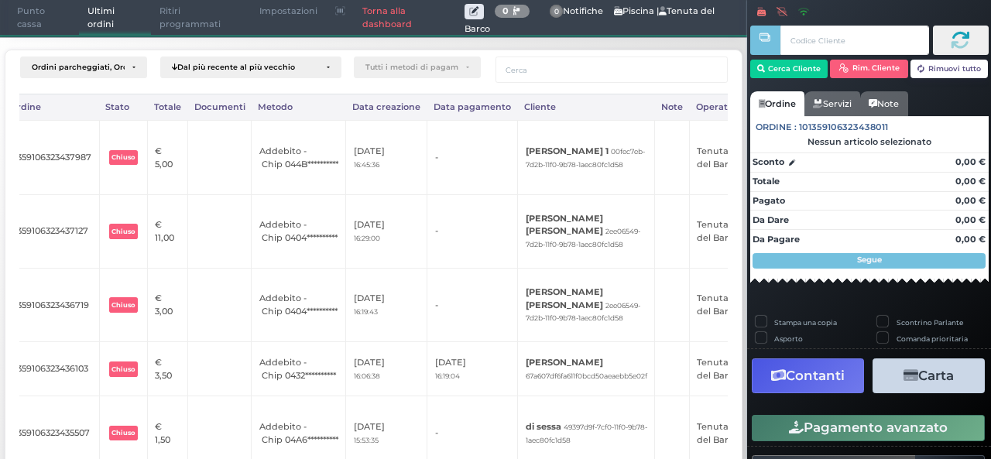
click at [29, 30] on span "Punto cassa" at bounding box center [44, 18] width 71 height 35
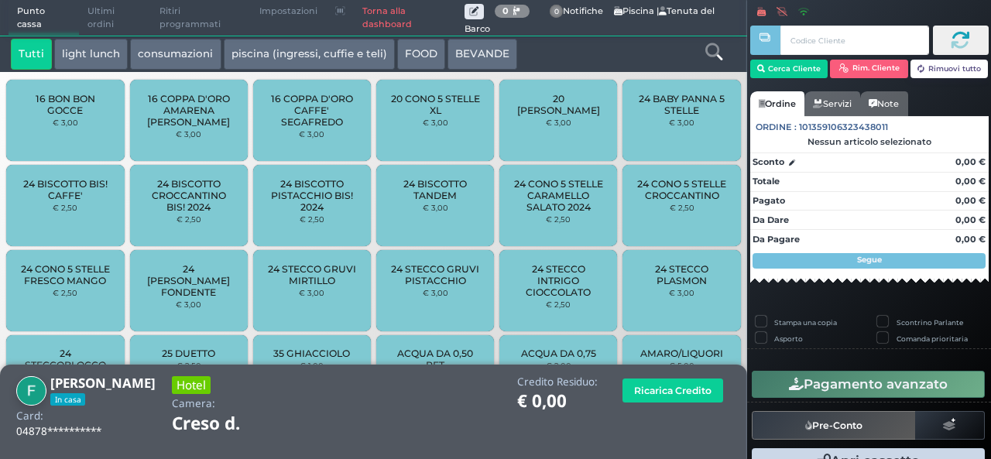
click at [712, 61] on link at bounding box center [714, 50] width 17 height 22
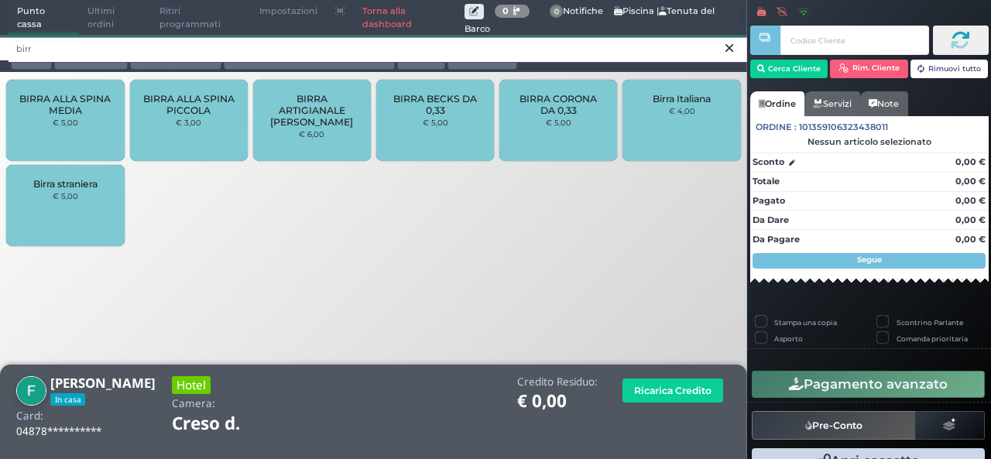
type input "birr"
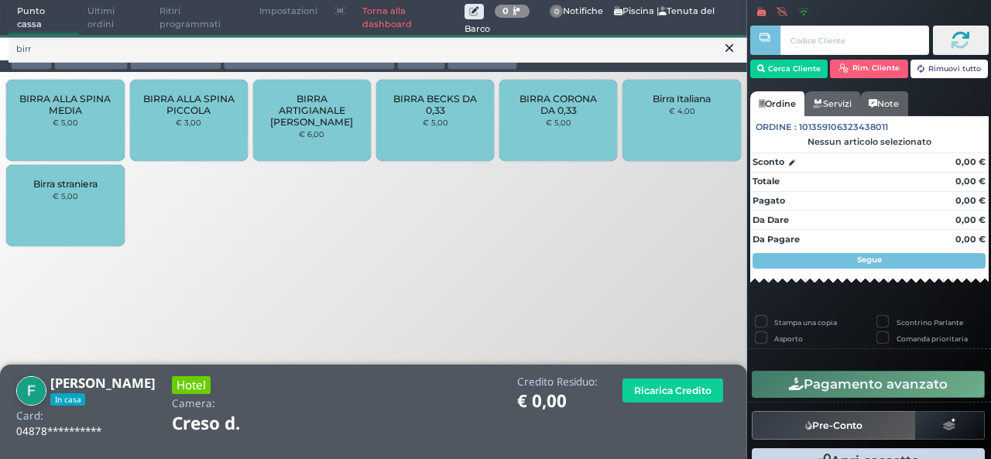
click at [42, 105] on span "BIRRA ALLA SPINA MEDIA" at bounding box center [65, 104] width 92 height 23
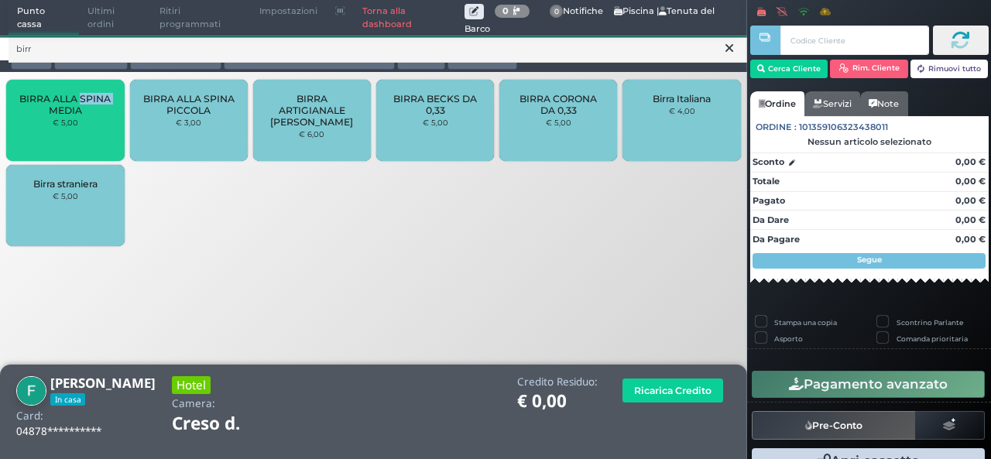
click at [42, 105] on span "BIRRA ALLA SPINA MEDIA" at bounding box center [65, 104] width 92 height 23
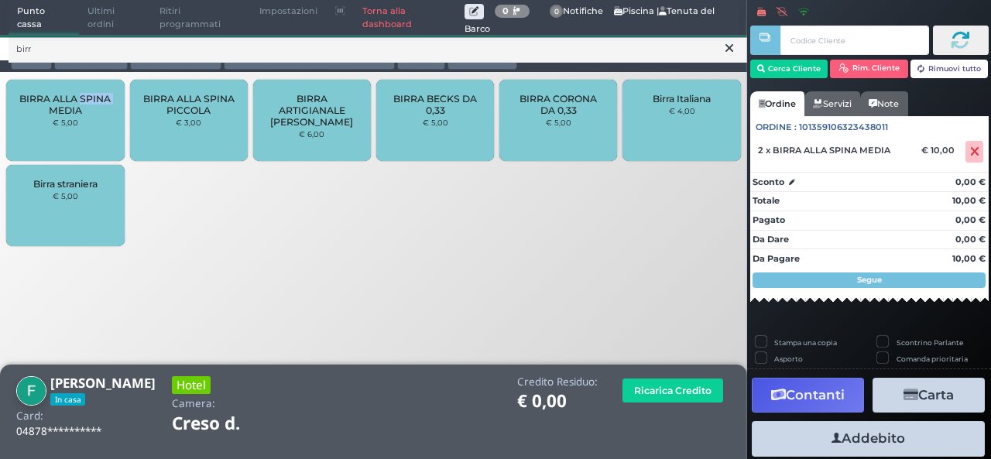
click at [727, 43] on icon at bounding box center [730, 47] width 8 height 15
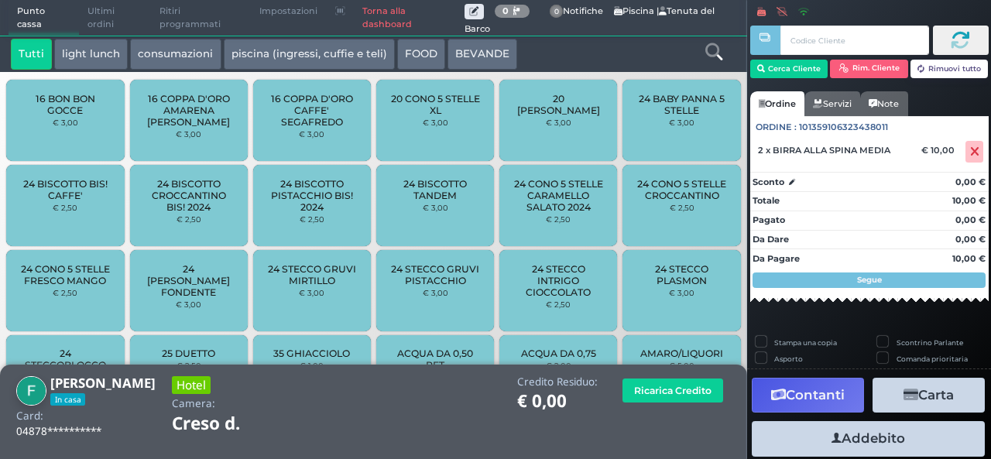
click at [717, 50] on icon at bounding box center [714, 51] width 17 height 17
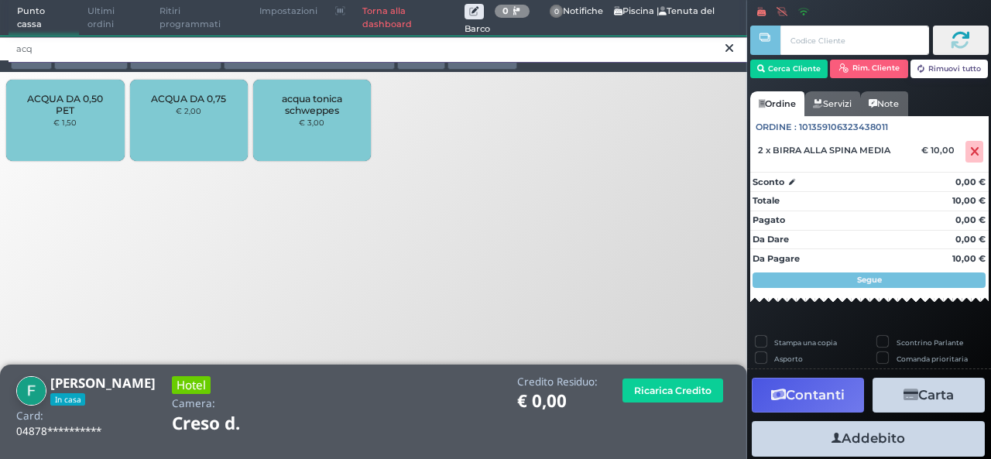
type input "acq"
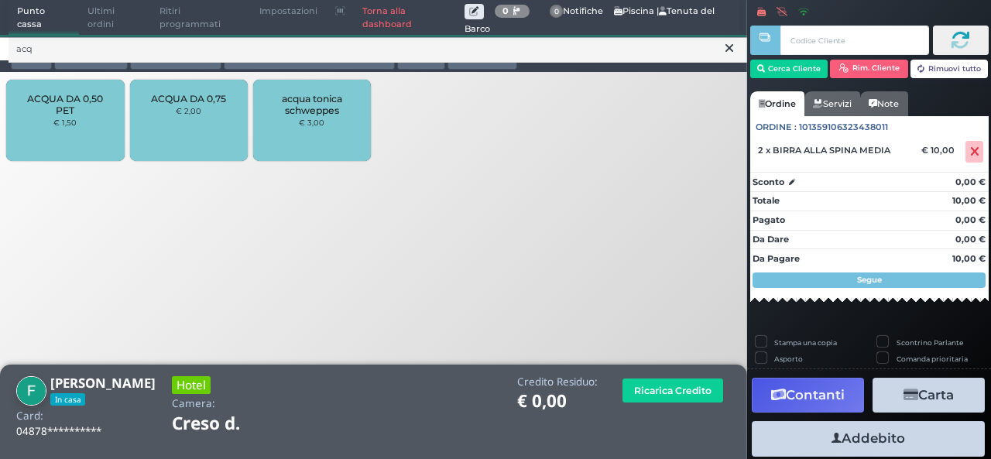
click at [42, 119] on div "ACQUA DA 0,50 PET € 1,50" at bounding box center [65, 120] width 118 height 81
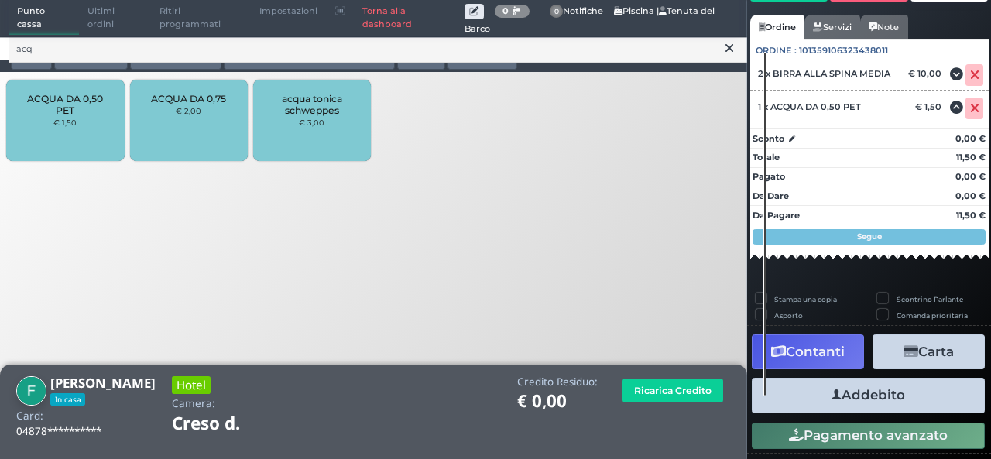
scroll to position [113, 0]
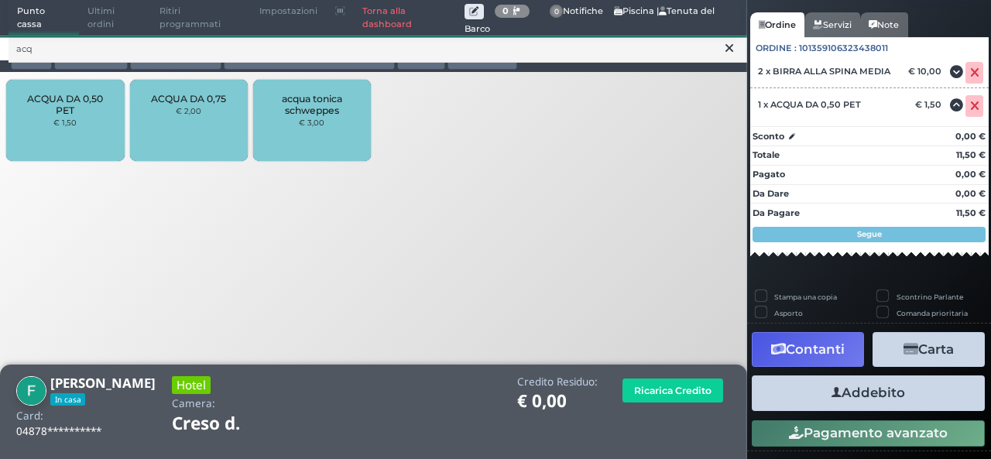
click at [838, 394] on button "Addebito" at bounding box center [868, 393] width 233 height 35
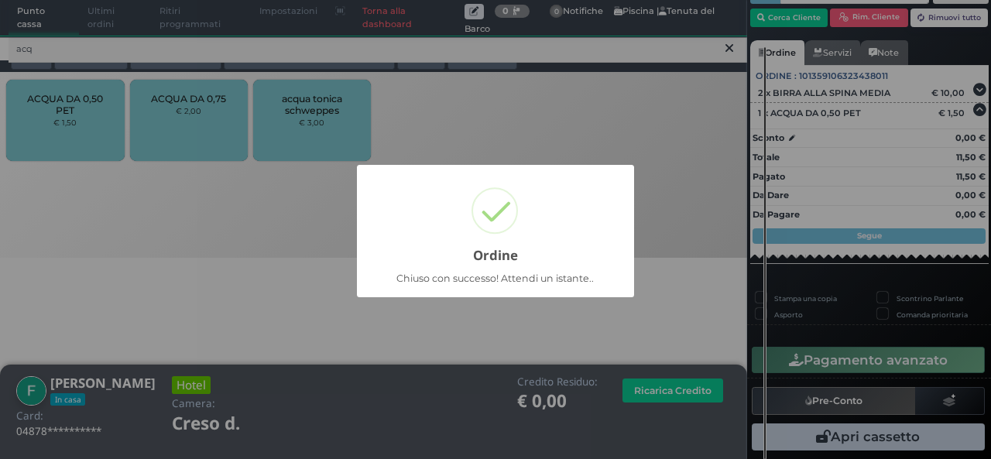
scroll to position [73, 0]
